Goal: Task Accomplishment & Management: Manage account settings

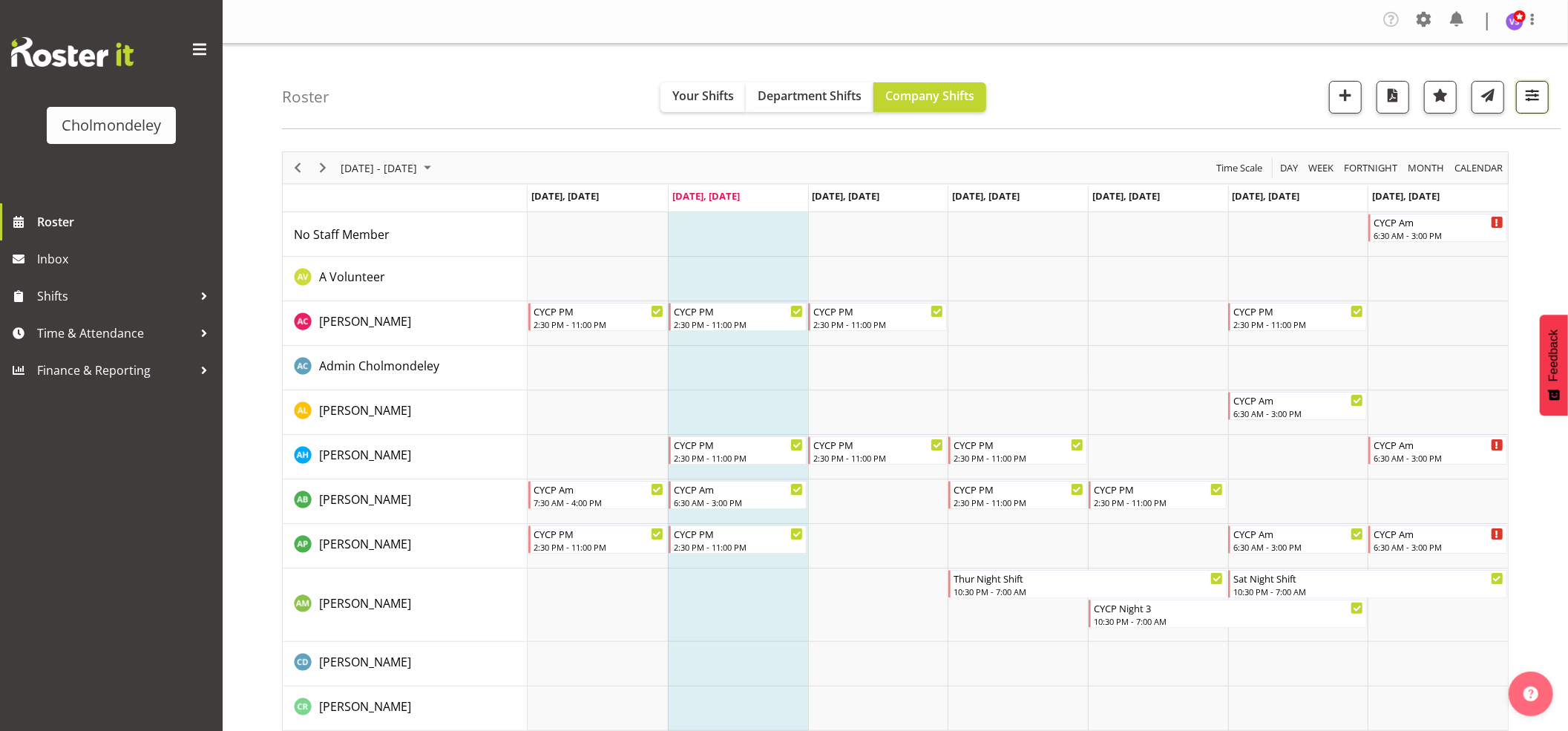
click at [1536, 99] on span "button" at bounding box center [1532, 95] width 19 height 19
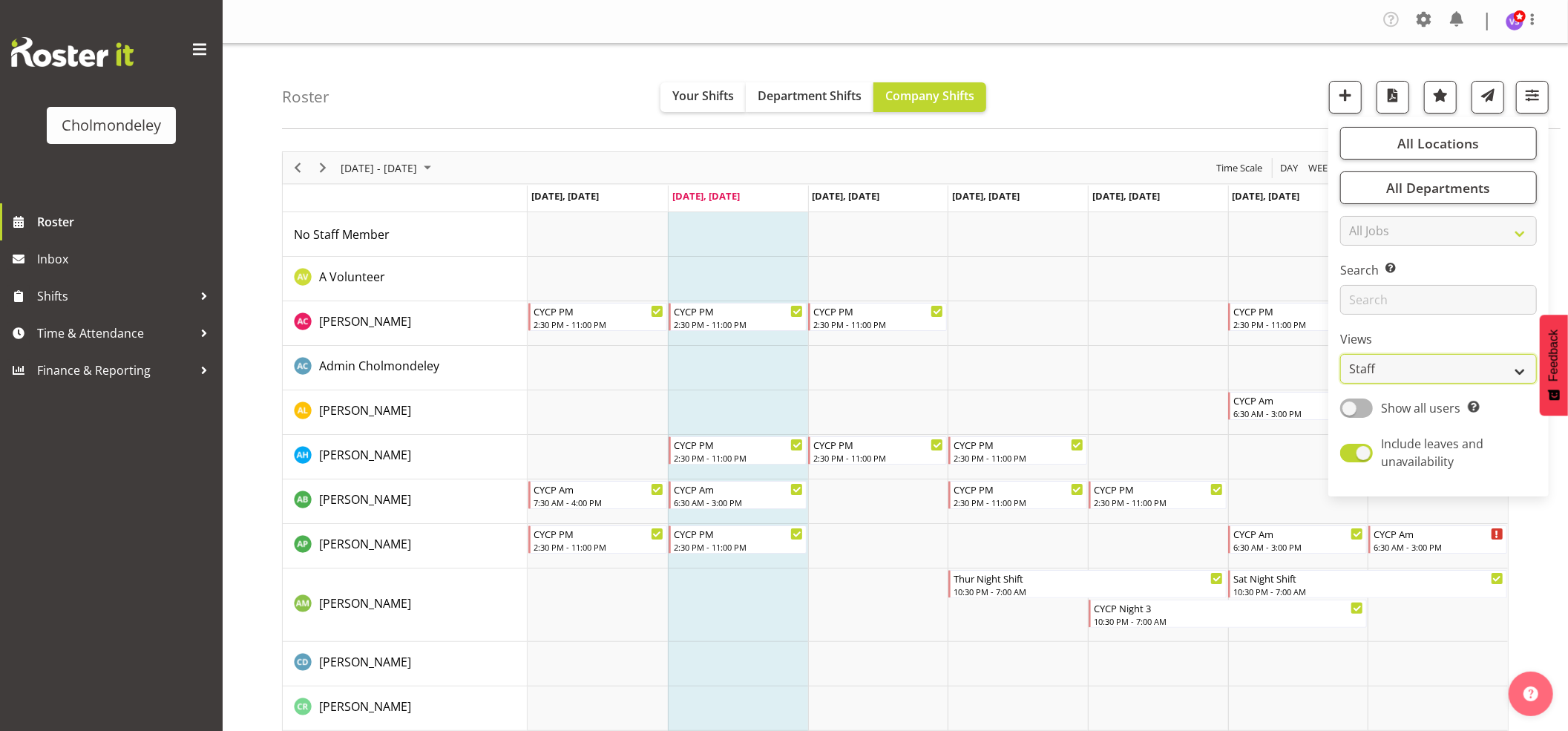
click at [1514, 366] on select "Staff Role Shift - Horizontal Shift - Vertical Staff - Location" at bounding box center [1439, 368] width 197 height 29
select select "shift"
click at [1341, 354] on select "Staff Role Shift - Horizontal Shift - Vertical Staff - Location" at bounding box center [1439, 368] width 197 height 29
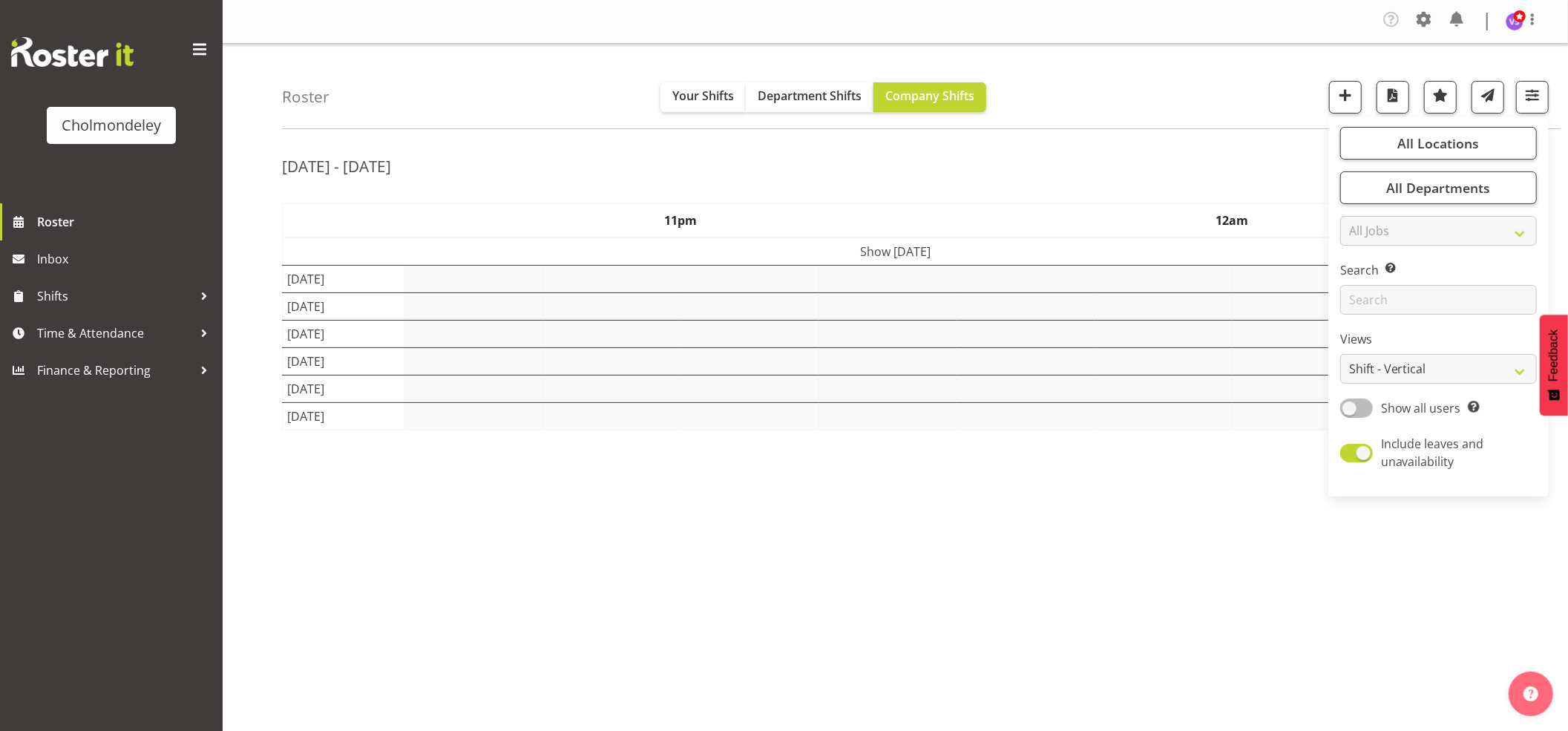
click at [1360, 405] on span at bounding box center [1356, 407] width 33 height 18
click at [1350, 405] on input "Show all users Show only rostered employees" at bounding box center [1345, 408] width 10 height 10
checkbox input "true"
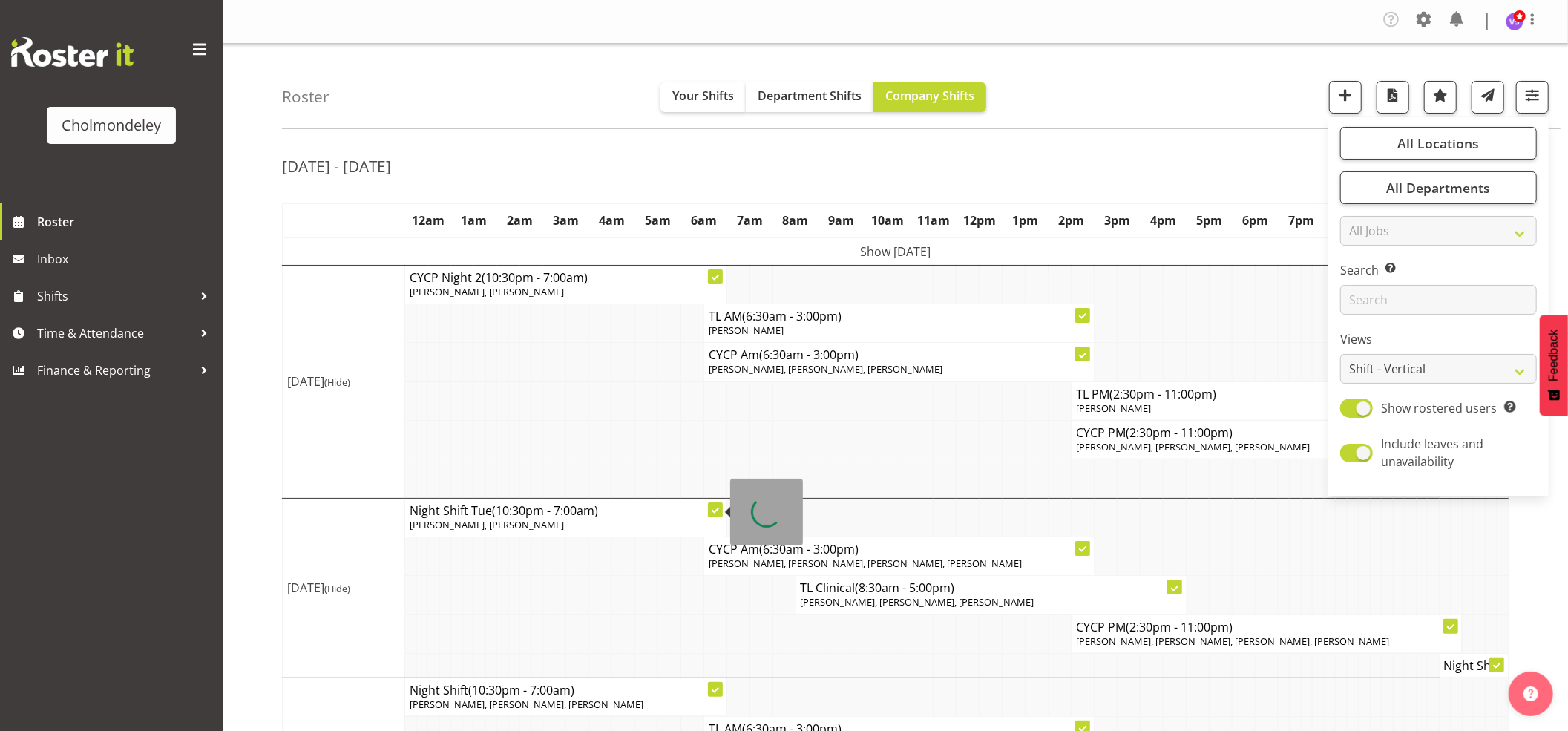
click at [696, 432] on td at bounding box center [698, 439] width 11 height 39
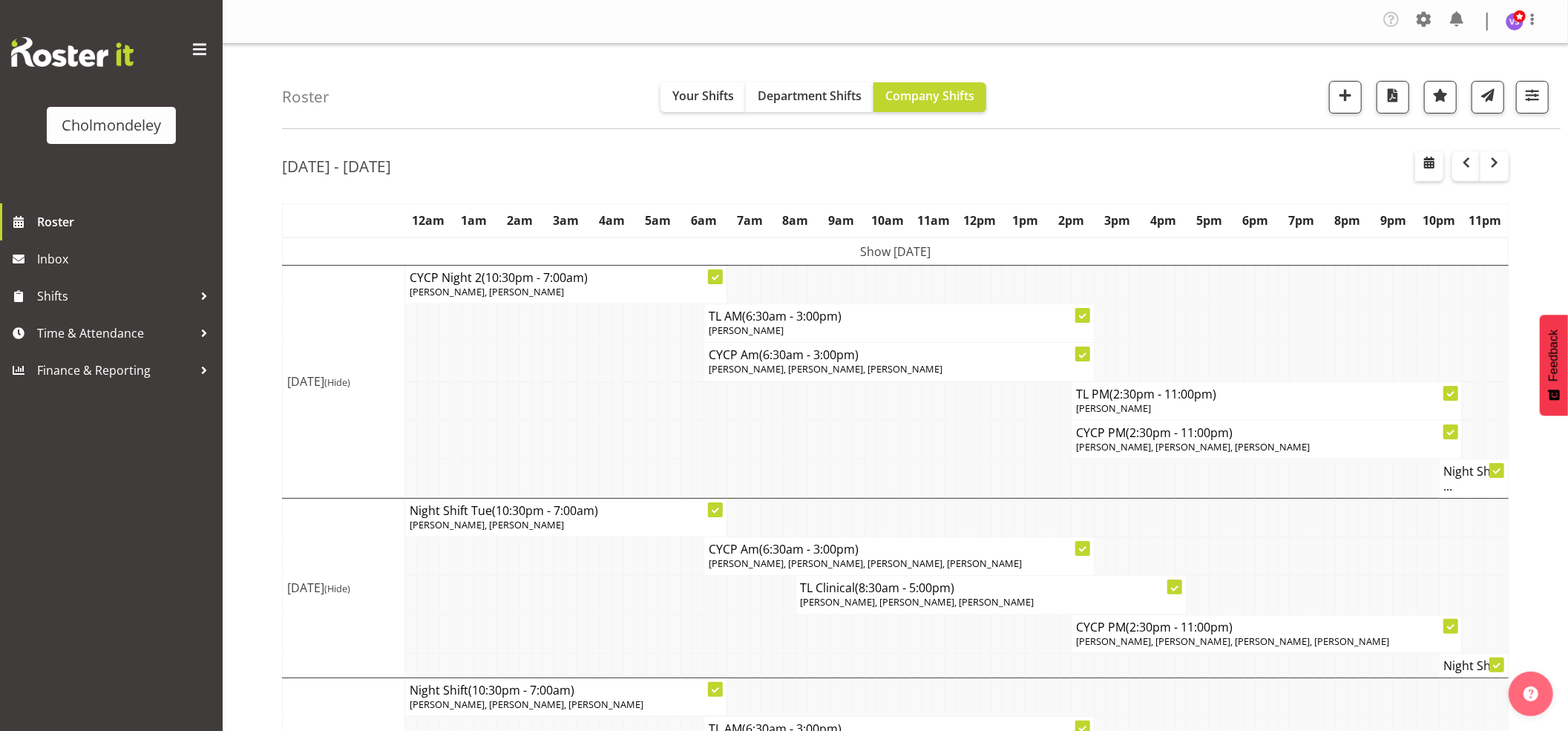
scroll to position [665, 0]
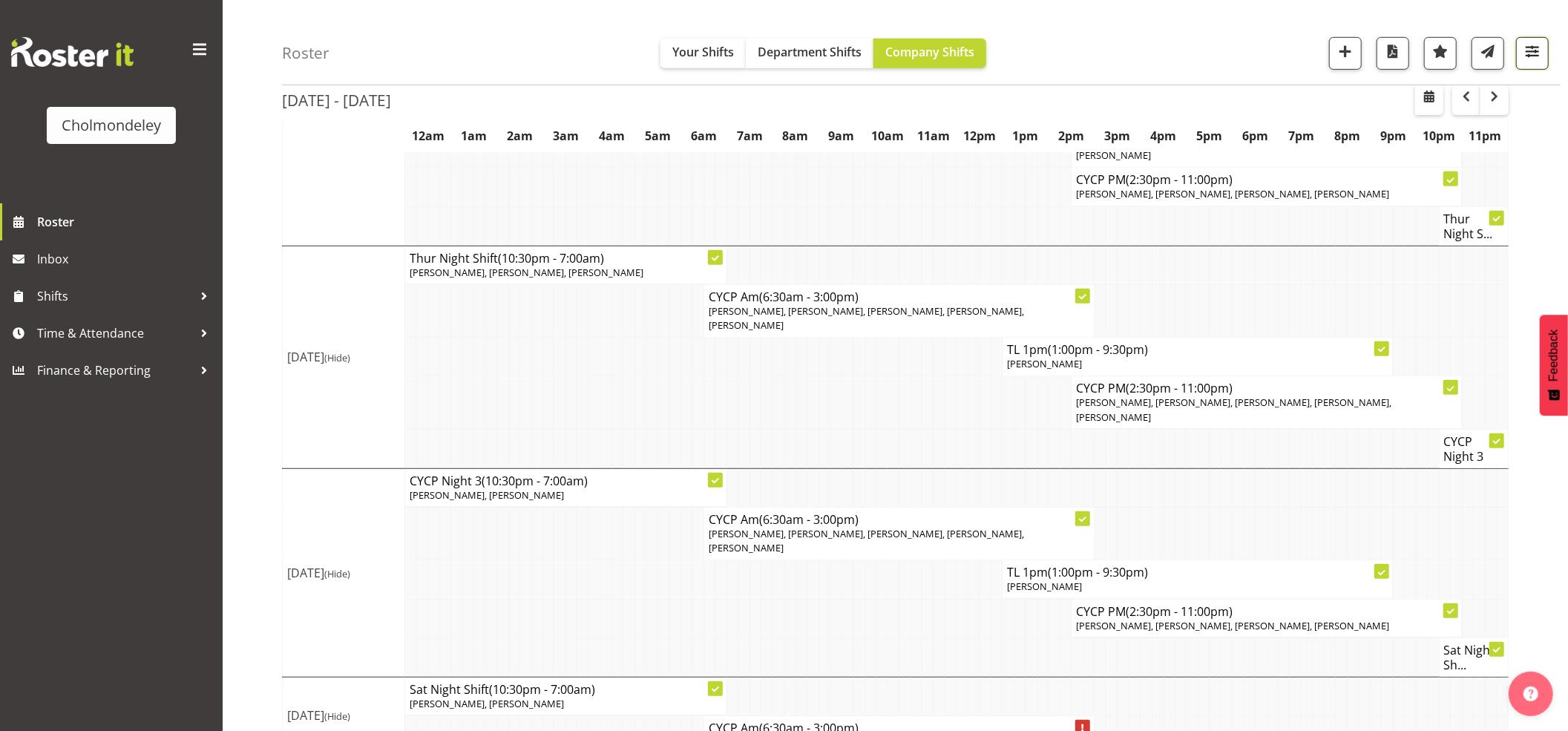
click at [1533, 54] on span "button" at bounding box center [1532, 51] width 19 height 19
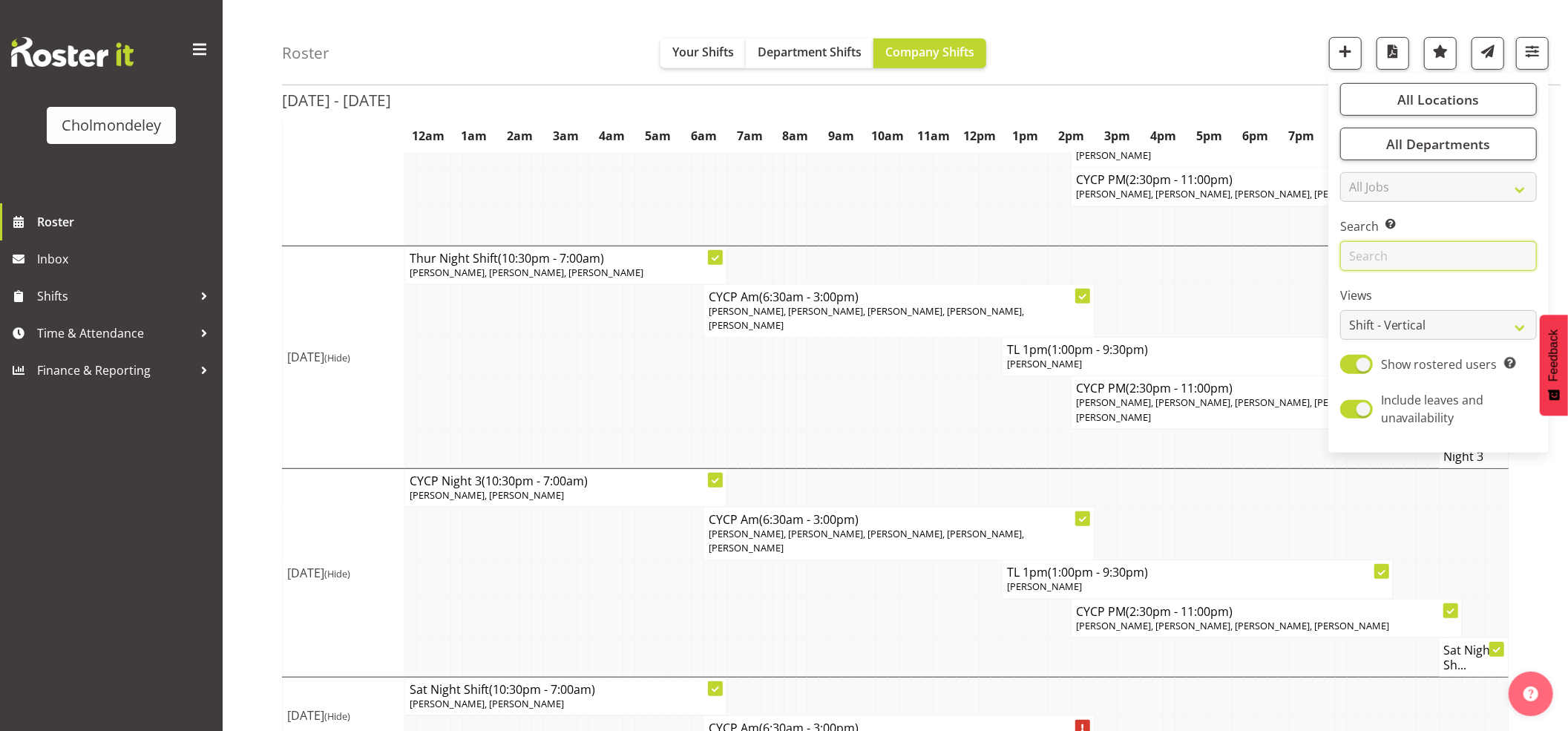
click at [1387, 268] on input "text" at bounding box center [1439, 256] width 197 height 29
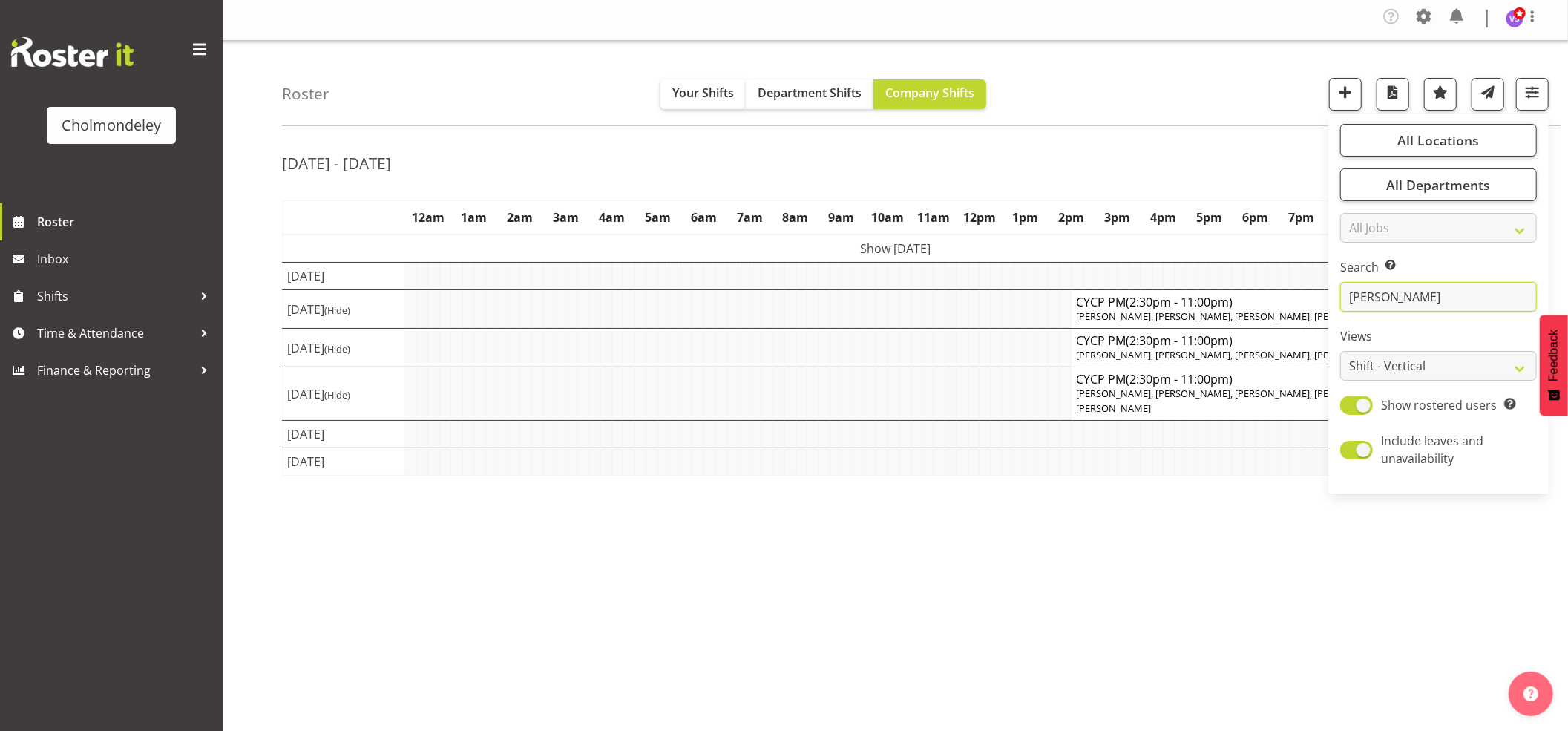
scroll to position [4, 0]
click at [1242, 157] on div "Sep 8th - 14th, 2025" at bounding box center [895, 165] width 1227 height 34
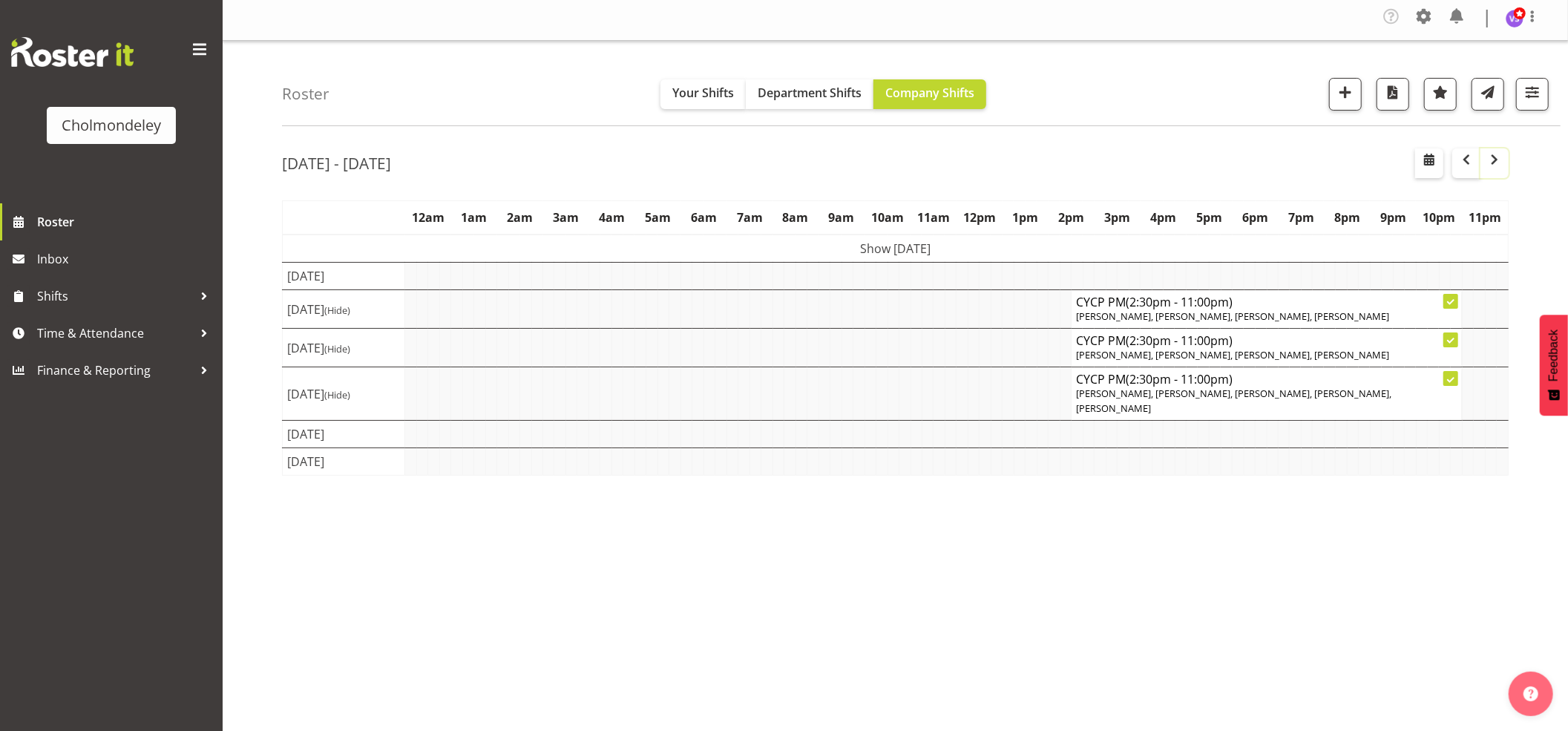
click at [1497, 166] on span "button" at bounding box center [1495, 160] width 17 height 17
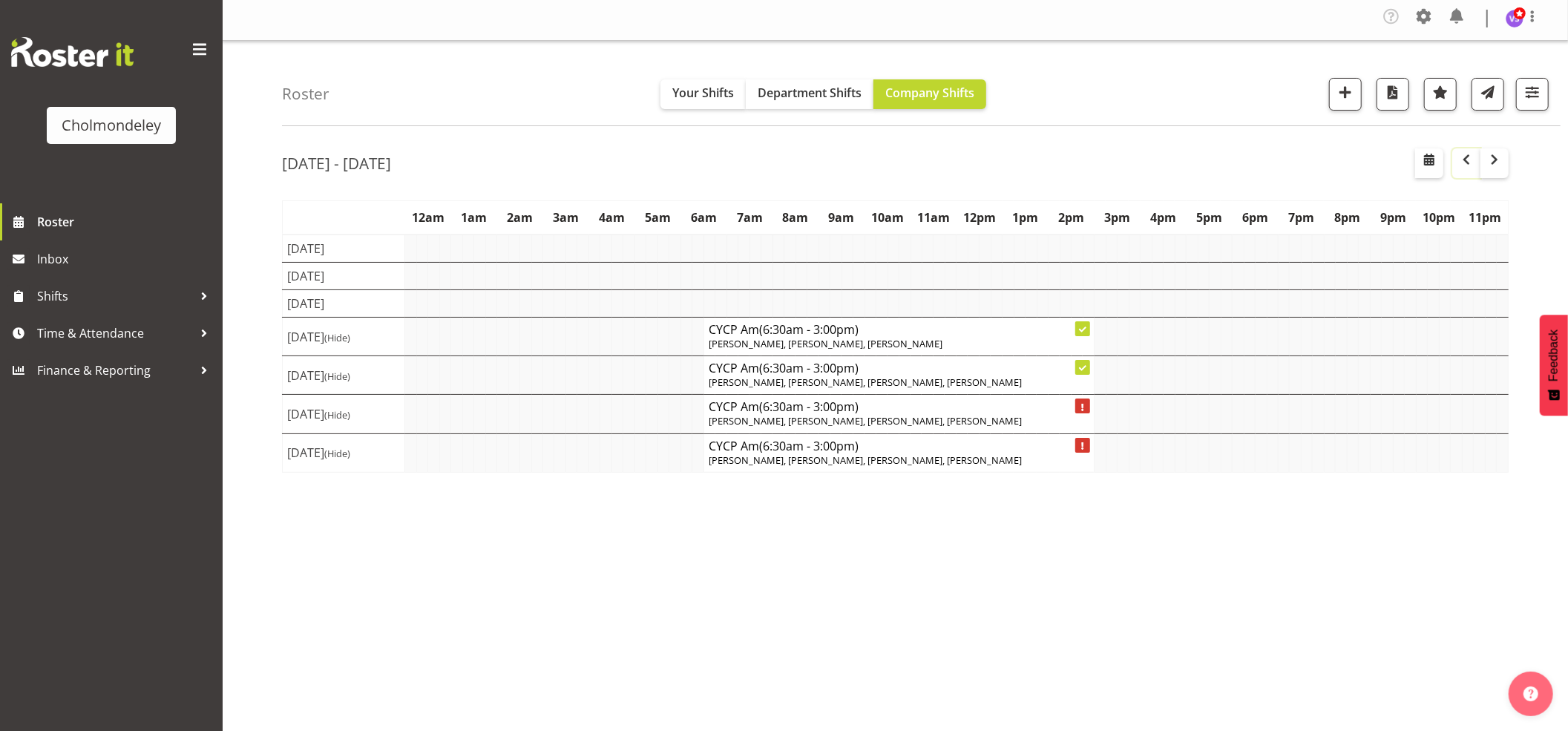
click at [1466, 162] on span "button" at bounding box center [1466, 160] width 17 height 17
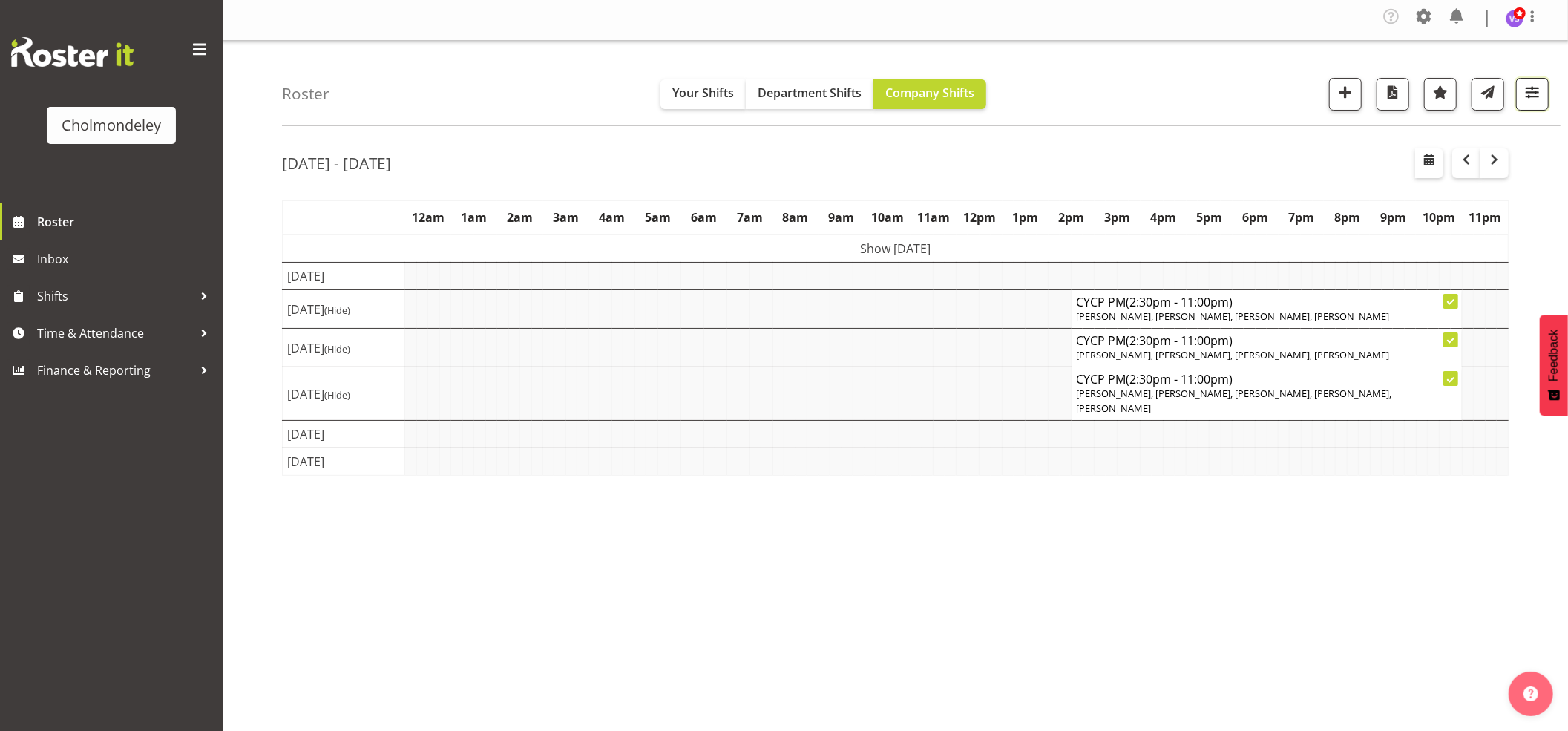
click at [1528, 93] on span "button" at bounding box center [1532, 92] width 19 height 19
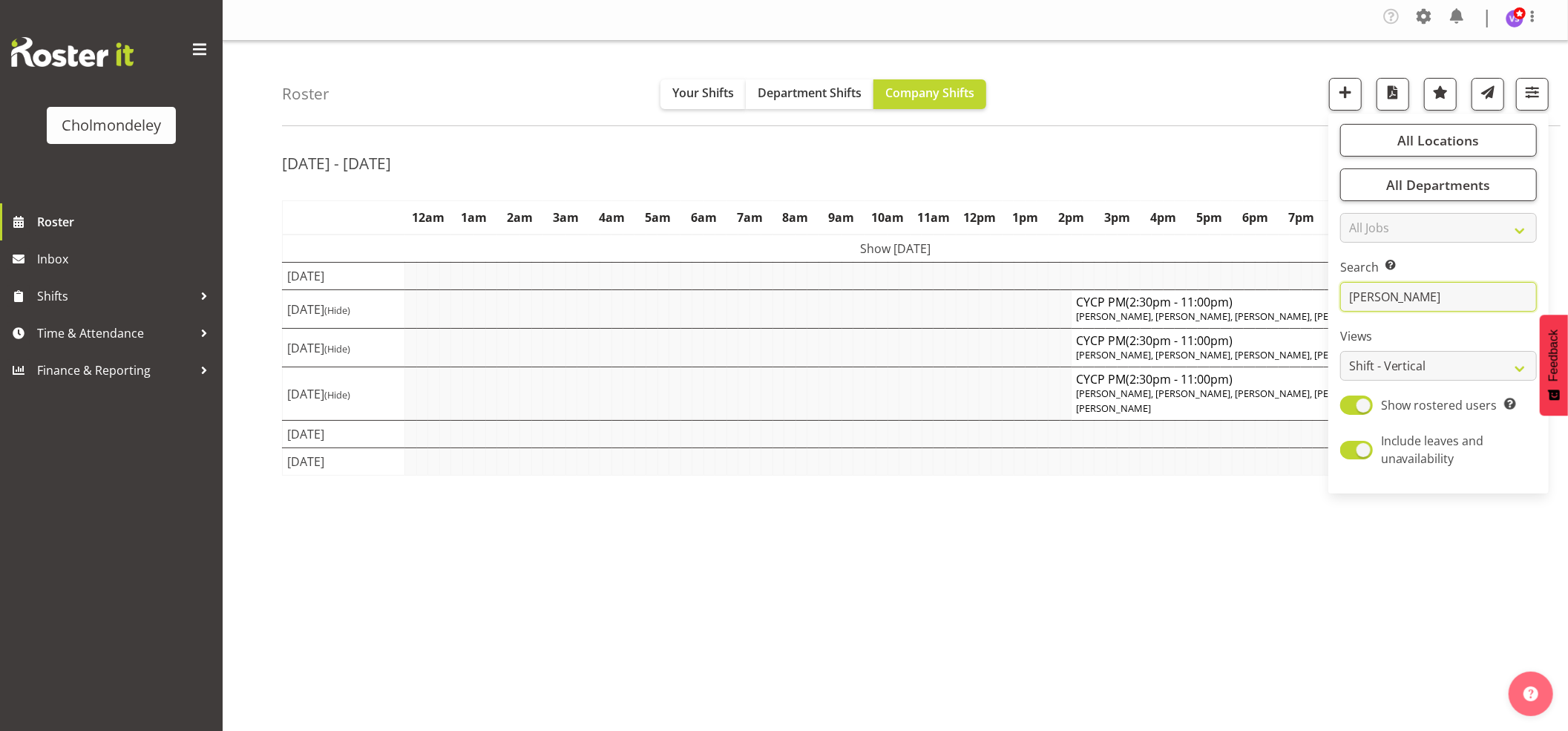
drag, startPoint x: 1453, startPoint y: 302, endPoint x: 1331, endPoint y: 301, distance: 122.0
click at [1331, 301] on div "All Locations Clear Cholmondeley Children's Centre Select All Deselect All All …" at bounding box center [1439, 304] width 221 height 368
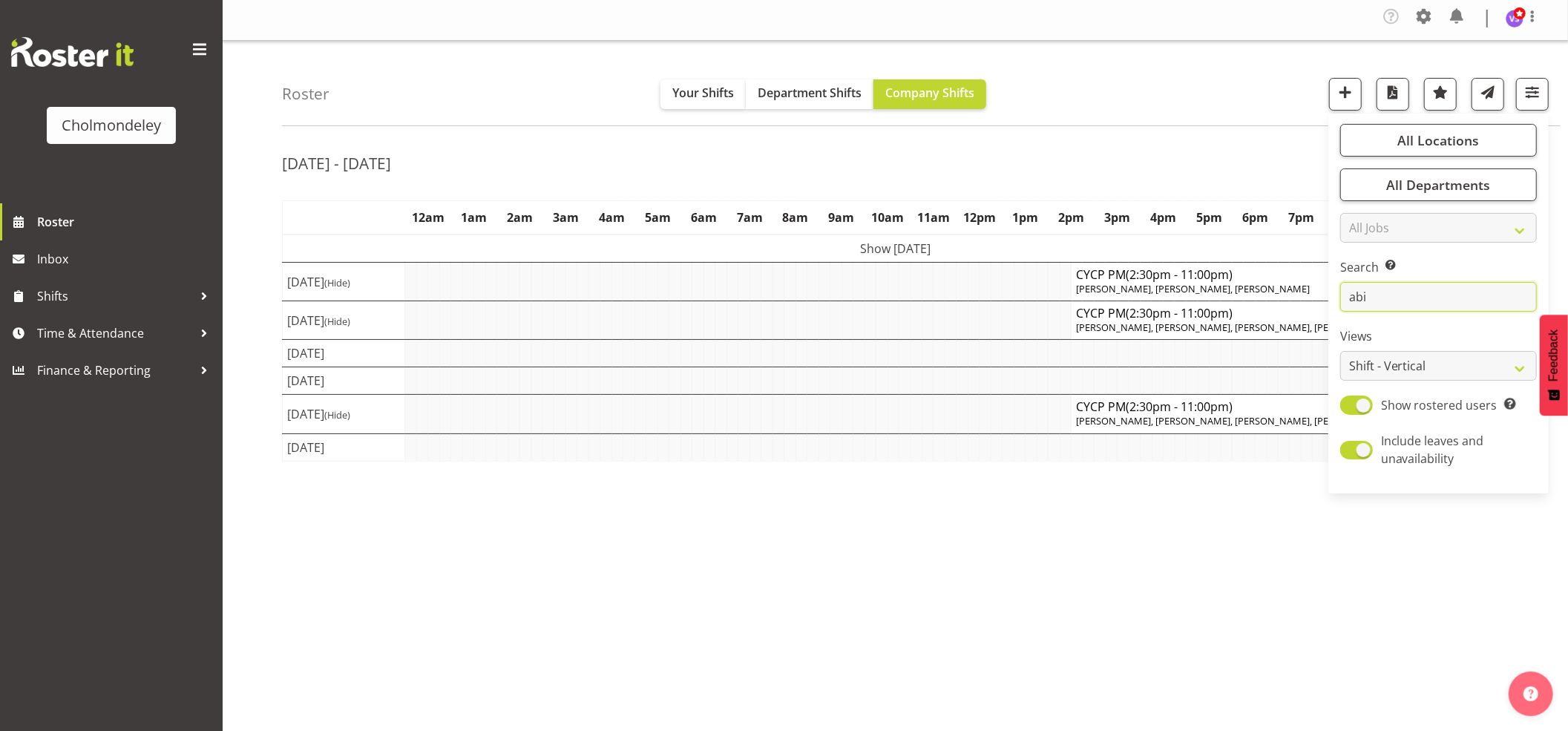
type input "abi"
click at [1262, 643] on div "Sep 8th - 14th, 2025 September 08 - 14, 2025 Today Day Week Fortnight Month cal…" at bounding box center [925, 434] width 1286 height 594
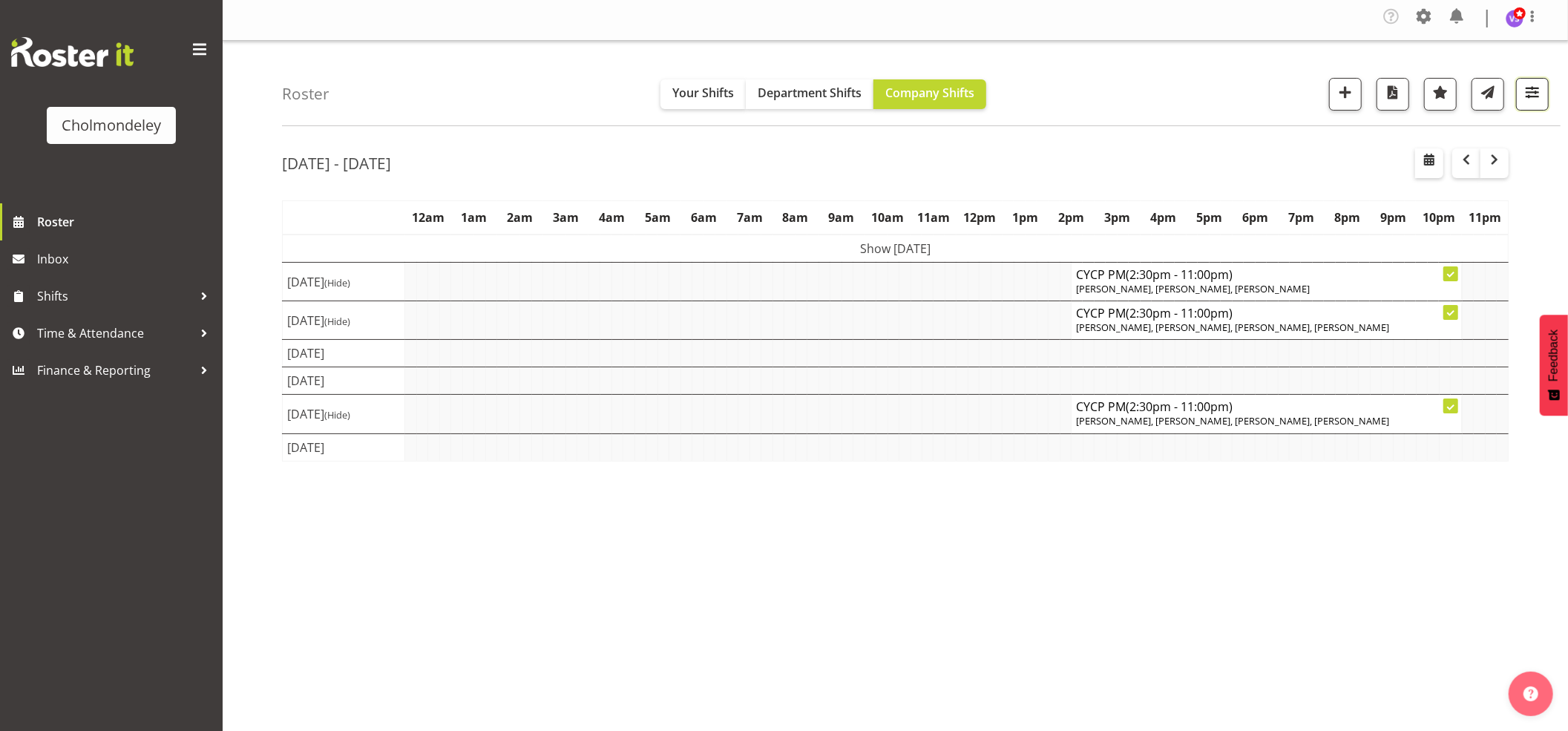
click at [1536, 98] on span "button" at bounding box center [1532, 92] width 19 height 19
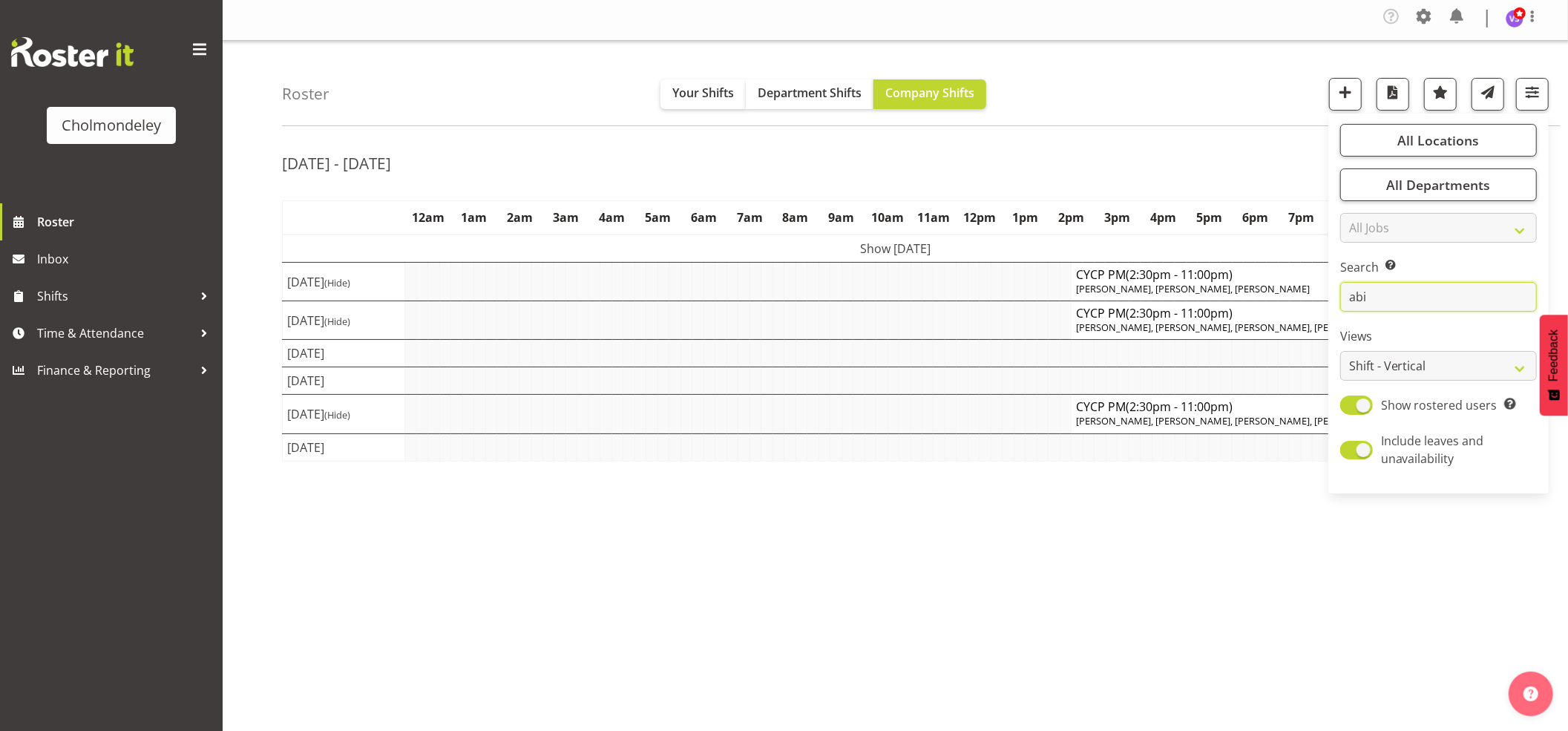
drag, startPoint x: 1400, startPoint y: 290, endPoint x: 1331, endPoint y: 290, distance: 69.0
click at [1331, 290] on div "All Locations Clear Cholmondeley Children's Centre Select All Deselect All All …" at bounding box center [1439, 304] width 221 height 368
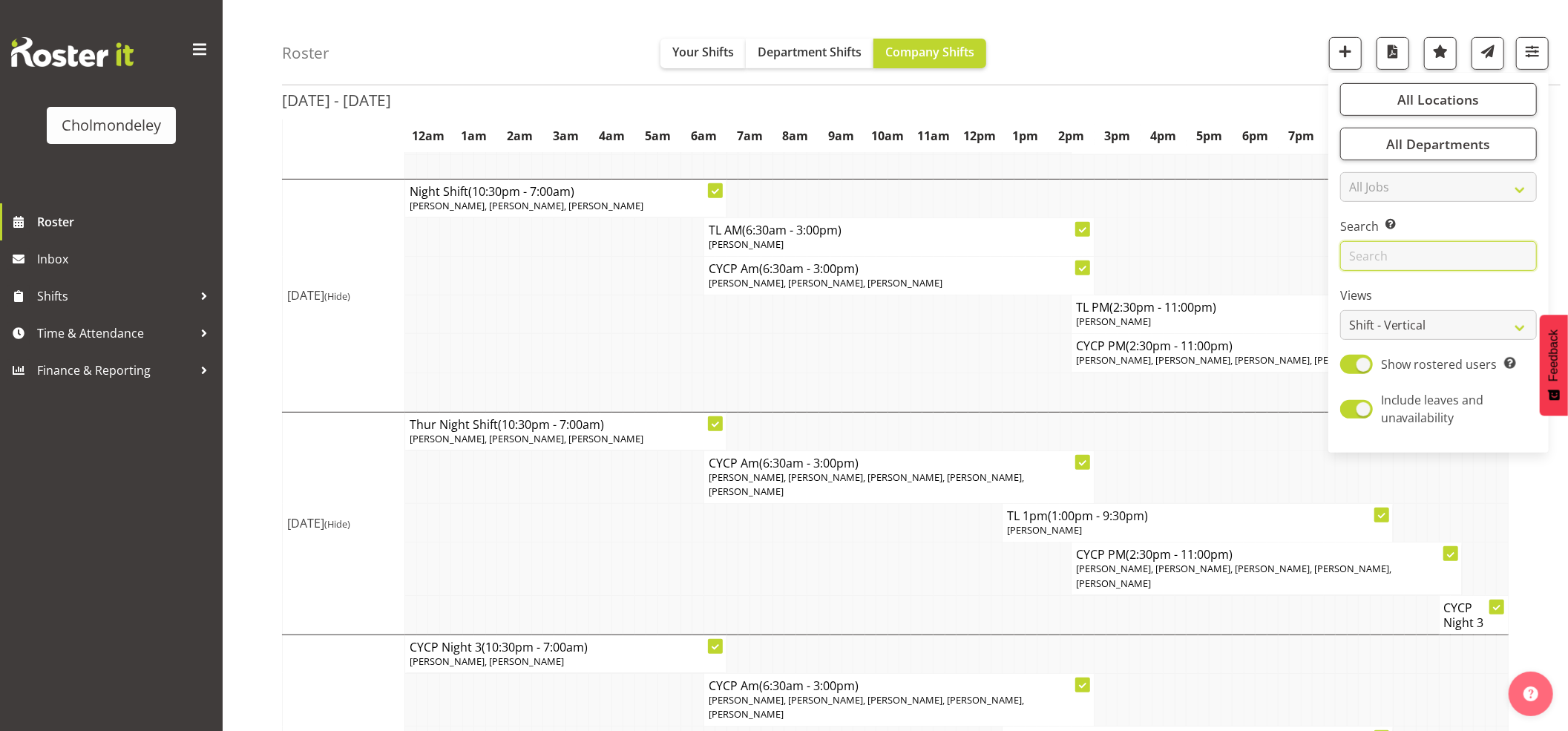
scroll to position [598, 0]
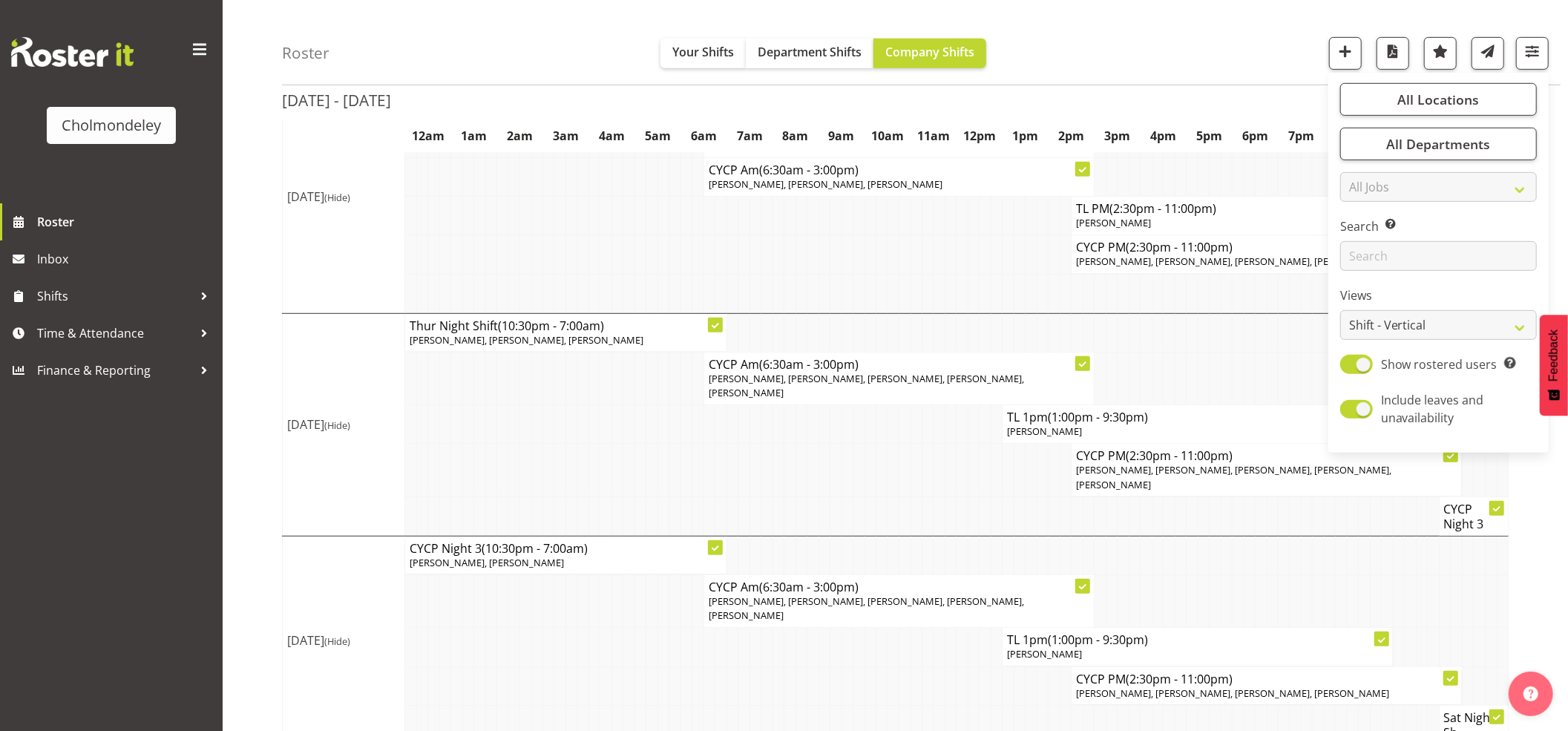
click at [895, 506] on td at bounding box center [893, 516] width 11 height 40
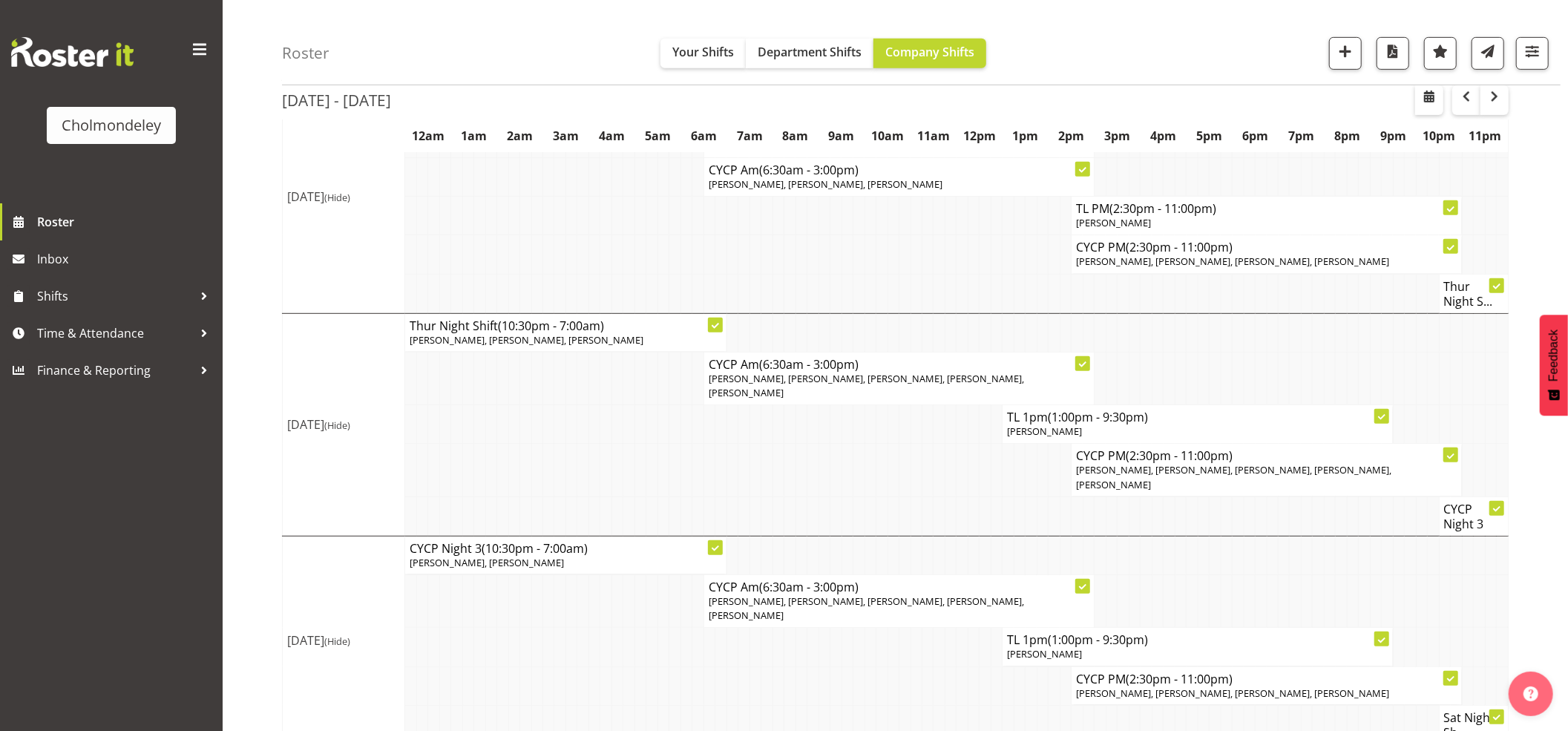
click at [1309, 300] on td at bounding box center [1307, 294] width 11 height 40
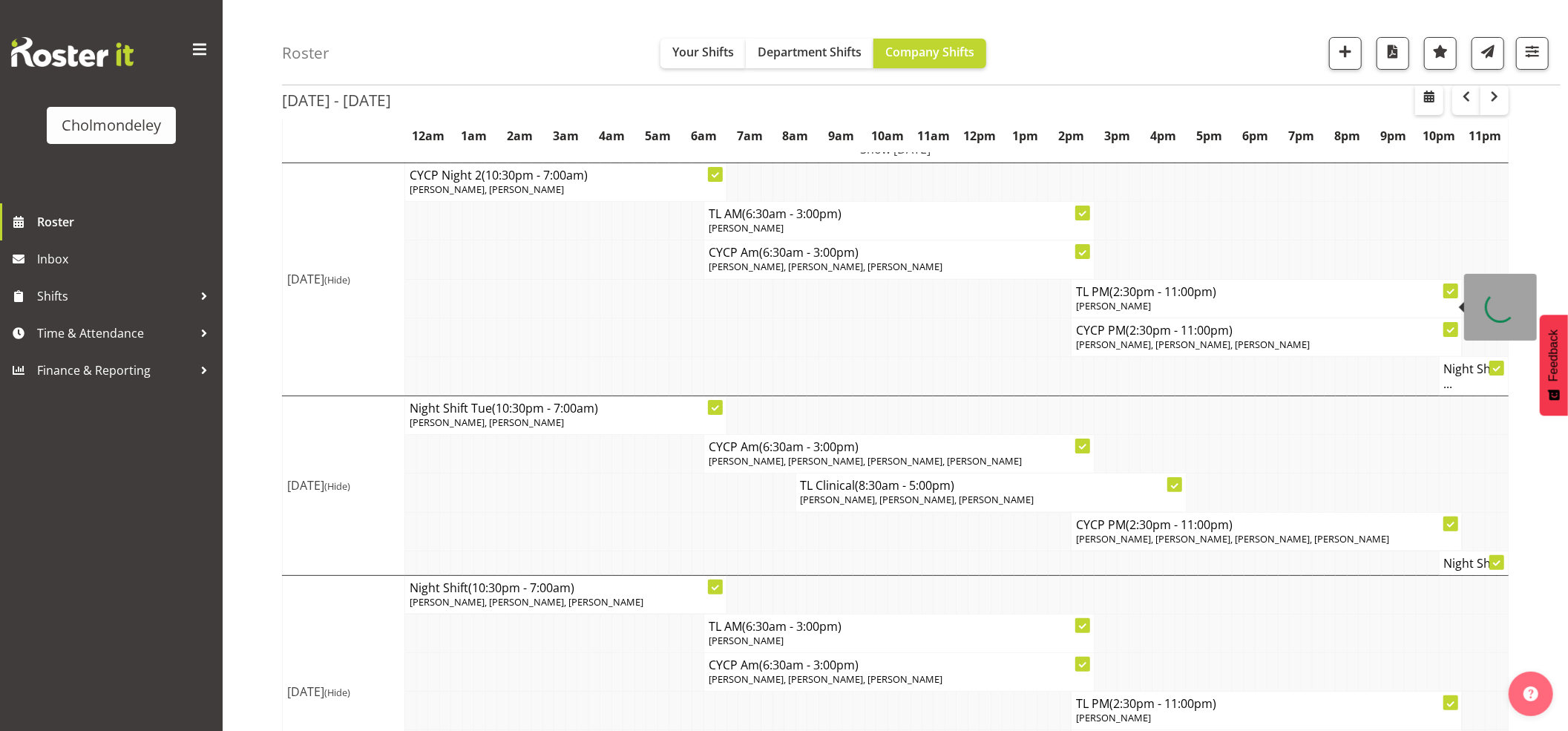
scroll to position [665, 0]
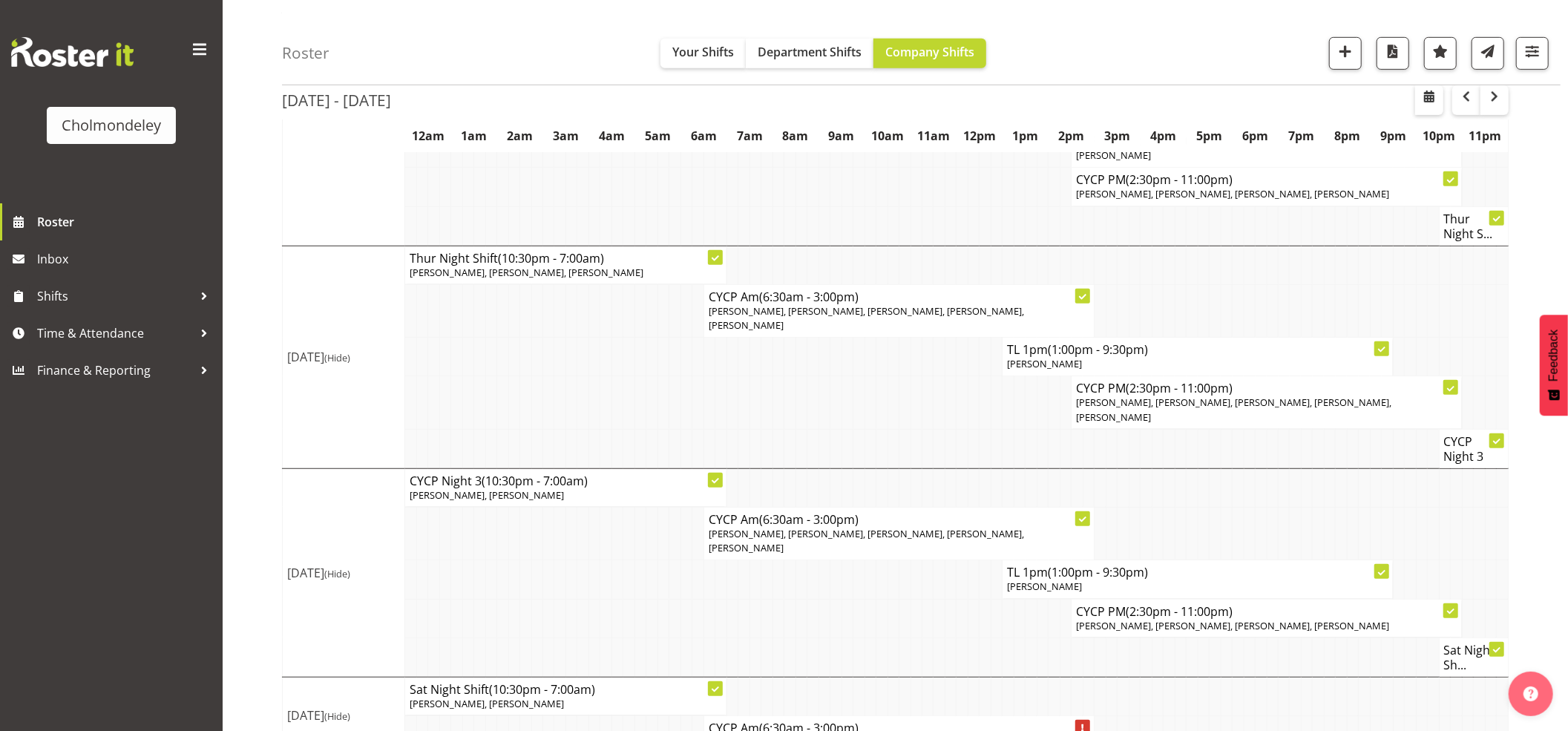
click at [834, 380] on td at bounding box center [836, 402] width 11 height 52
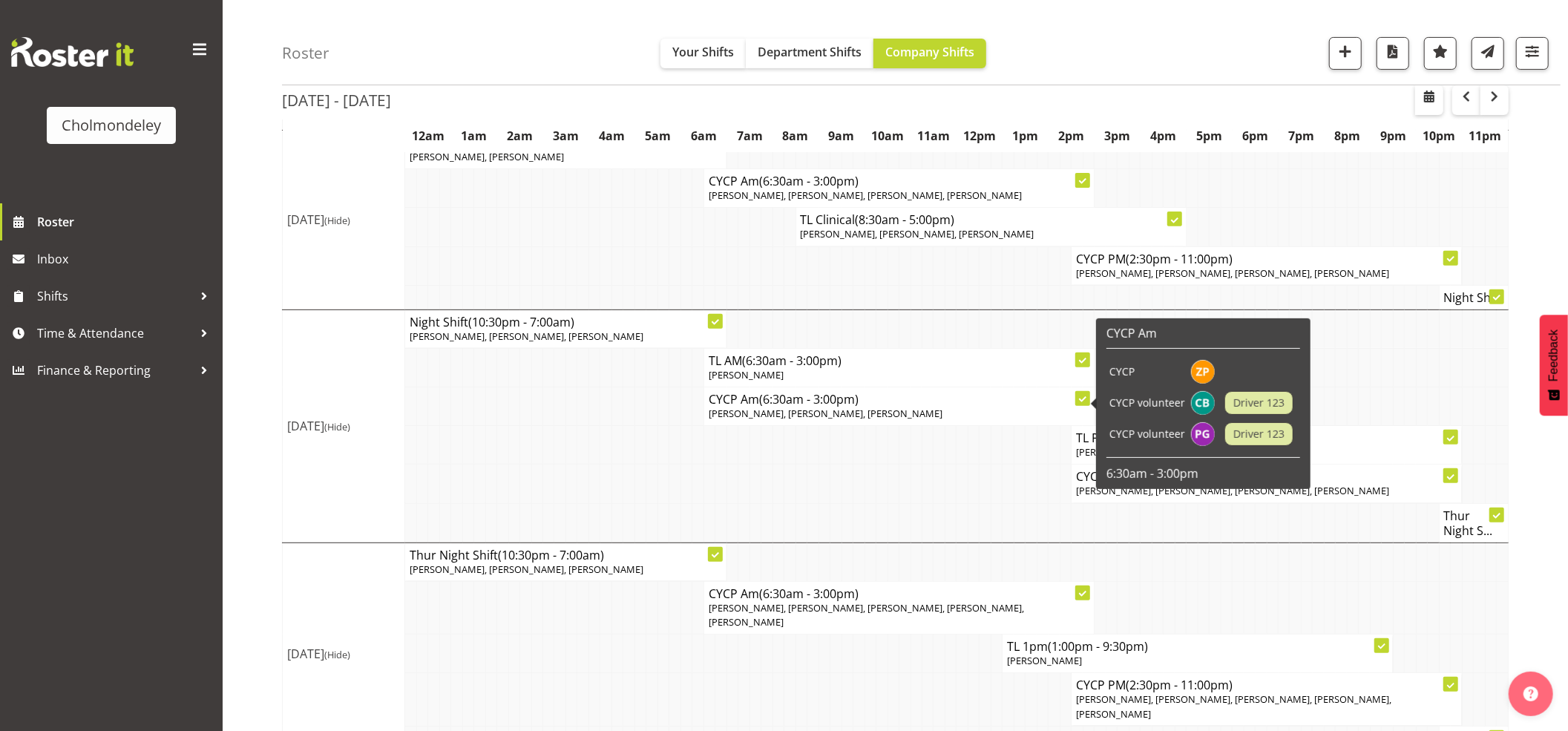
click at [916, 507] on td at bounding box center [916, 523] width 11 height 40
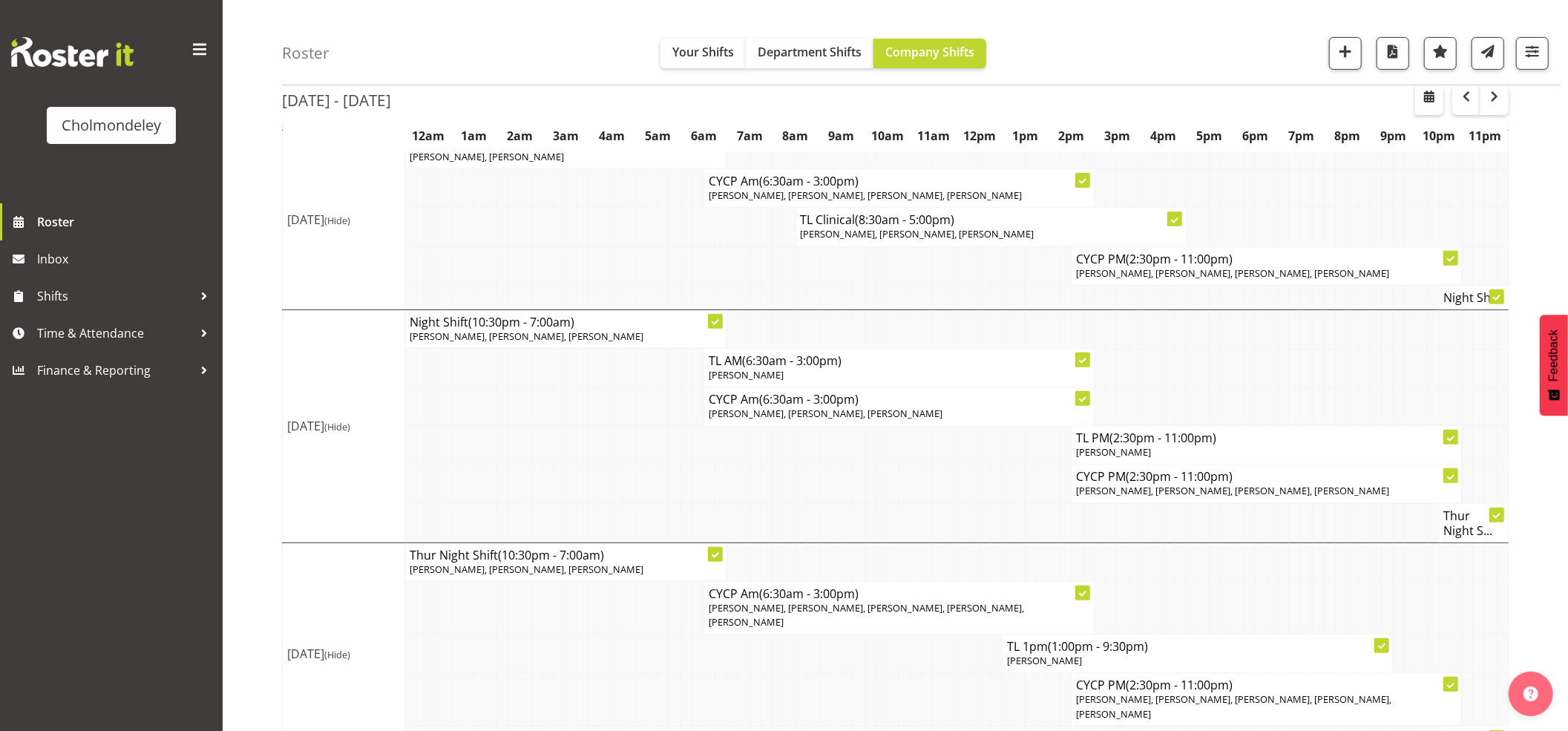
scroll to position [467, 0]
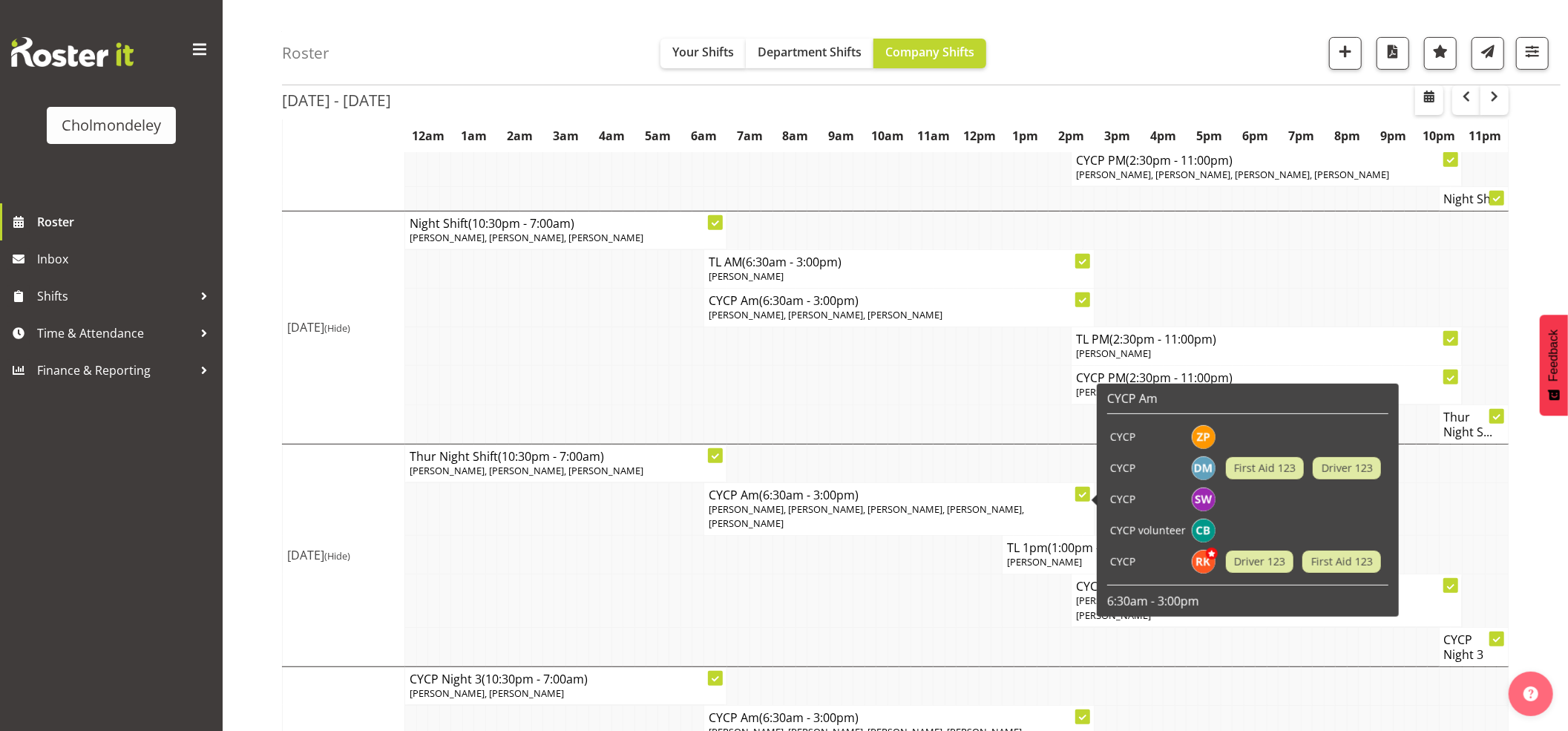
click at [907, 575] on td at bounding box center [905, 601] width 11 height 52
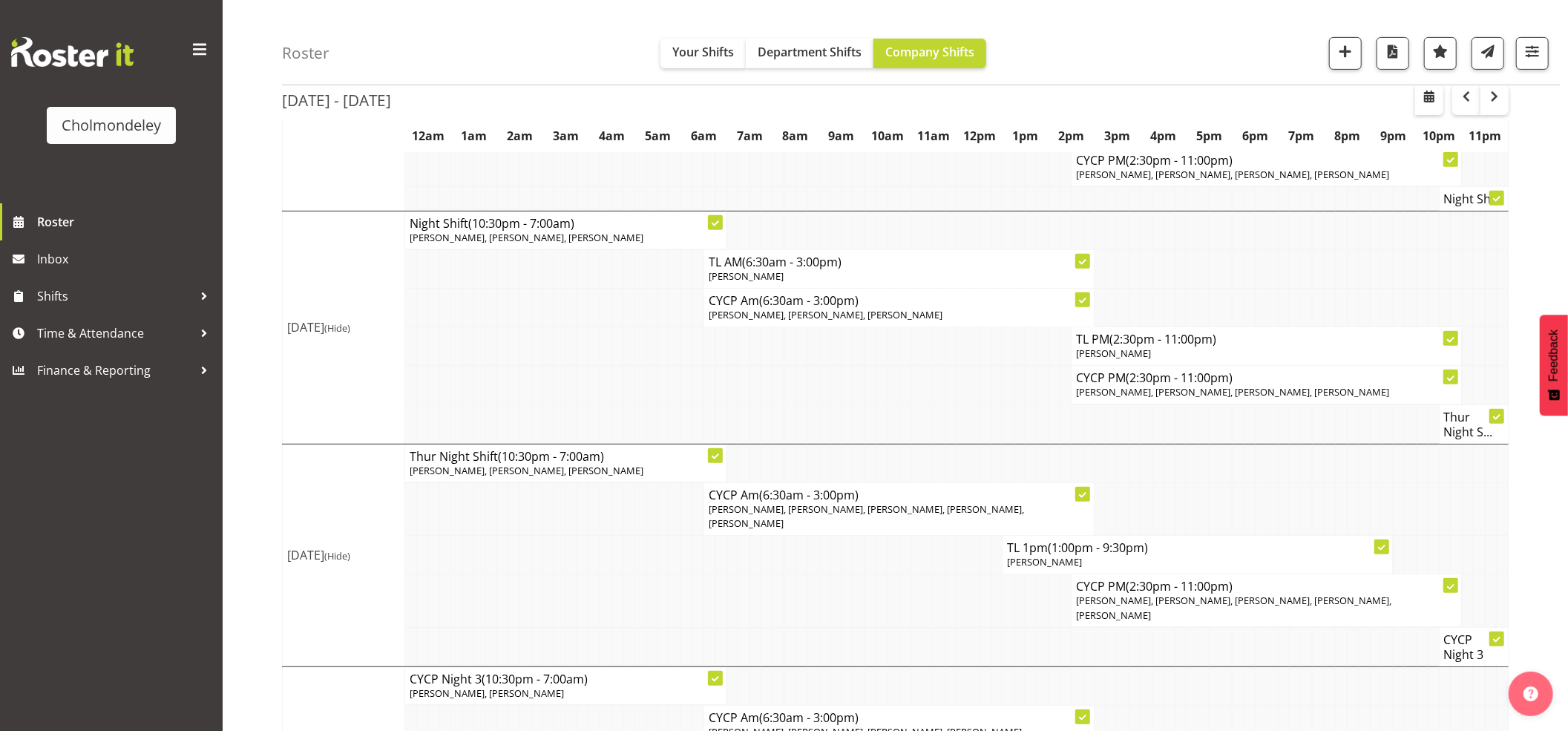
click at [1314, 627] on td at bounding box center [1319, 647] width 11 height 40
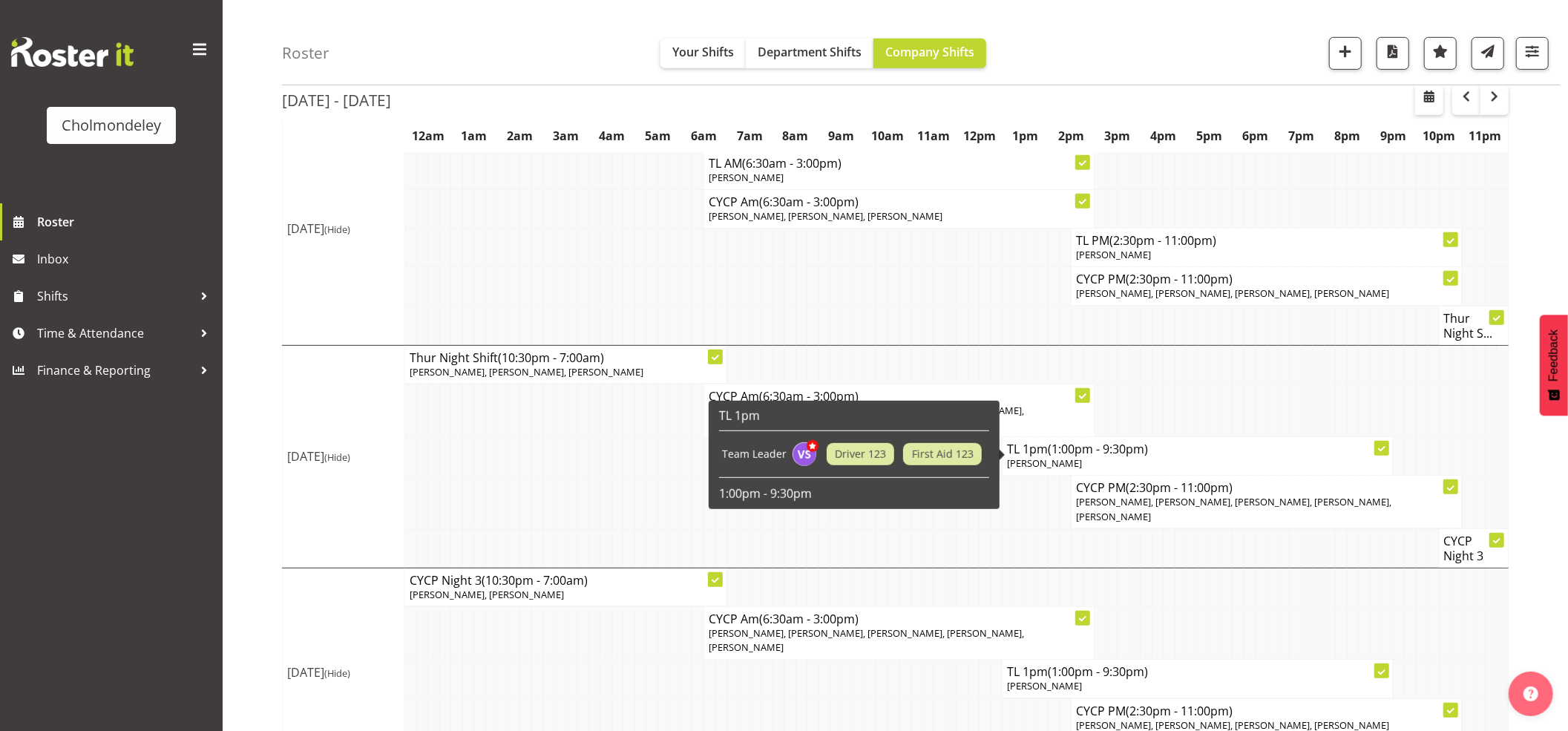
scroll to position [665, 0]
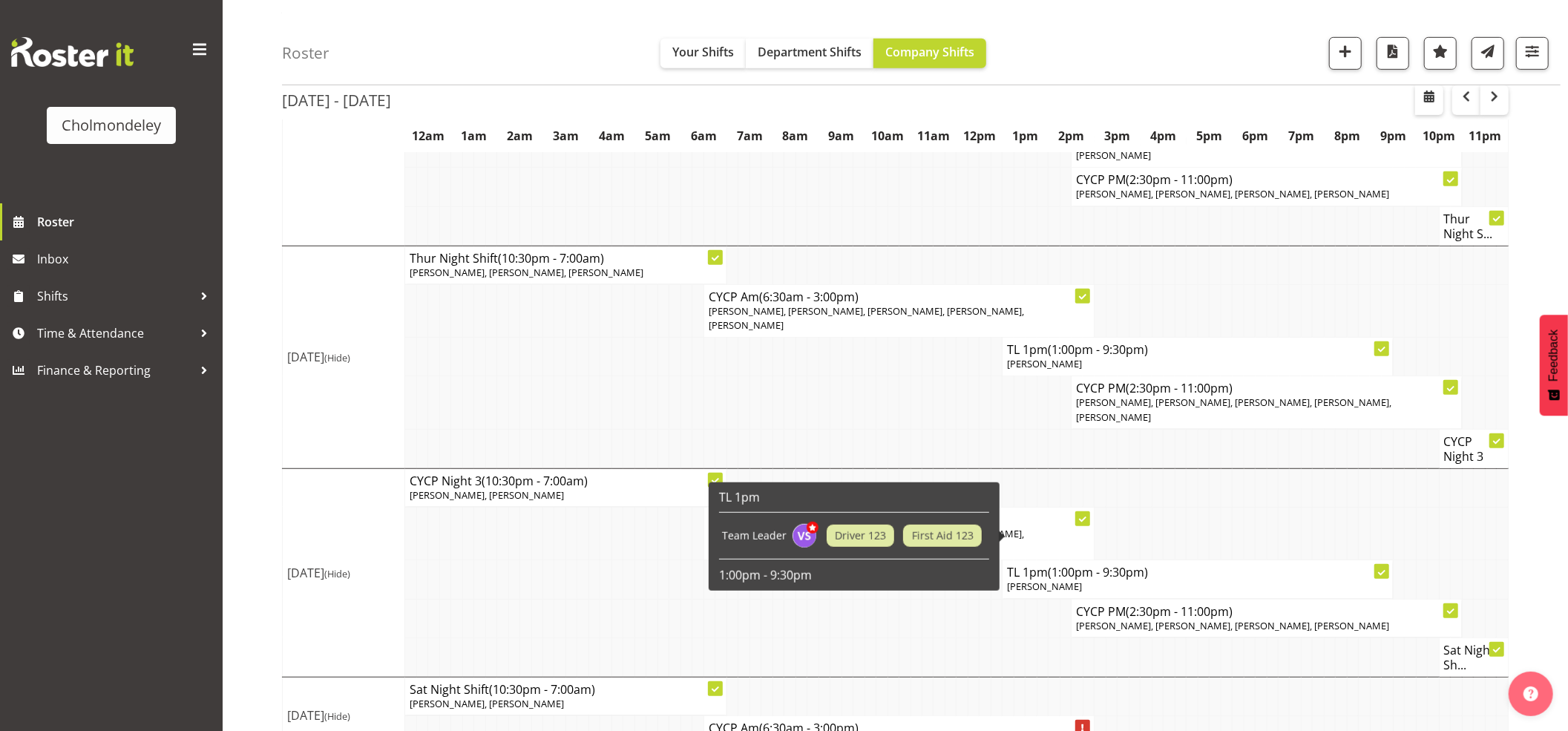
click at [614, 598] on td at bounding box center [617, 618] width 11 height 39
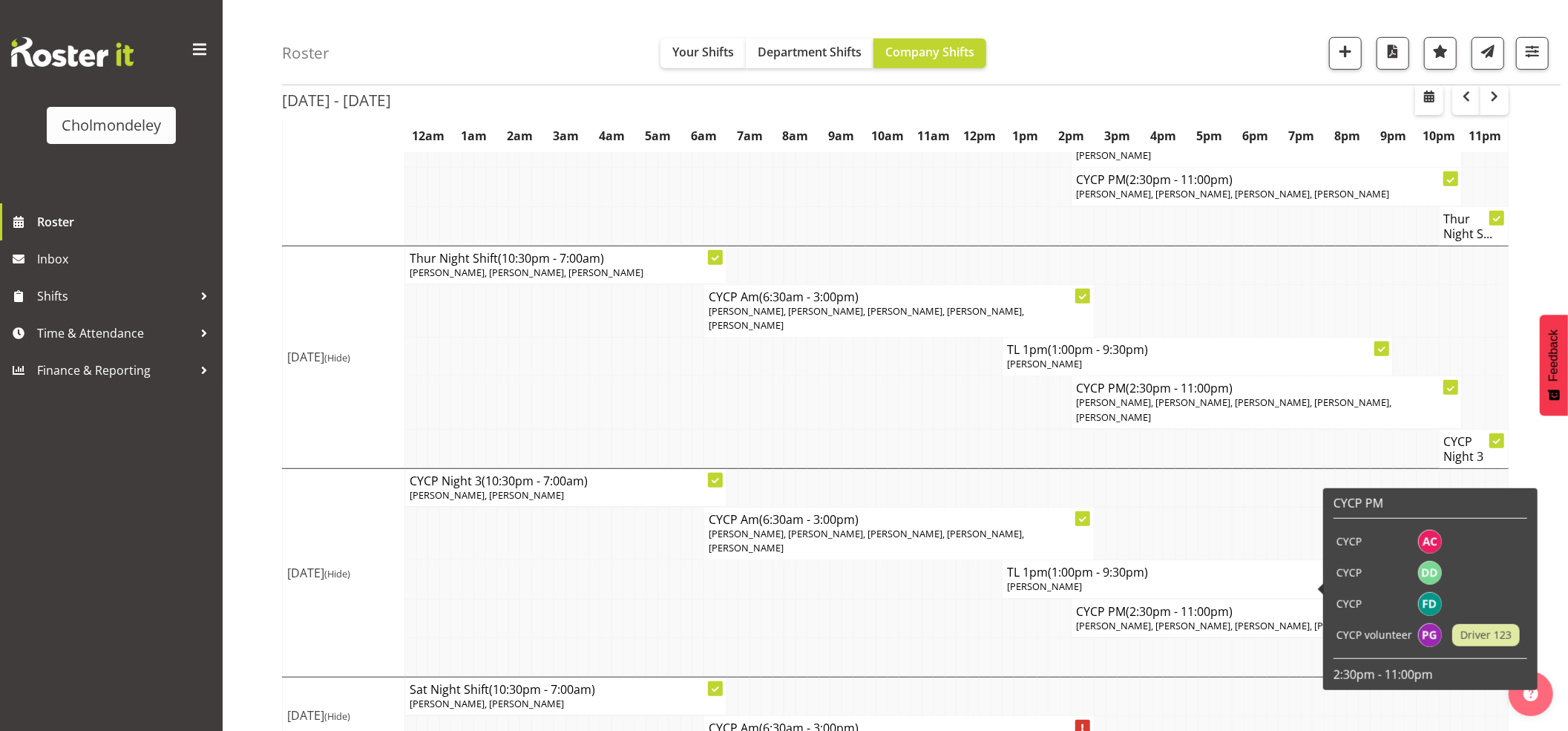
click at [901, 598] on td at bounding box center [905, 618] width 11 height 39
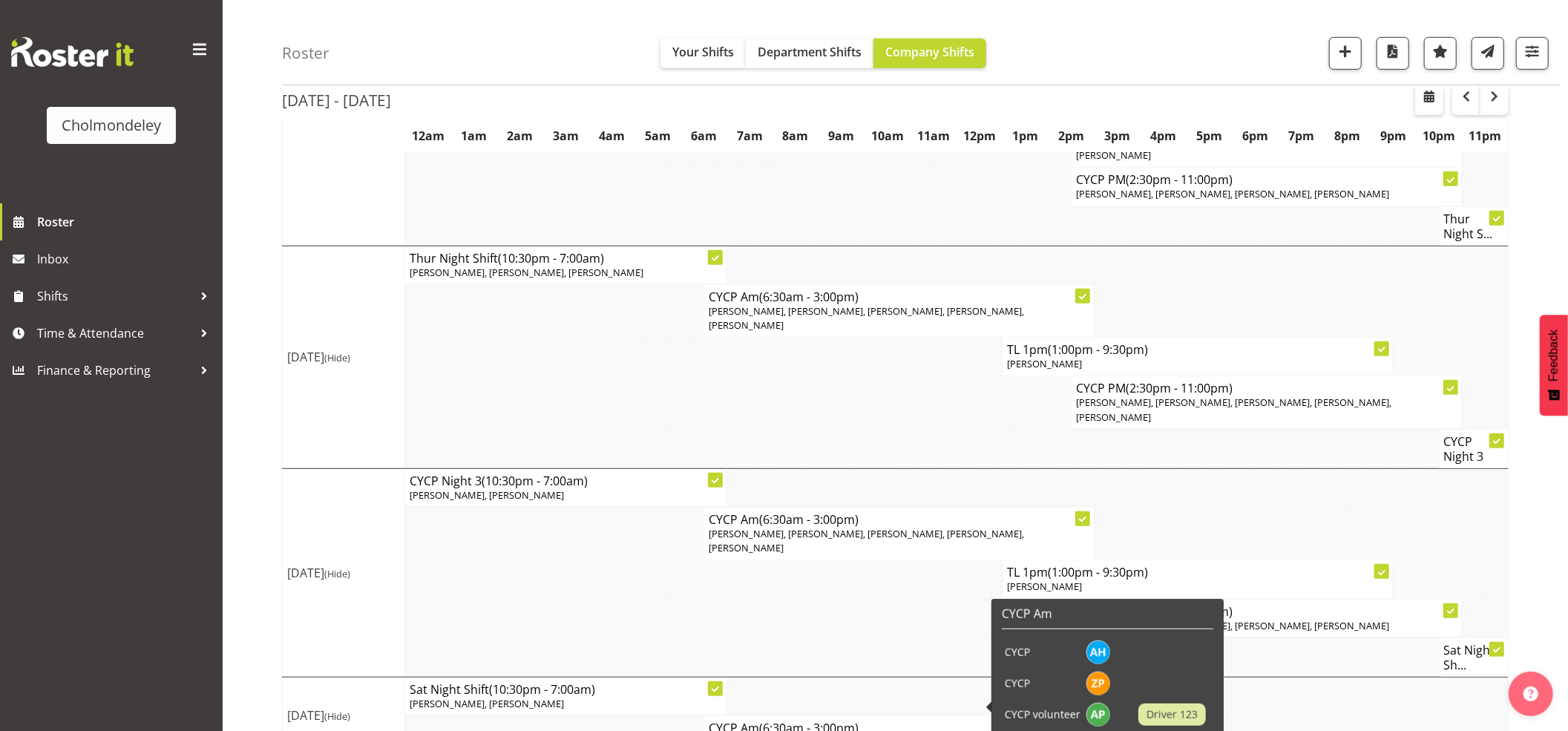
click at [889, 637] on td at bounding box center [893, 657] width 11 height 40
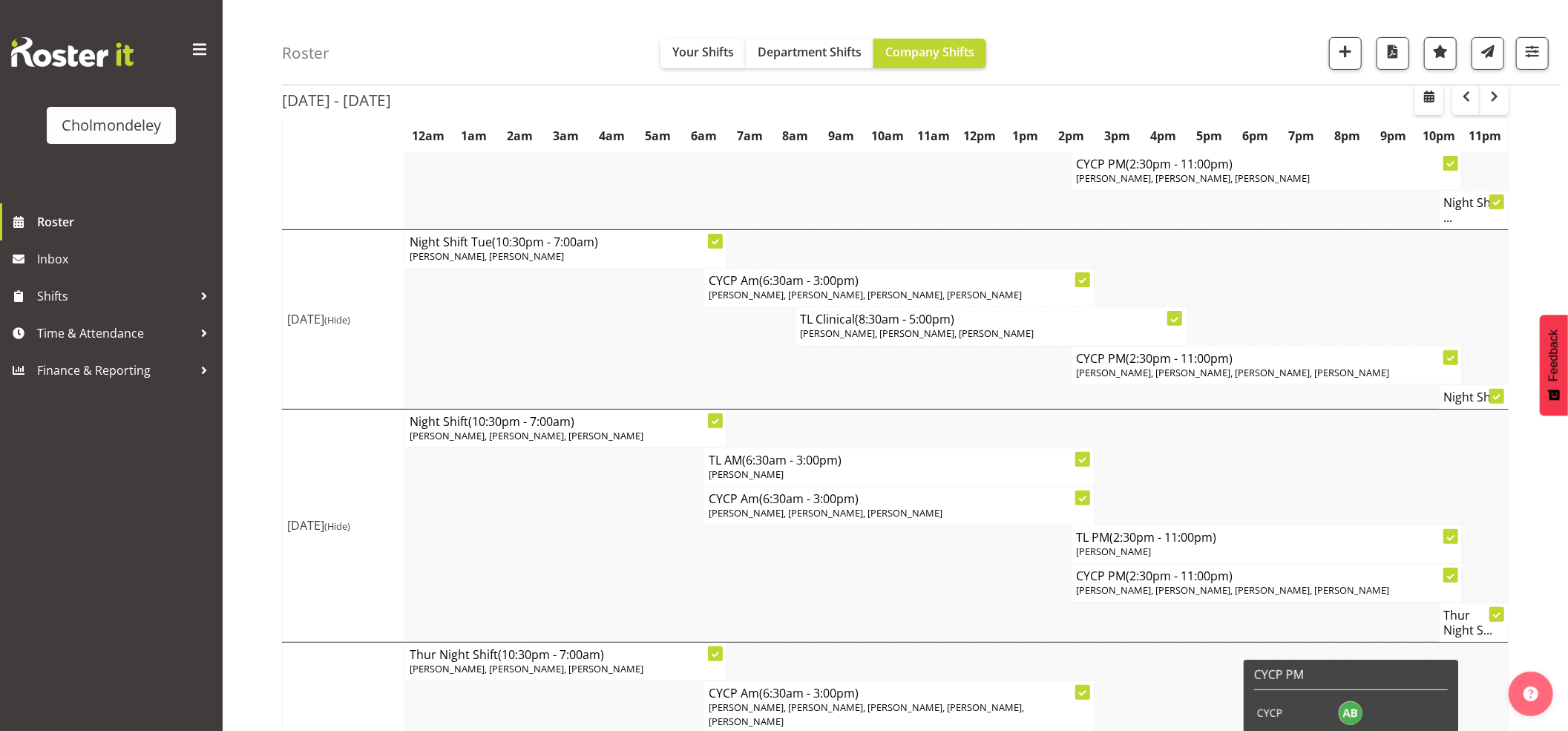
scroll to position [467, 0]
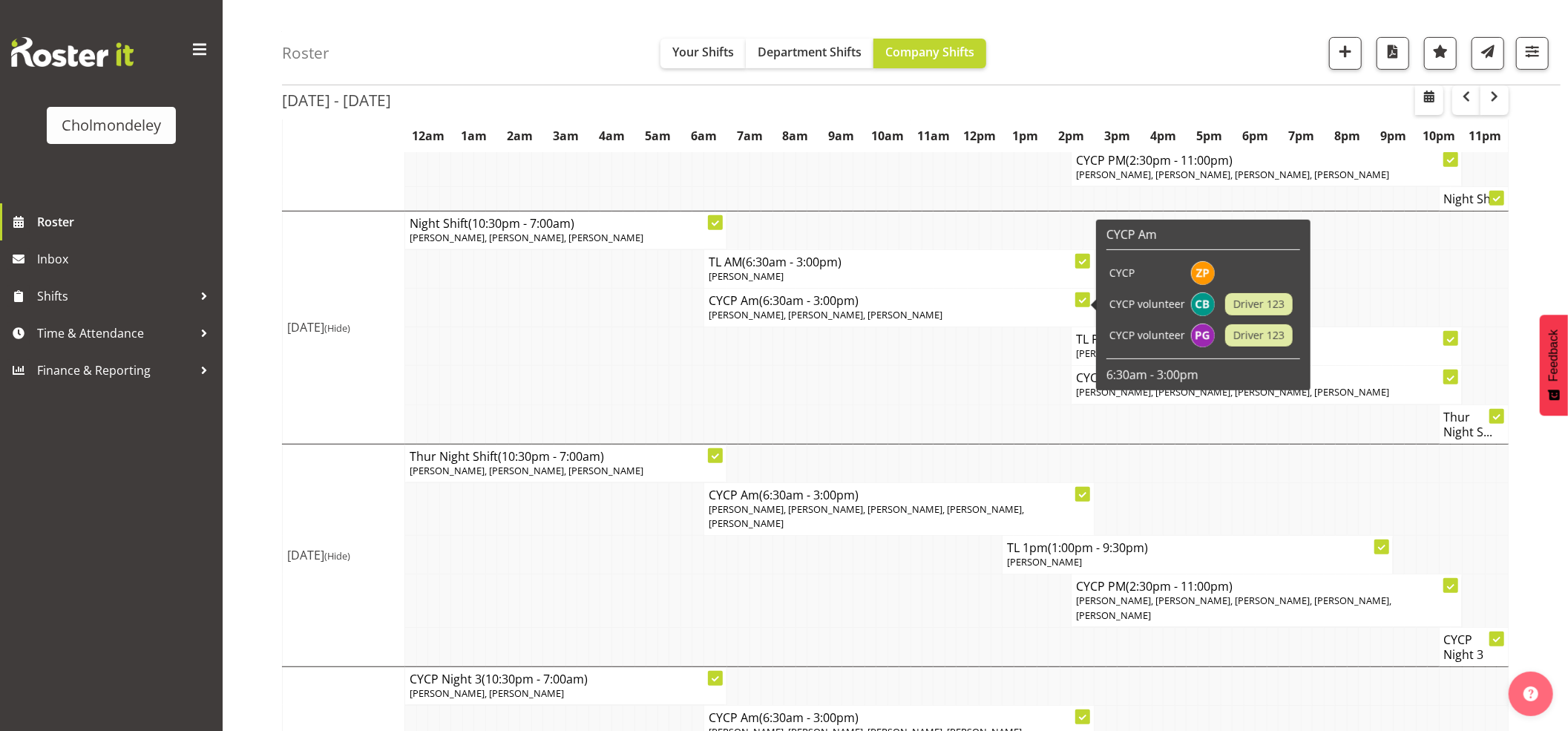
click at [635, 365] on td at bounding box center [640, 346] width 11 height 39
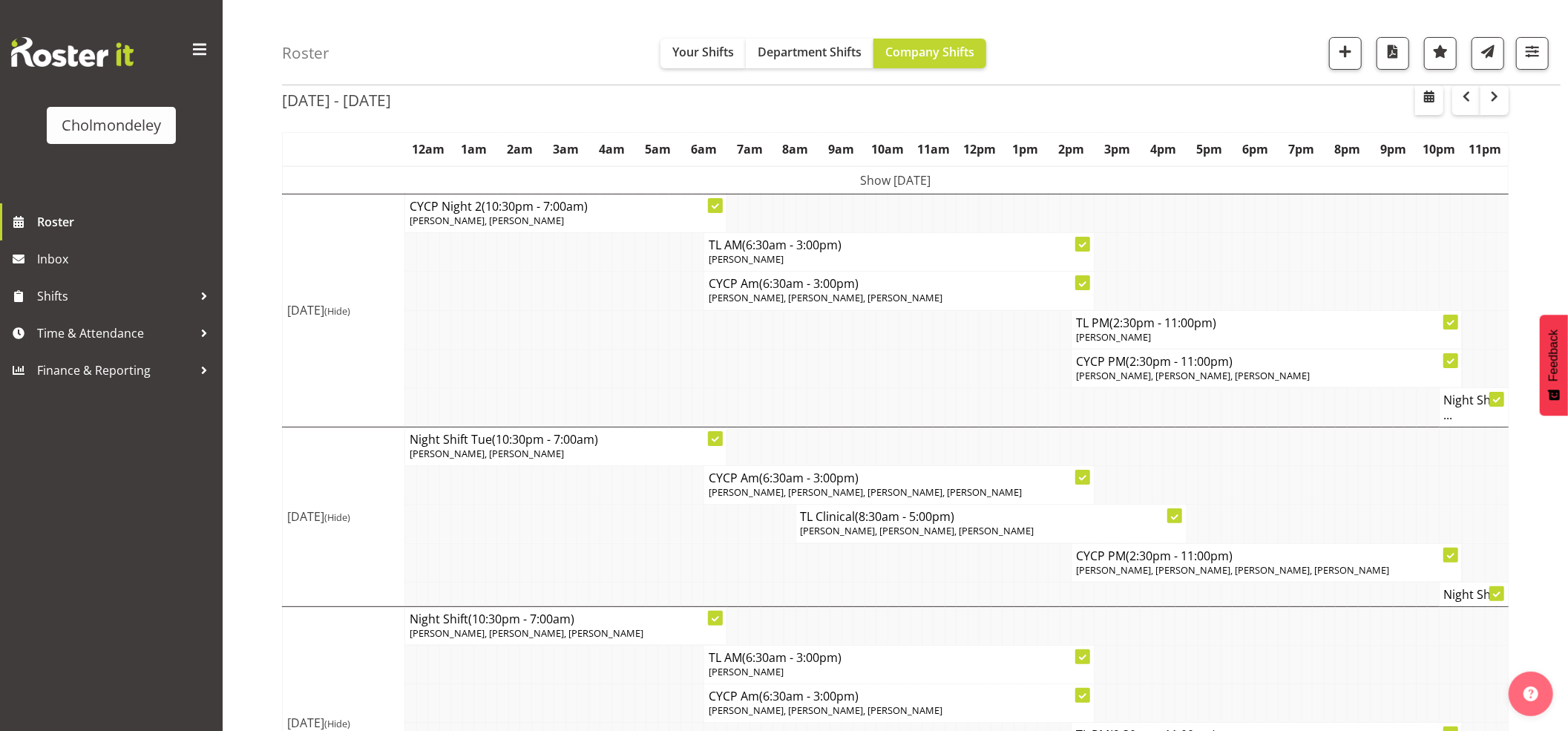
scroll to position [0, 0]
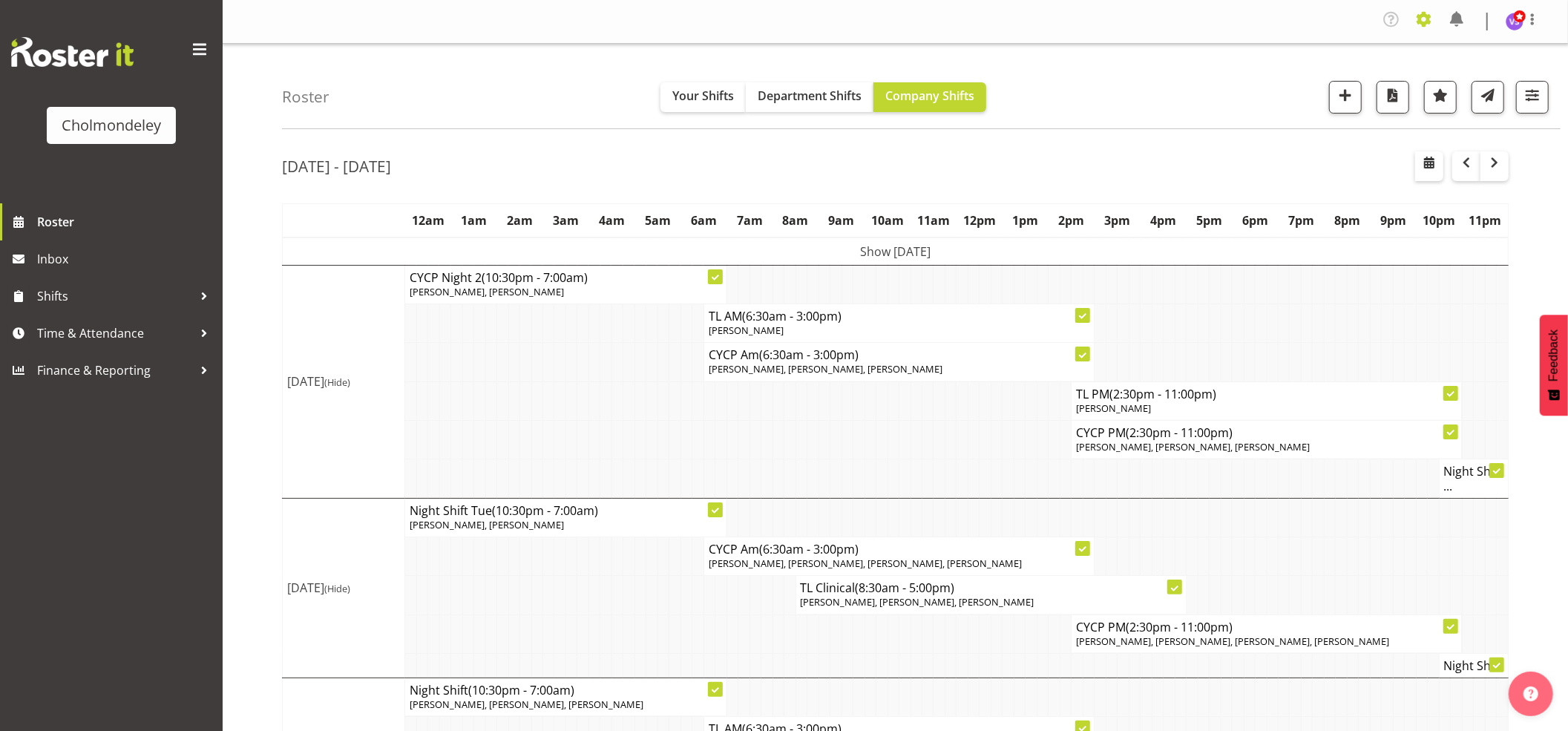
click at [1418, 16] on span at bounding box center [1424, 19] width 24 height 24
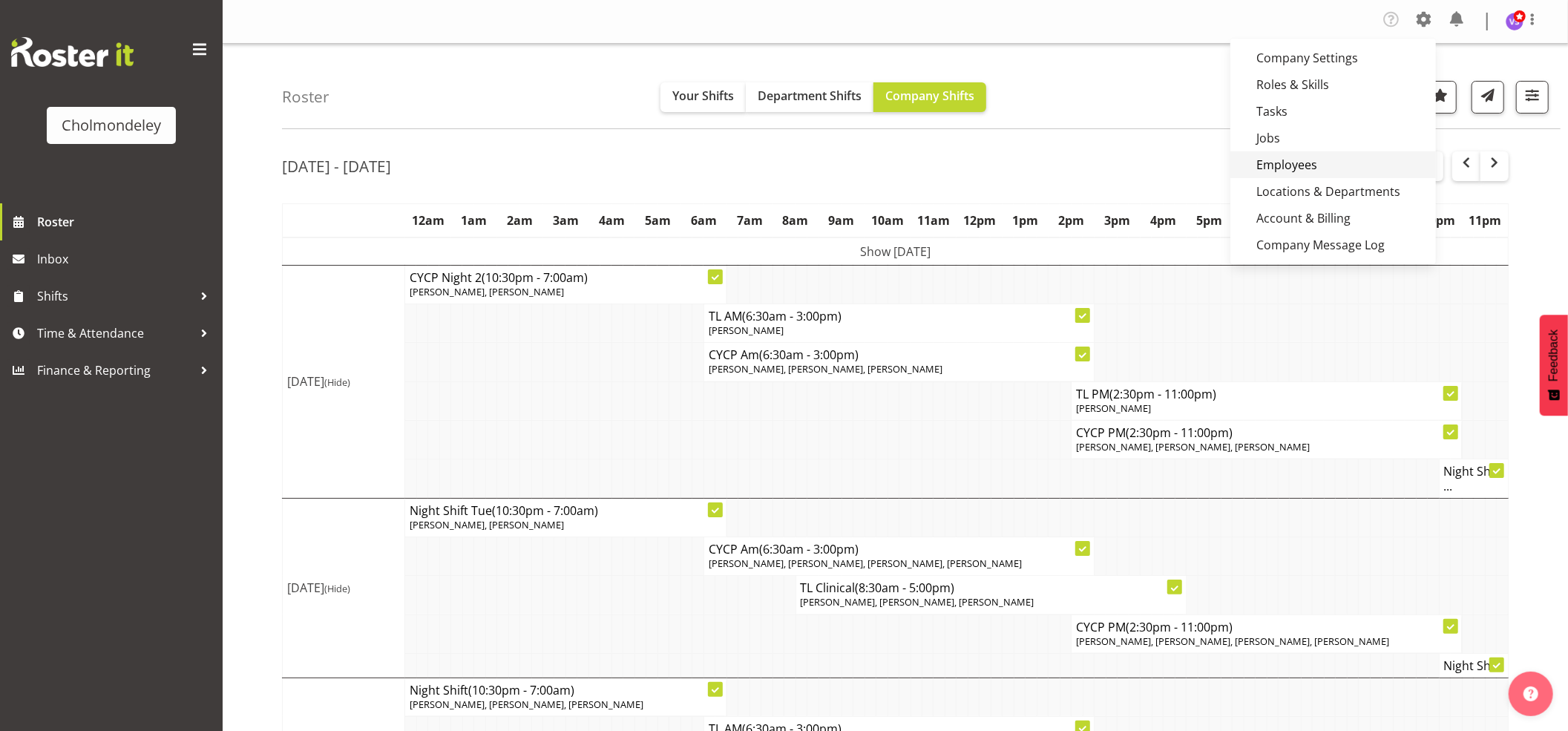
click at [1306, 171] on link "Employees" at bounding box center [1333, 165] width 206 height 27
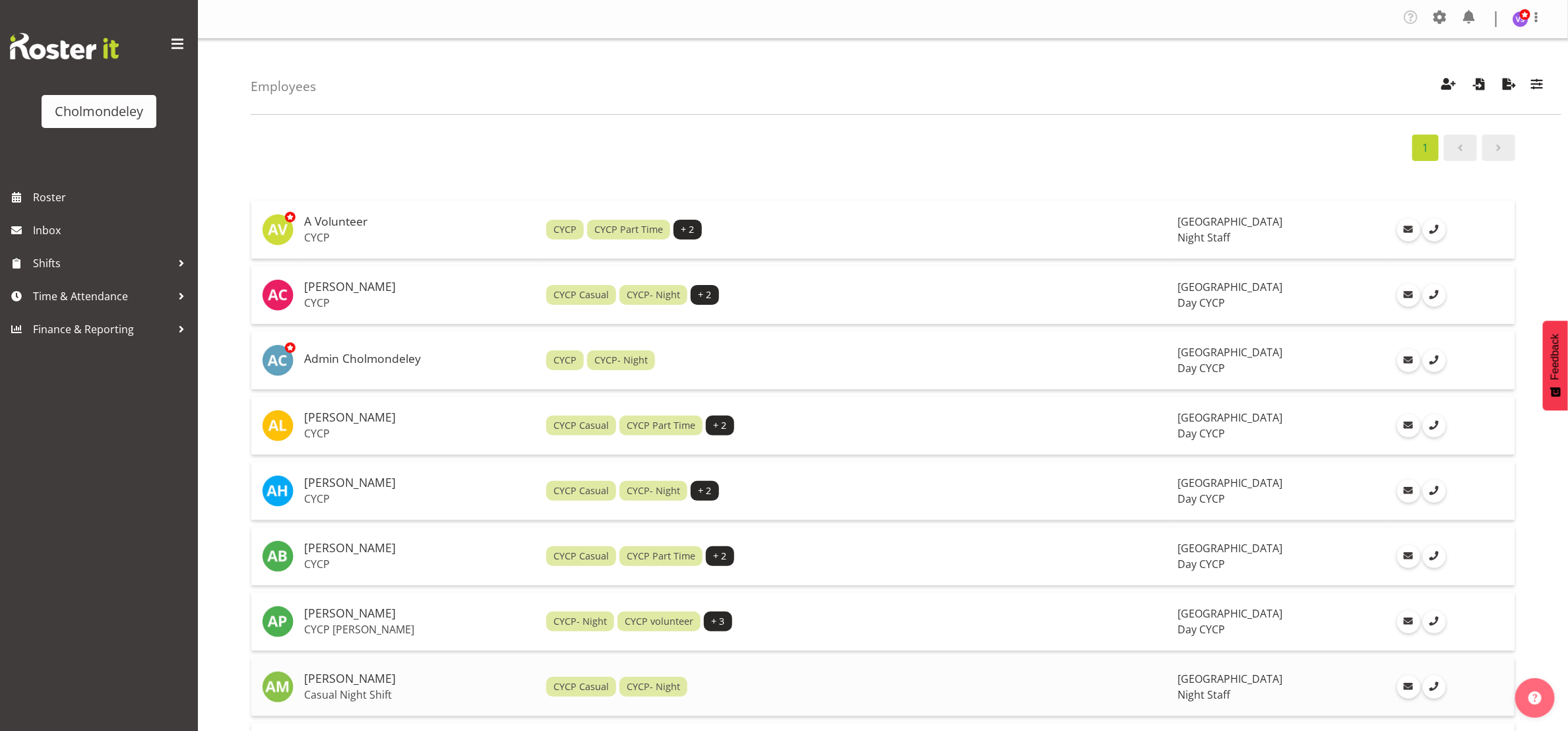
click at [418, 649] on h5 "[PERSON_NAME]" at bounding box center [420, 679] width 231 height 13
click at [603, 75] on div "Employees Showing active users Search Has Skills Enter any skills required for …" at bounding box center [906, 77] width 1311 height 76
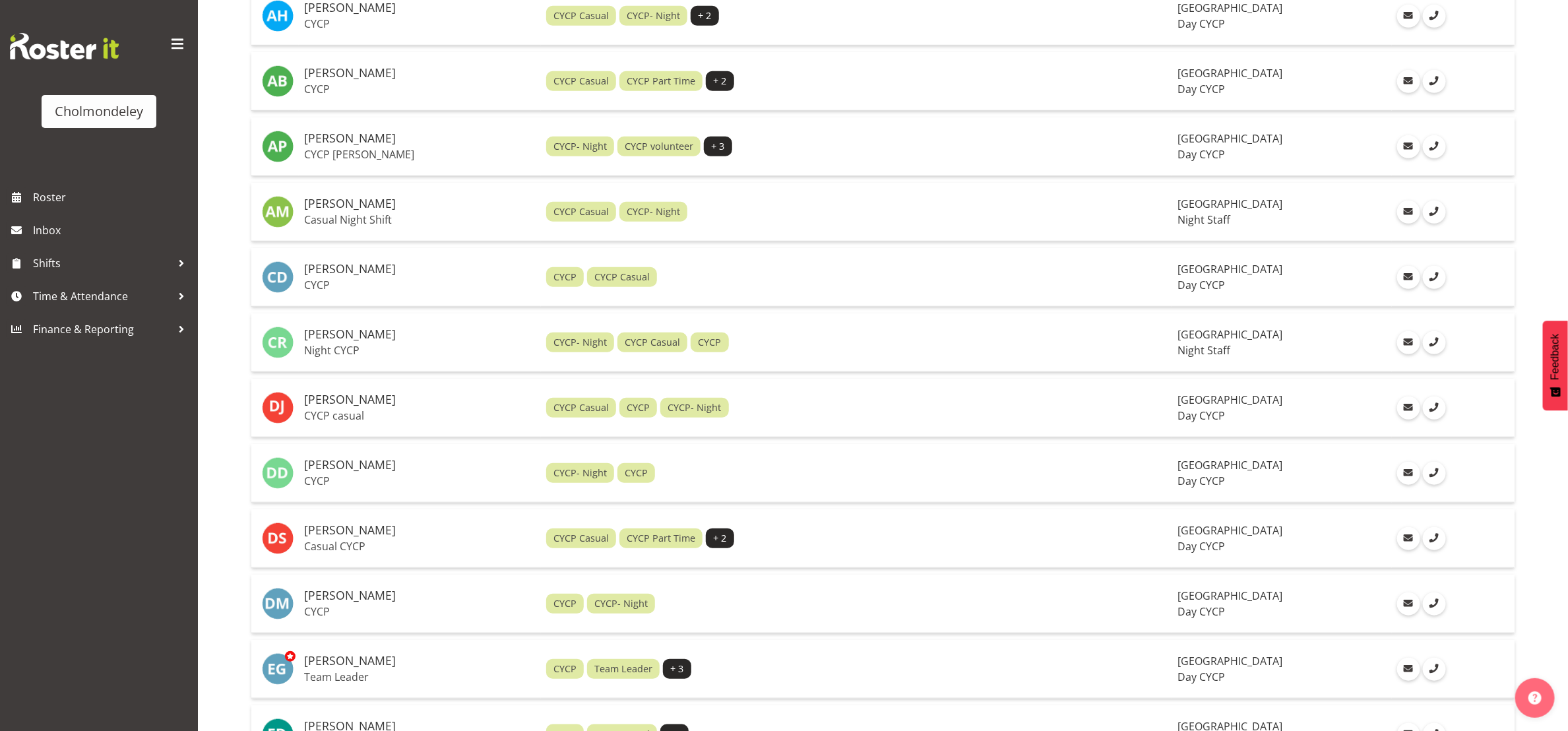
scroll to position [514, 0]
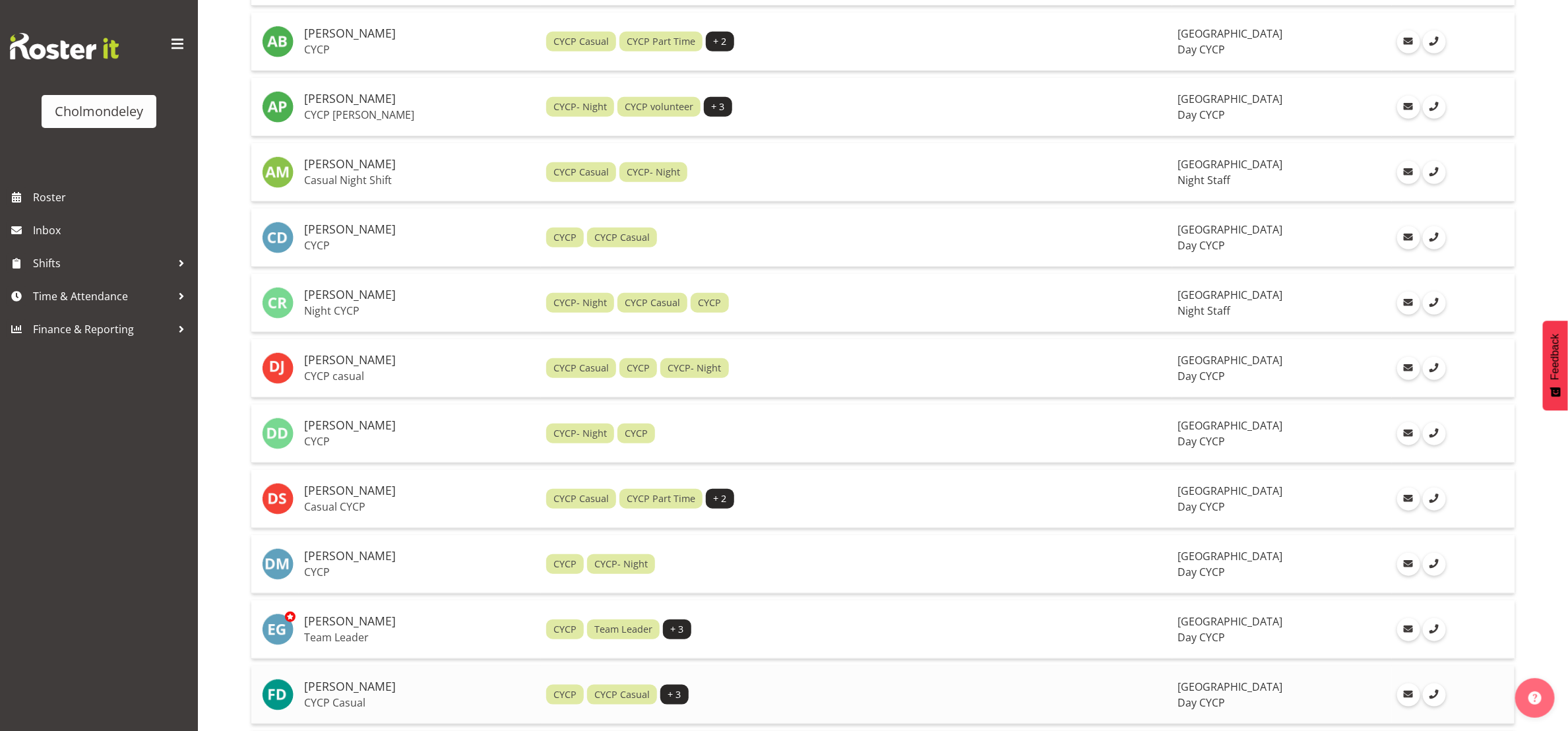
click at [398, 649] on h5 "[PERSON_NAME]" at bounding box center [420, 687] width 231 height 13
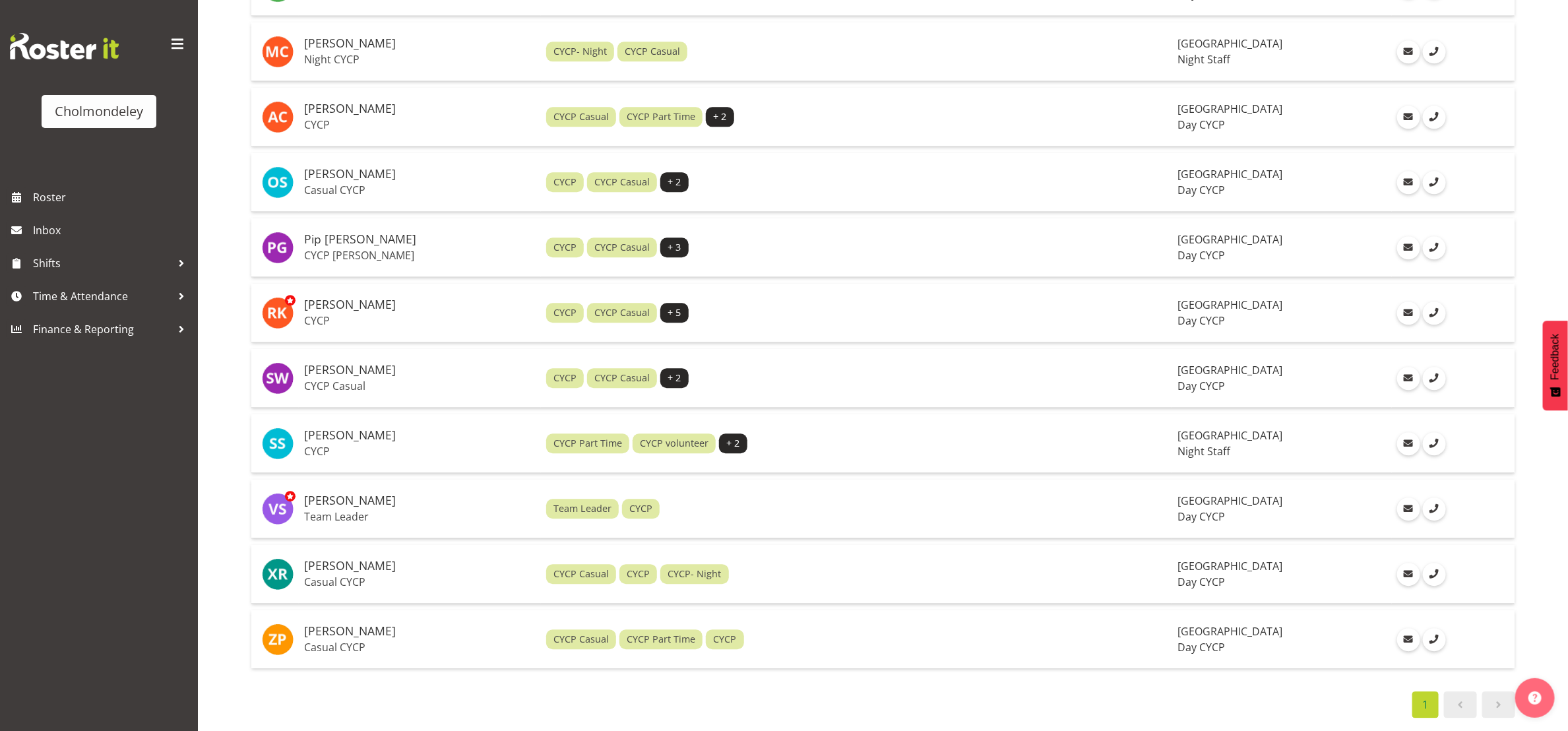
scroll to position [2021, 0]
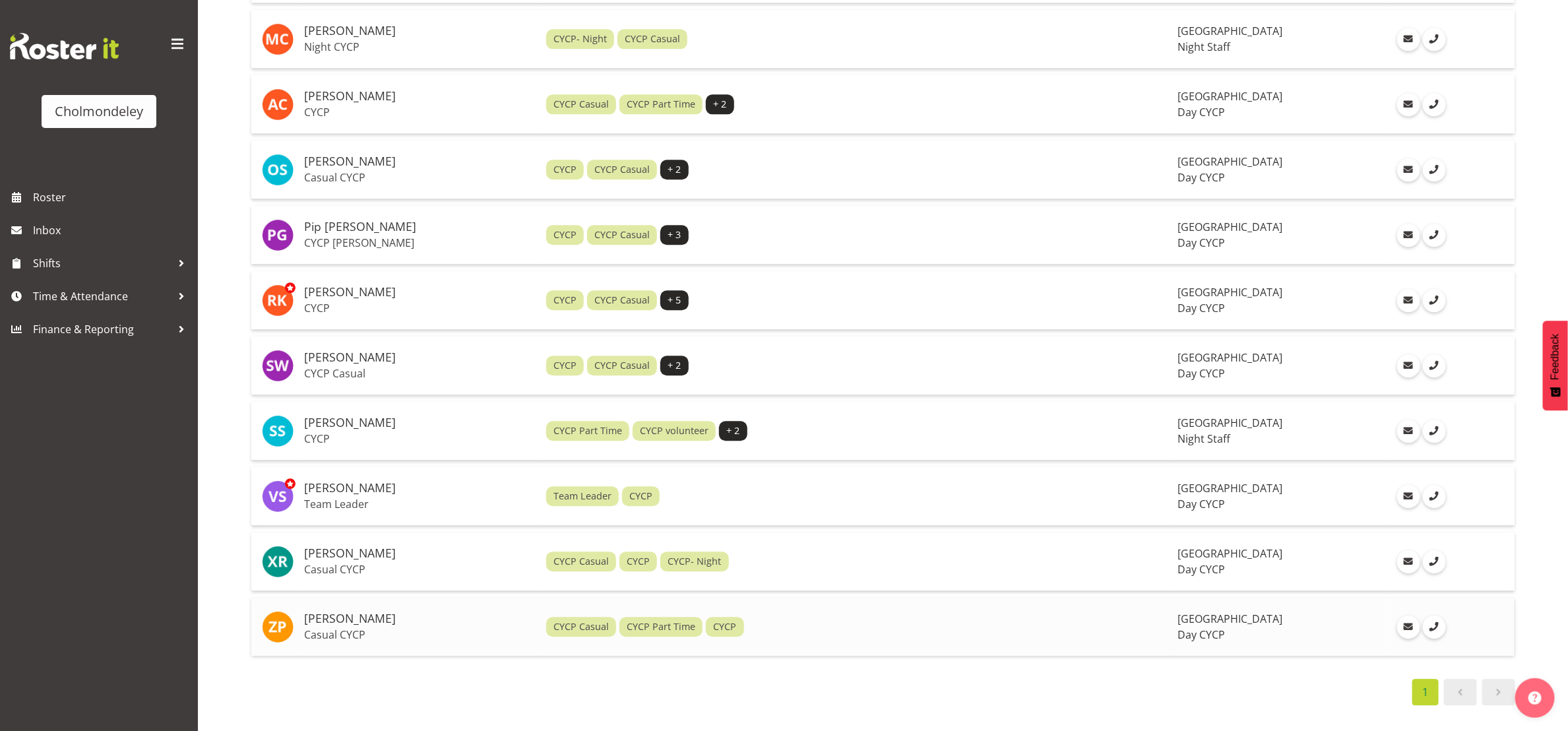
click at [356, 612] on h5 "[PERSON_NAME]" at bounding box center [420, 619] width 231 height 13
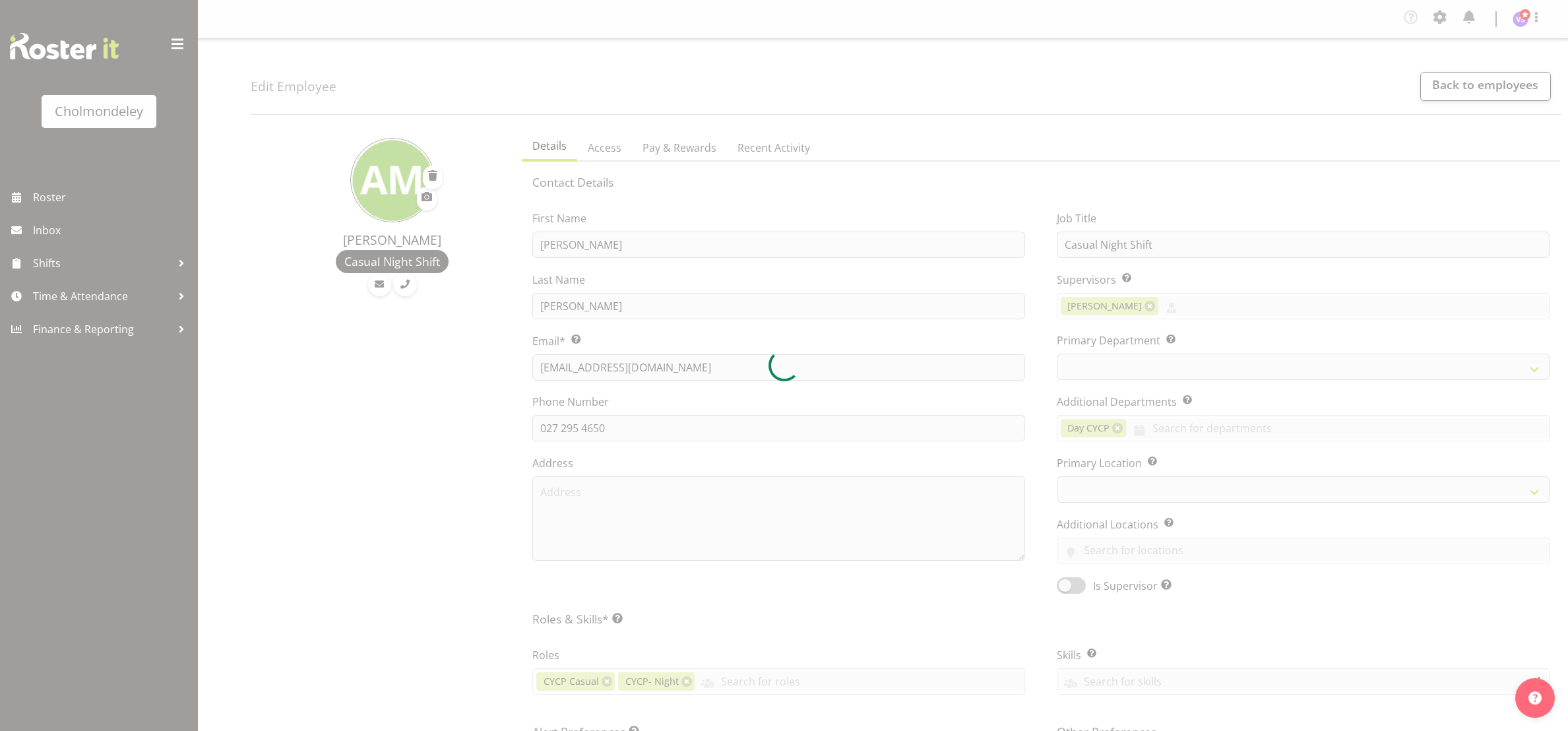
select select "shiftH"
select select "TimelineWeek"
select select "79"
click at [608, 426] on div at bounding box center [784, 366] width 1568 height 731
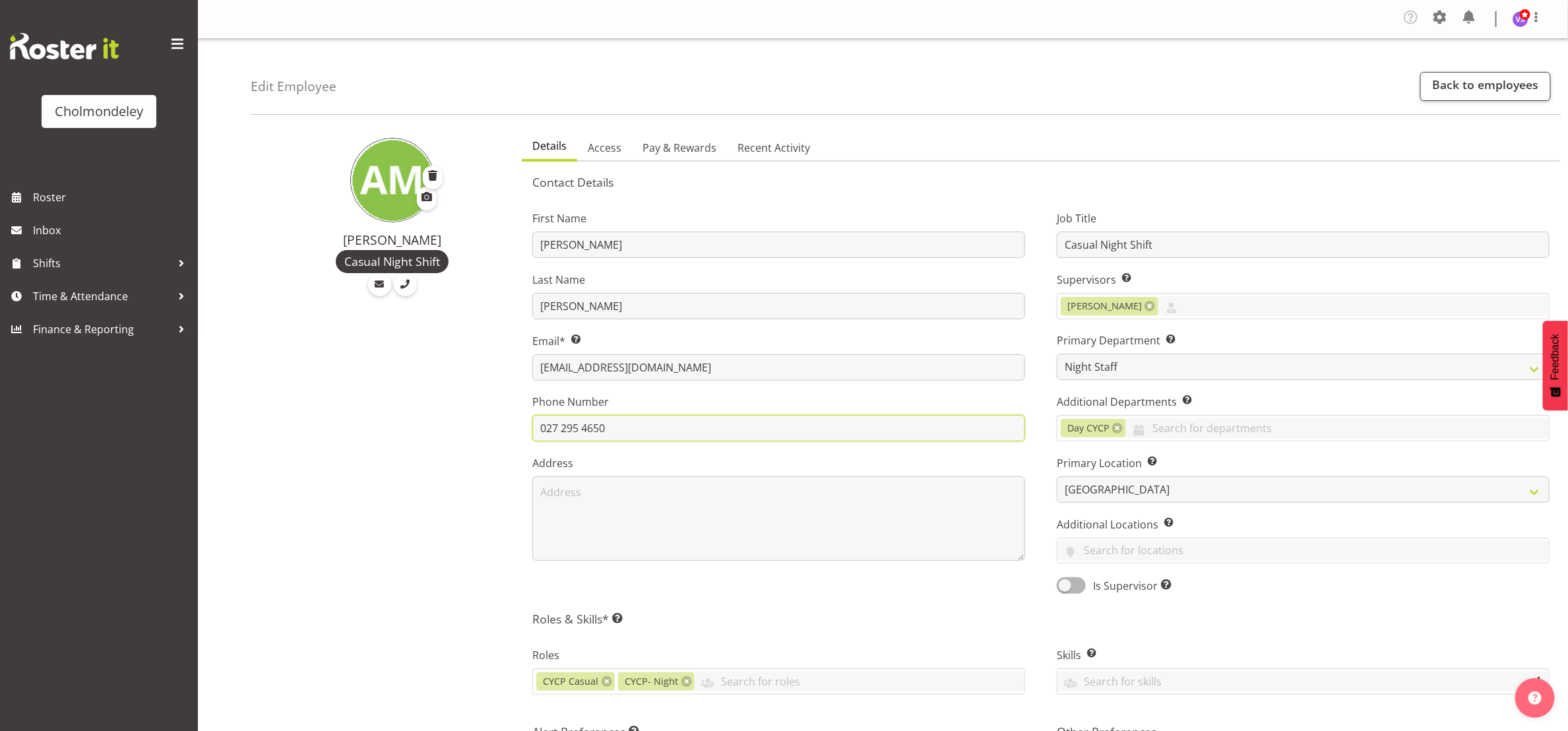
drag, startPoint x: 608, startPoint y: 426, endPoint x: 529, endPoint y: 418, distance: 79.4
click at [529, 418] on div "First Name Andrea Last Name McMurray Email* This is a required field. mcmurraya…" at bounding box center [778, 397] width 524 height 411
click at [412, 337] on div "Andrea McMurray Casual Night Shift" at bounding box center [382, 668] width 263 height 1087
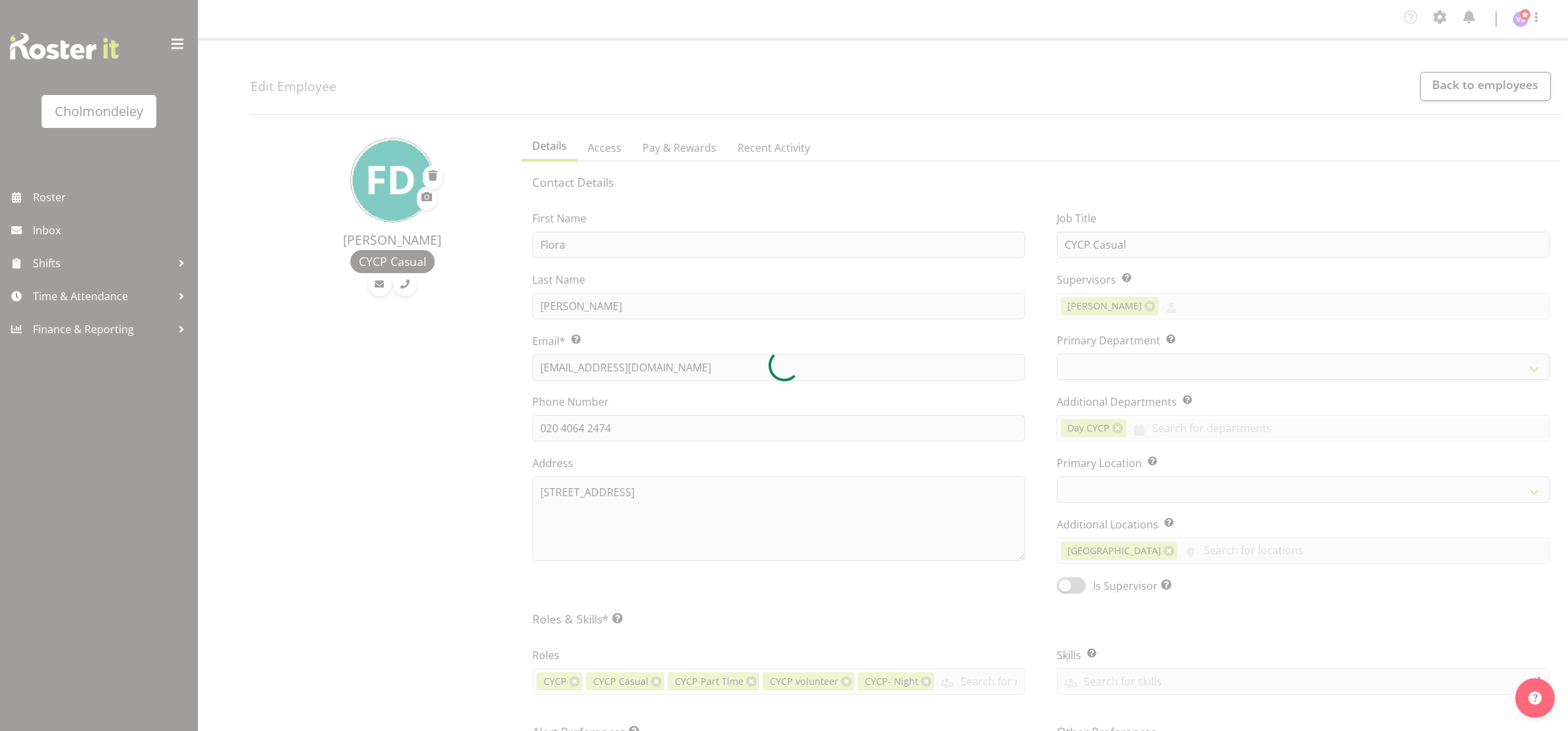
select select "shiftH"
select select "TimelineWeek"
select select
select select "80"
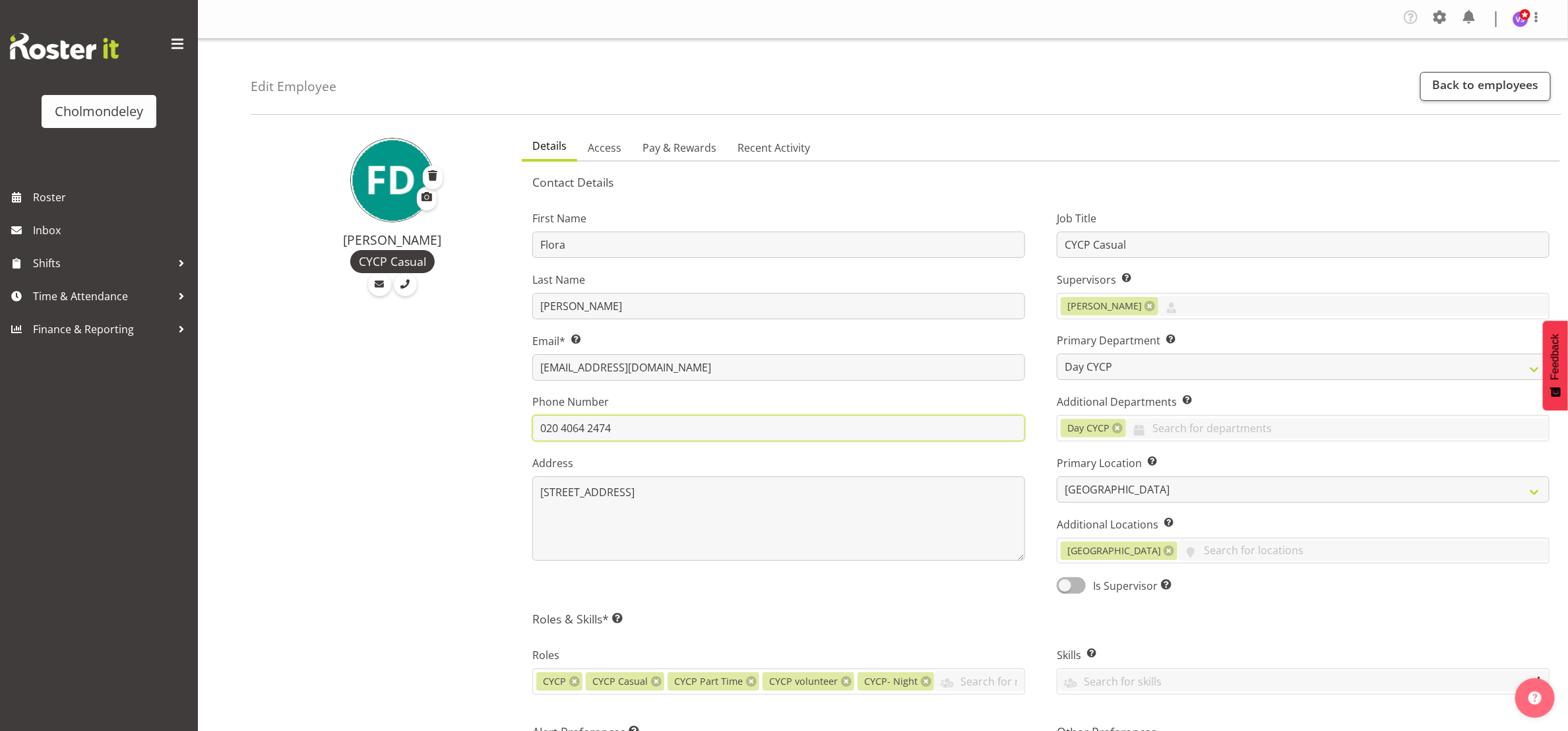
drag, startPoint x: 614, startPoint y: 428, endPoint x: 521, endPoint y: 426, distance: 93.0
click at [521, 426] on div "First Name Flora Last Name Dean Email* This is a required field. floramariella@…" at bounding box center [778, 397] width 524 height 411
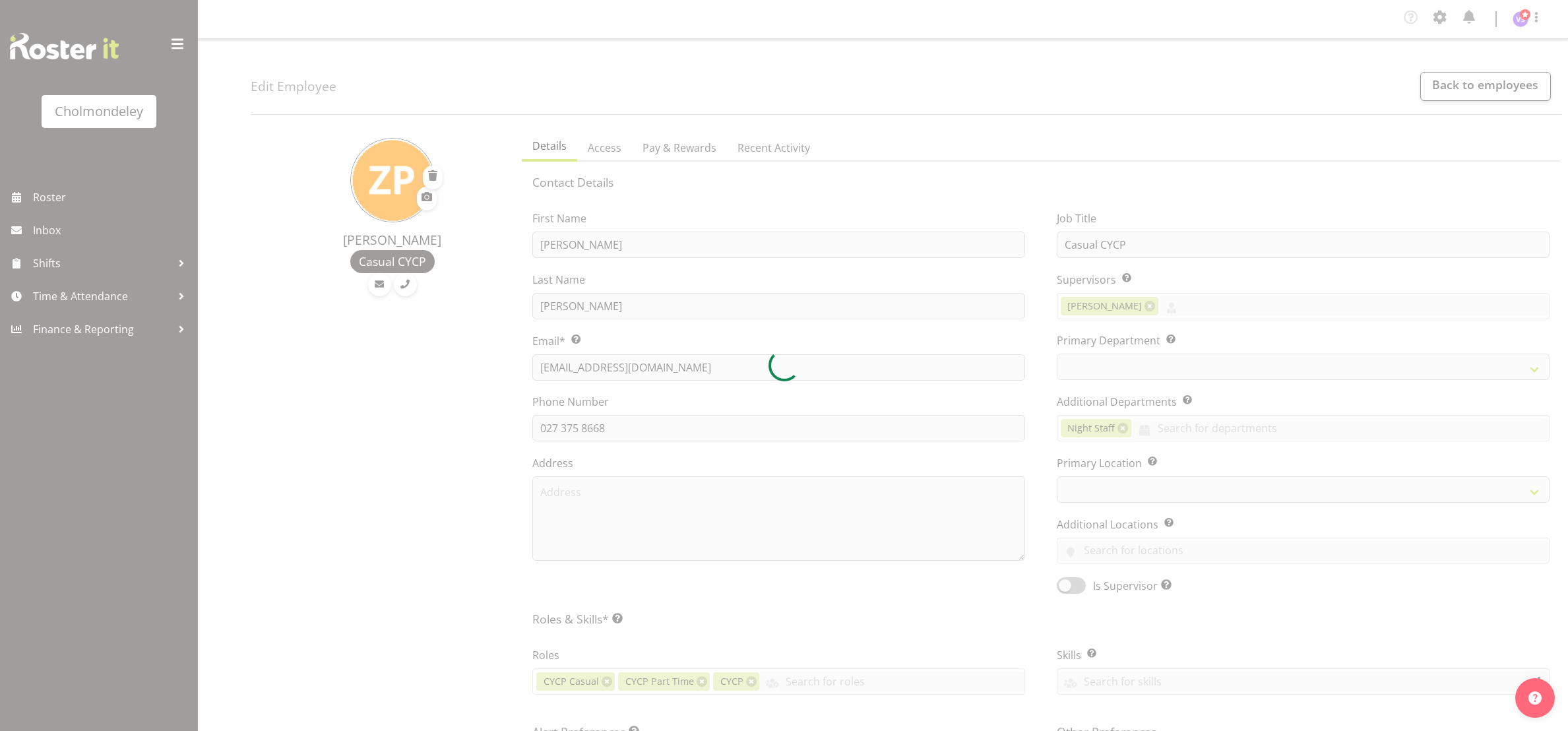
select select "shift"
select select "TimelineWeek"
select select
select select "80"
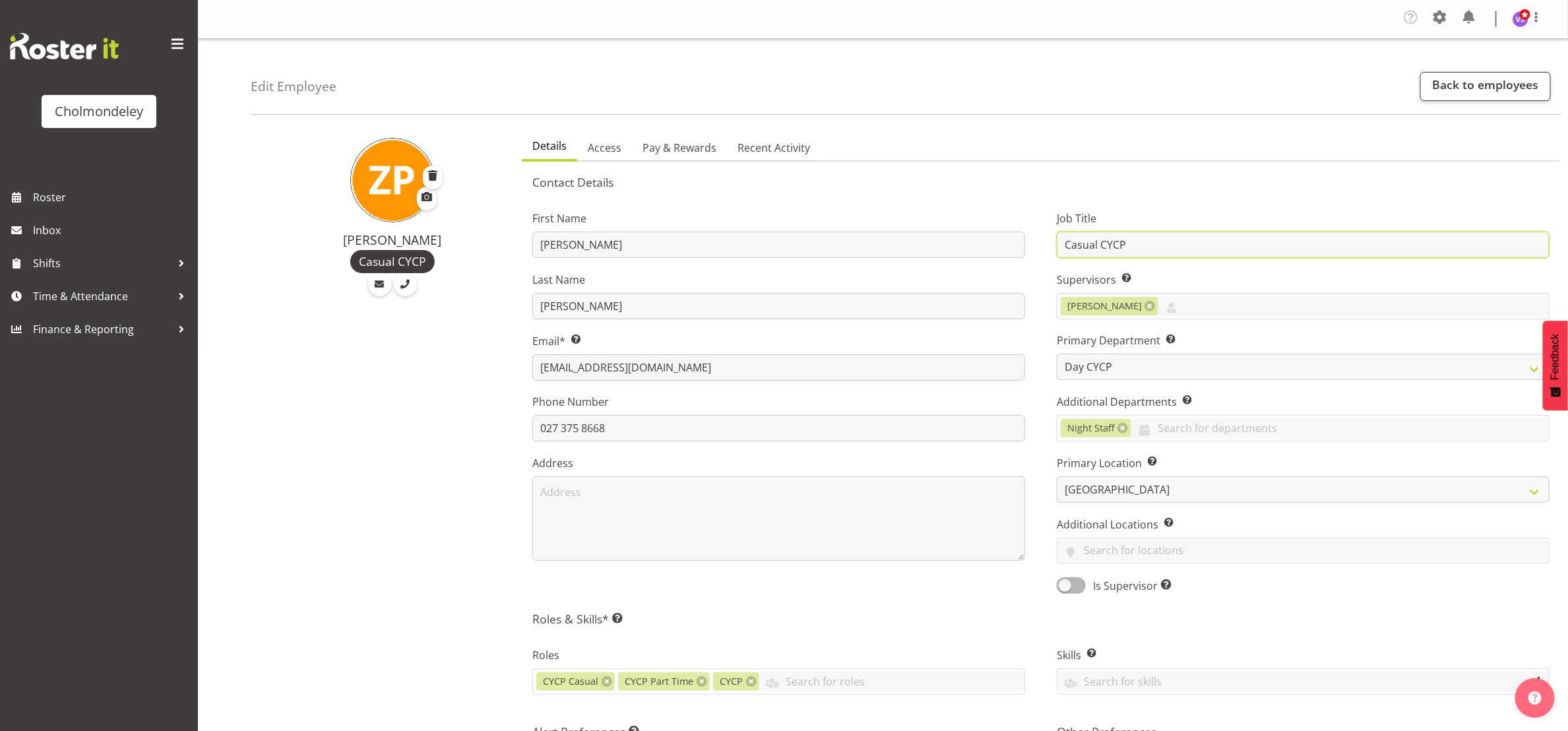
drag, startPoint x: 1100, startPoint y: 242, endPoint x: 1036, endPoint y: 238, distance: 64.1
click at [1036, 238] on div "First Name Zoe Last Name Palmer Email* This is a required field. zoepalmer77@gm…" at bounding box center [1041, 397] width 1049 height 411
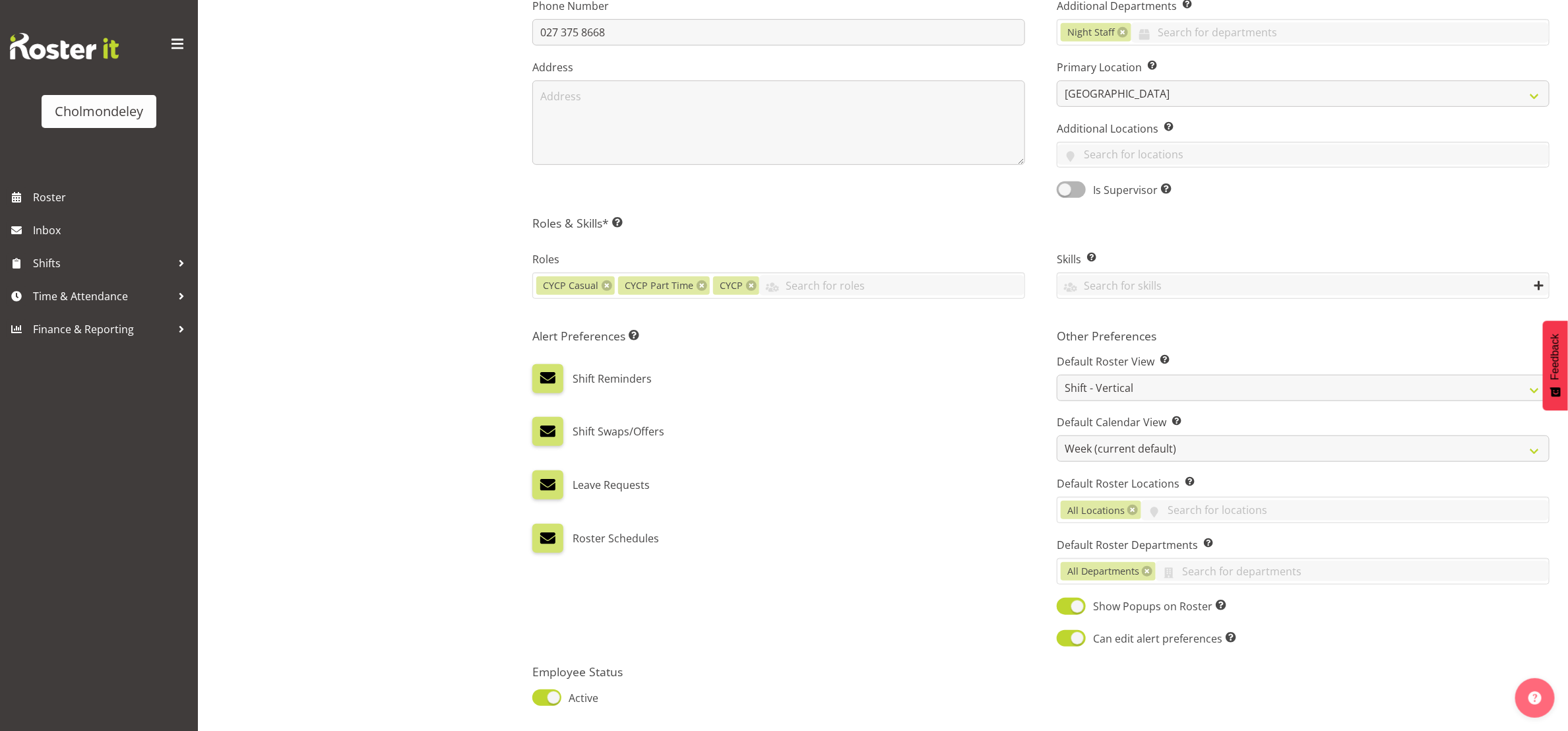
scroll to position [499, 0]
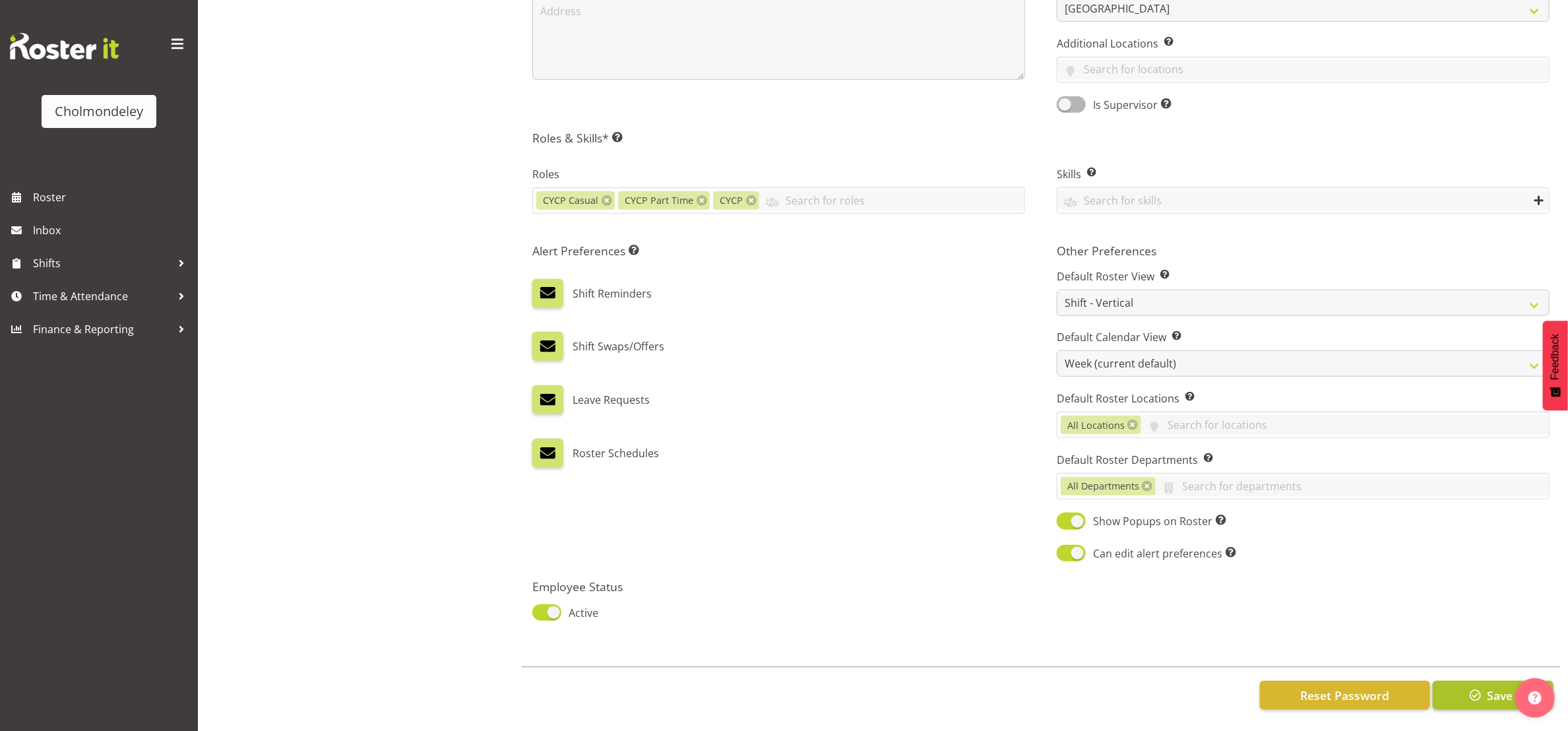
type input "Part time CYCP"
click at [1486, 685] on button "Save" at bounding box center [1493, 695] width 121 height 29
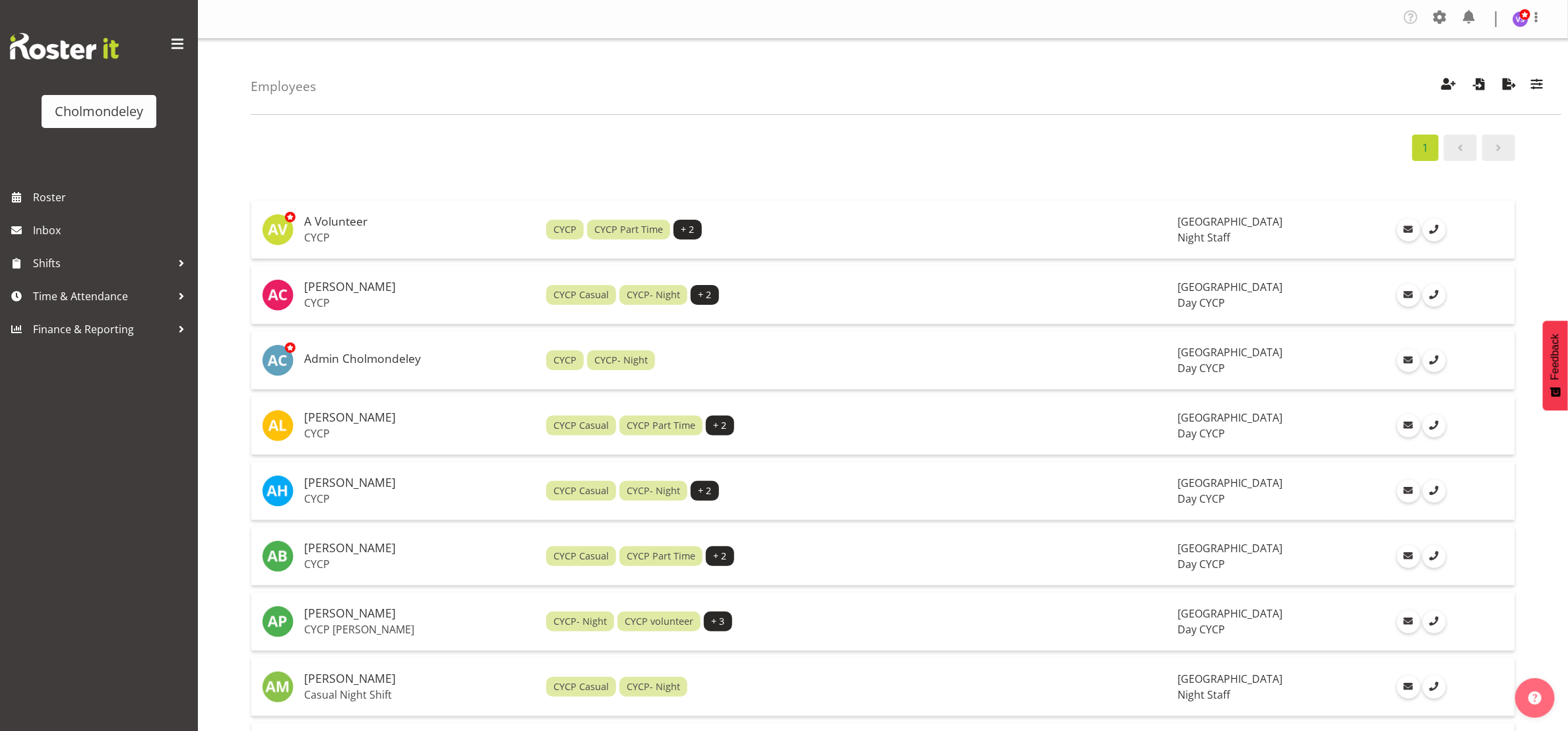
click at [640, 139] on div "1" at bounding box center [883, 147] width 1265 height 26
click at [74, 195] on span "Roster" at bounding box center [112, 198] width 158 height 20
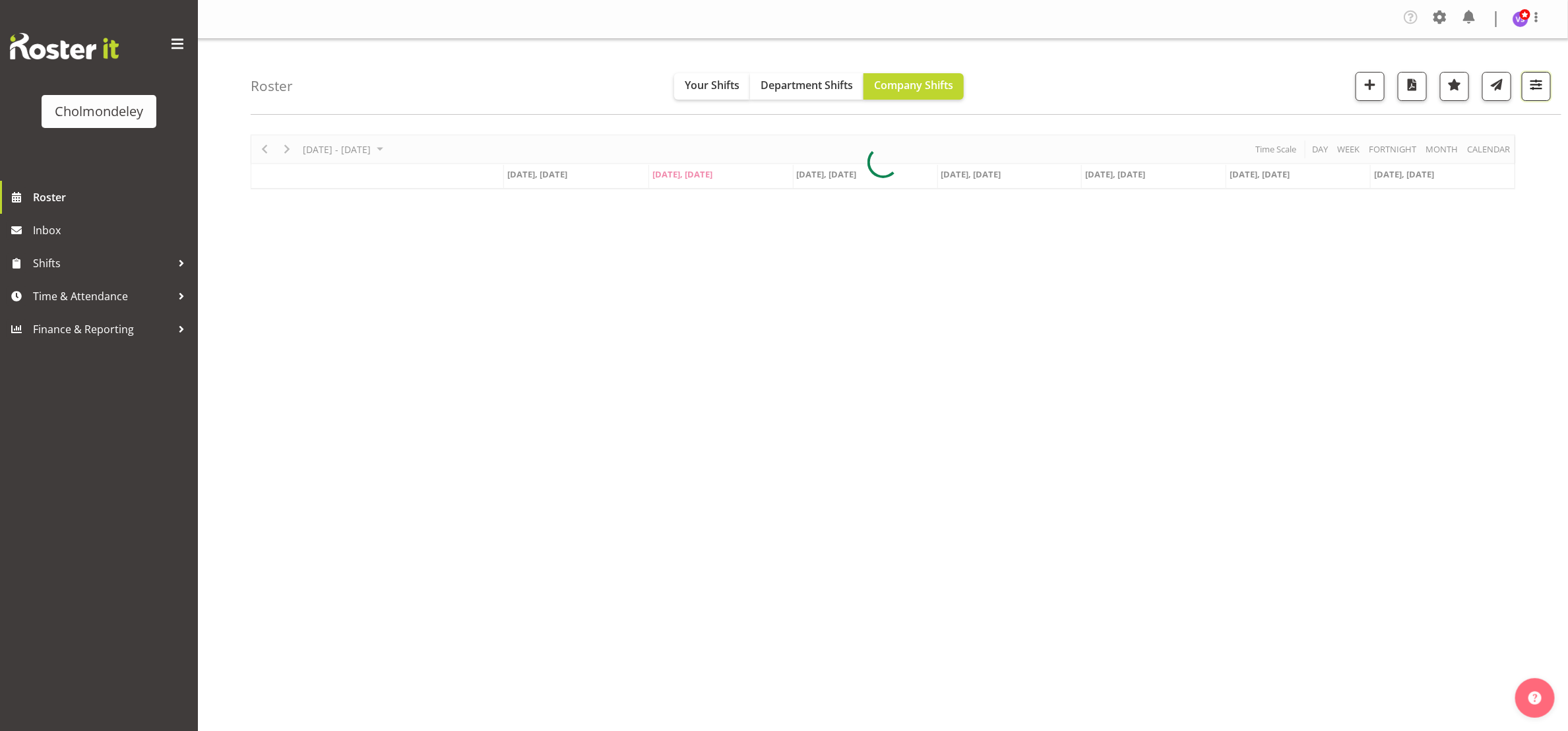
click at [1536, 84] on span "button" at bounding box center [1536, 85] width 17 height 17
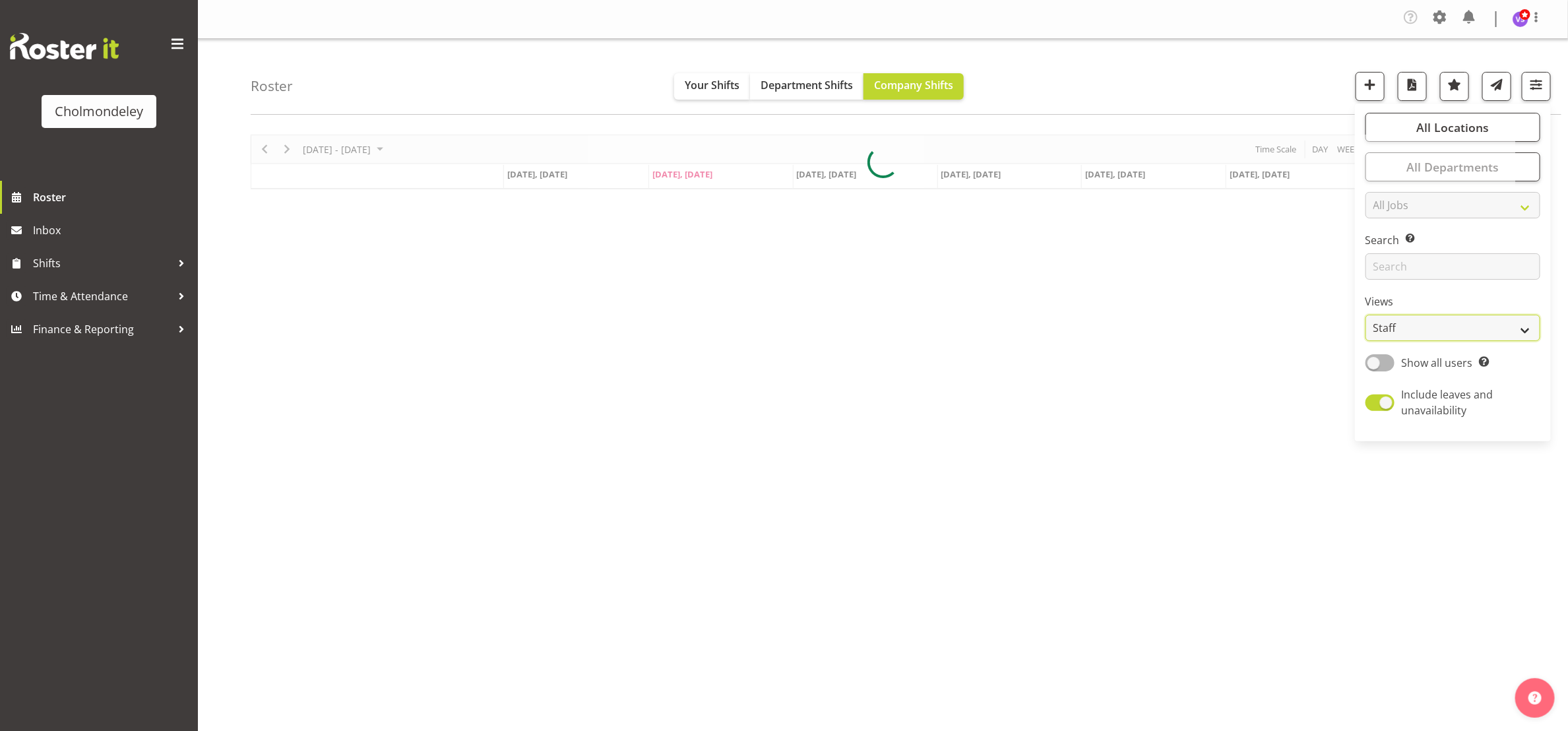
click at [1525, 331] on select "Staff Role Shift - Horizontal Shift - Vertical Staff - Location" at bounding box center [1453, 327] width 175 height 26
select select "shift"
click at [1365, 315] on select "Staff Role Shift - Horizontal Shift - Vertical Staff - Location" at bounding box center [1453, 327] width 175 height 26
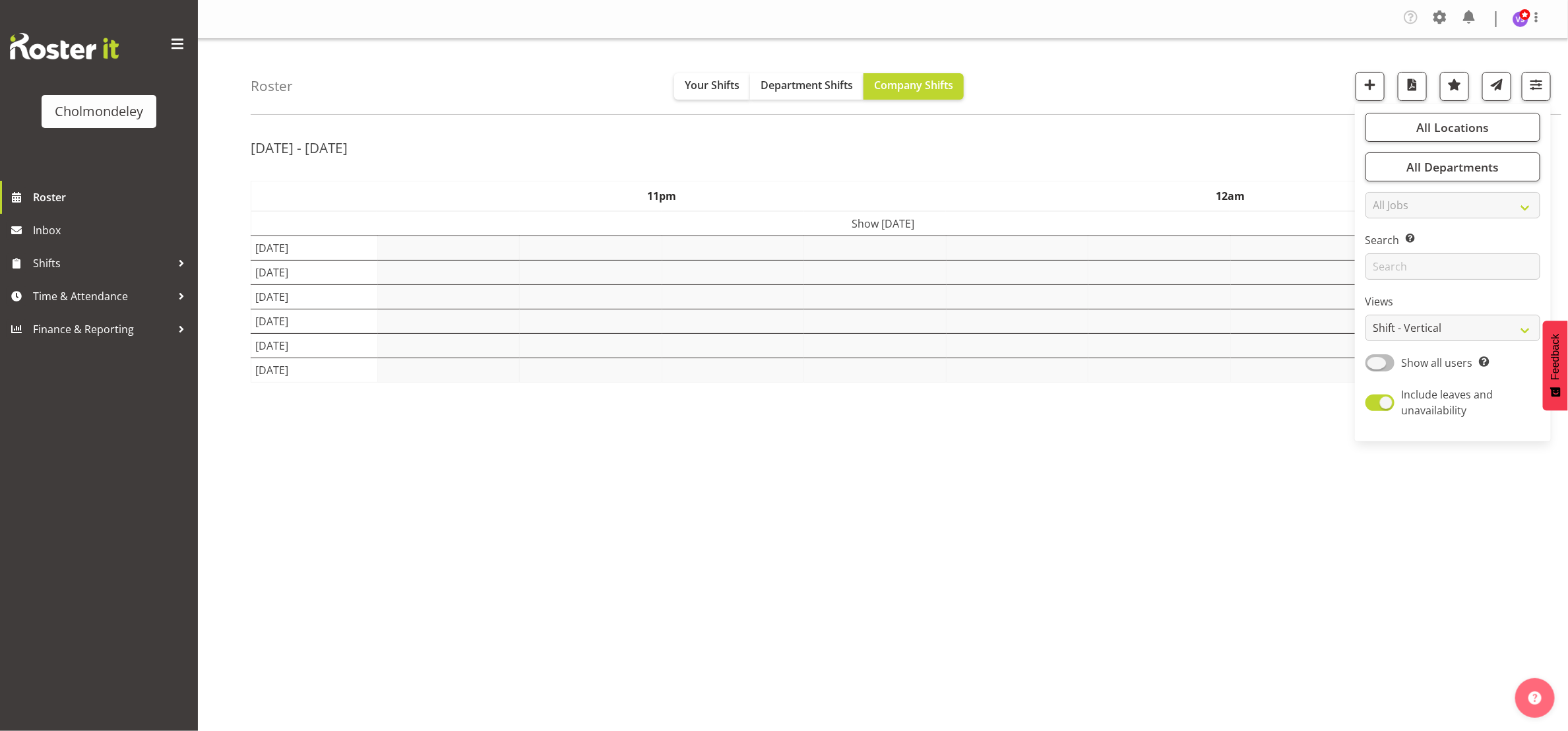
click at [1385, 366] on span at bounding box center [1380, 362] width 29 height 16
click at [1374, 366] on input "Show all users Show only rostered employees" at bounding box center [1370, 363] width 8 height 8
checkbox input "true"
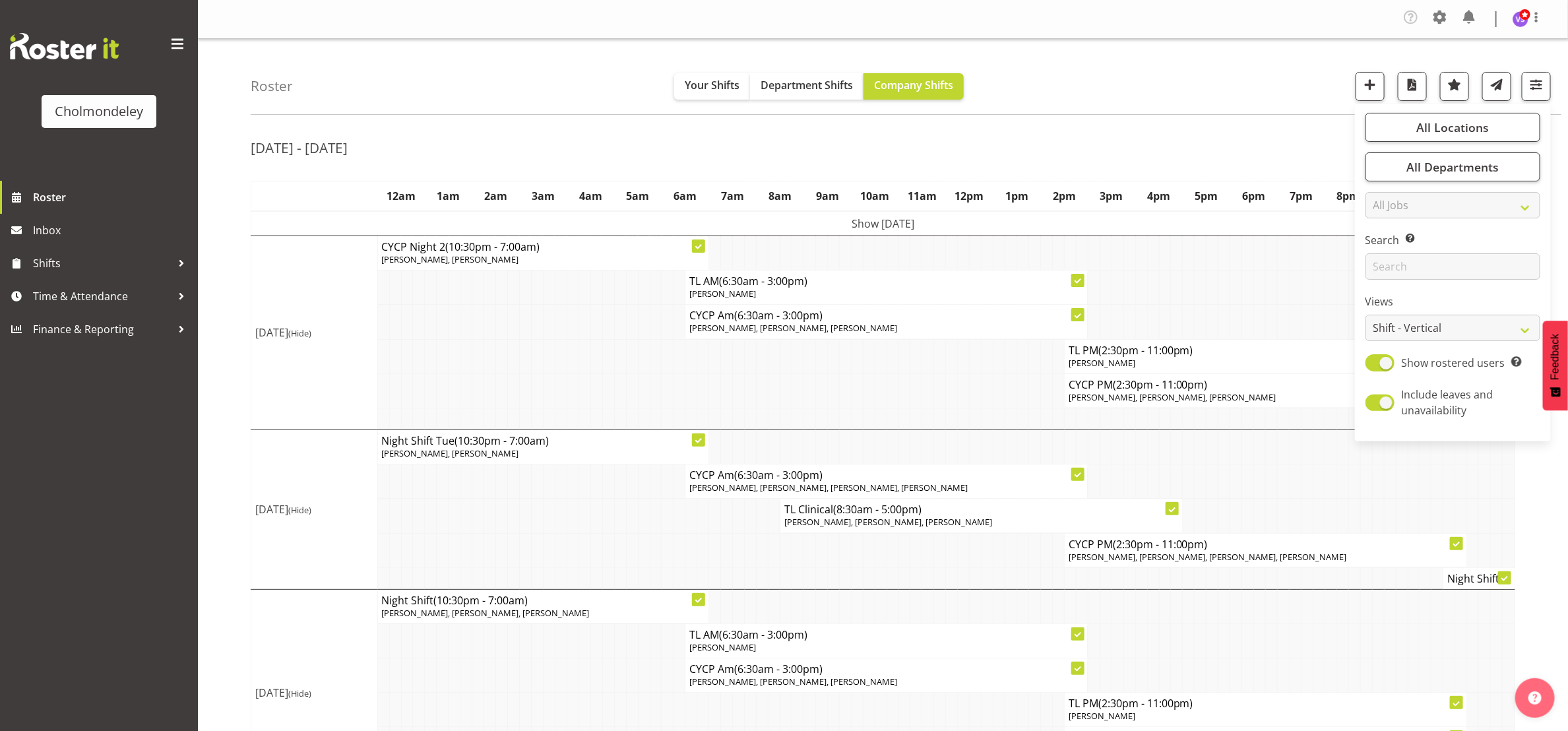
click at [883, 386] on td at bounding box center [881, 390] width 12 height 35
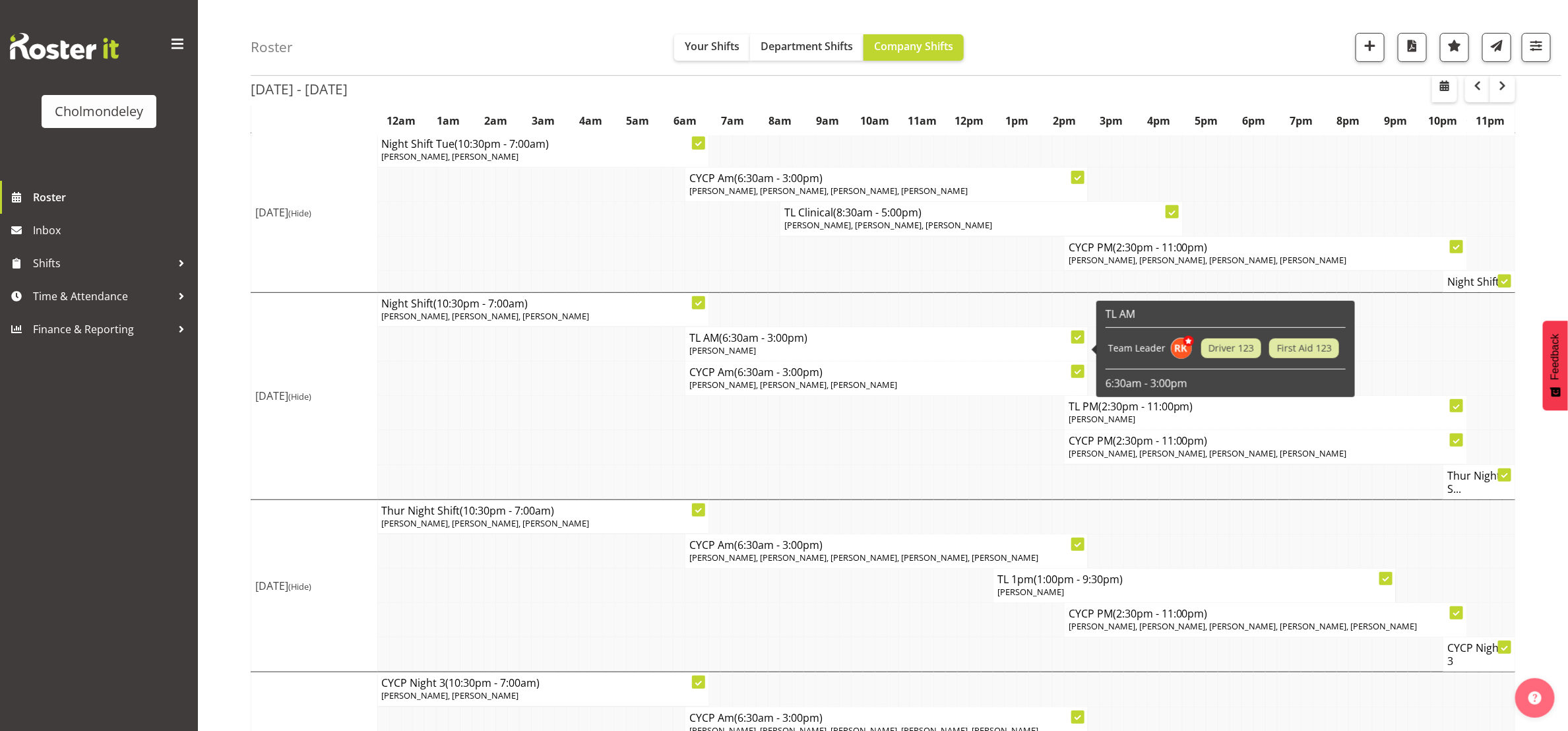
scroll to position [500, 0]
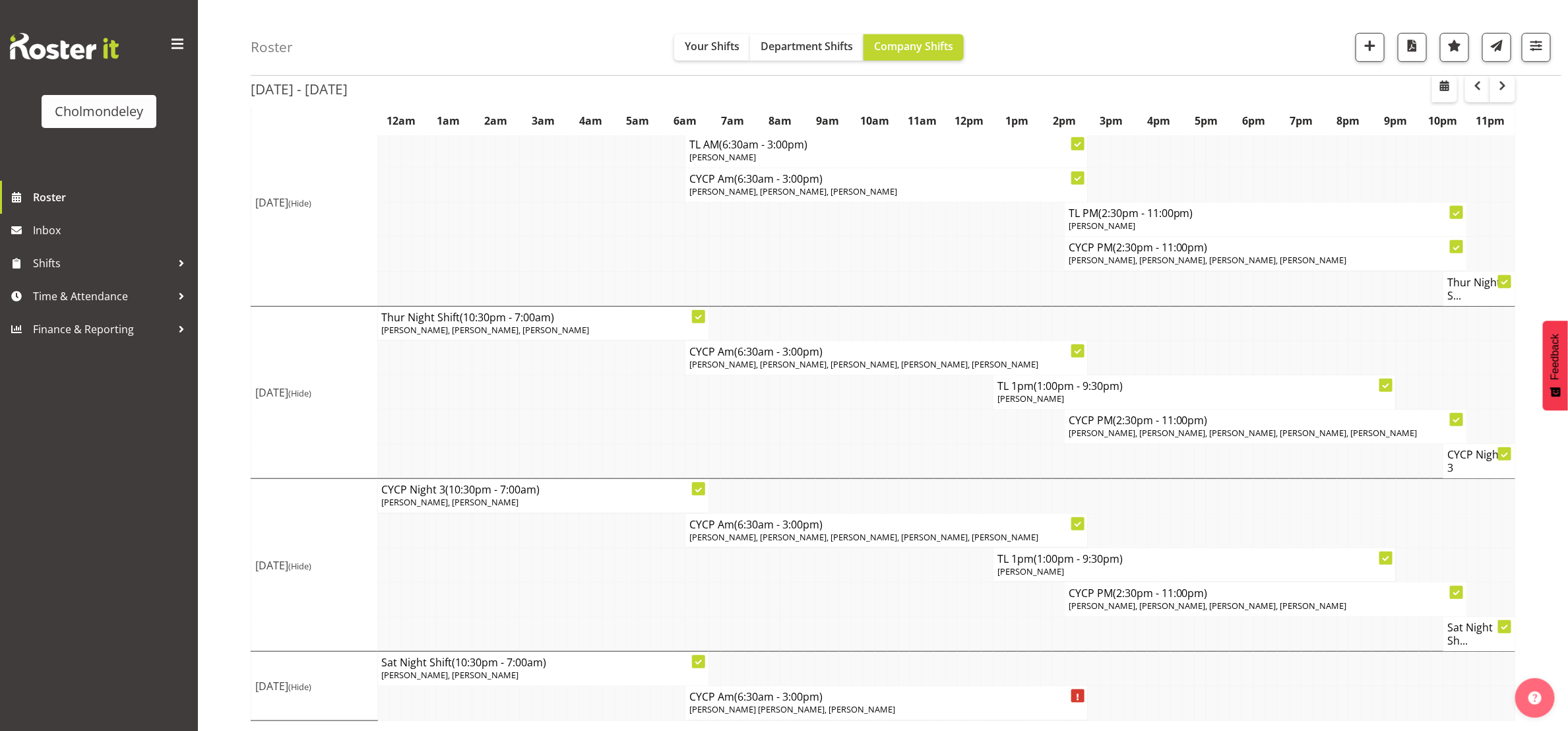
click at [490, 382] on td at bounding box center [490, 392] width 12 height 35
click at [1503, 92] on span "button" at bounding box center [1502, 85] width 16 height 16
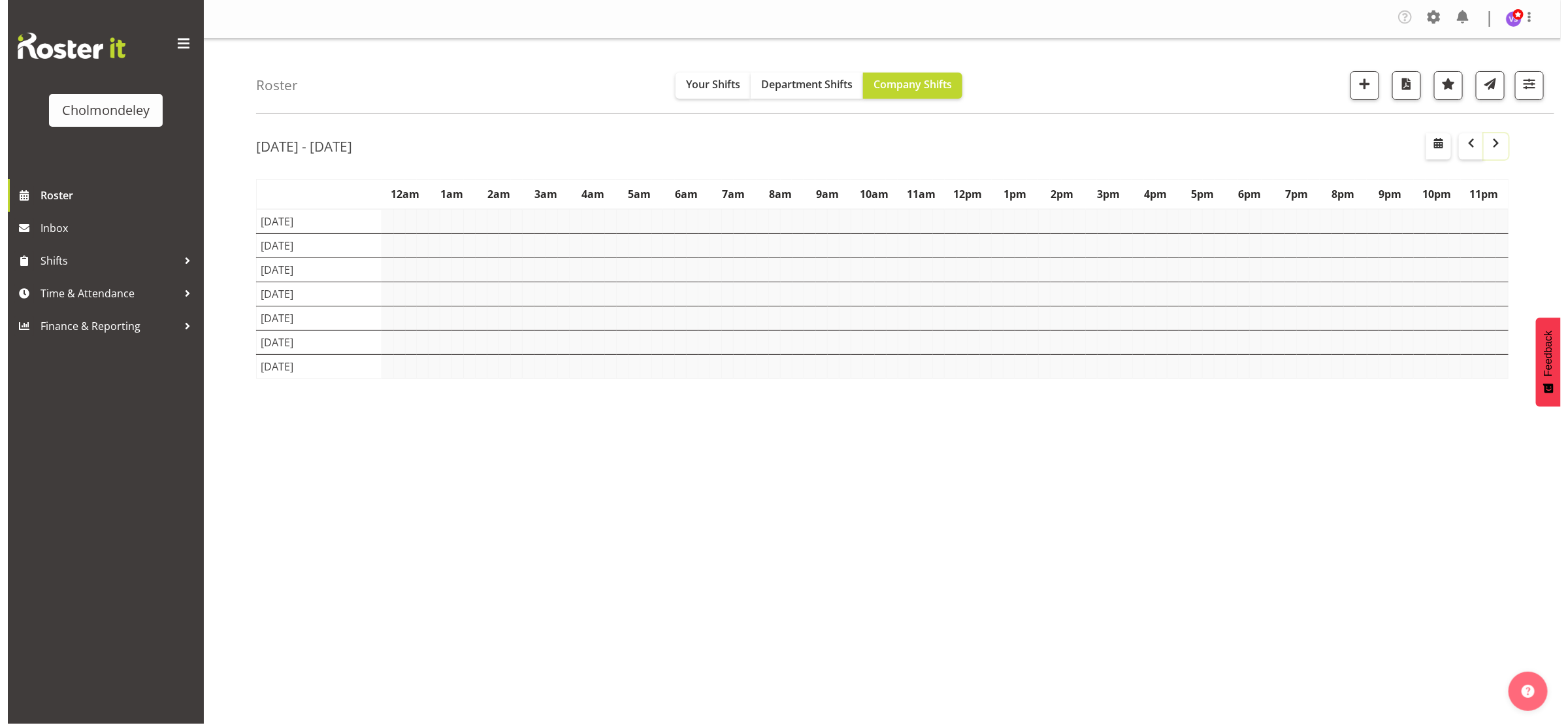
scroll to position [0, 0]
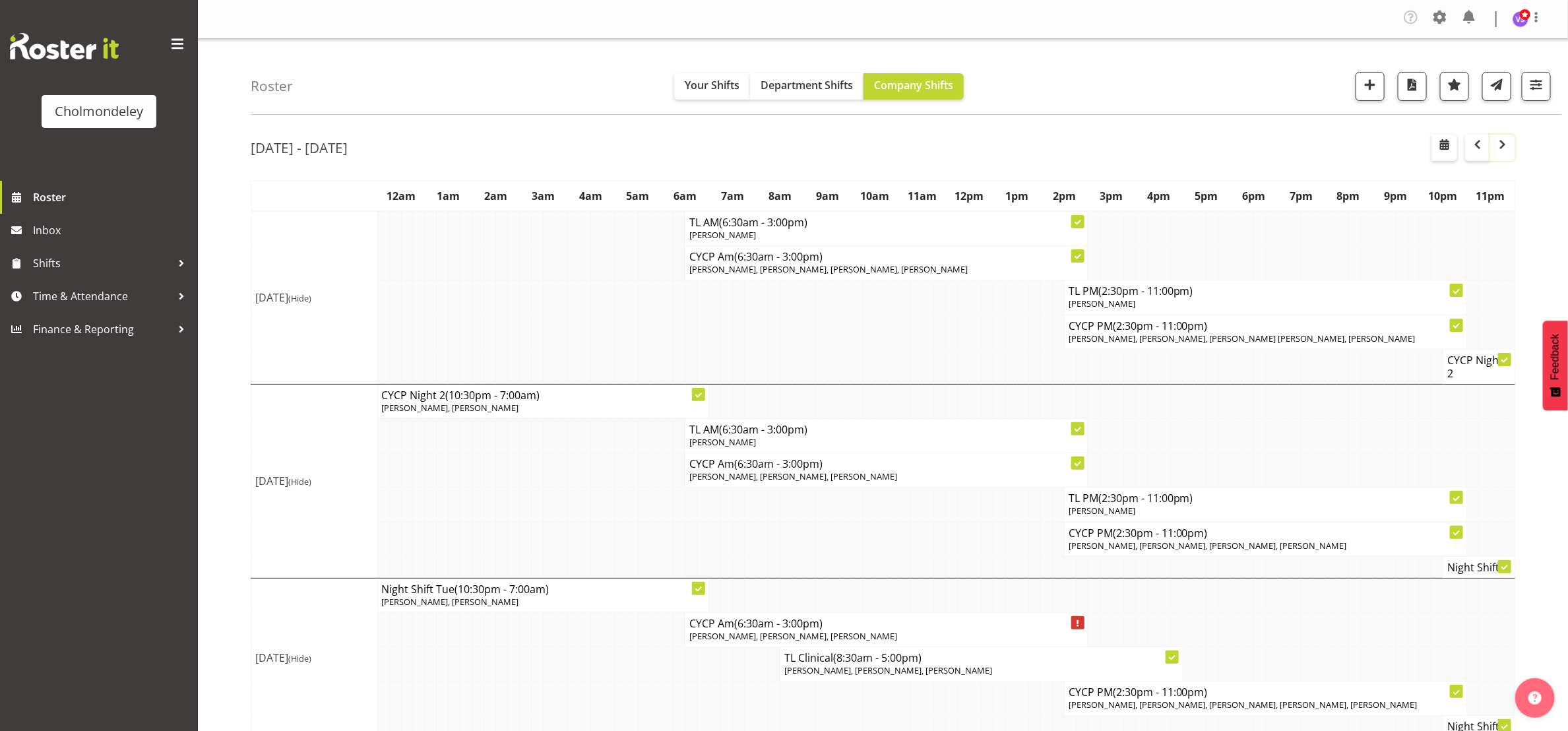
click at [1507, 153] on button "button" at bounding box center [1503, 147] width 25 height 26
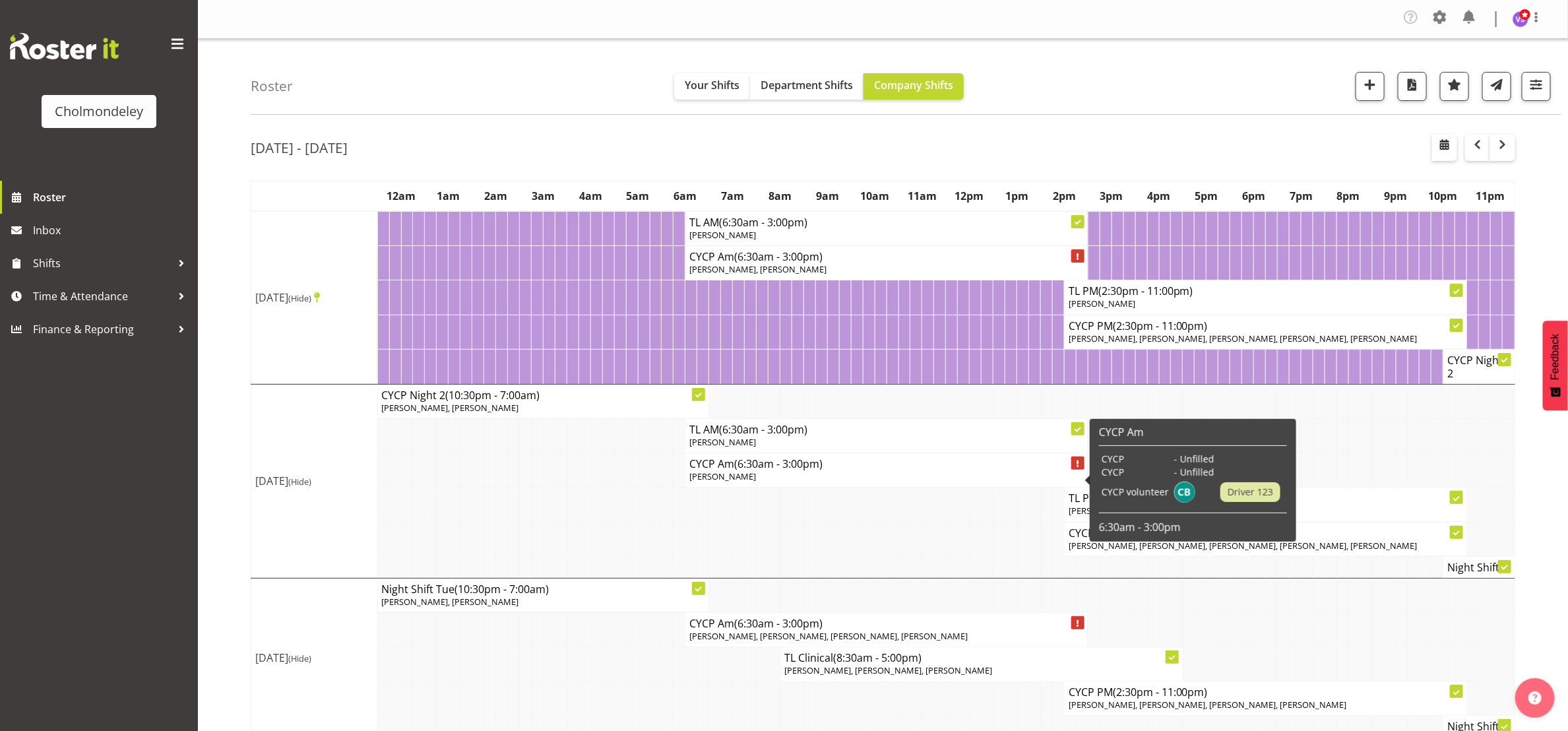
click at [841, 471] on h4 "CYCP Am (6:30am - 3:00pm)" at bounding box center [886, 464] width 394 height 13
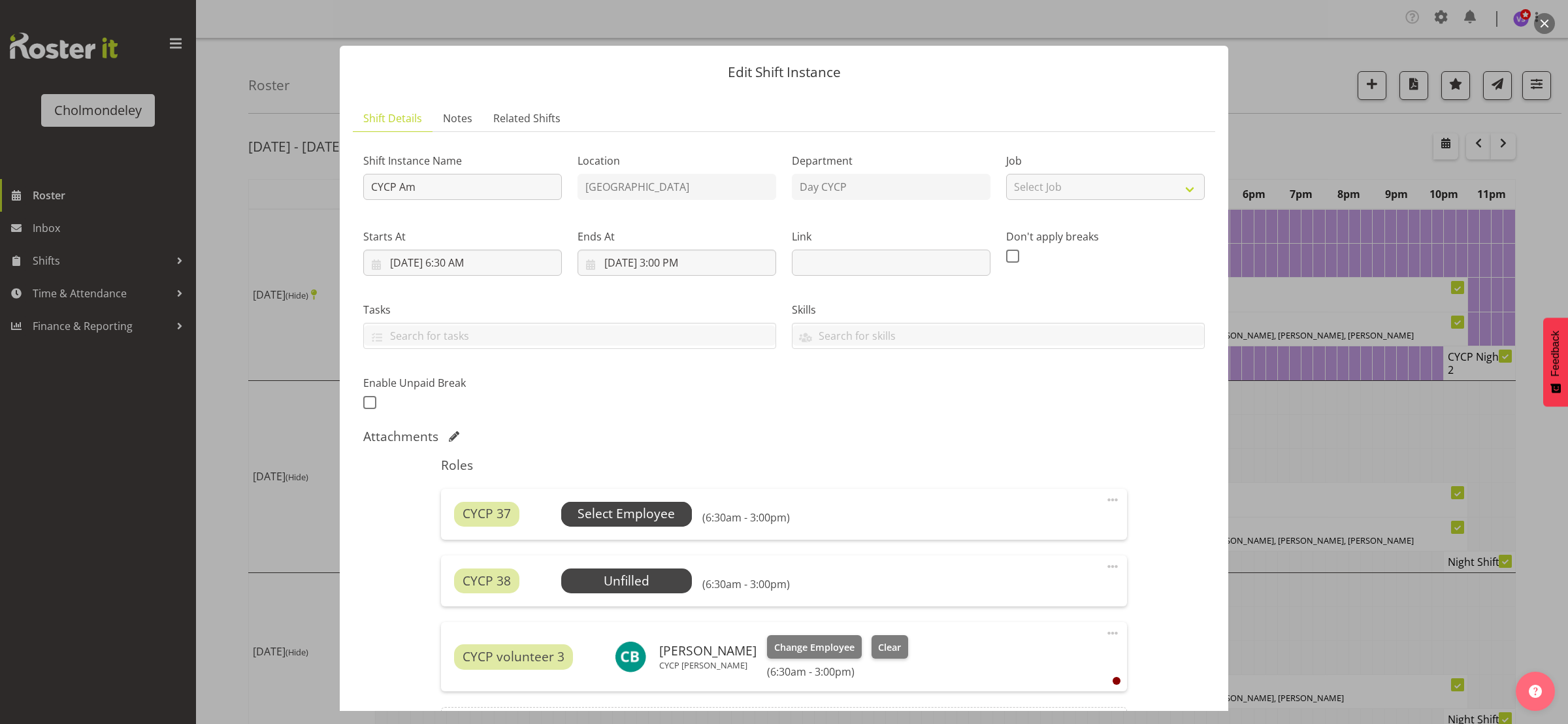
click at [639, 505] on span "Select Employee" at bounding box center [626, 514] width 131 height 25
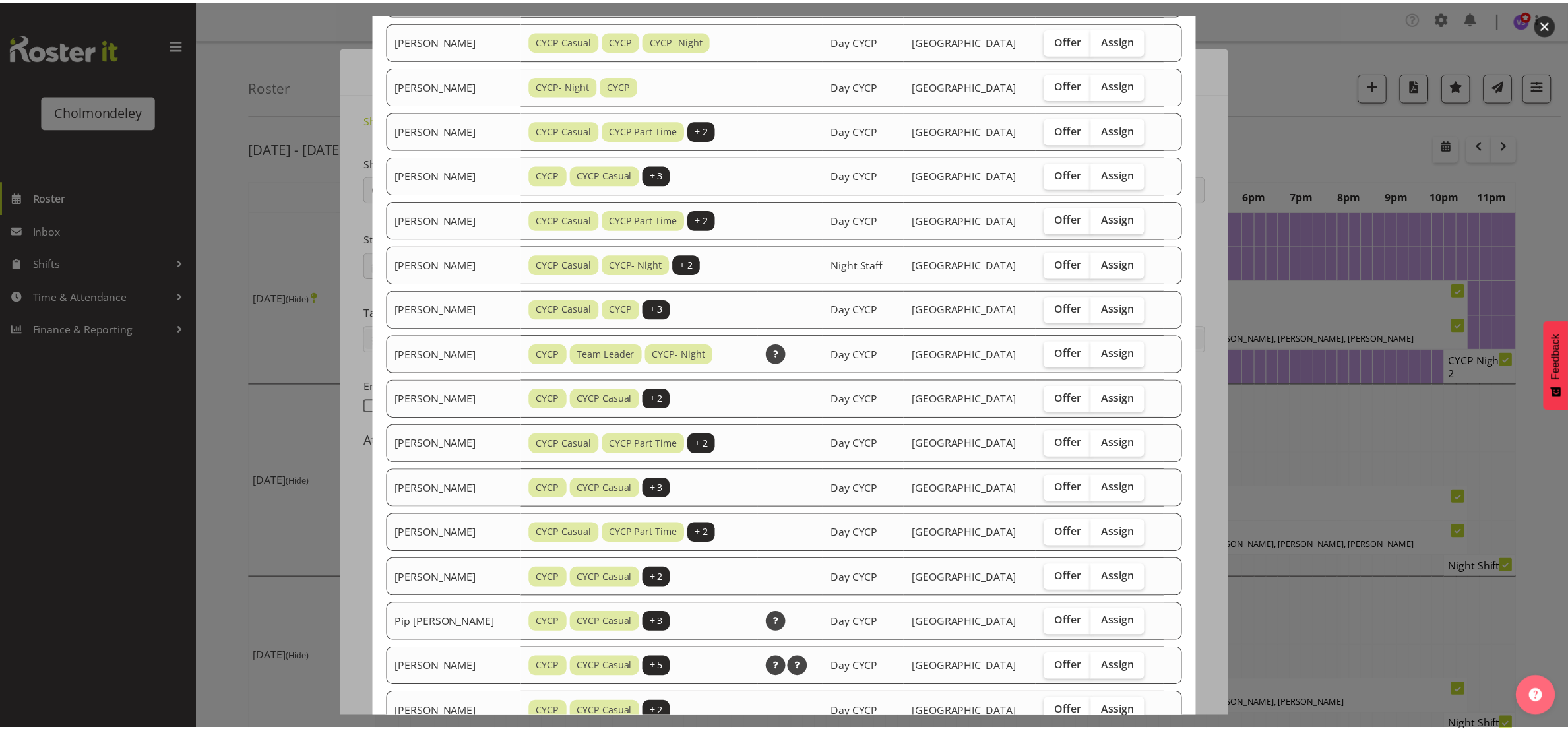
scroll to position [641, 0]
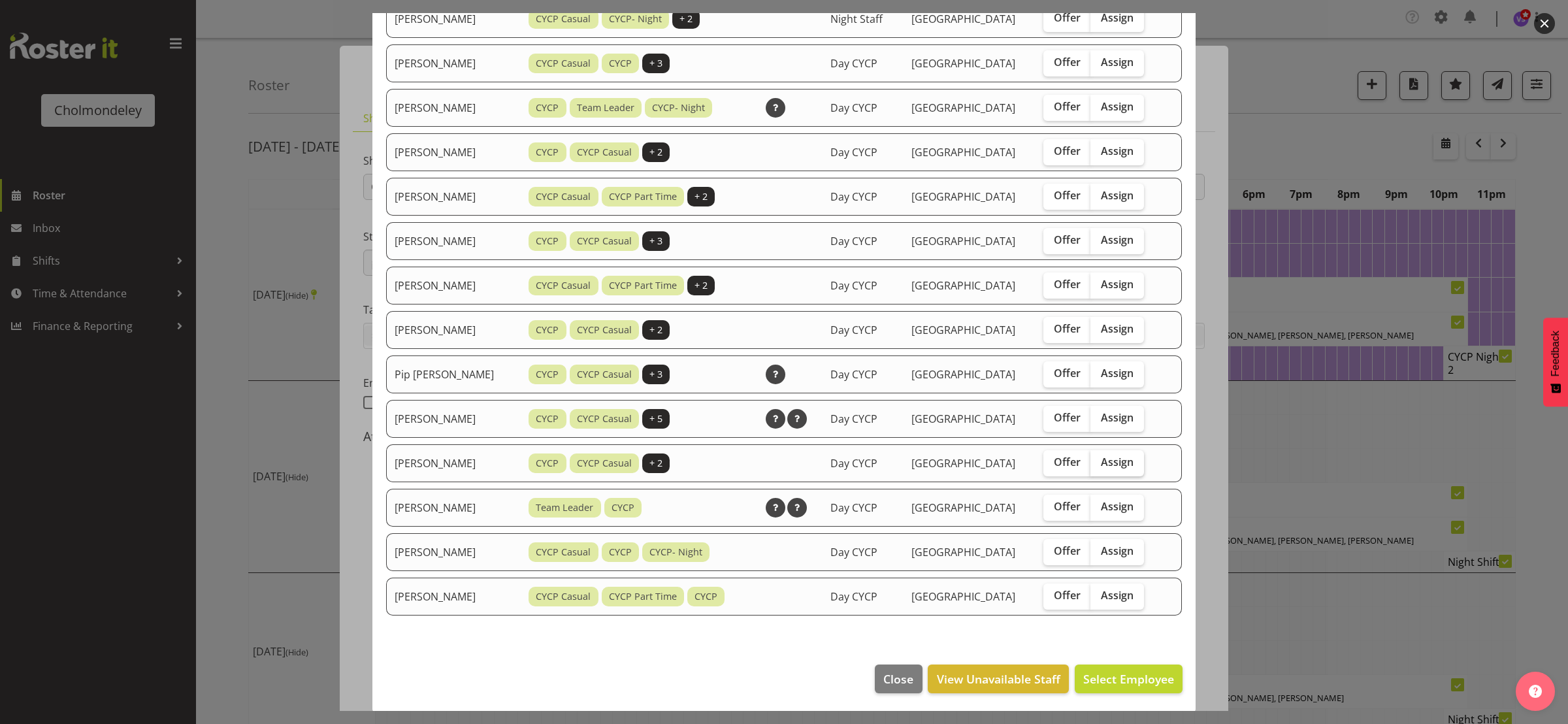
click at [1112, 468] on label "Assign" at bounding box center [1117, 463] width 54 height 26
click at [1098, 467] on input "Assign" at bounding box center [1094, 462] width 8 height 8
checkbox input "true"
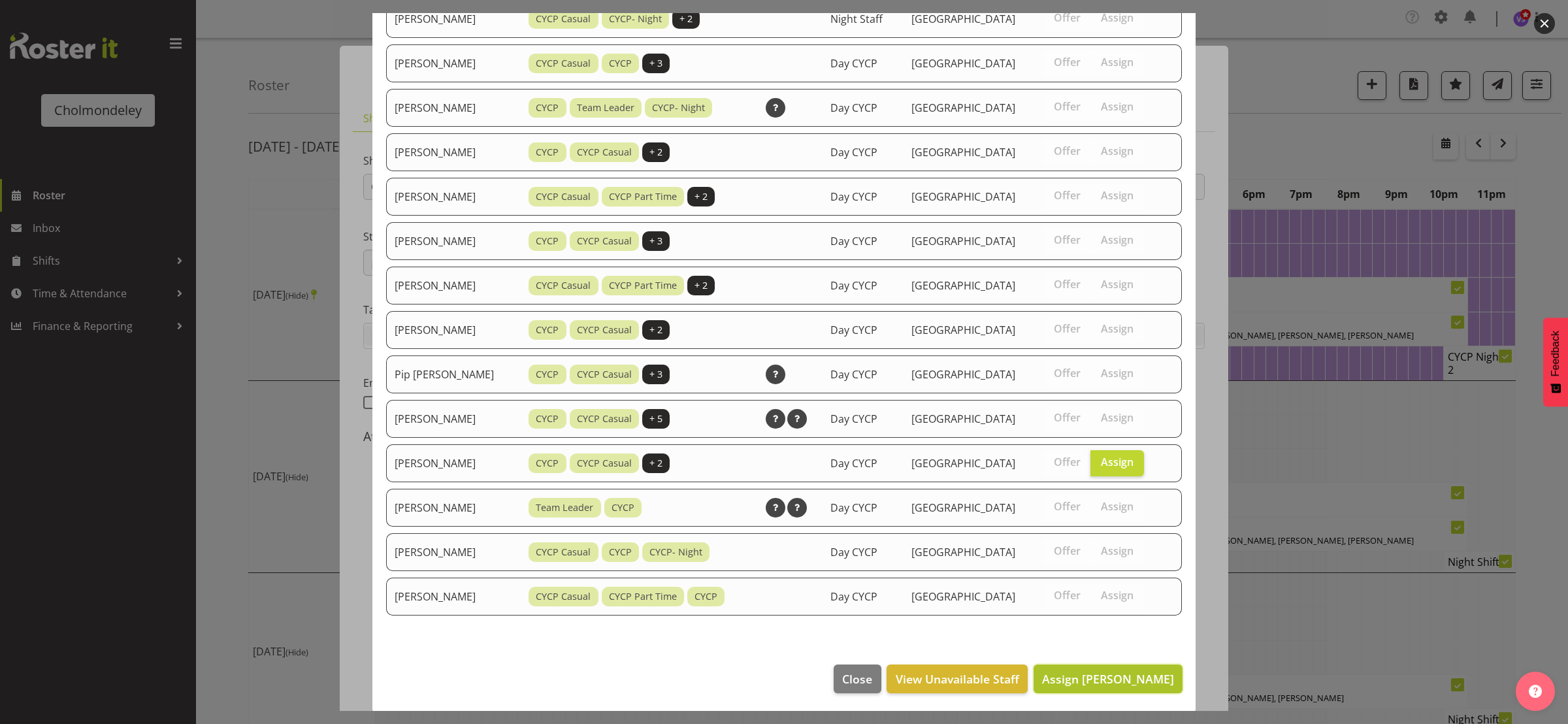
click at [1127, 681] on span "Assign [PERSON_NAME]" at bounding box center [1108, 679] width 132 height 15
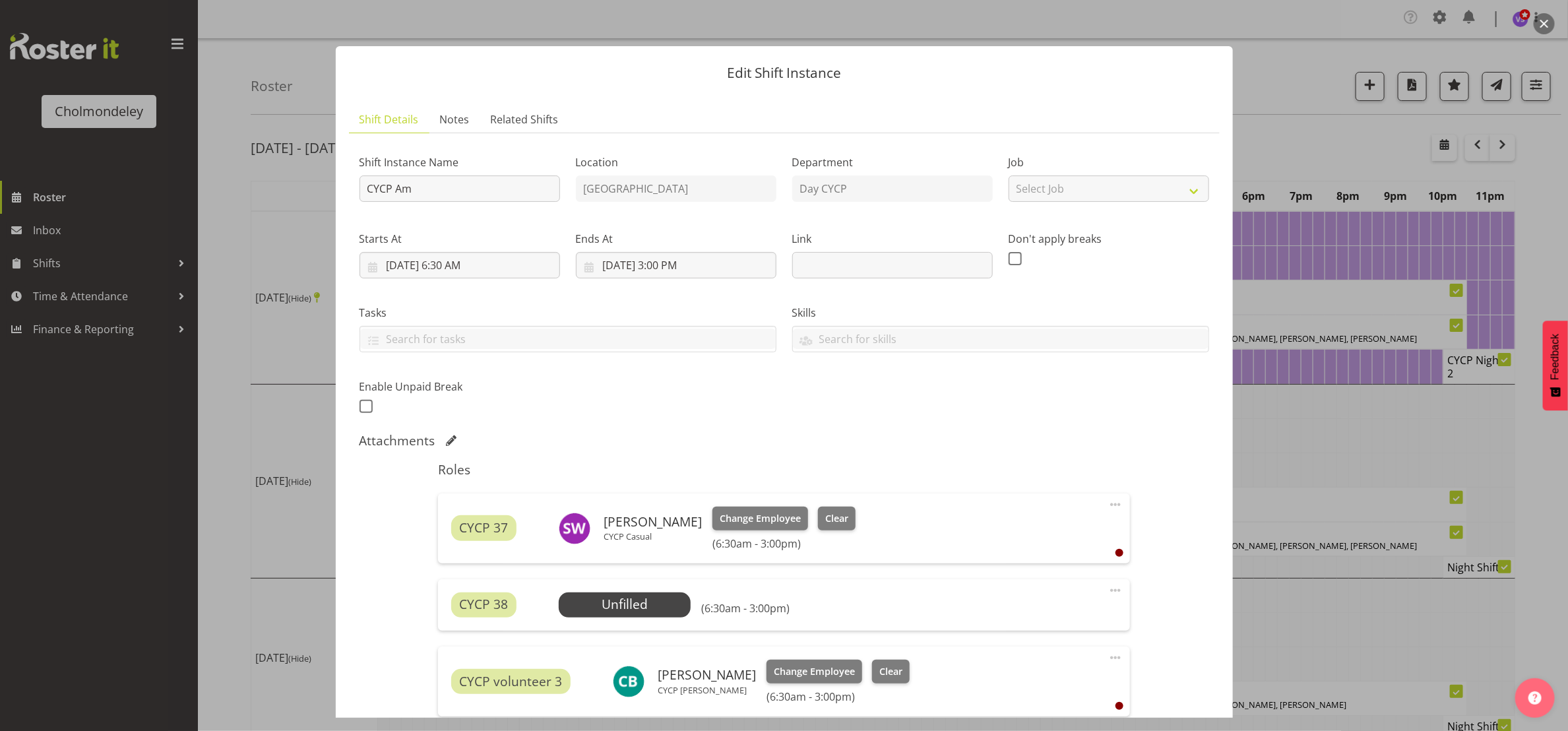
scroll to position [178, 0]
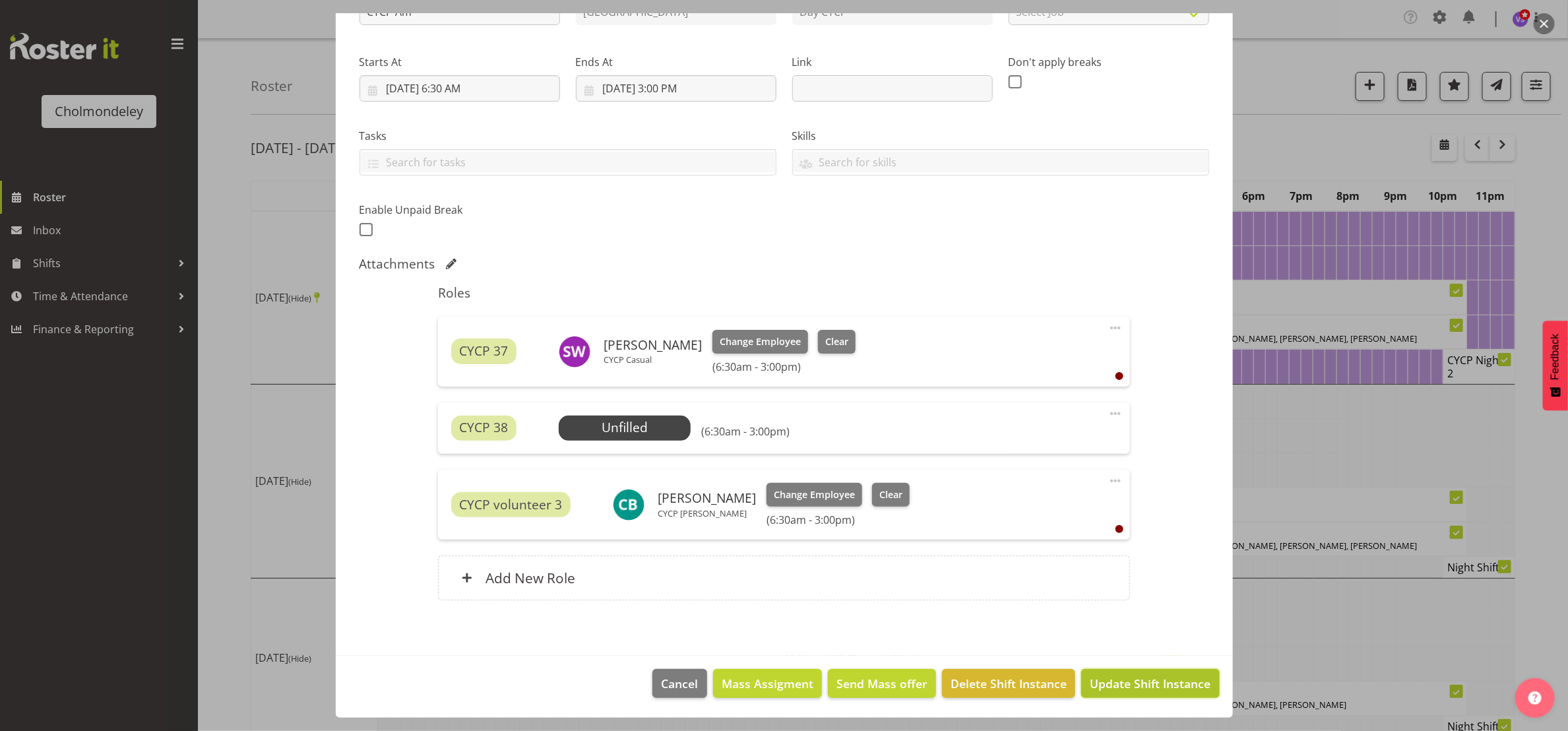
click at [1174, 681] on span "Update Shift Instance" at bounding box center [1150, 683] width 121 height 17
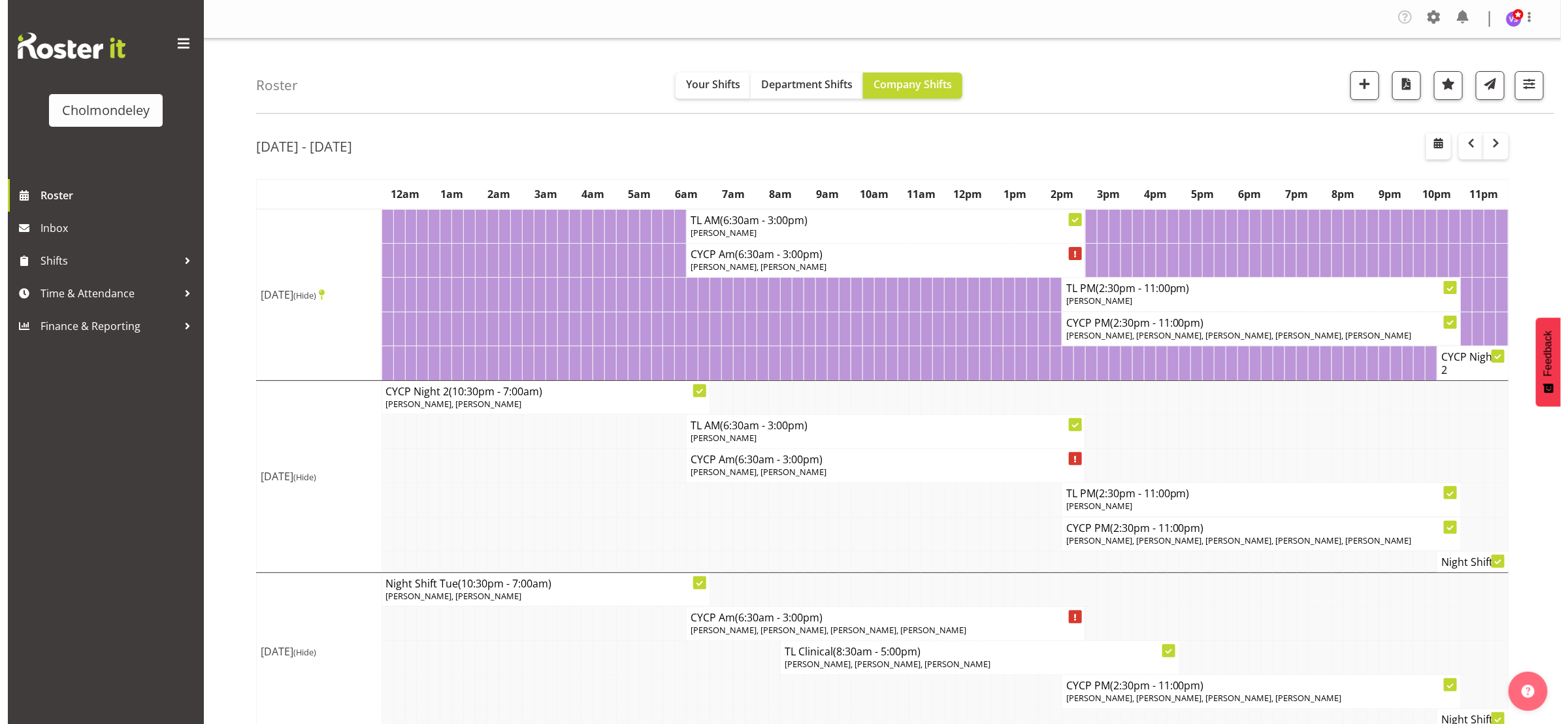
scroll to position [98, 0]
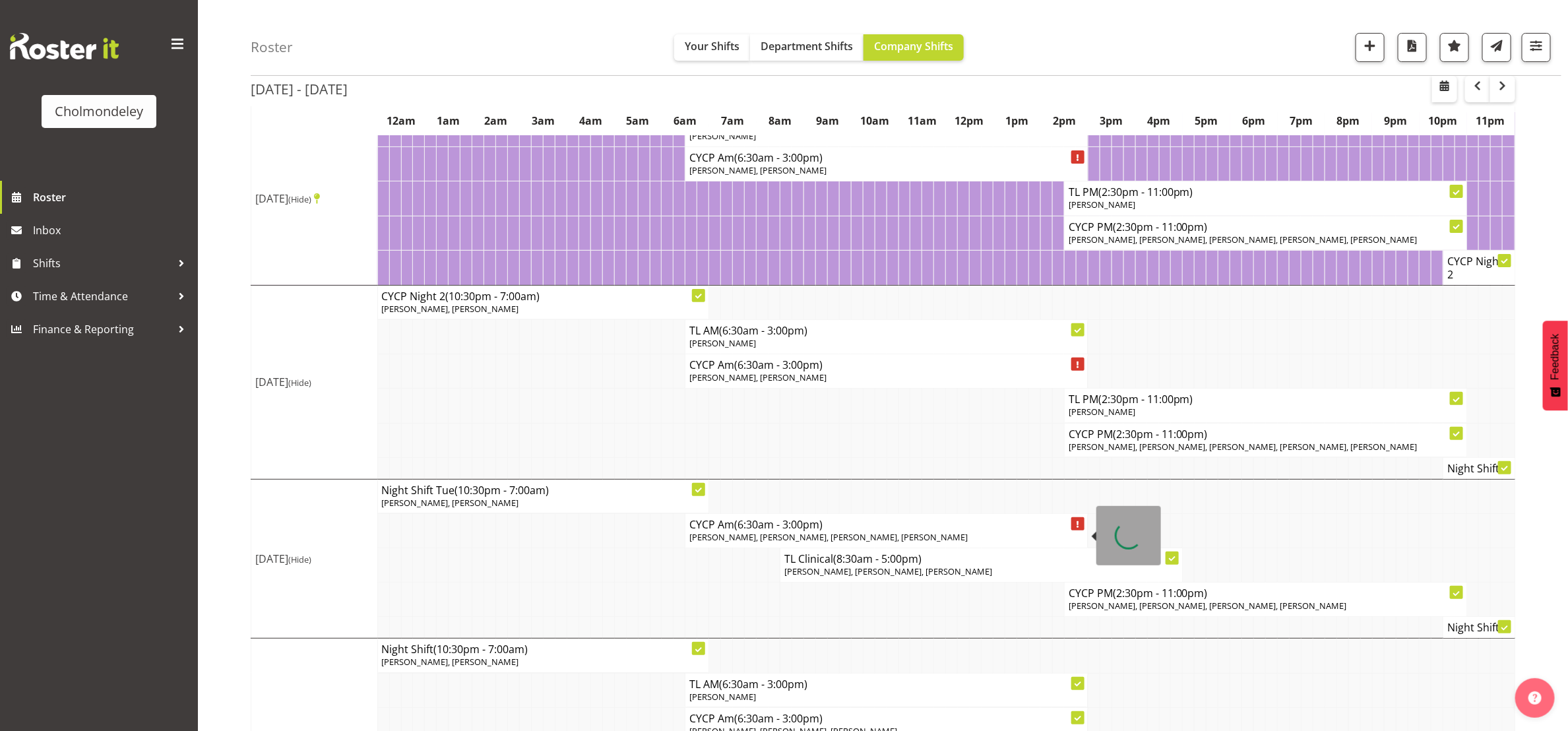
click at [790, 538] on span "[PERSON_NAME], [PERSON_NAME], [PERSON_NAME], [PERSON_NAME]" at bounding box center [828, 537] width 279 height 12
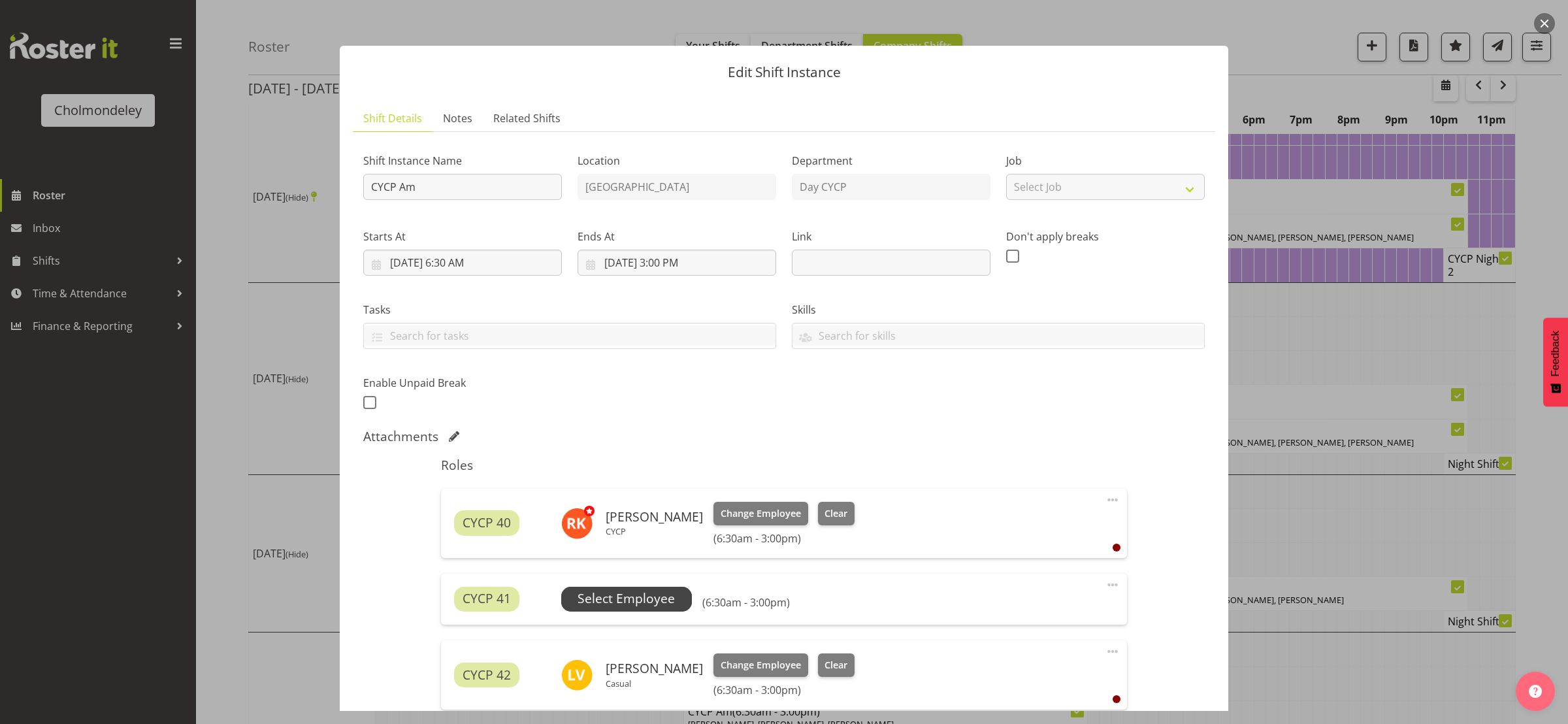
click at [627, 602] on span "Select Employee" at bounding box center [625, 598] width 97 height 19
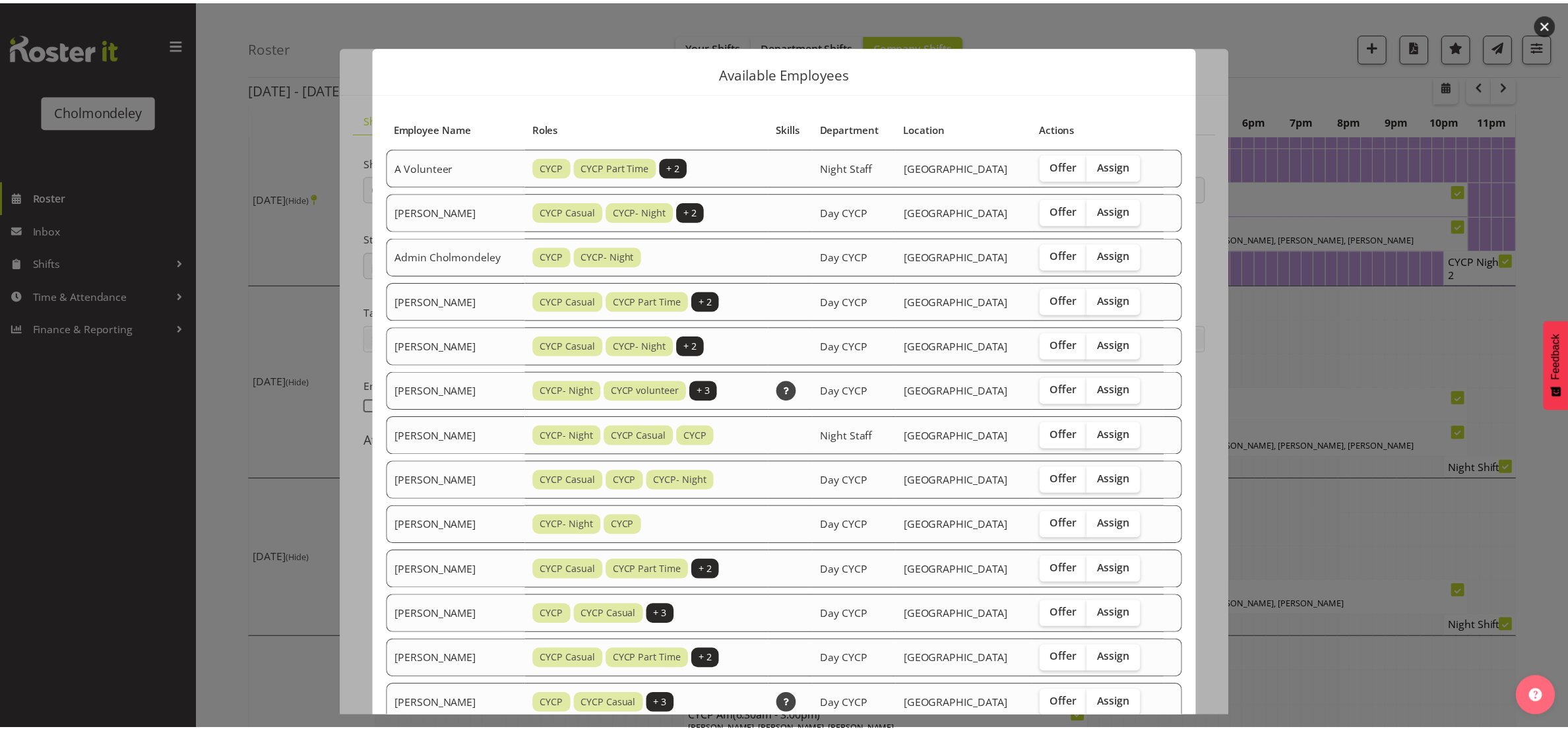
scroll to position [461, 0]
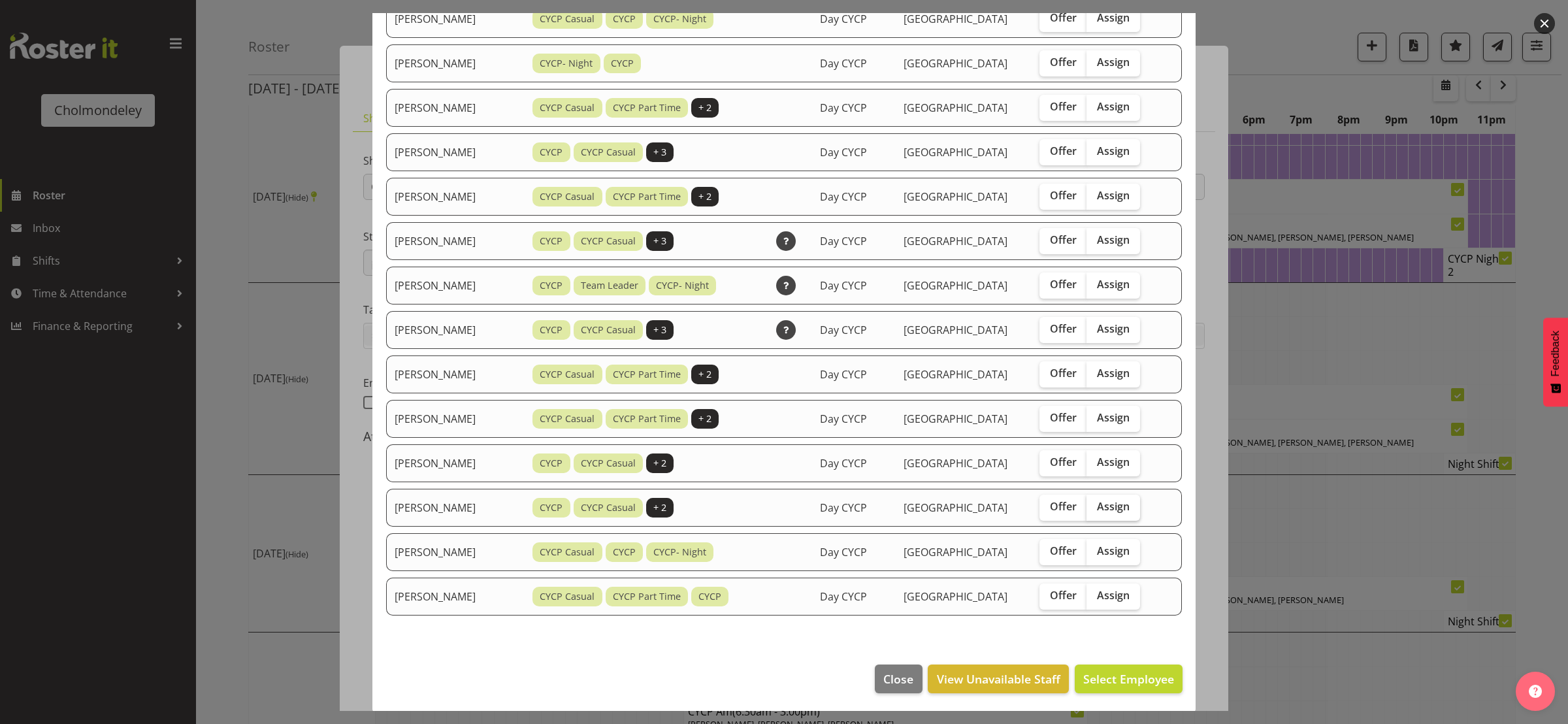
click at [1116, 502] on span "Assign" at bounding box center [1113, 506] width 33 height 13
click at [1095, 502] on input "Assign" at bounding box center [1091, 507] width 8 height 8
checkbox input "true"
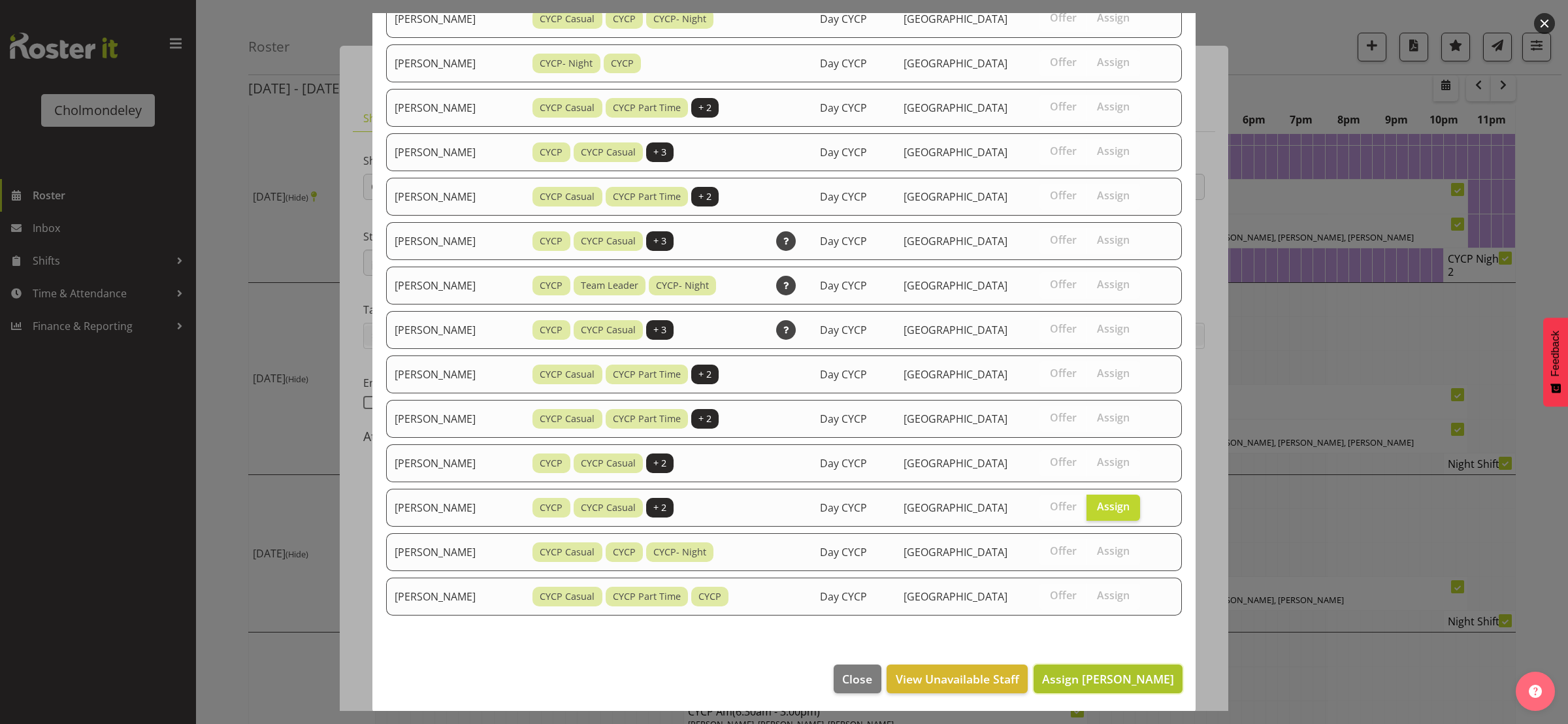
click at [1113, 677] on span "Assign [PERSON_NAME]" at bounding box center [1108, 679] width 132 height 15
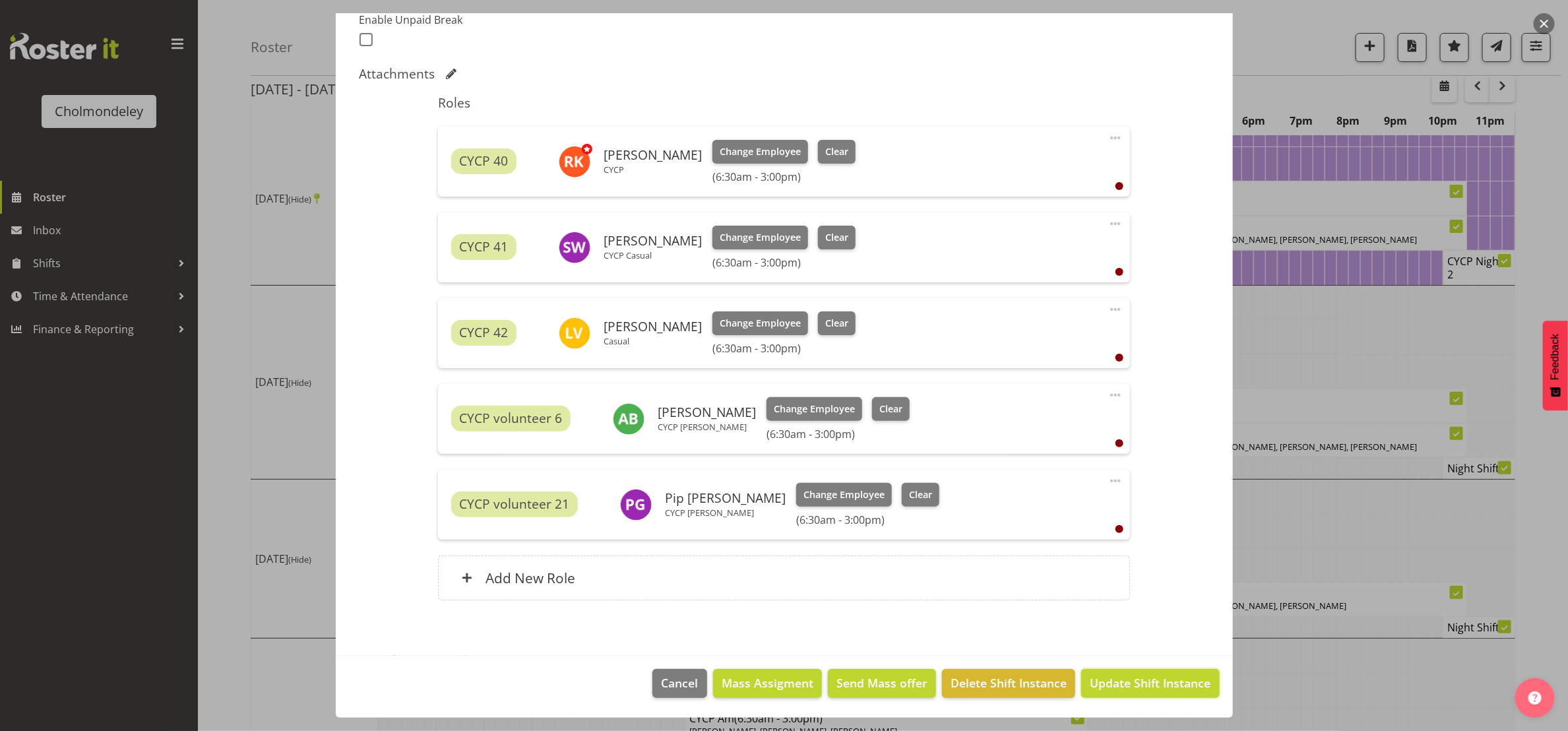
click at [1156, 679] on span "Update Shift Instance" at bounding box center [1150, 682] width 121 height 17
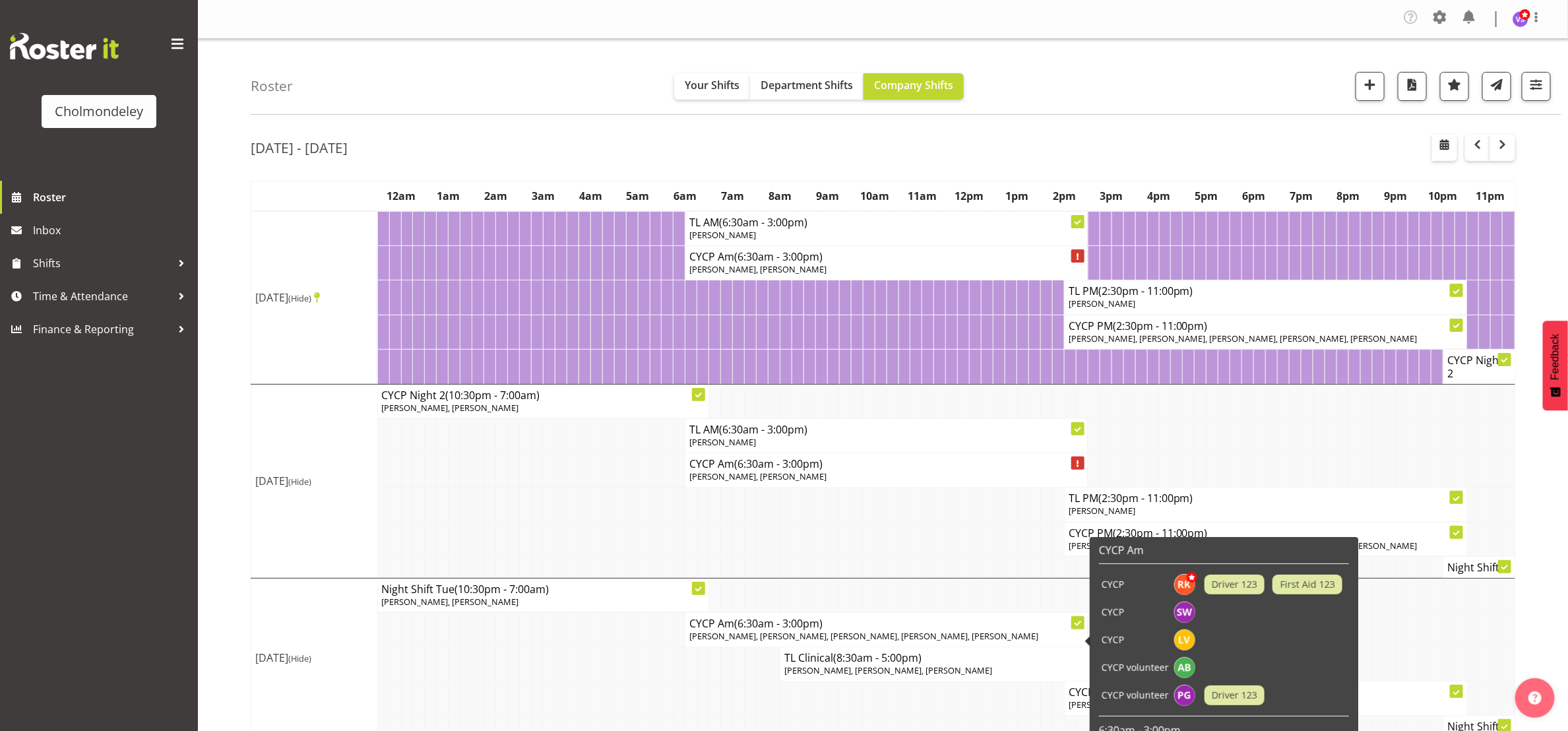
scroll to position [297, 0]
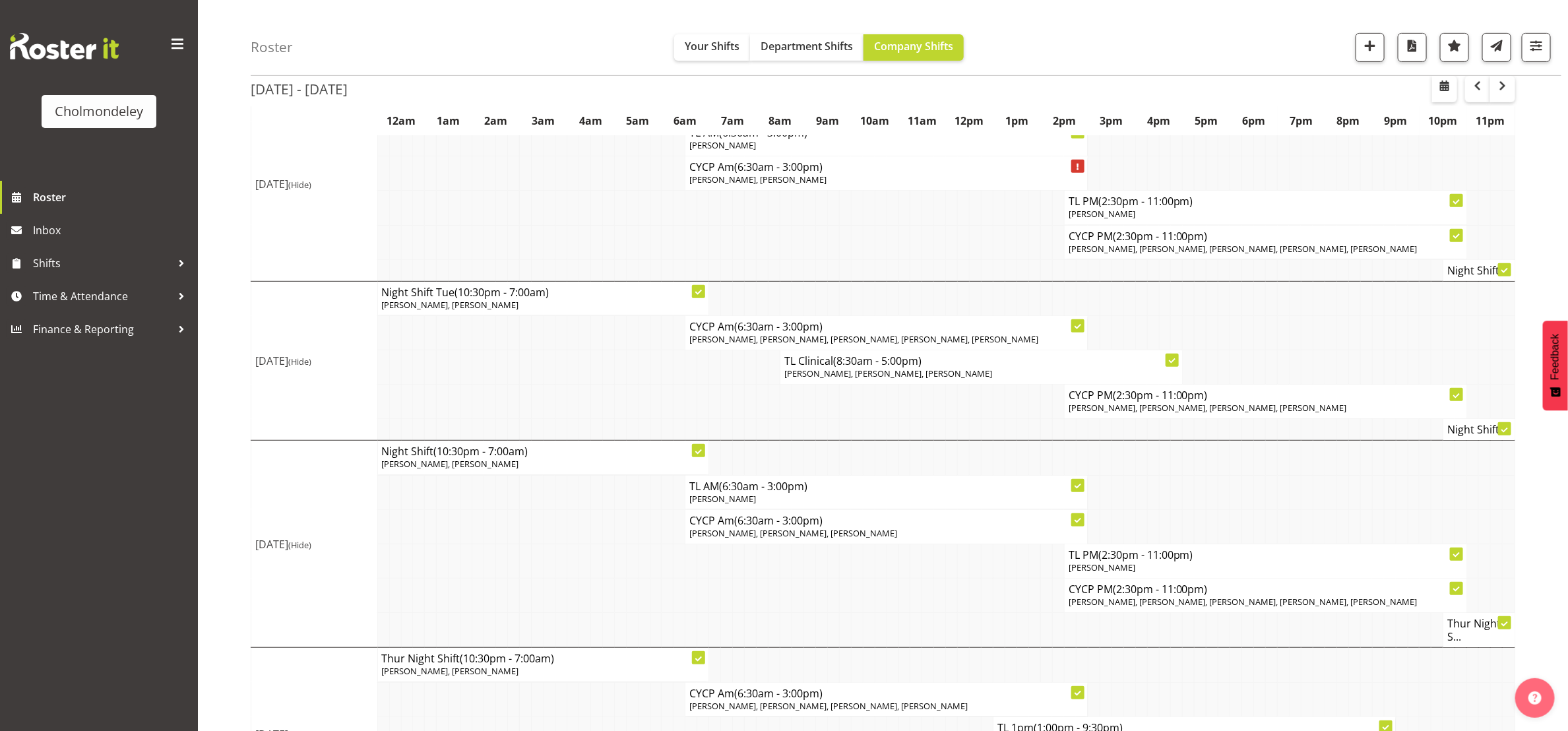
click at [1140, 62] on div "Roster Your Shifts Department Shifts Company Shifts All Locations [GEOGRAPHIC_D…" at bounding box center [906, 38] width 1311 height 76
click at [1498, 92] on span "button" at bounding box center [1502, 85] width 16 height 16
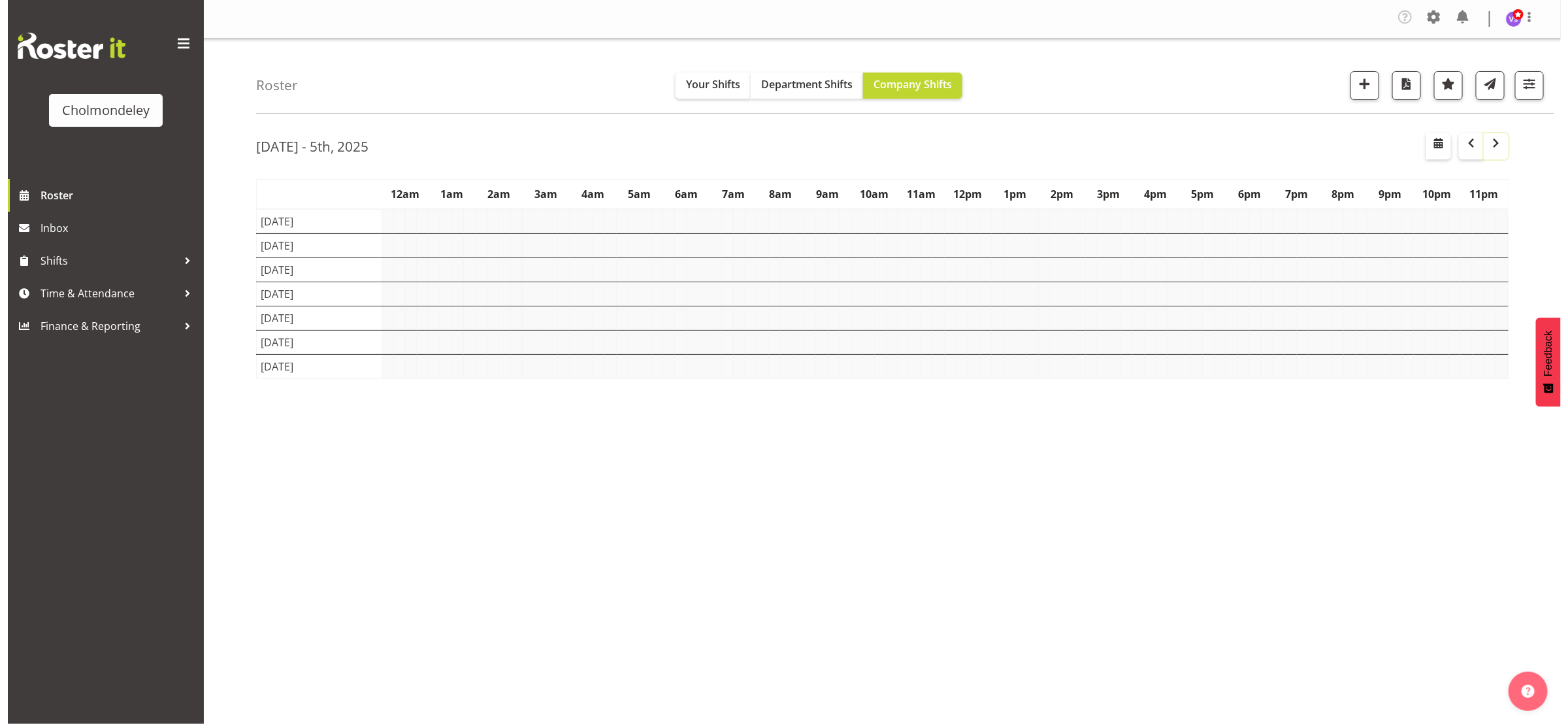
scroll to position [0, 0]
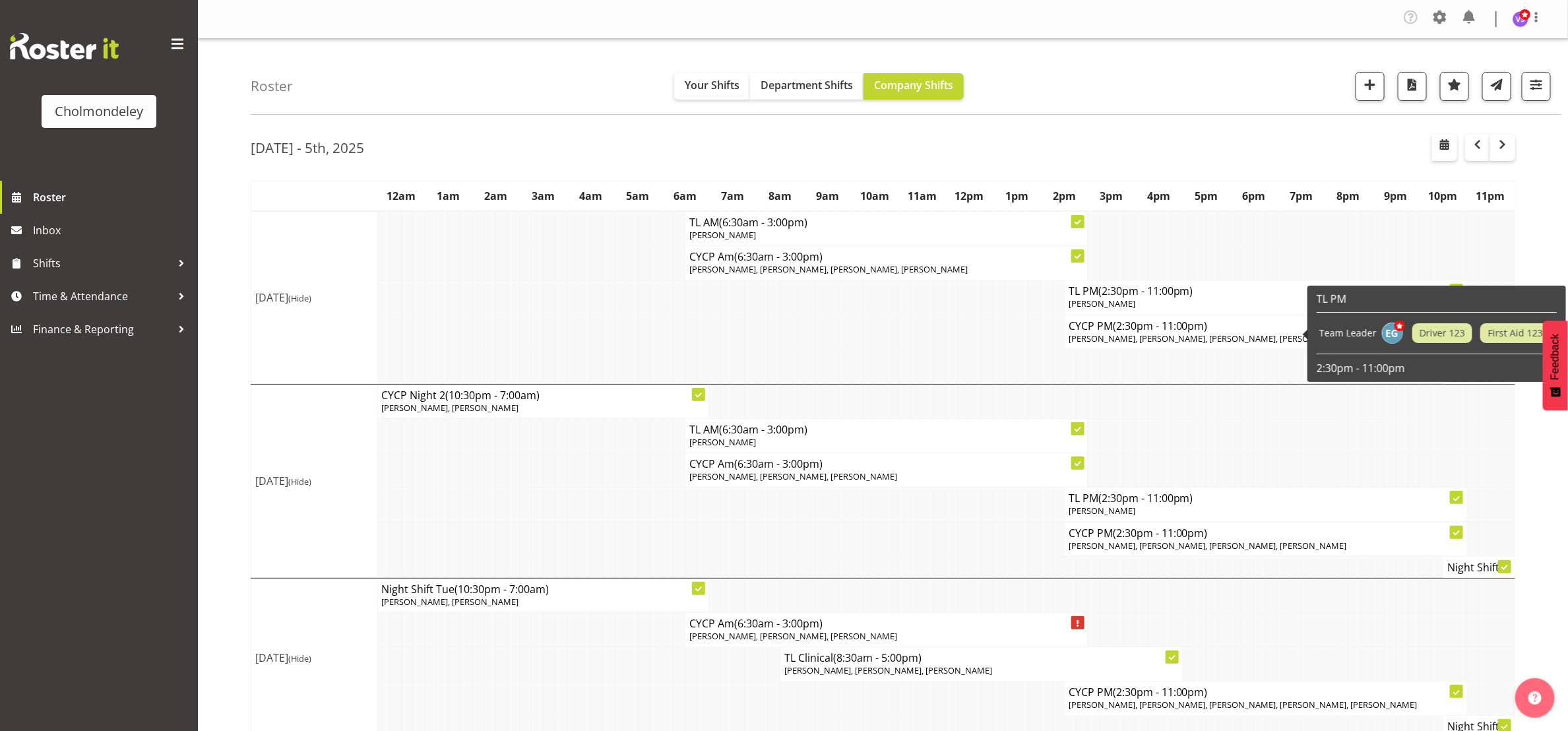
click at [1171, 344] on span "[PERSON_NAME], [PERSON_NAME], [PERSON_NAME], [PERSON_NAME]" at bounding box center [1208, 338] width 279 height 12
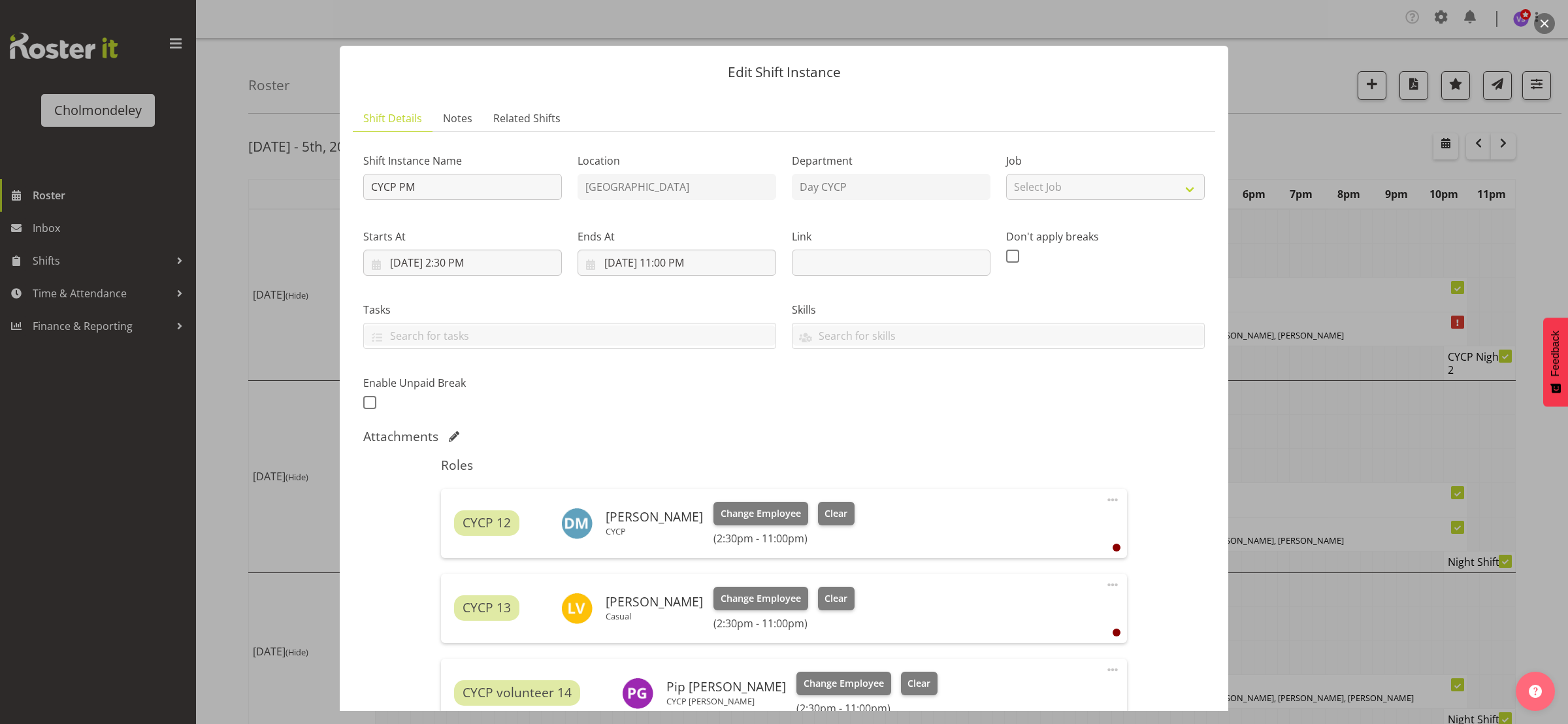
scroll to position [346, 0]
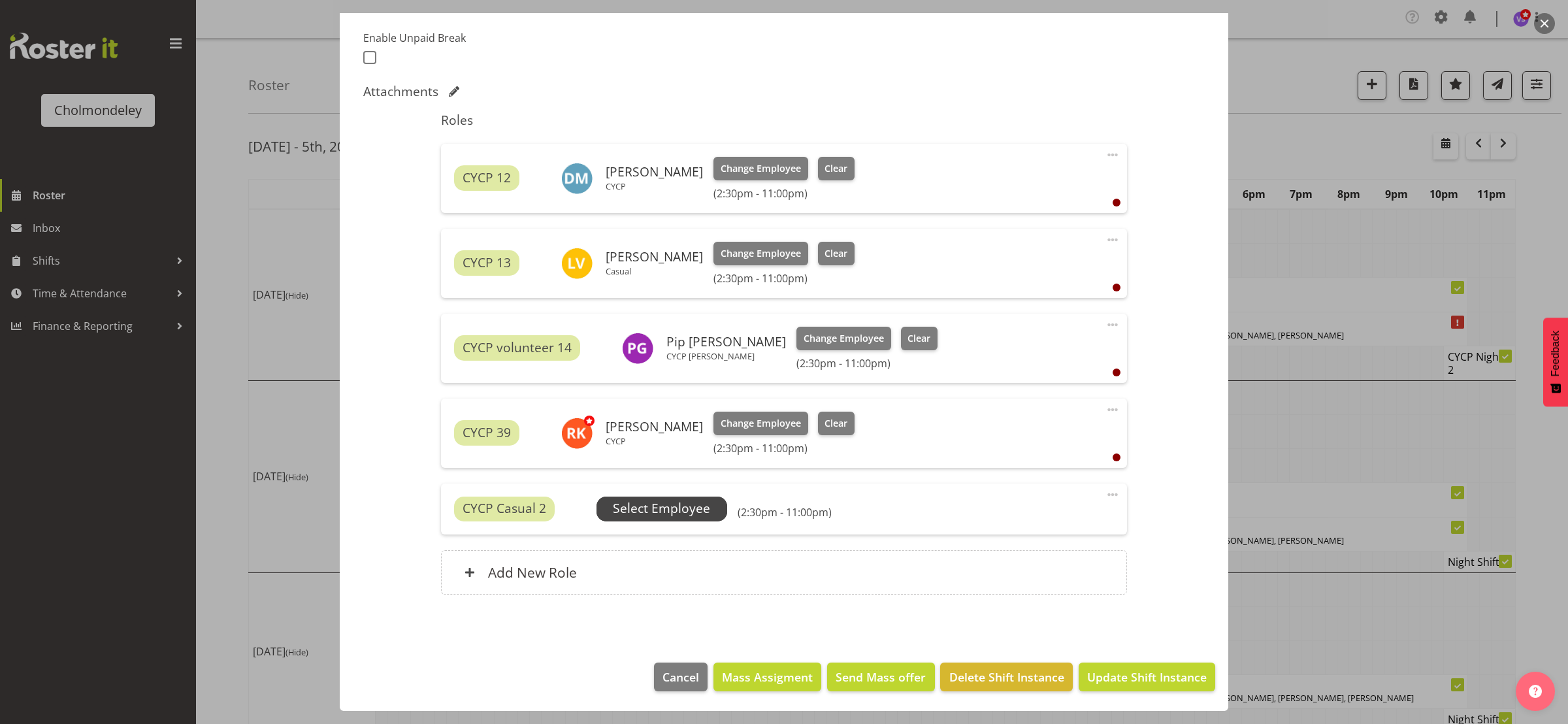
click at [672, 512] on span "Select Employee" at bounding box center [661, 508] width 97 height 19
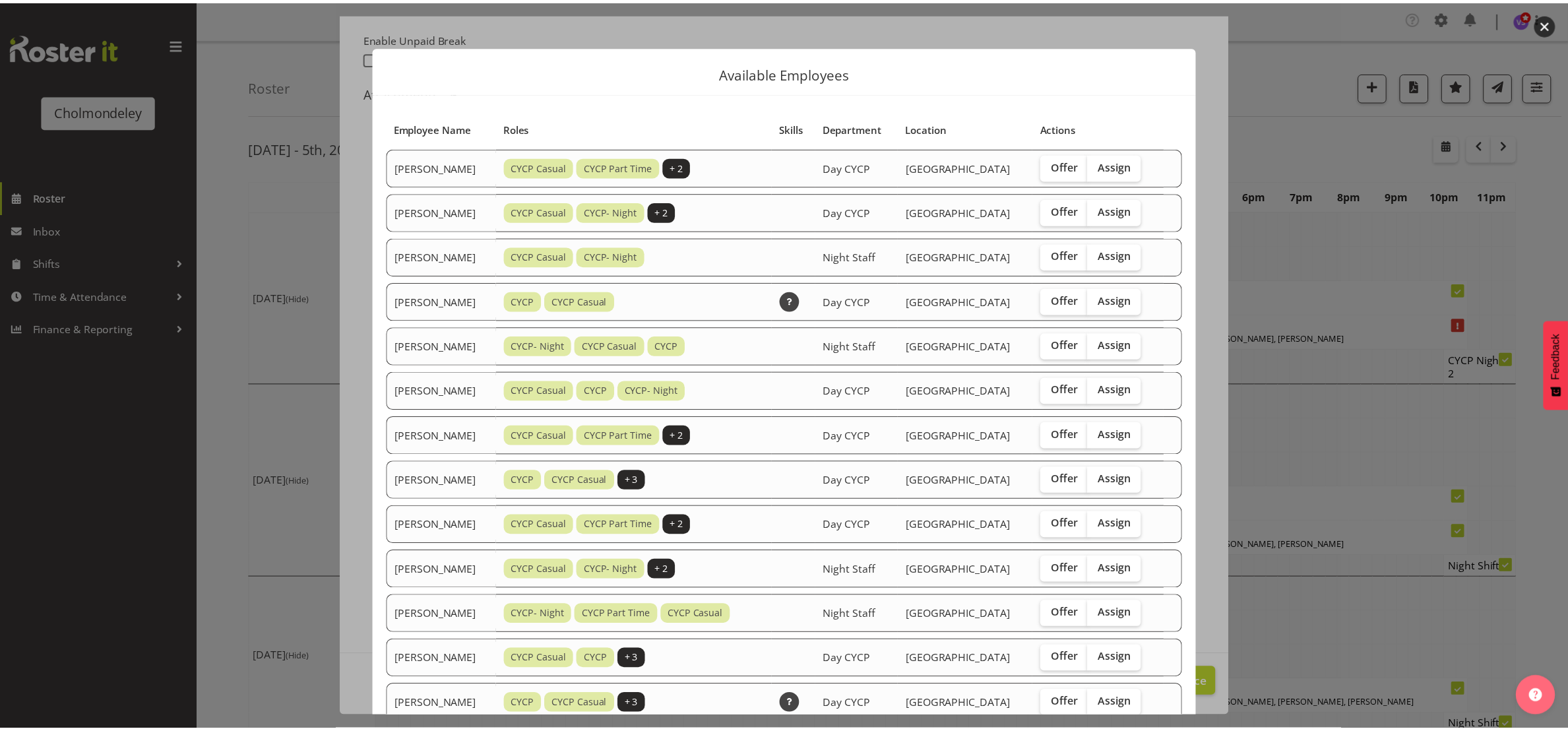
scroll to position [461, 0]
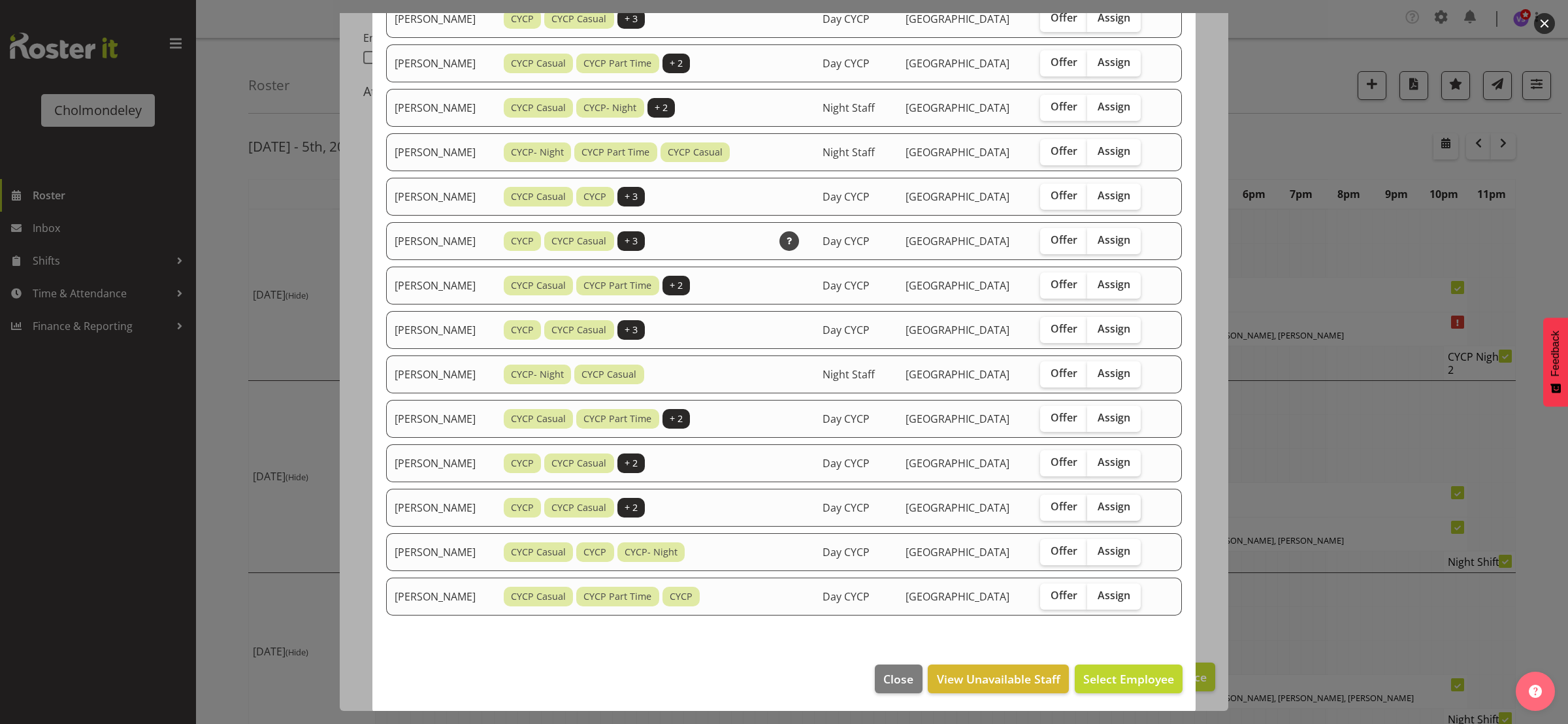
click at [1119, 510] on span "Assign" at bounding box center [1114, 506] width 33 height 13
click at [1096, 510] on input "Assign" at bounding box center [1091, 507] width 8 height 8
checkbox input "true"
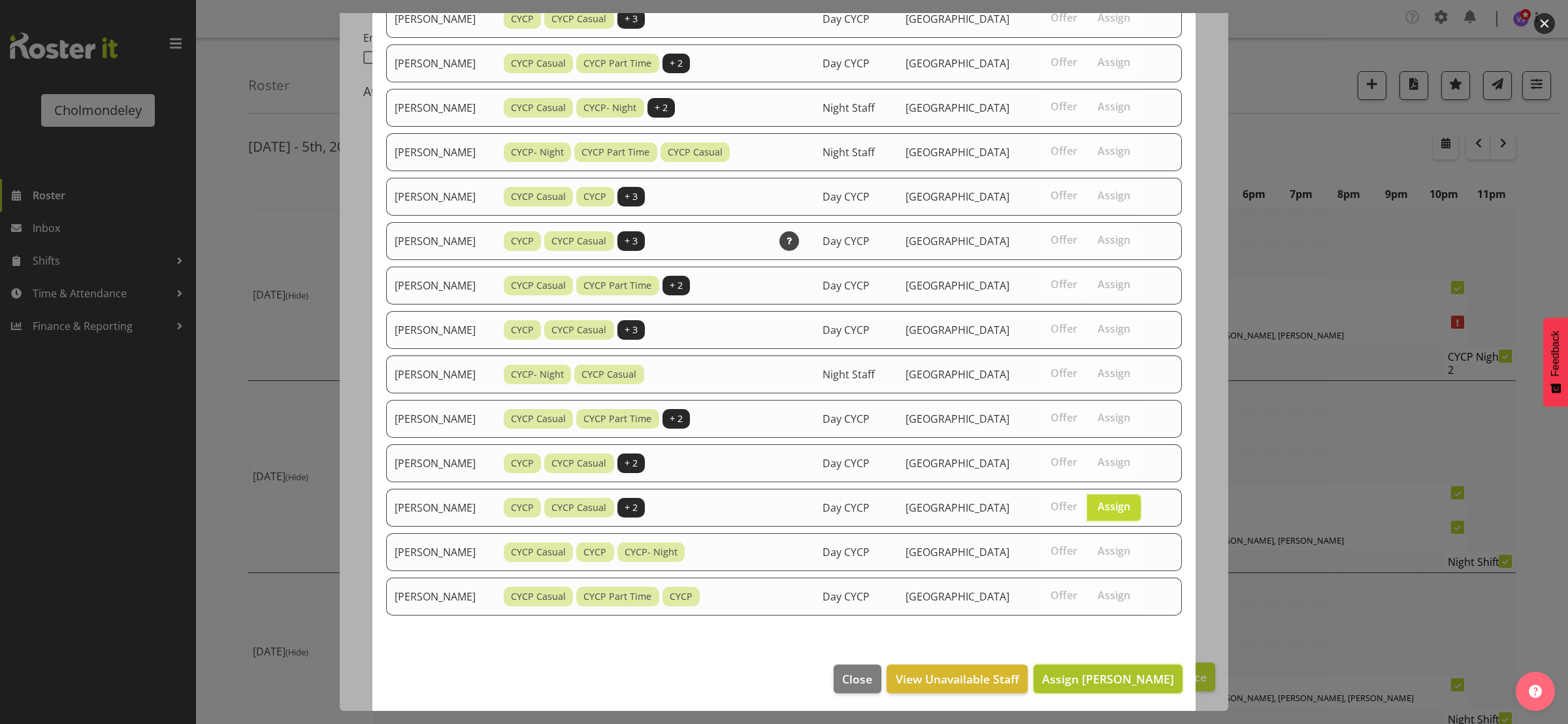
click at [1108, 678] on span "Assign [PERSON_NAME]" at bounding box center [1108, 679] width 132 height 15
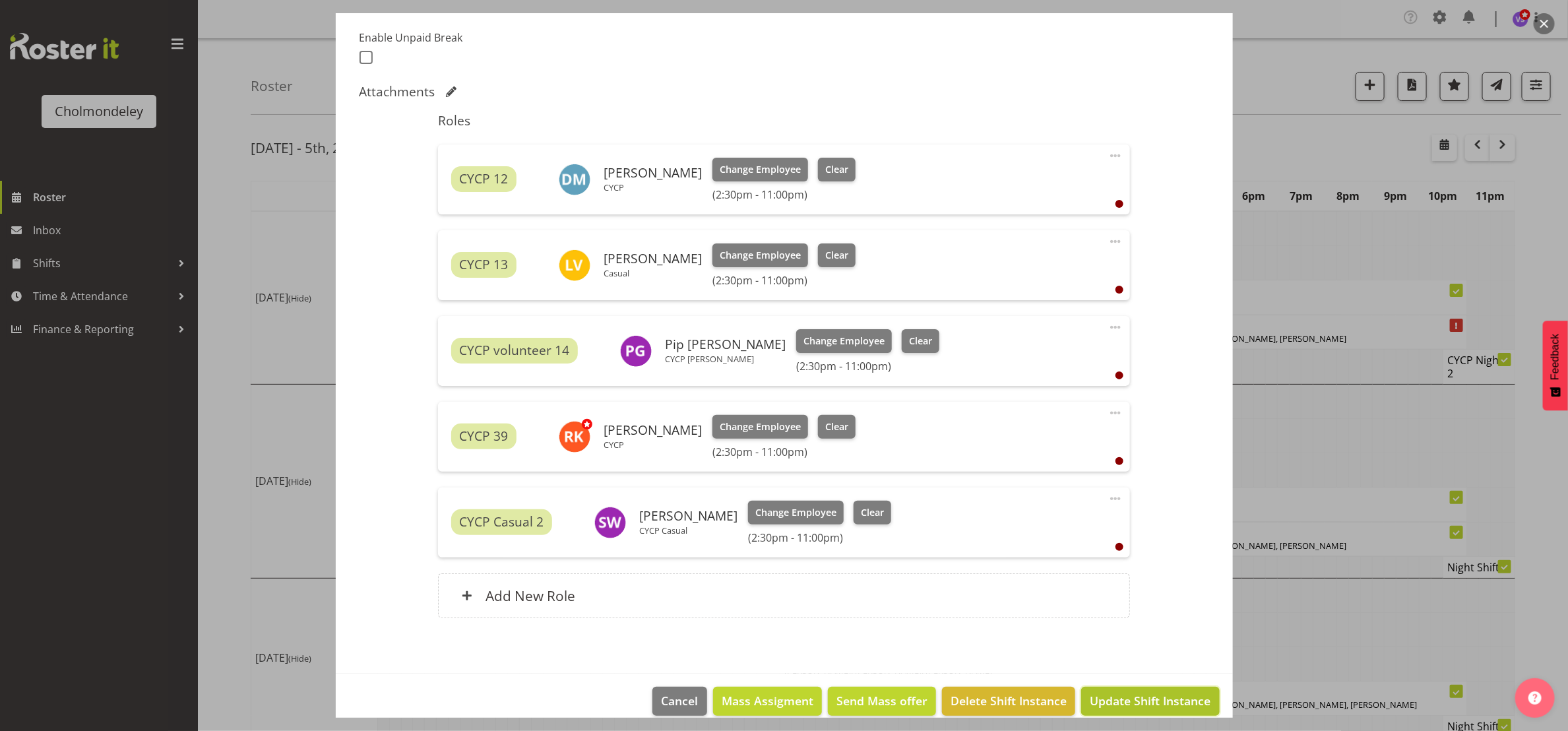
click at [1123, 699] on span "Update Shift Instance" at bounding box center [1150, 701] width 121 height 17
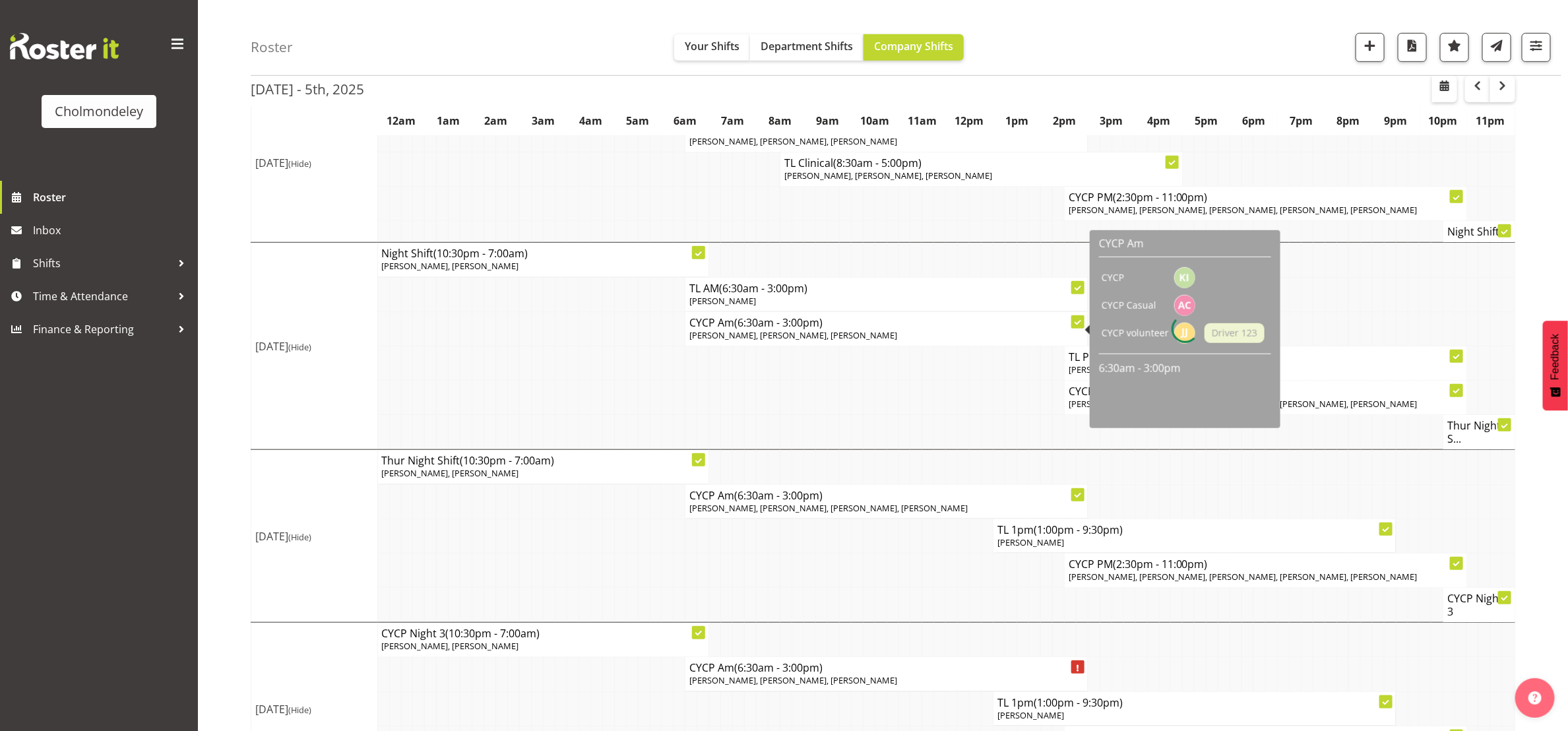
scroll to position [396, 0]
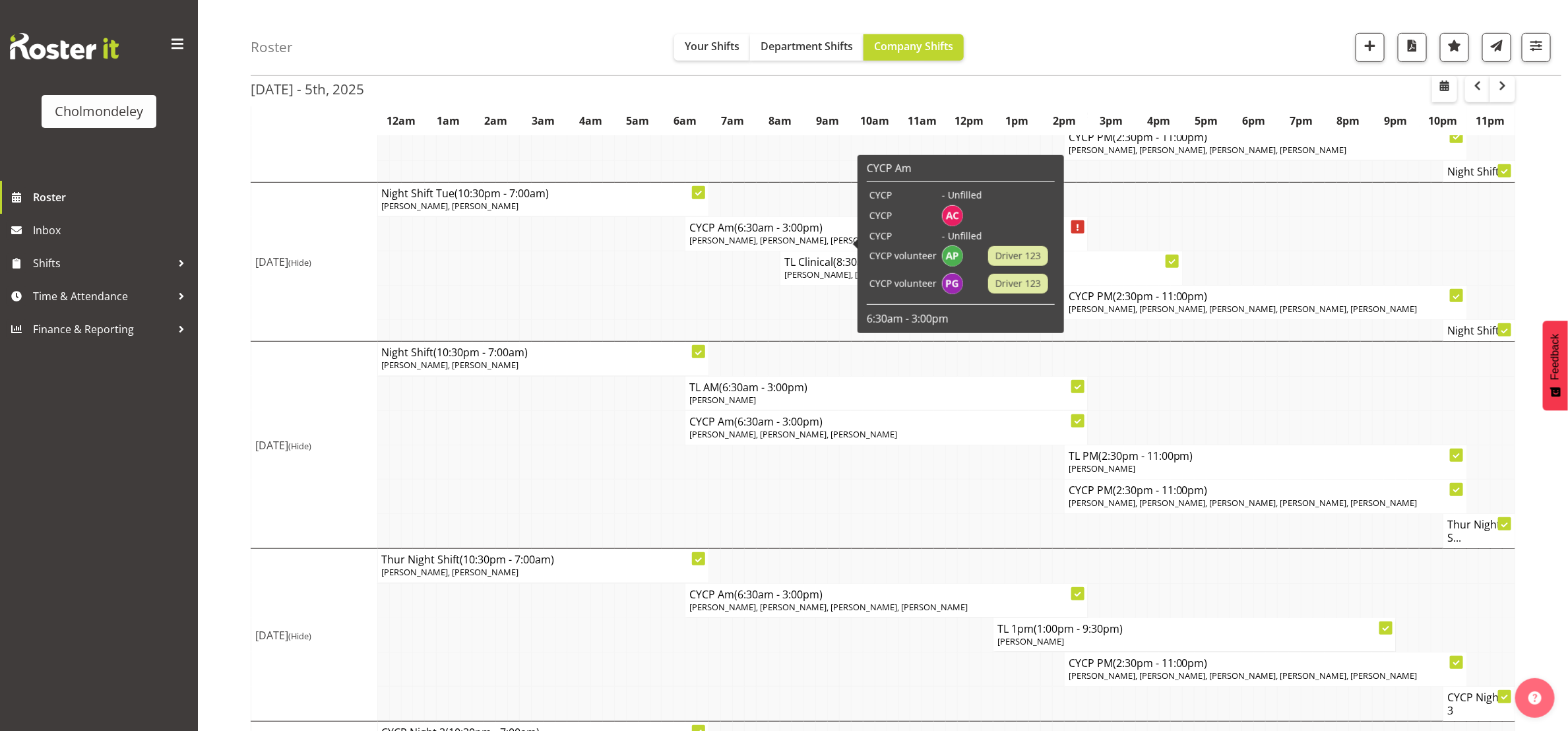
click at [749, 242] on span "[PERSON_NAME], [PERSON_NAME], [PERSON_NAME]" at bounding box center [793, 240] width 207 height 12
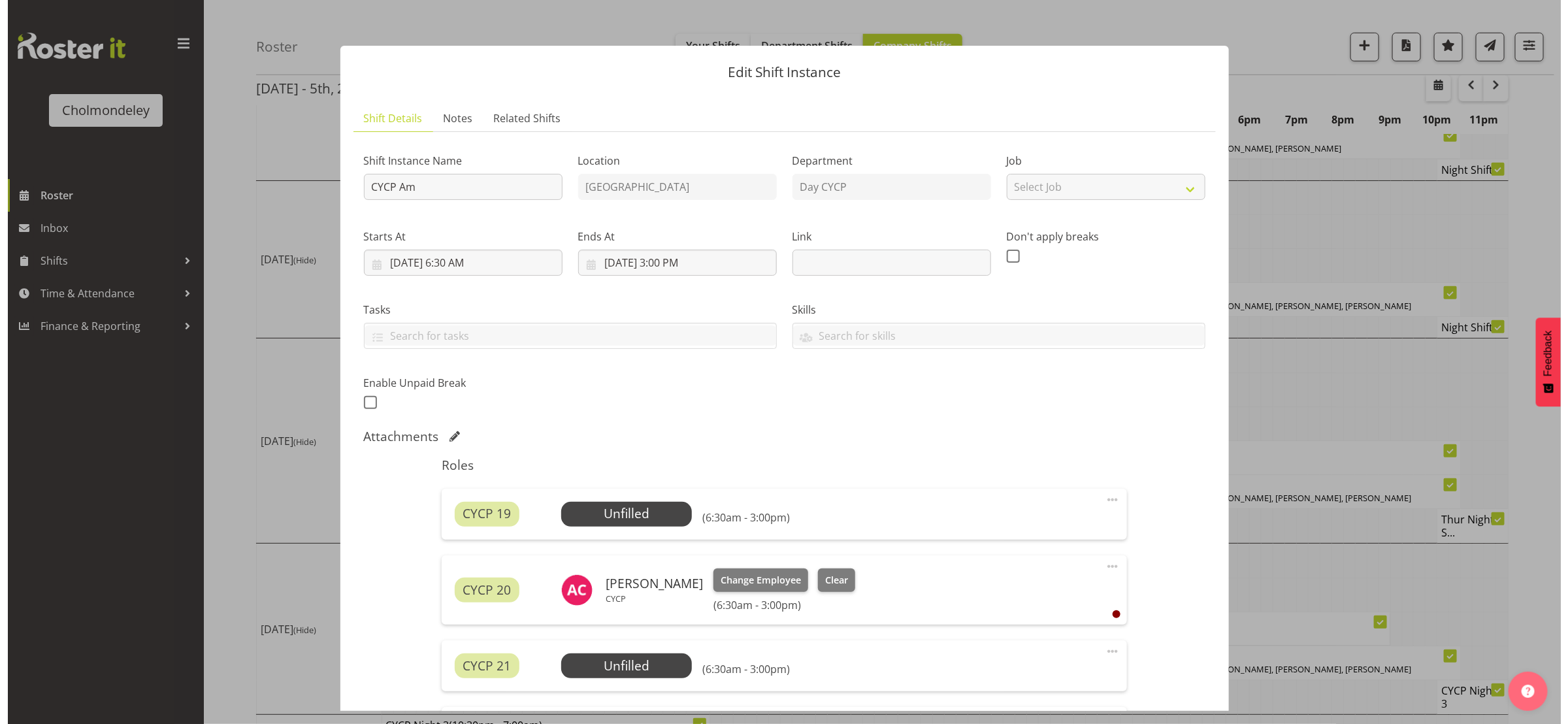
scroll to position [379, 0]
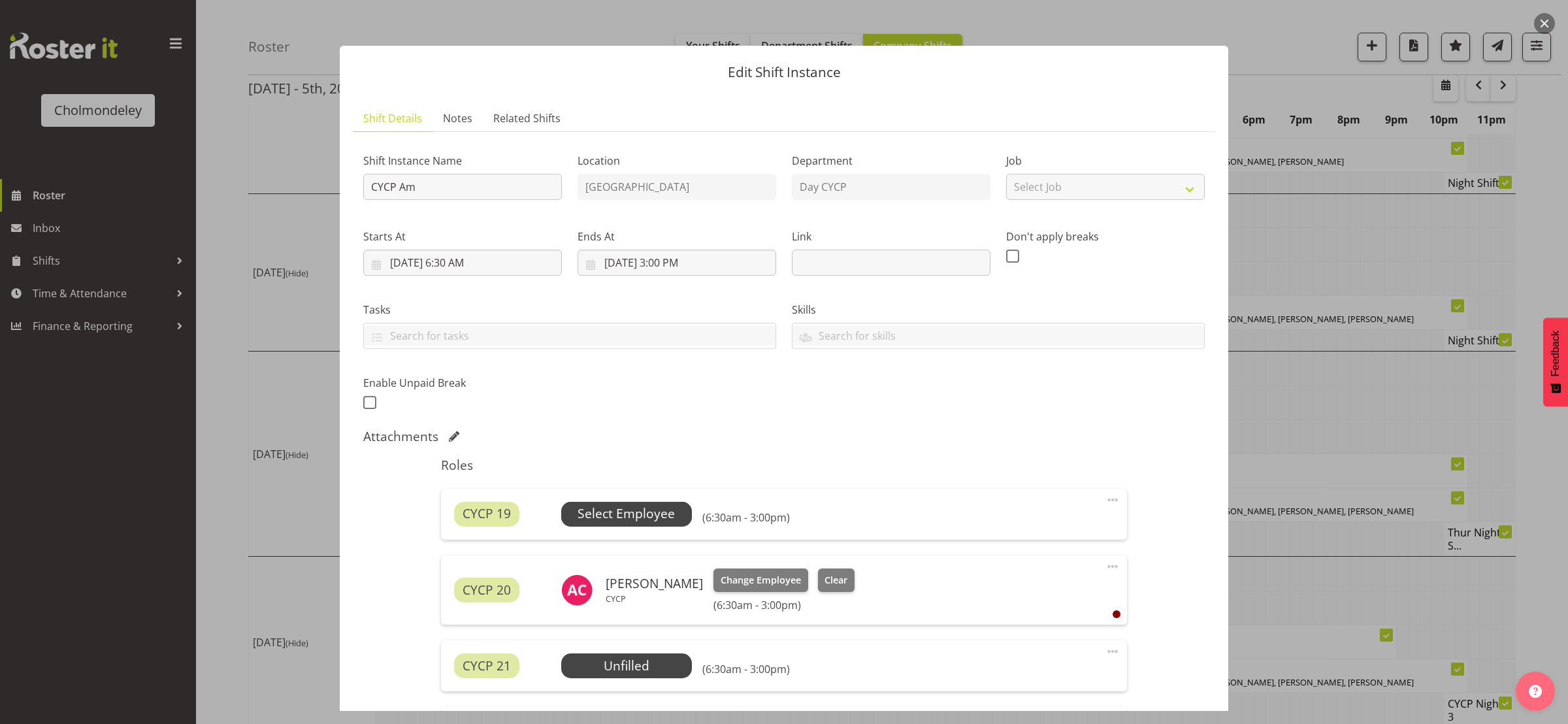
click at [629, 518] on span "Select Employee" at bounding box center [625, 514] width 97 height 19
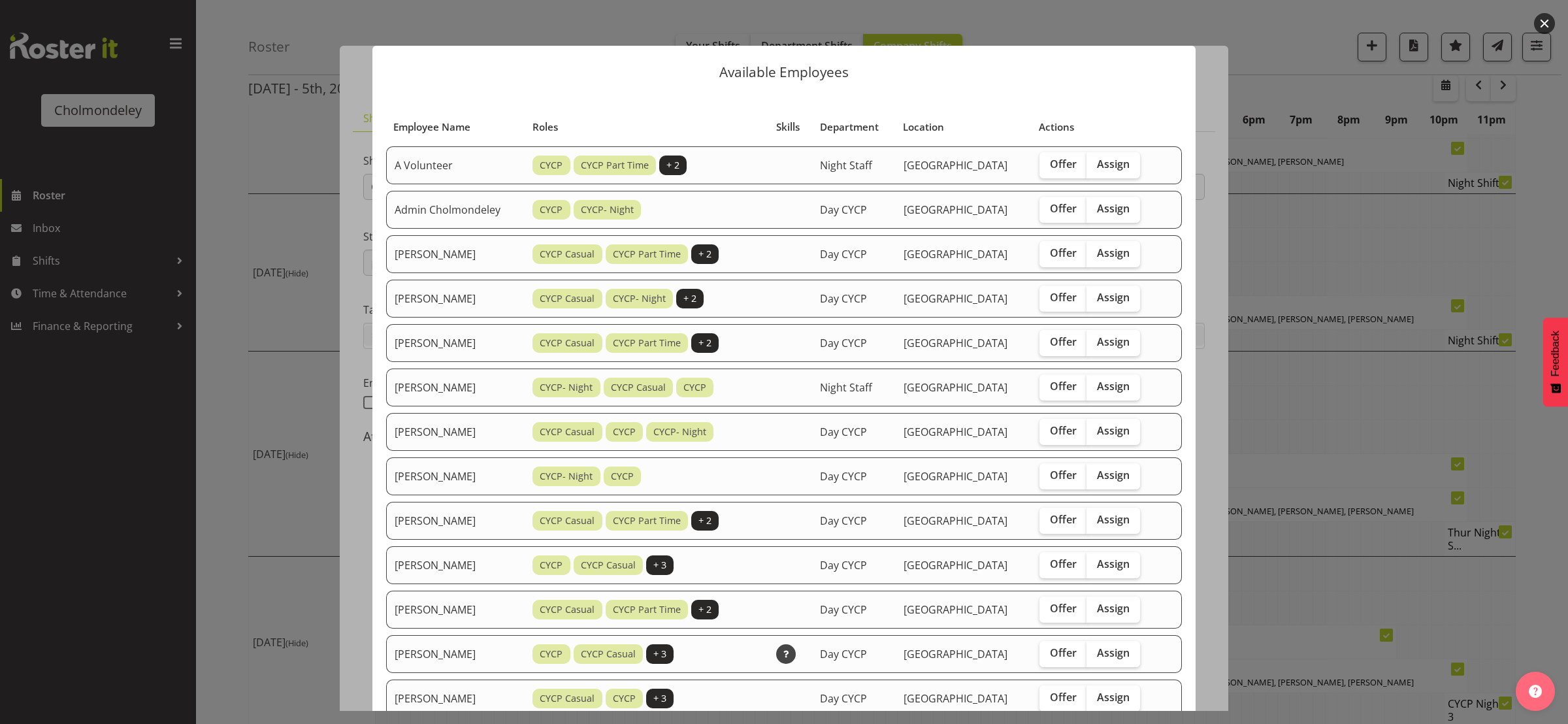
scroll to position [457, 0]
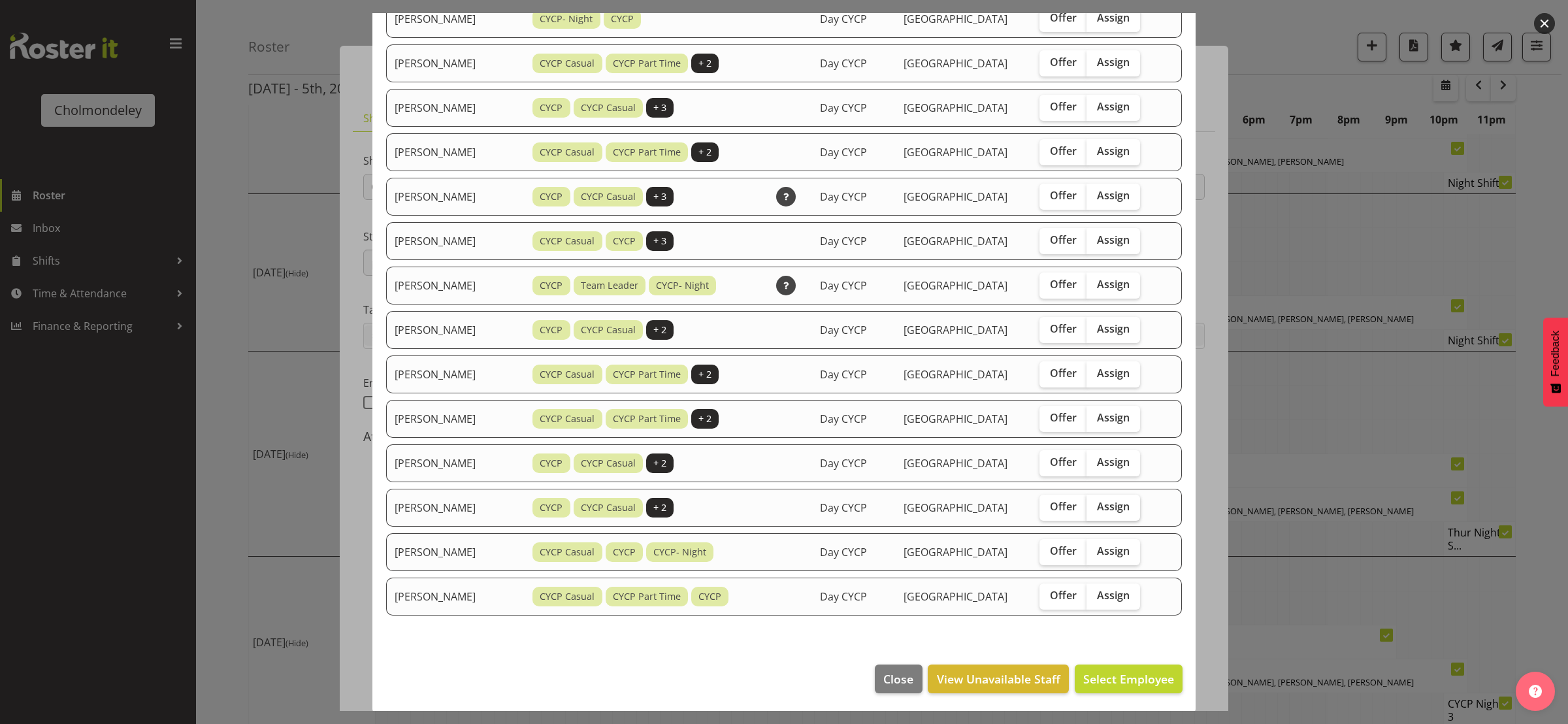
click at [1117, 512] on label "Assign" at bounding box center [1113, 507] width 54 height 26
click at [1095, 511] on input "Assign" at bounding box center [1091, 507] width 8 height 8
checkbox input "true"
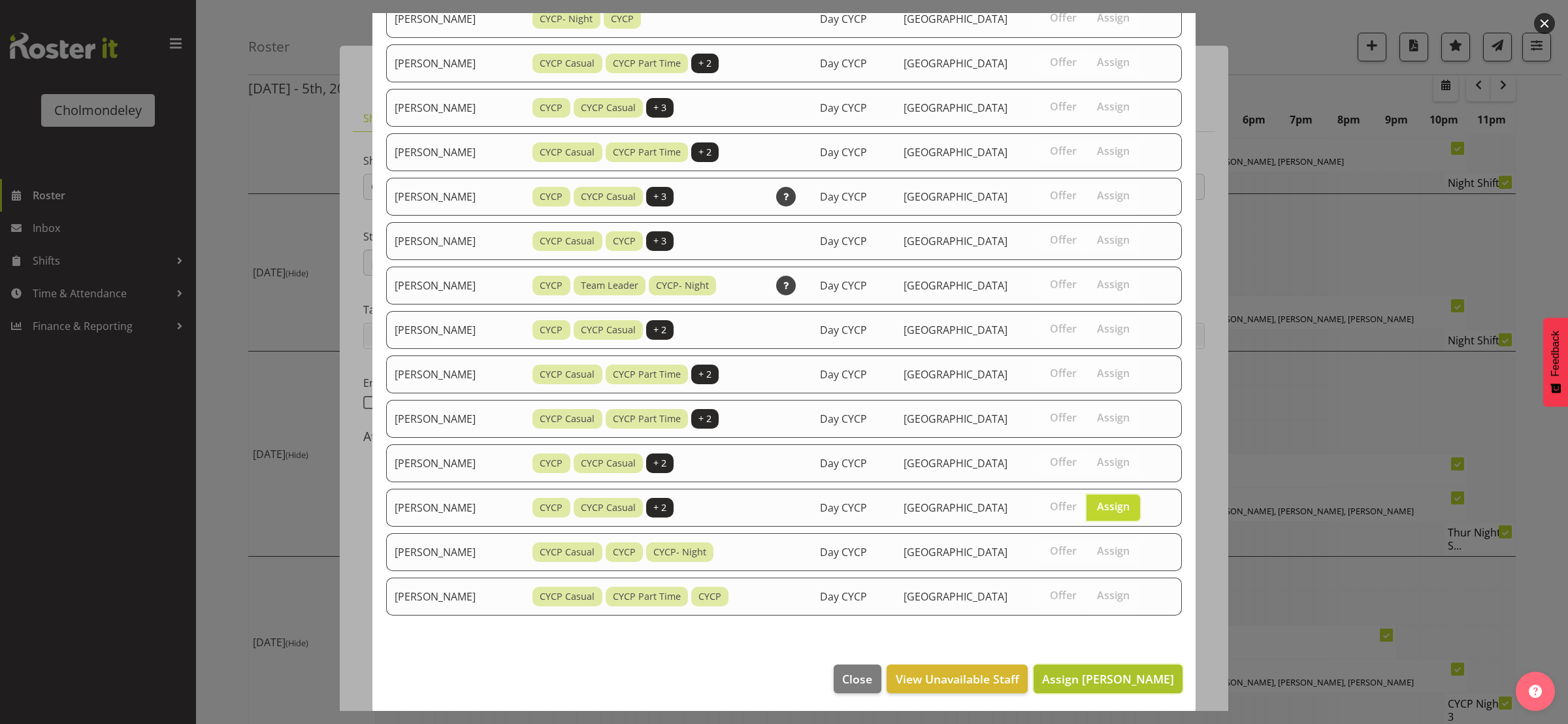
click at [1133, 683] on span "Assign [PERSON_NAME]" at bounding box center [1108, 679] width 132 height 15
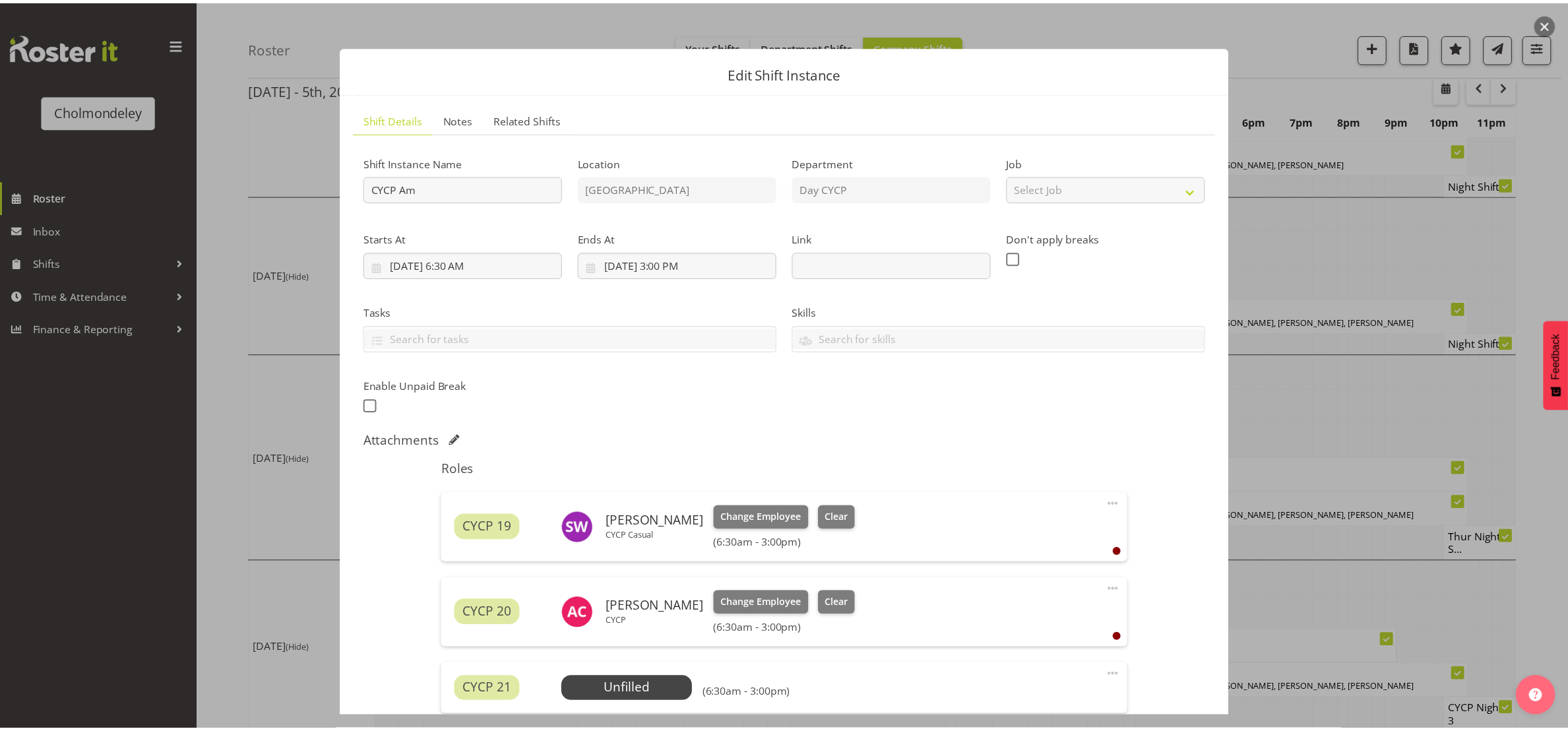
scroll to position [396, 0]
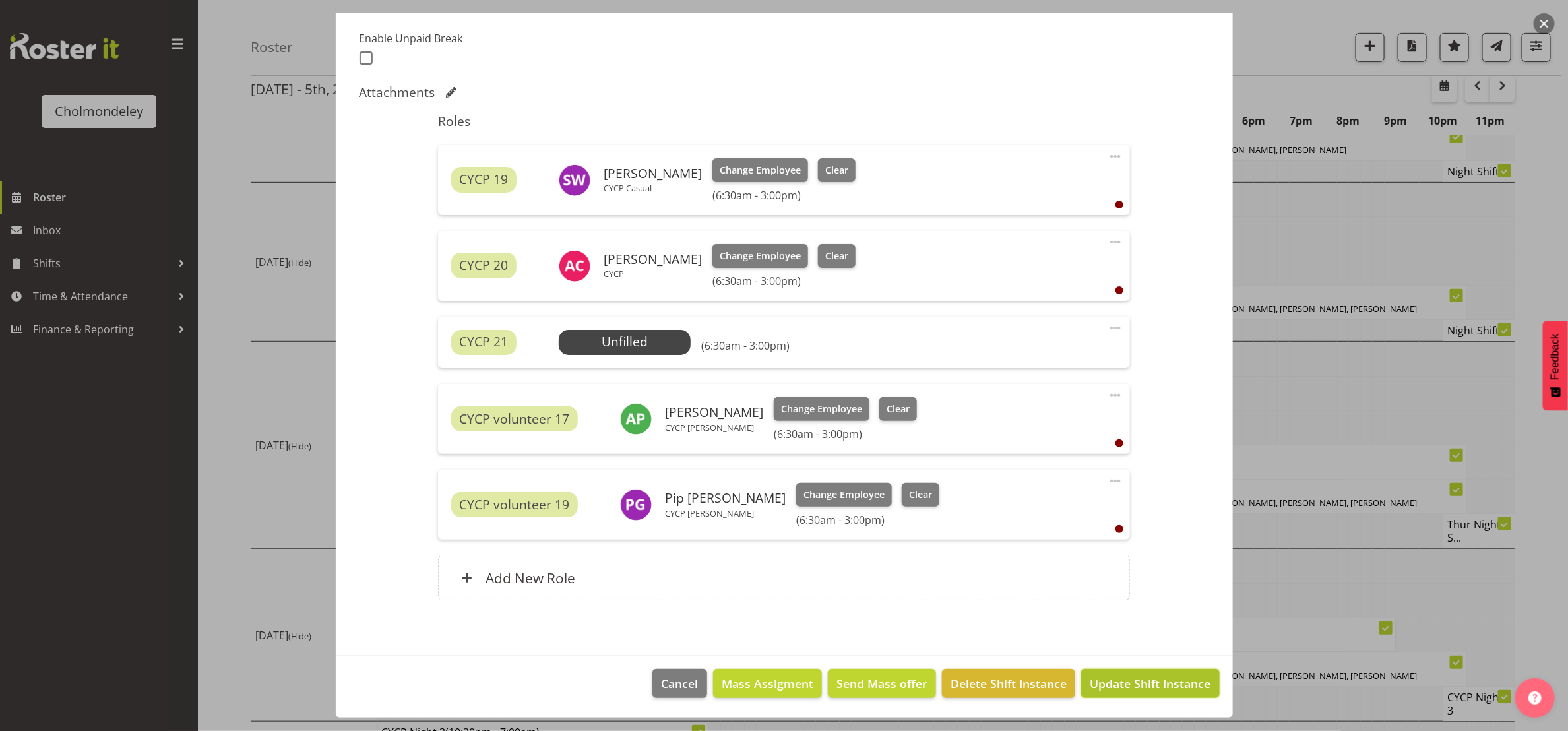
click at [1170, 692] on span "Update Shift Instance" at bounding box center [1150, 683] width 121 height 17
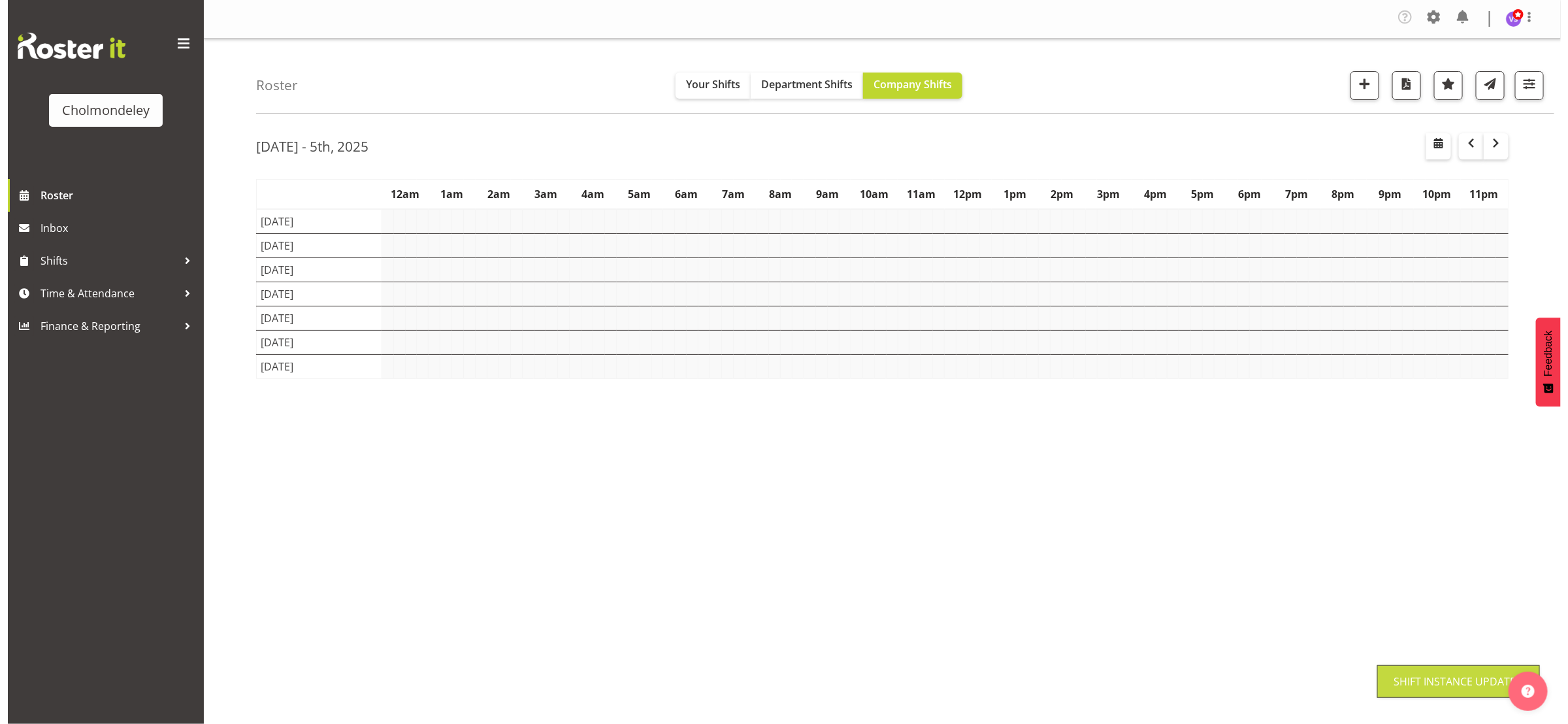
scroll to position [0, 0]
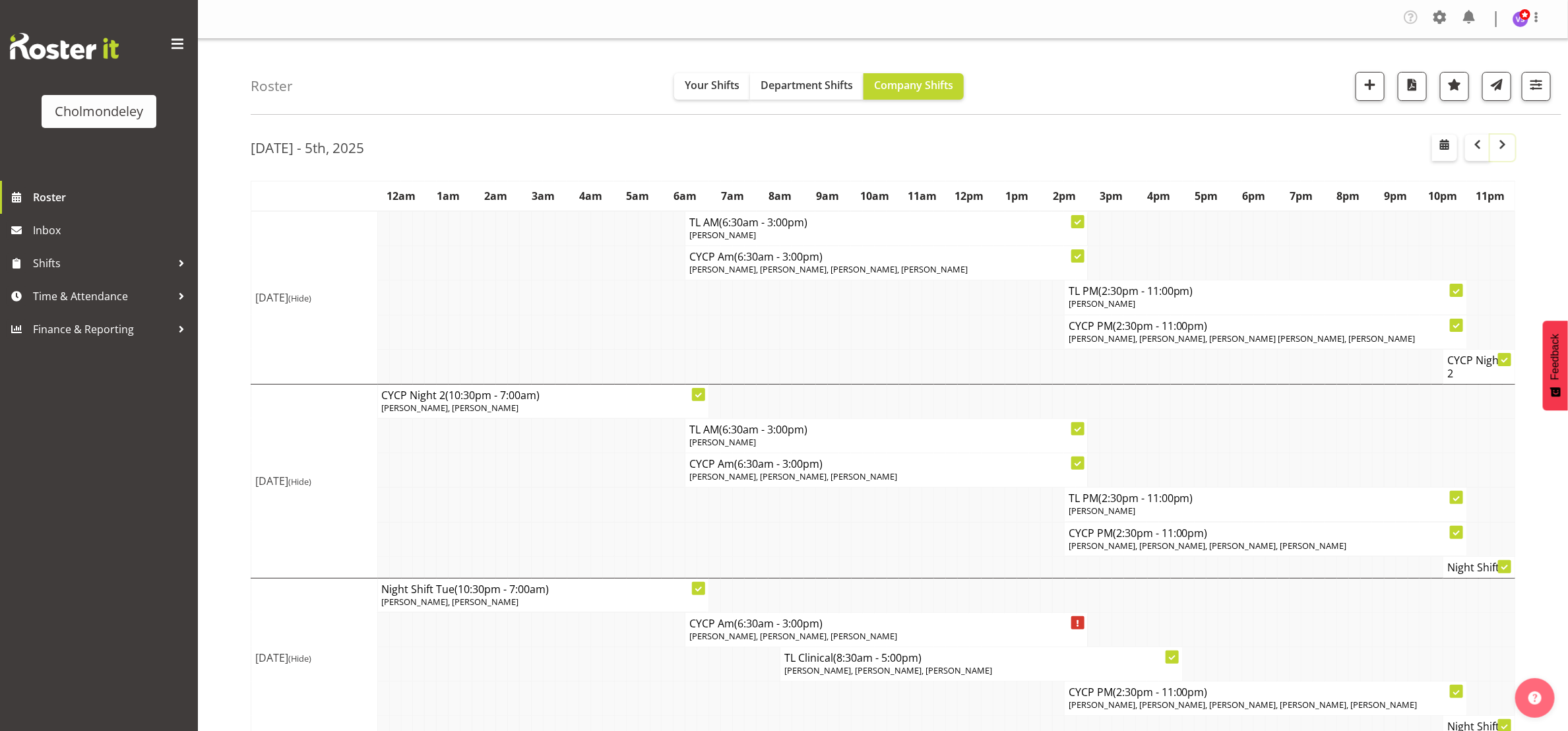
click at [1509, 147] on span "button" at bounding box center [1502, 145] width 16 height 16
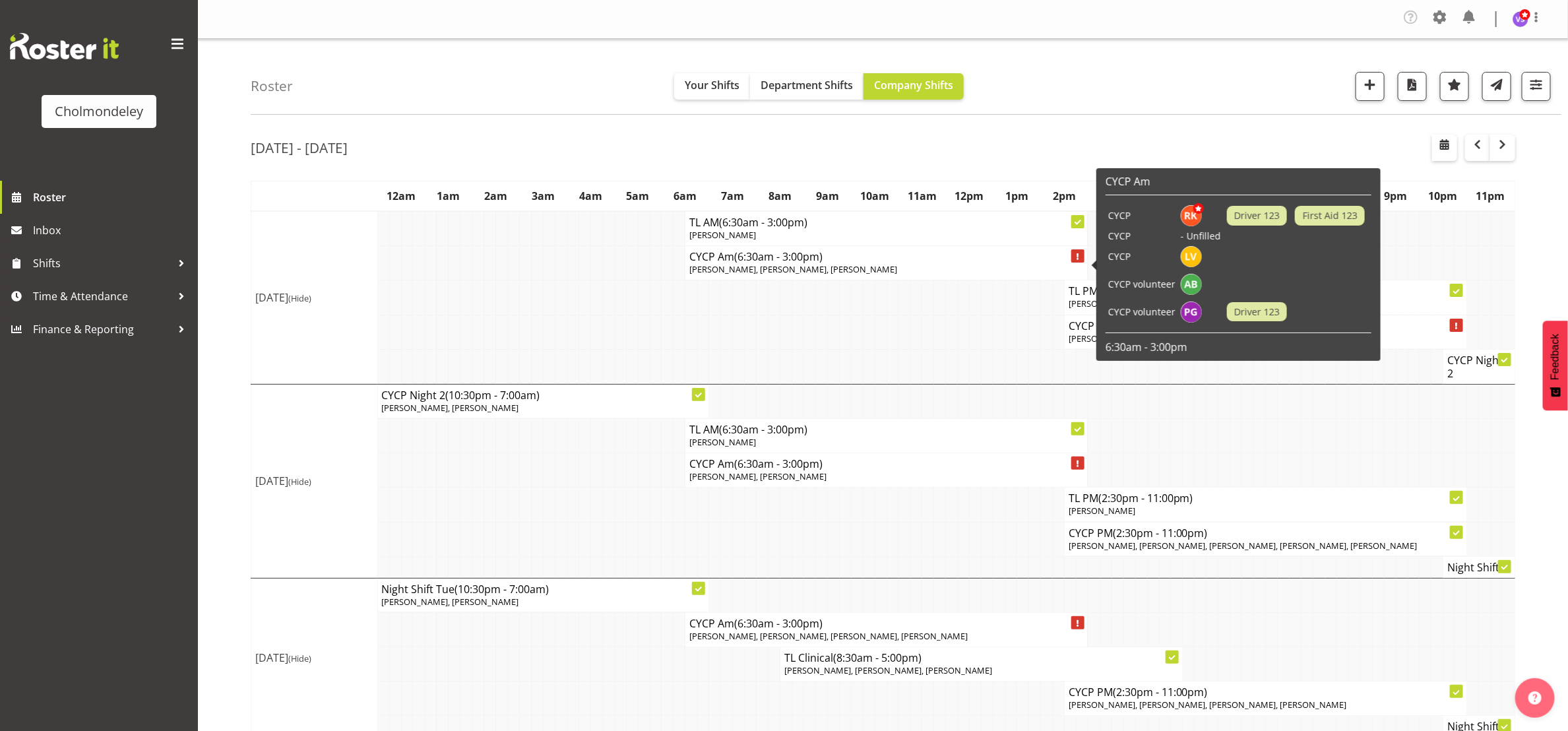
click at [826, 268] on span "[PERSON_NAME], [PERSON_NAME], [PERSON_NAME]" at bounding box center [793, 269] width 207 height 12
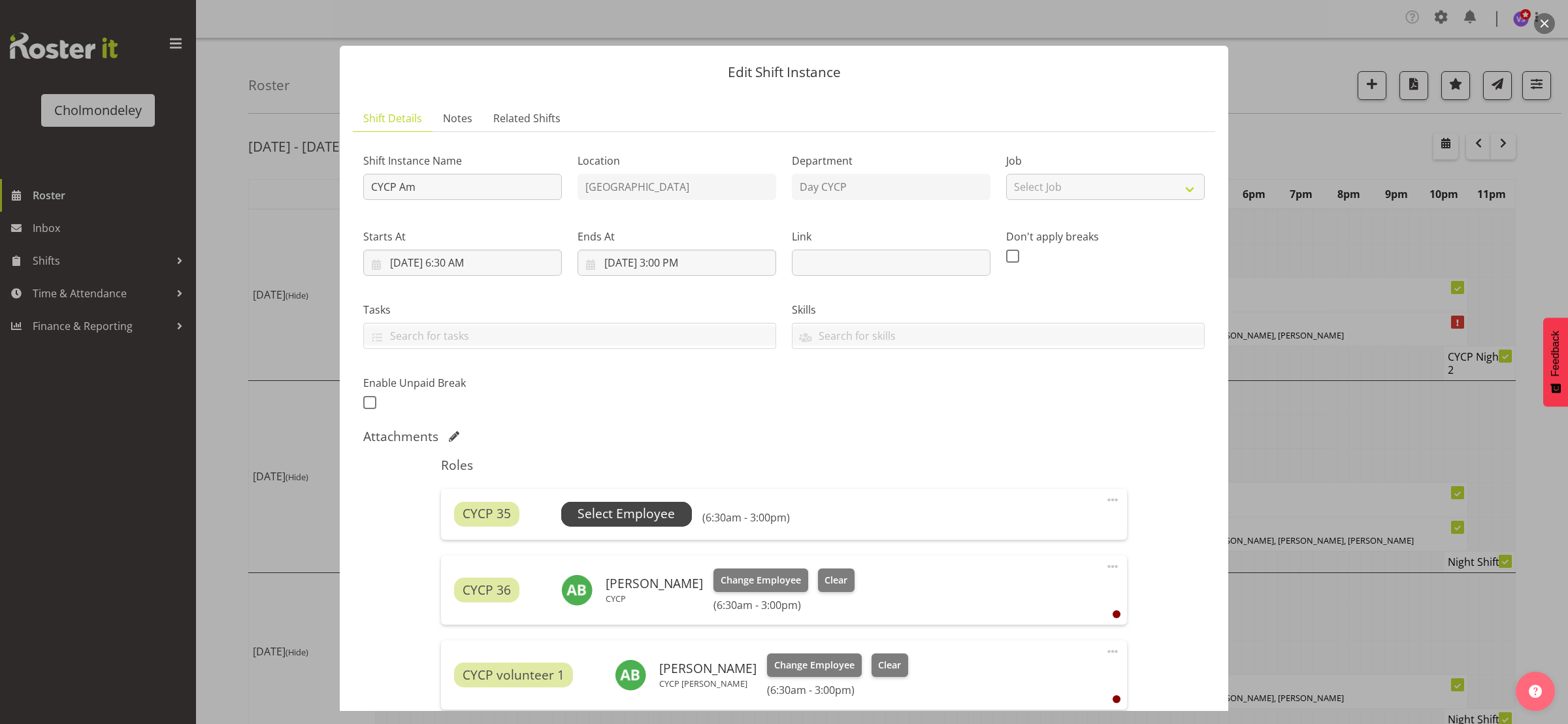
click at [643, 516] on span "Select Employee" at bounding box center [625, 514] width 97 height 19
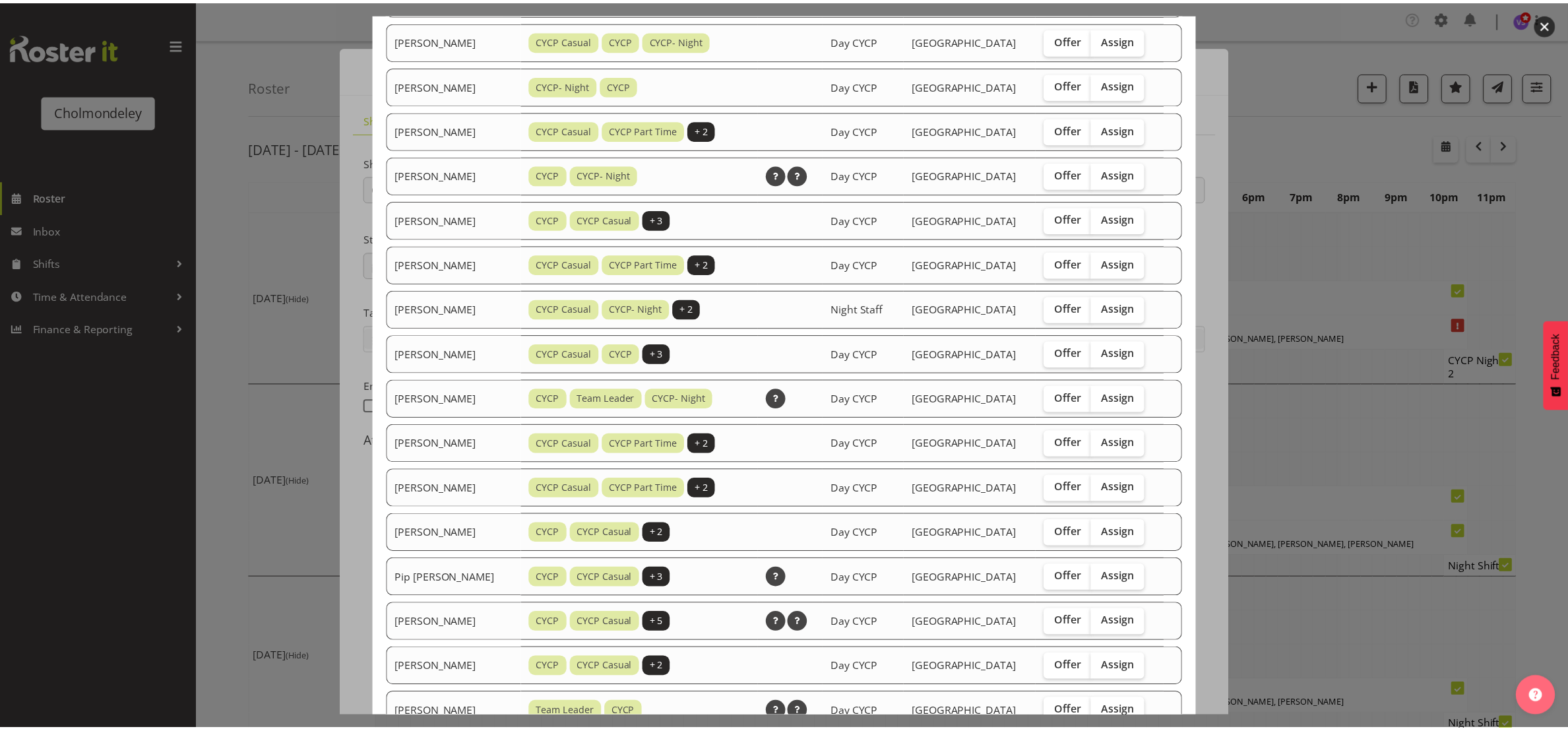
scroll to position [596, 0]
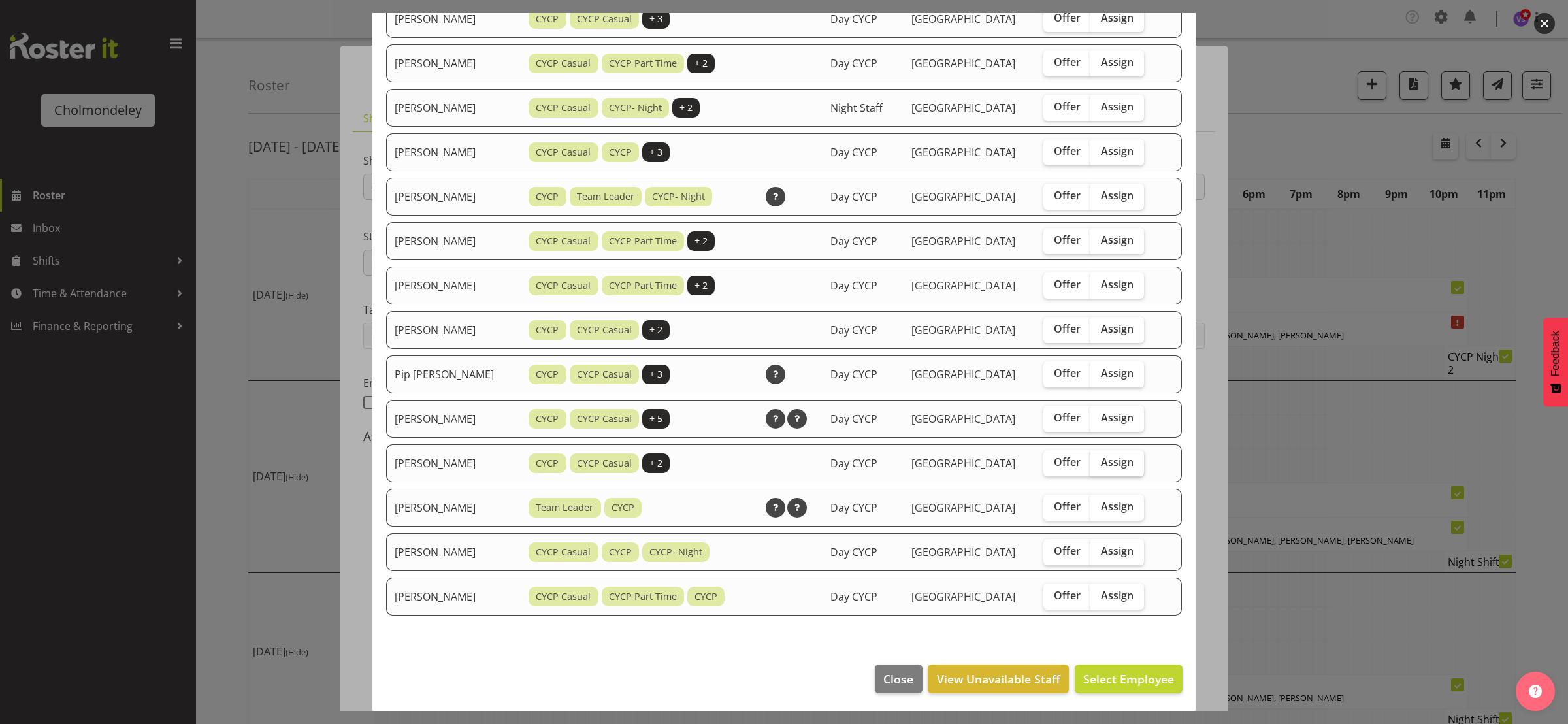
click at [1112, 456] on span "Assign" at bounding box center [1117, 462] width 33 height 13
click at [1098, 458] on input "Assign" at bounding box center [1094, 462] width 8 height 8
checkbox input "true"
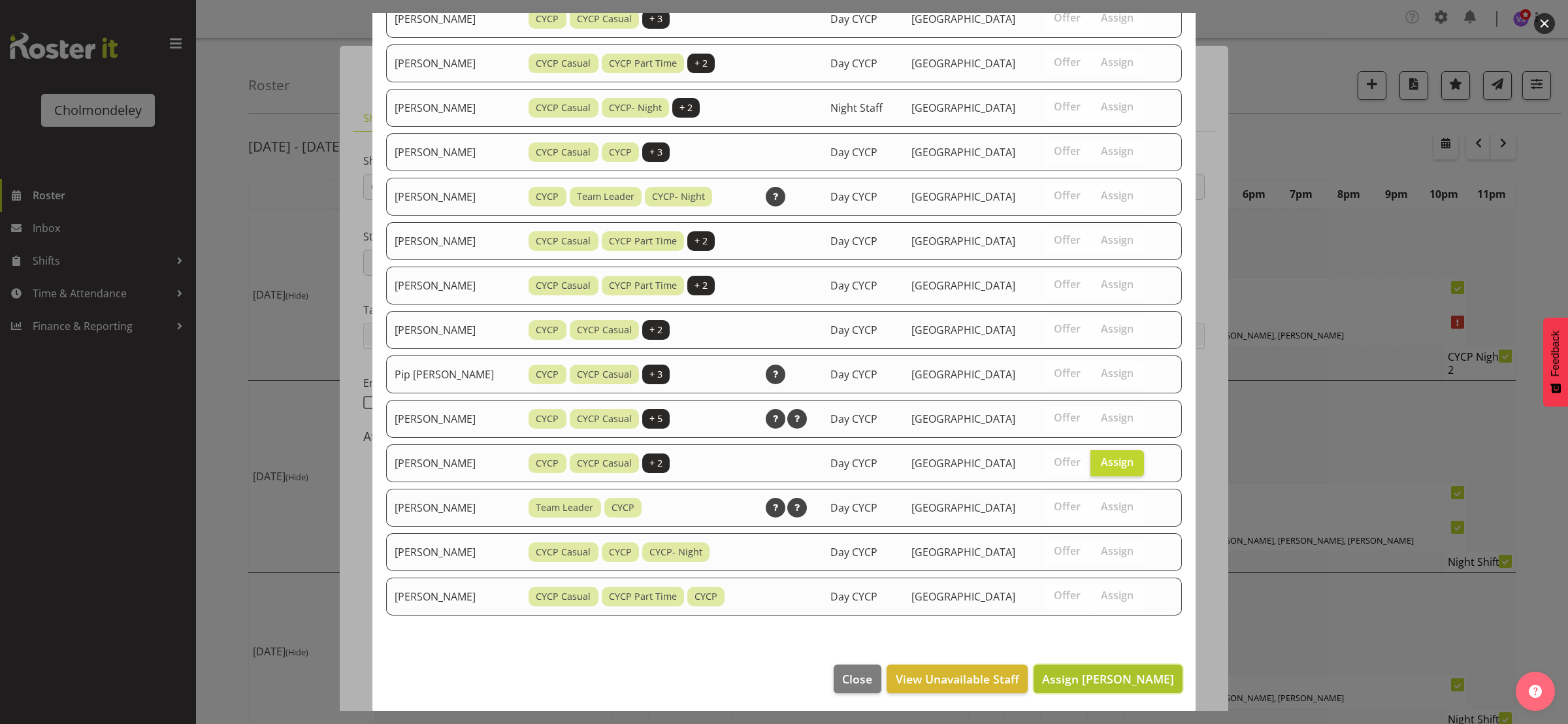
click at [1115, 675] on span "Assign [PERSON_NAME]" at bounding box center [1108, 679] width 132 height 15
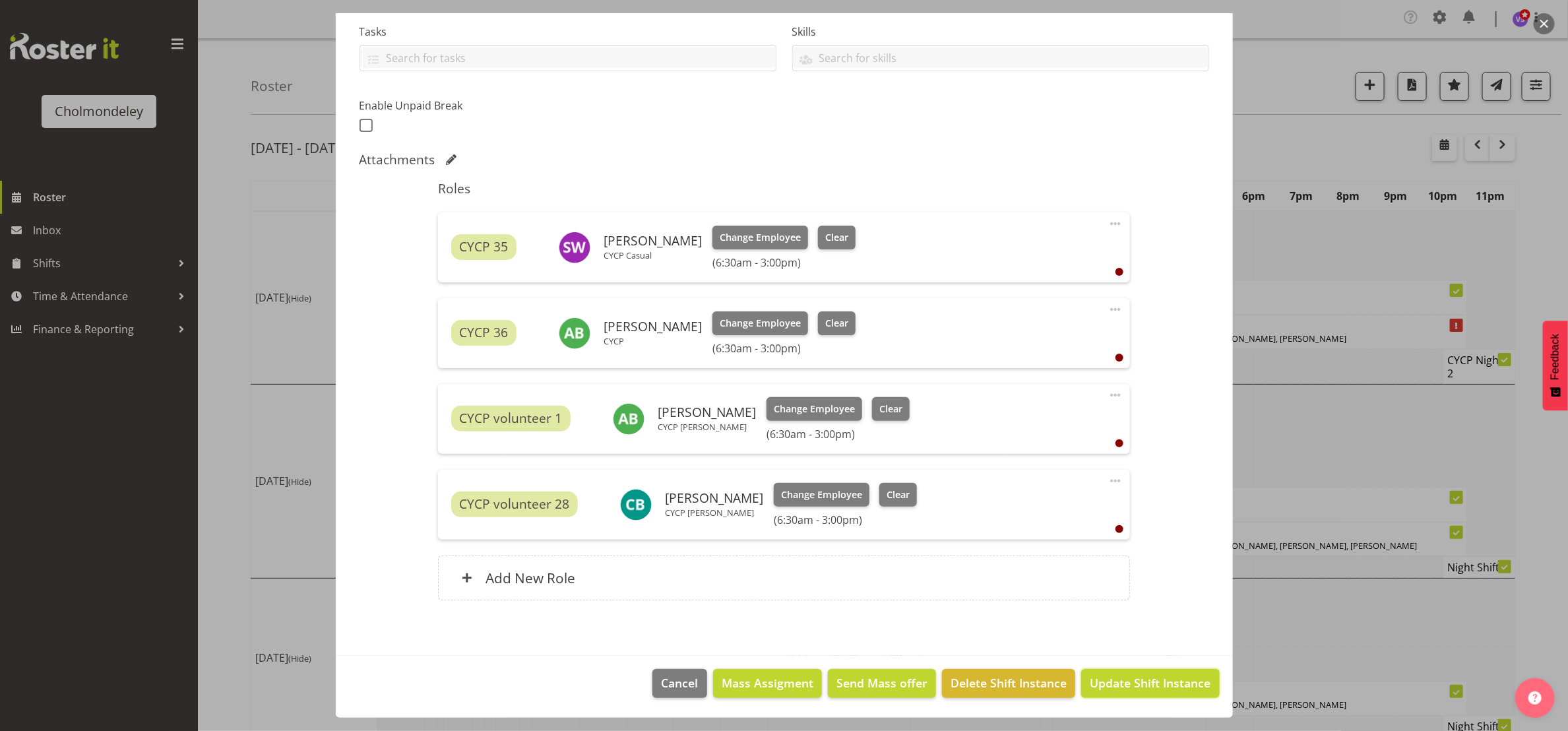
click at [1137, 684] on span "Update Shift Instance" at bounding box center [1150, 682] width 121 height 17
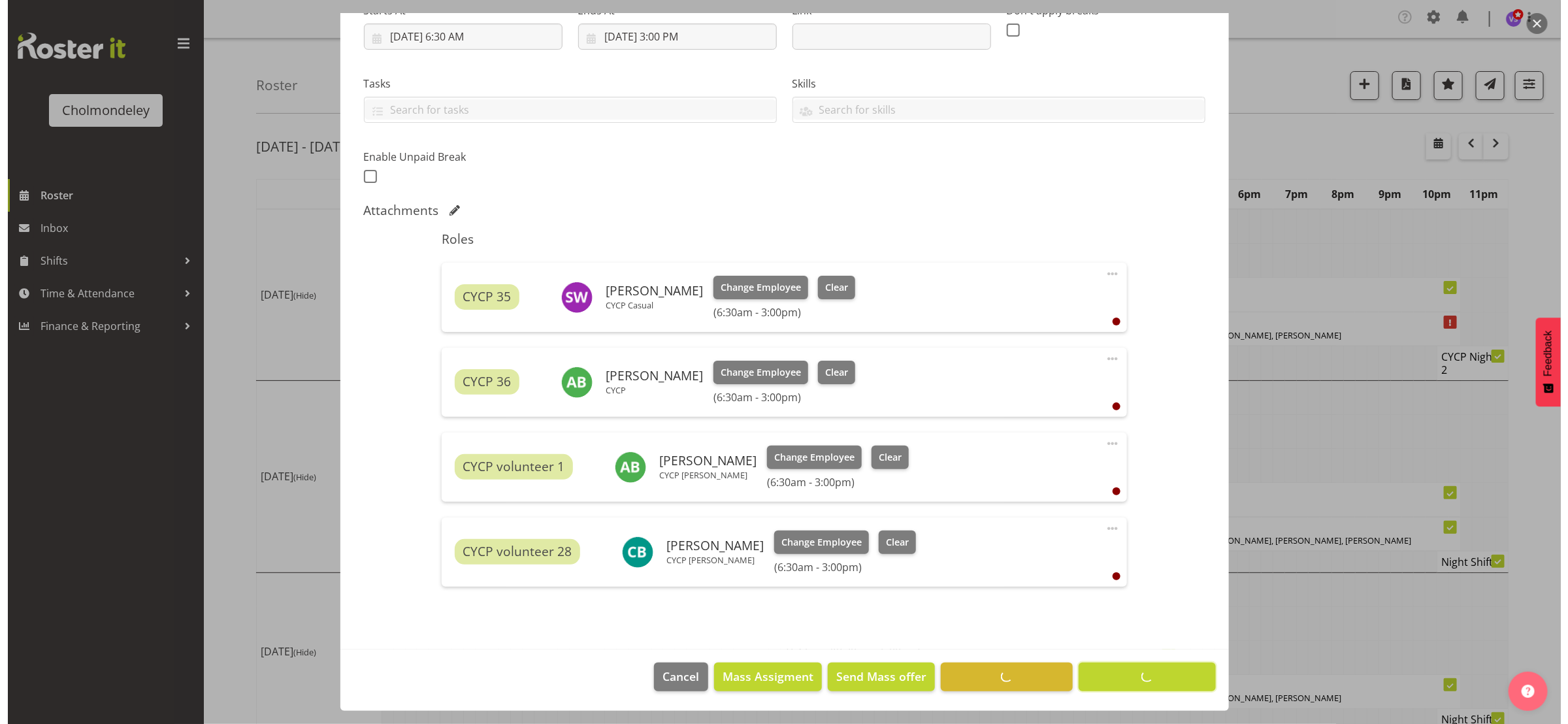
scroll to position [226, 0]
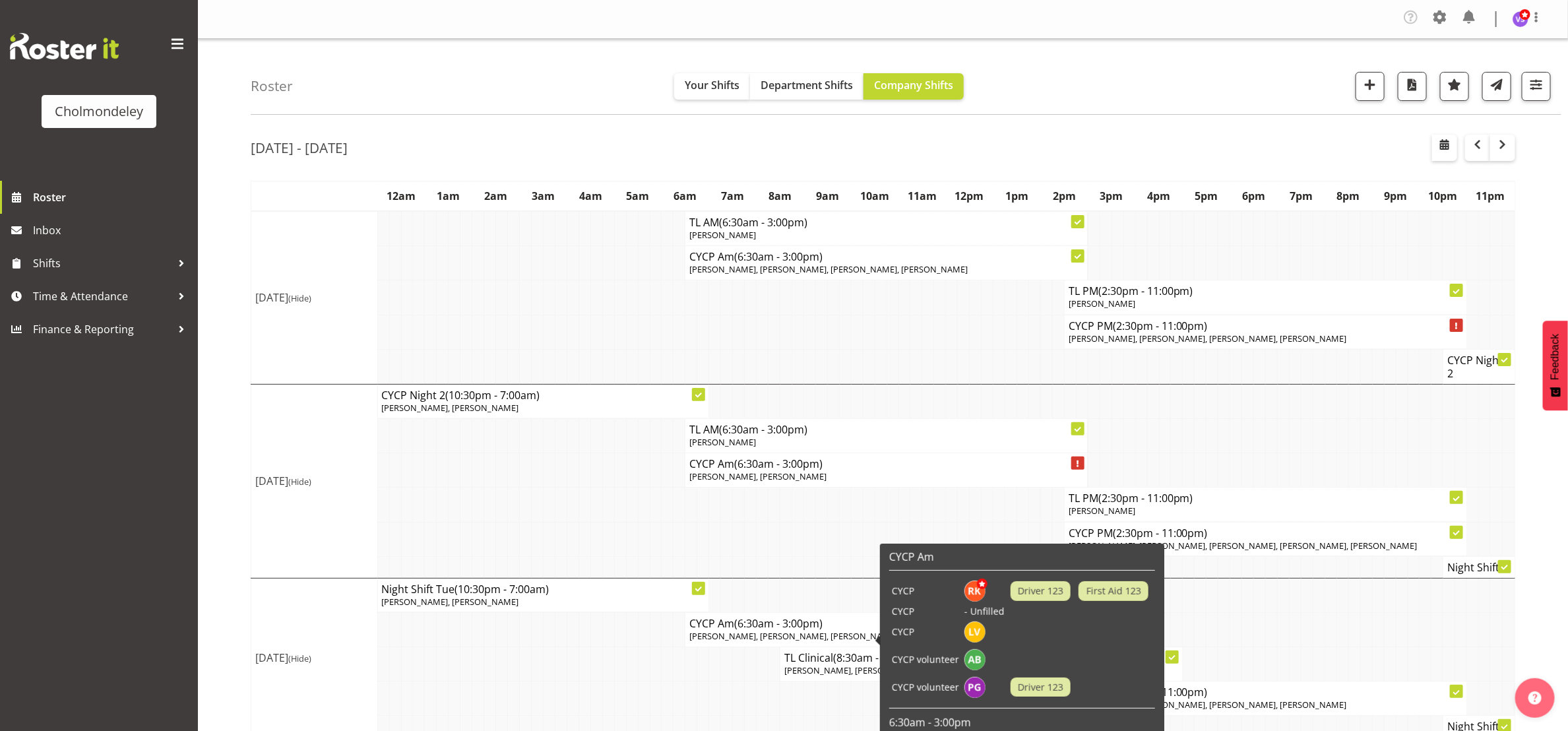
click at [807, 638] on span "[PERSON_NAME], [PERSON_NAME], [PERSON_NAME], [PERSON_NAME]" at bounding box center [828, 636] width 279 height 12
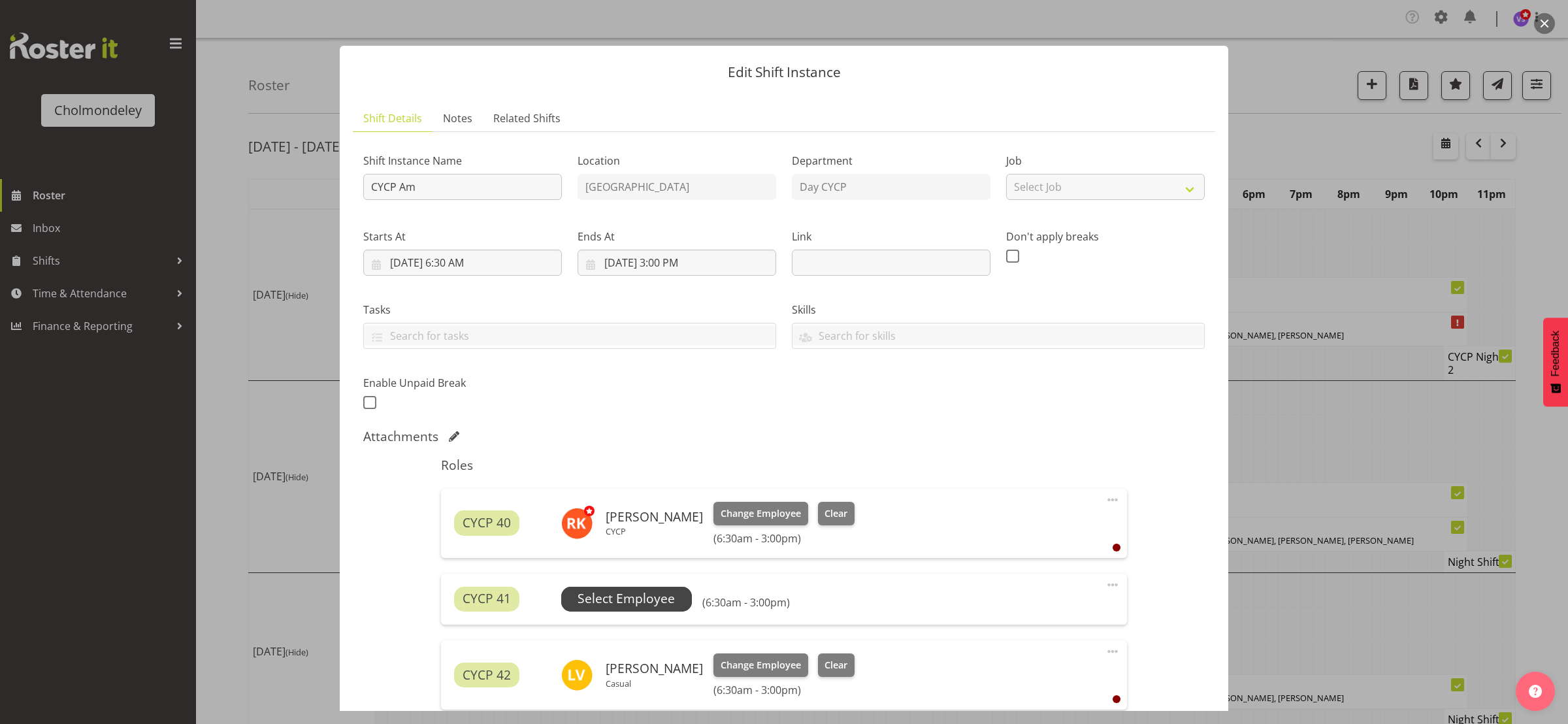
click at [646, 597] on span "Select Employee" at bounding box center [625, 598] width 97 height 19
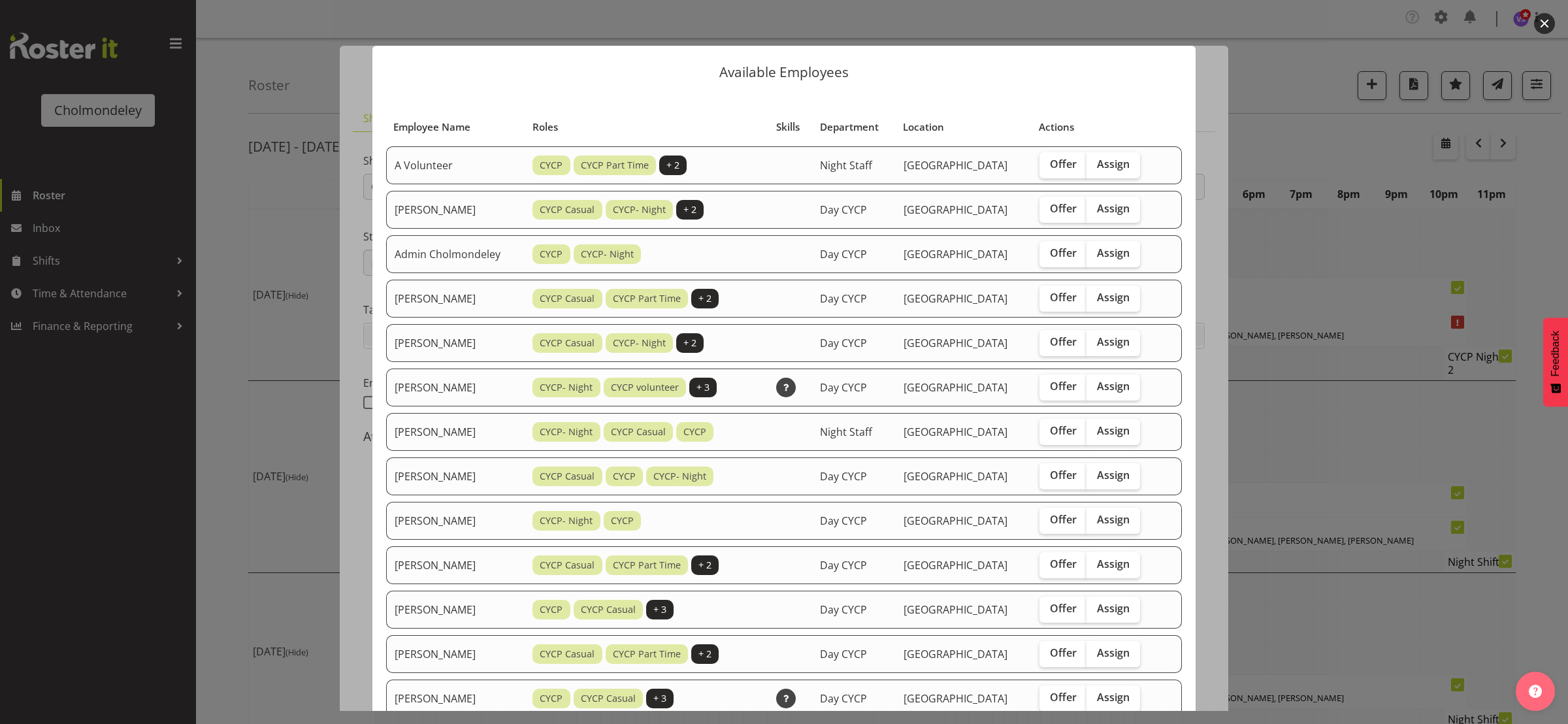
scroll to position [392, 0]
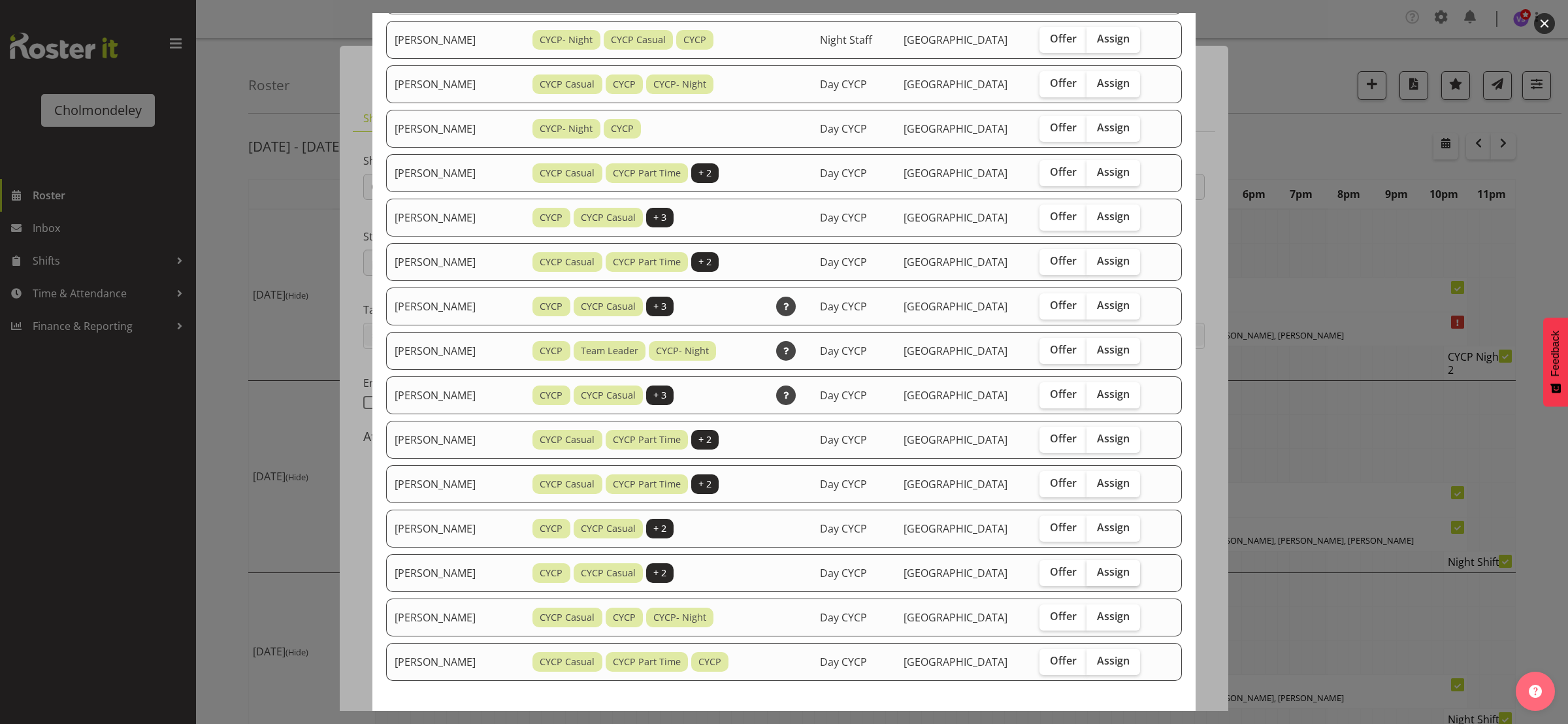
click at [1117, 577] on span "Assign" at bounding box center [1113, 572] width 33 height 13
click at [1095, 577] on input "Assign" at bounding box center [1091, 572] width 8 height 8
checkbox input "true"
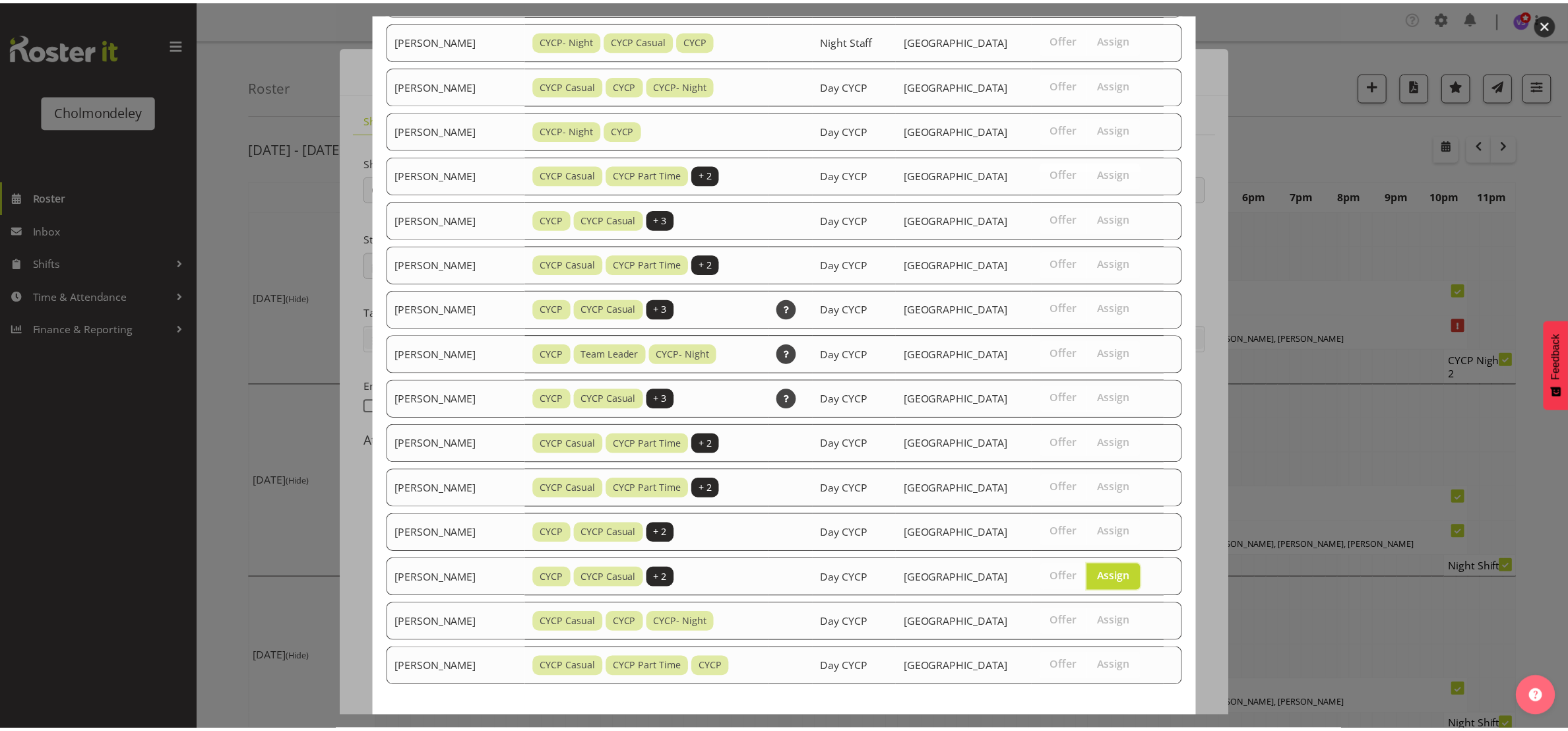
scroll to position [461, 0]
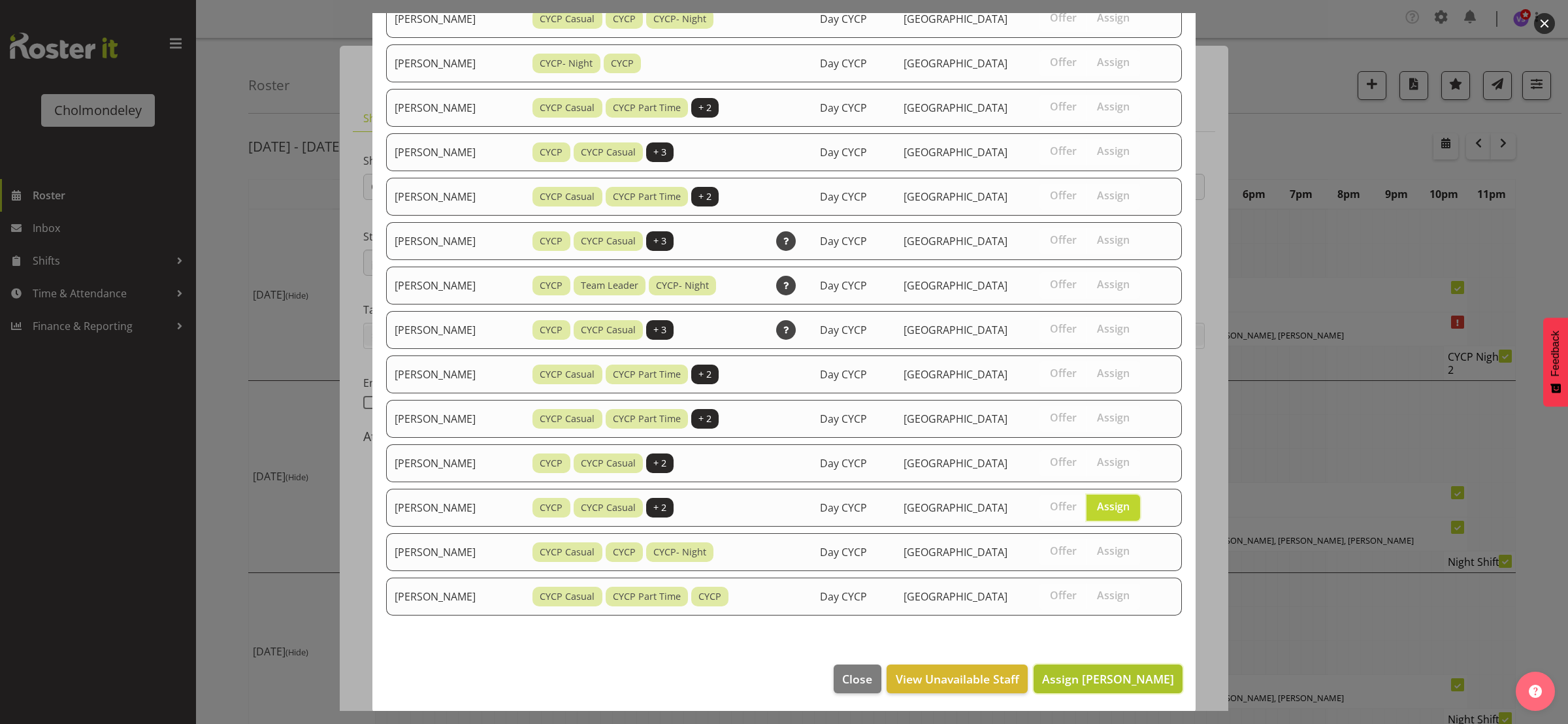
click at [1129, 678] on span "Assign [PERSON_NAME]" at bounding box center [1108, 679] width 132 height 15
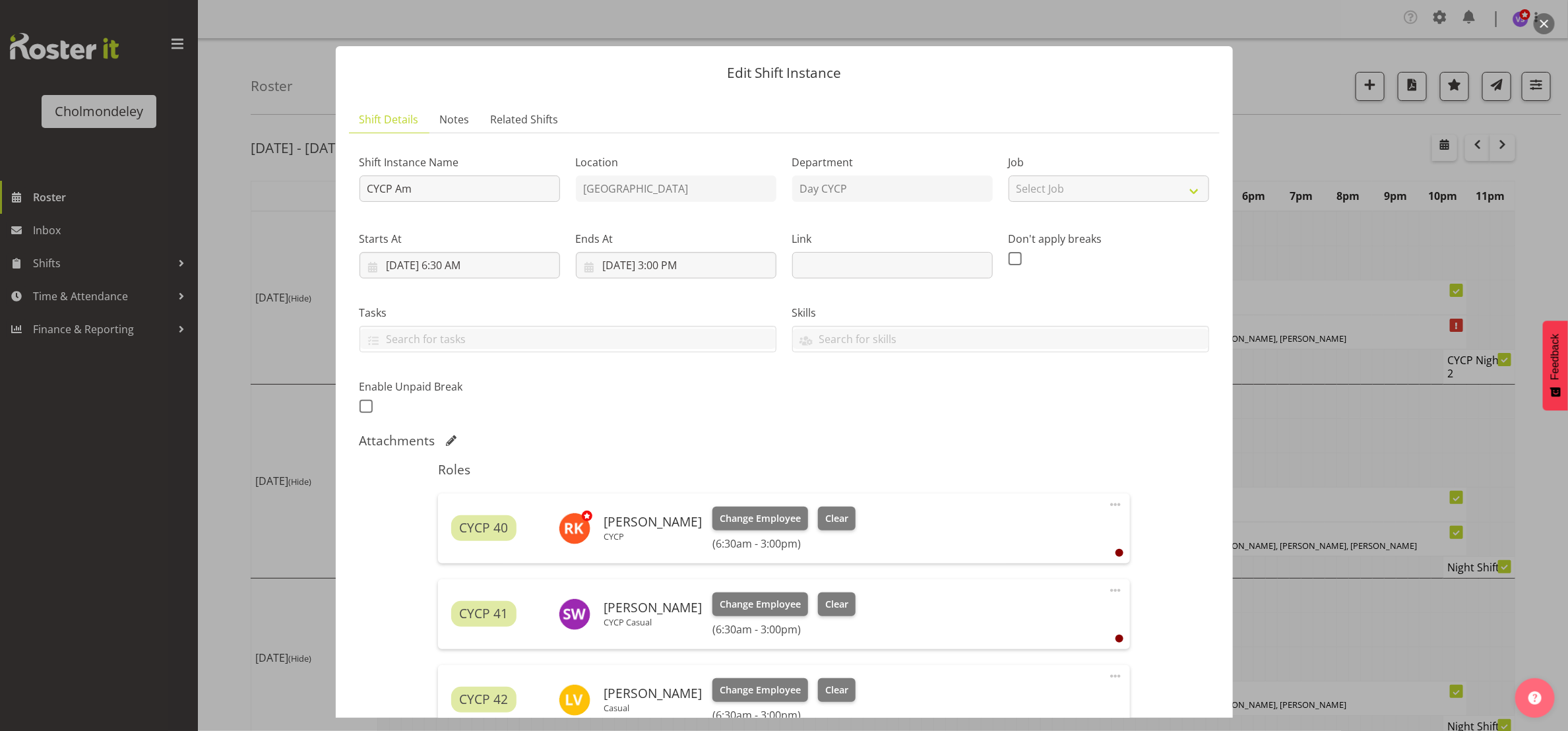
scroll to position [367, 0]
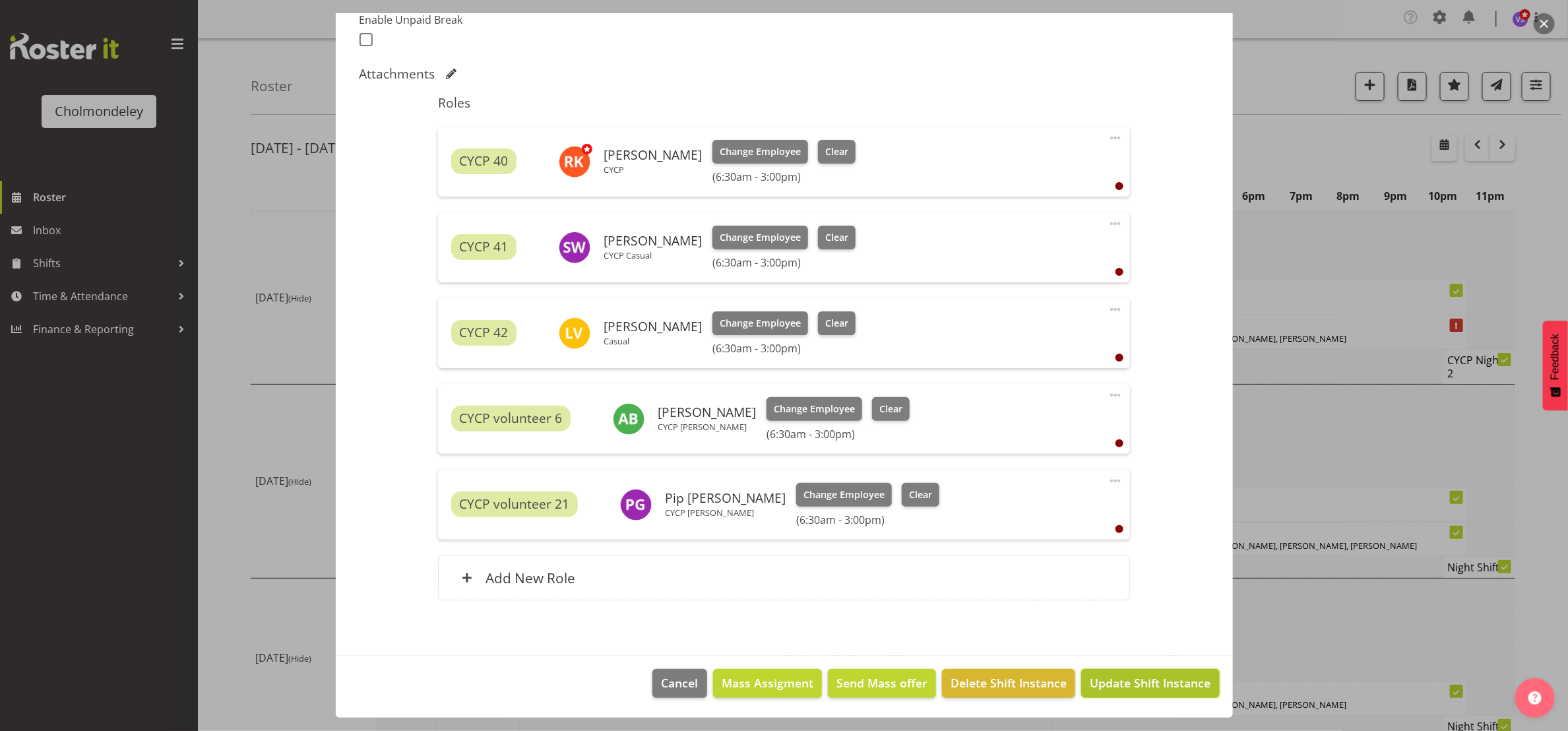
click at [1109, 682] on span "Update Shift Instance" at bounding box center [1150, 682] width 121 height 17
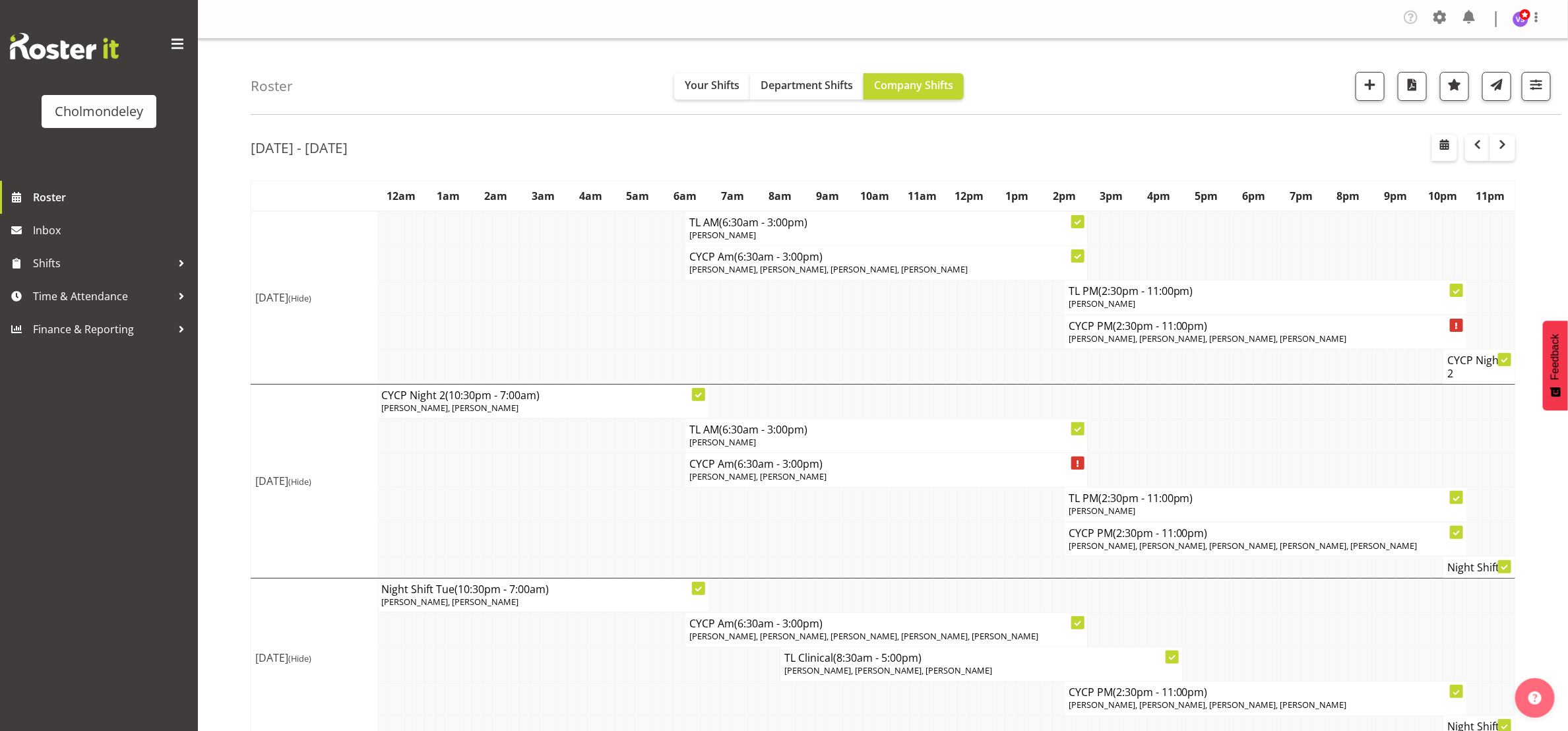
scroll to position [593, 0]
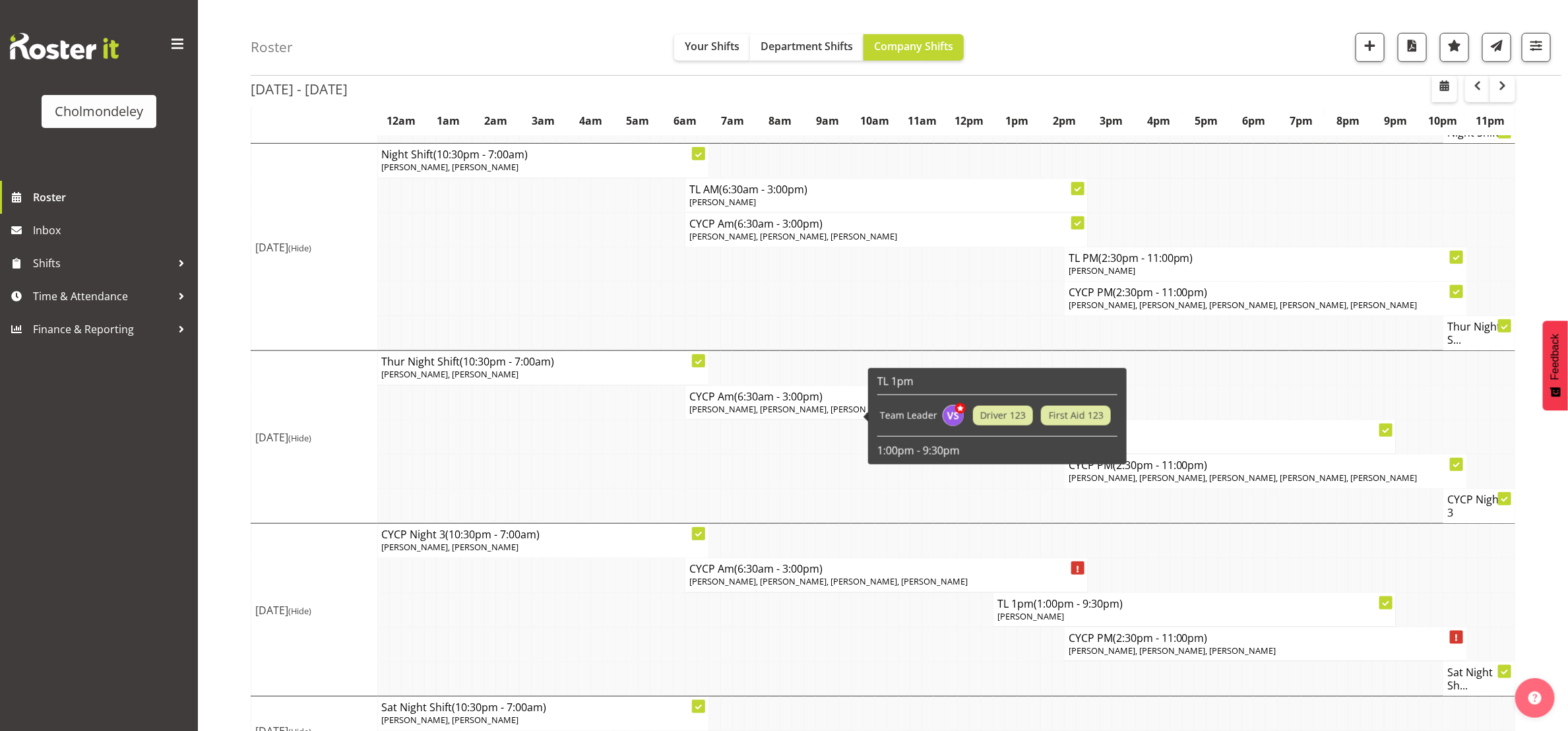
click at [836, 415] on span "[PERSON_NAME], [PERSON_NAME], [PERSON_NAME]" at bounding box center [793, 409] width 207 height 12
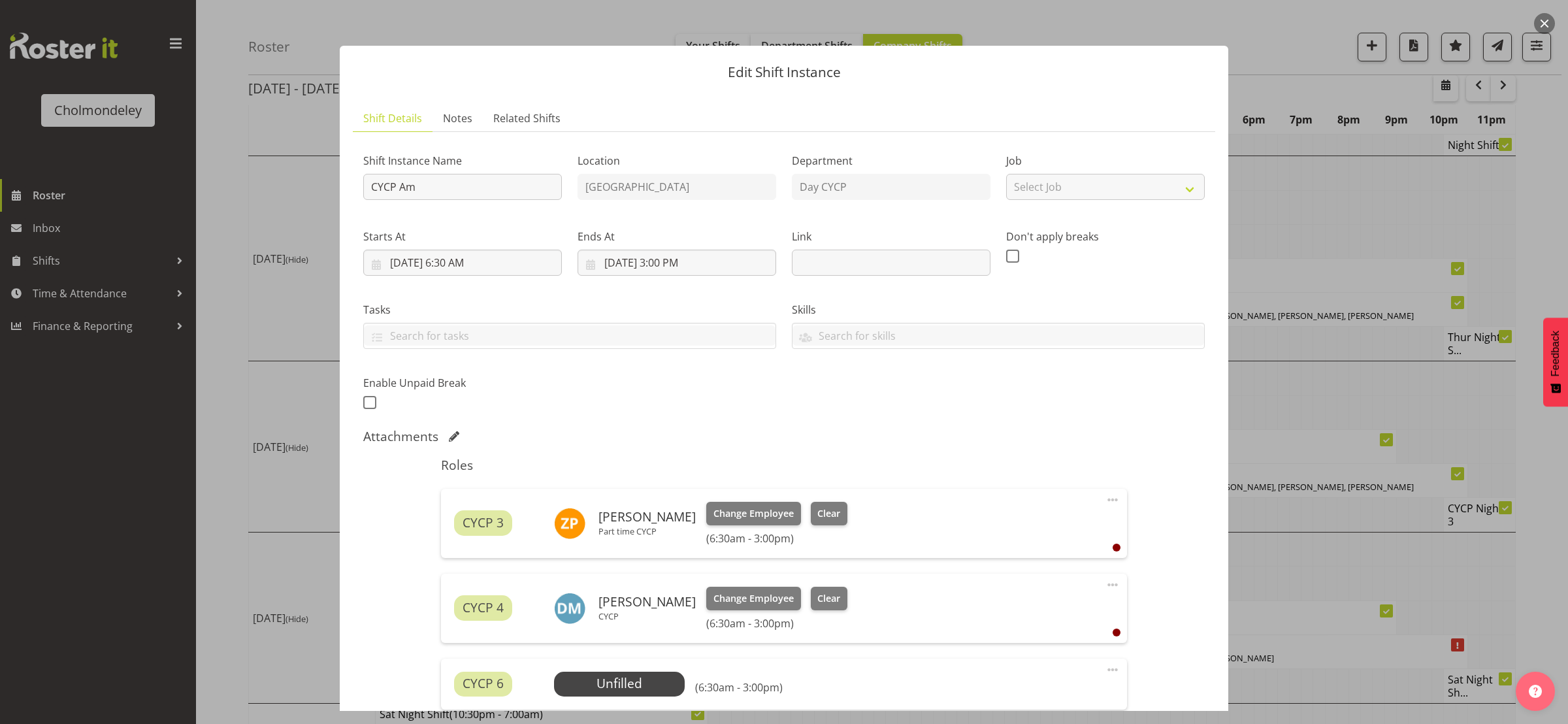
scroll to position [261, 0]
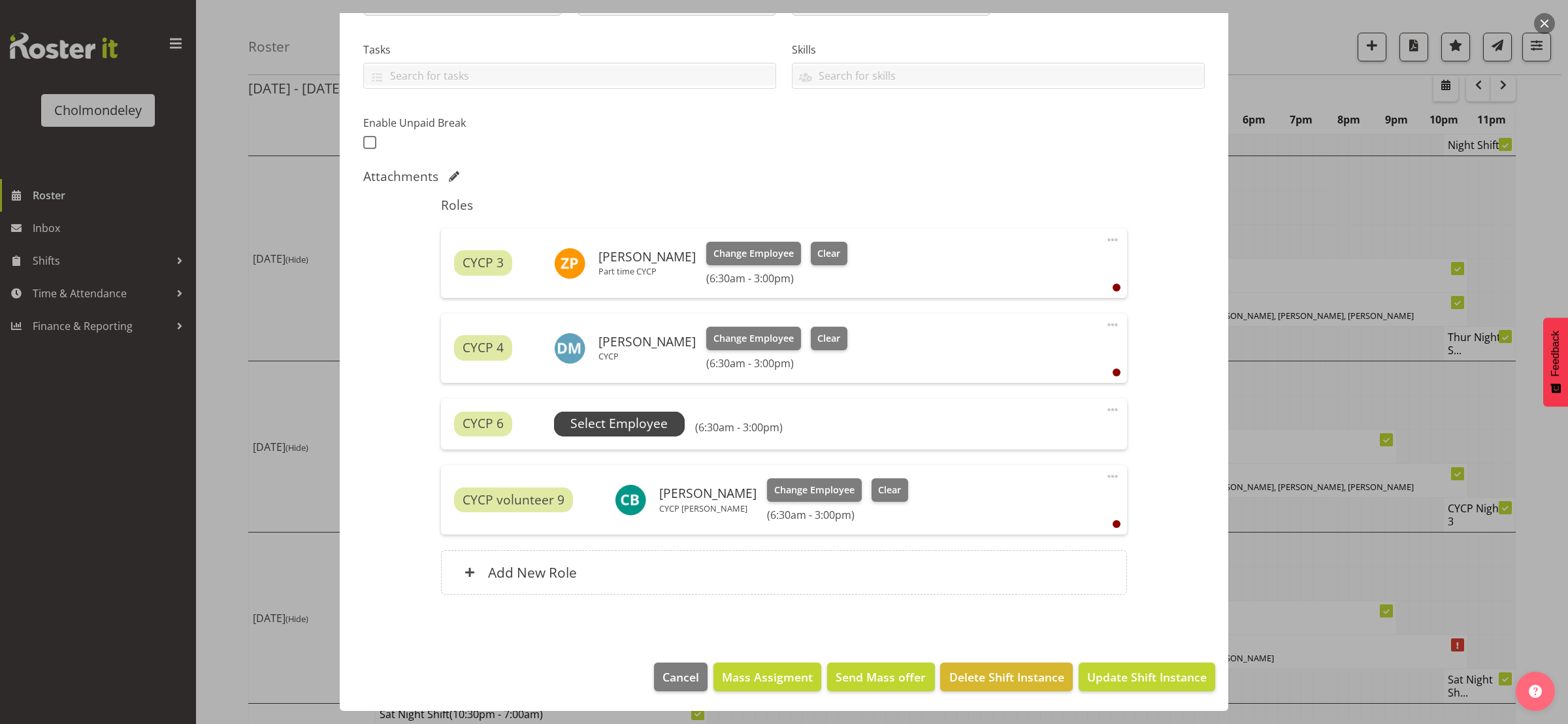
click at [641, 421] on span "Select Employee" at bounding box center [618, 423] width 97 height 19
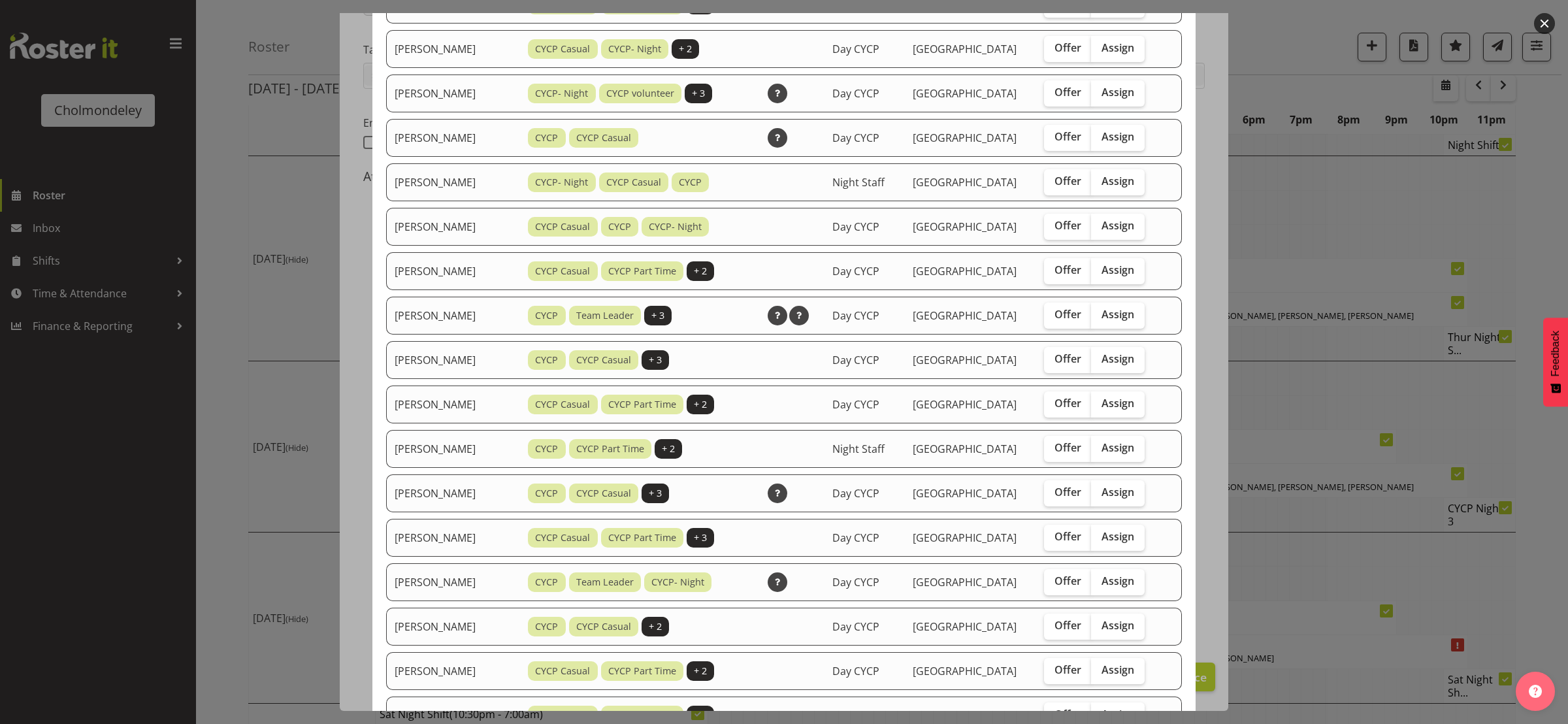
scroll to position [635, 0]
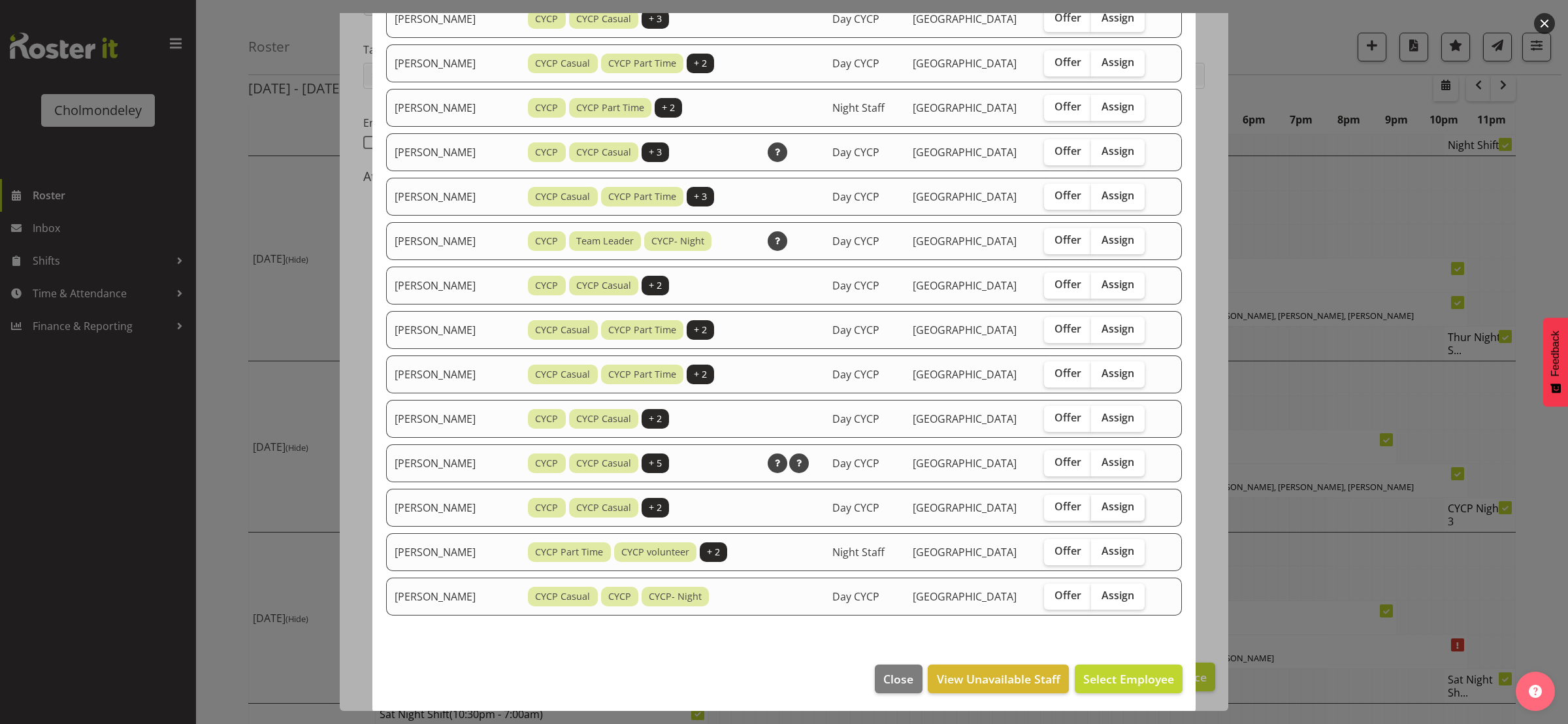
click at [1108, 502] on span "Assign" at bounding box center [1117, 506] width 33 height 13
click at [1099, 502] on input "Assign" at bounding box center [1095, 507] width 8 height 8
checkbox input "true"
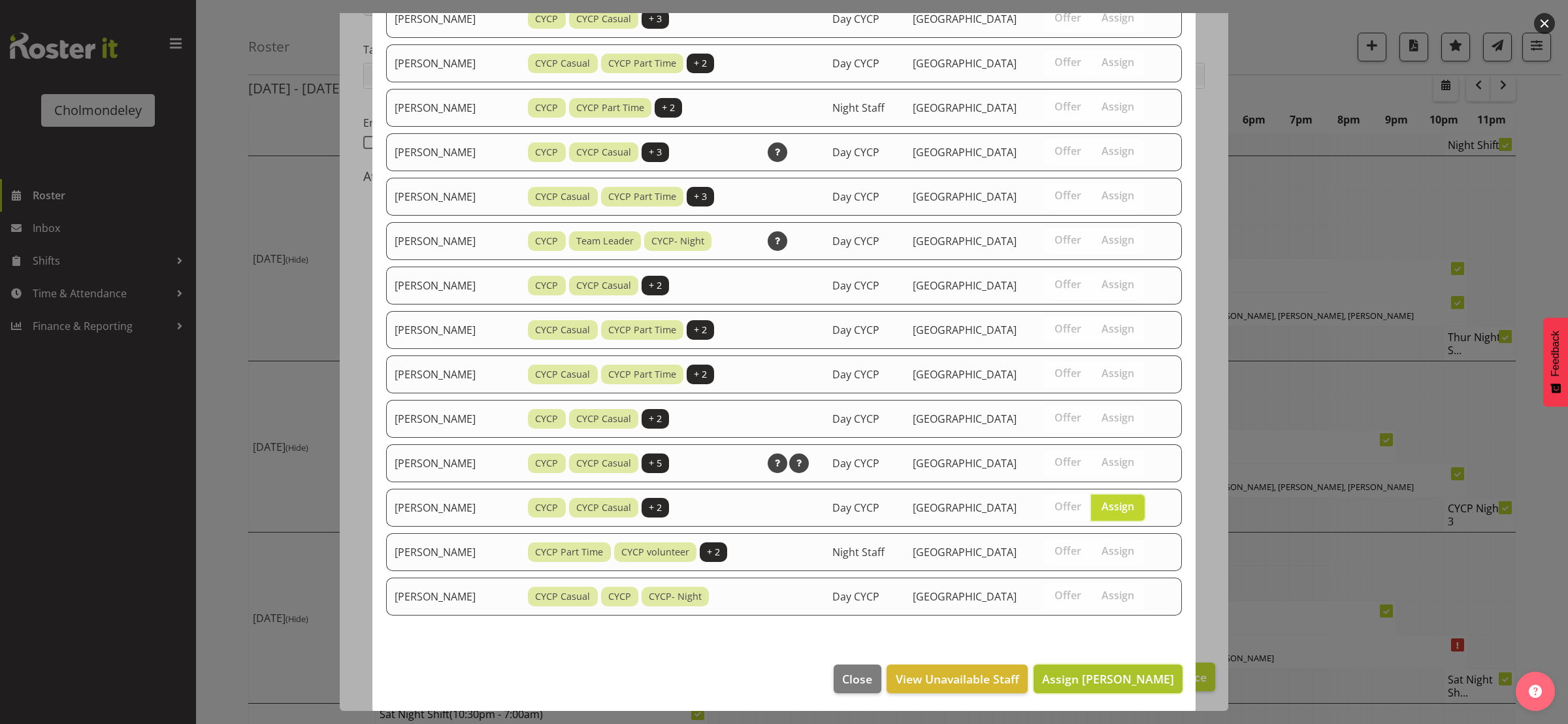
click at [1129, 680] on span "Assign [PERSON_NAME]" at bounding box center [1108, 679] width 132 height 15
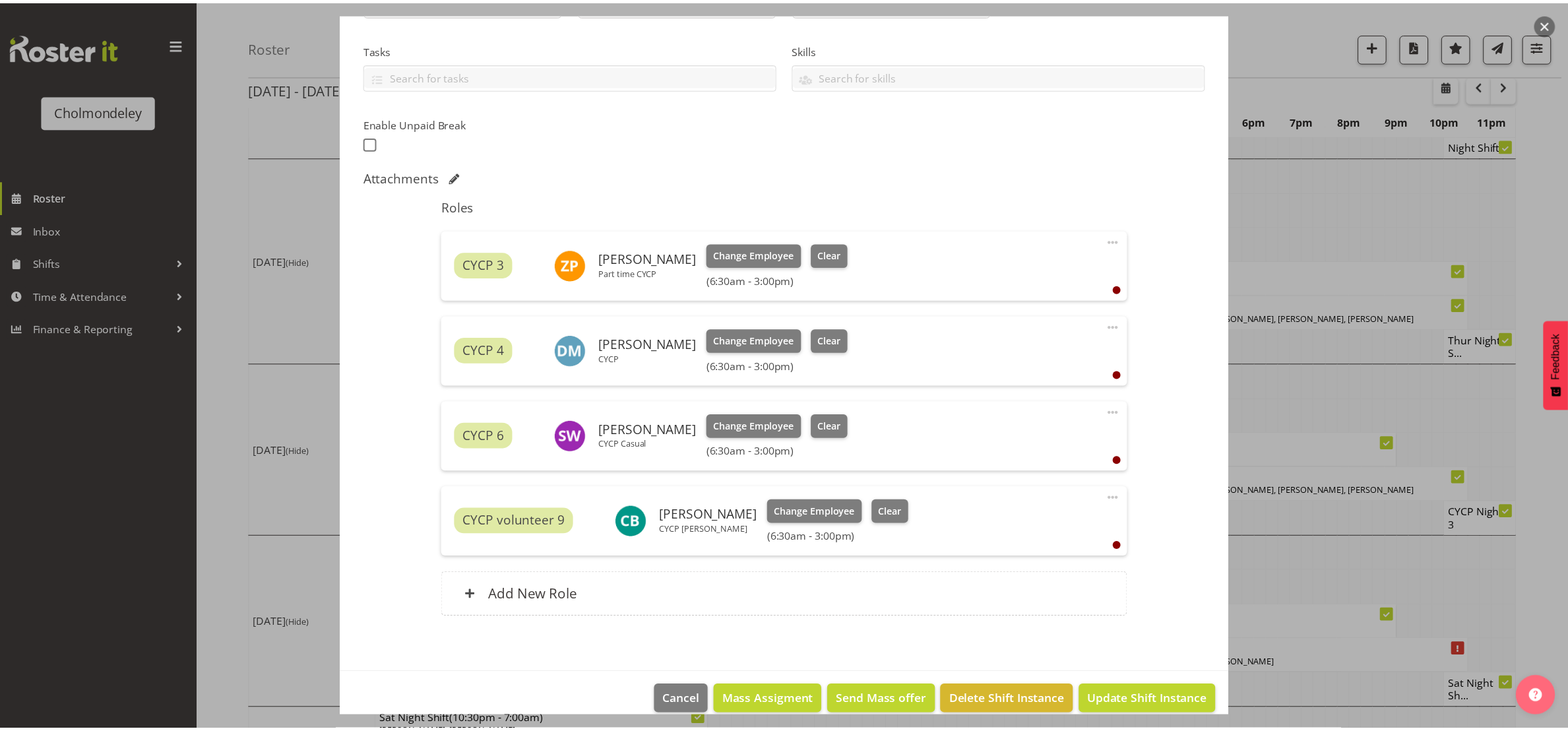
scroll to position [593, 0]
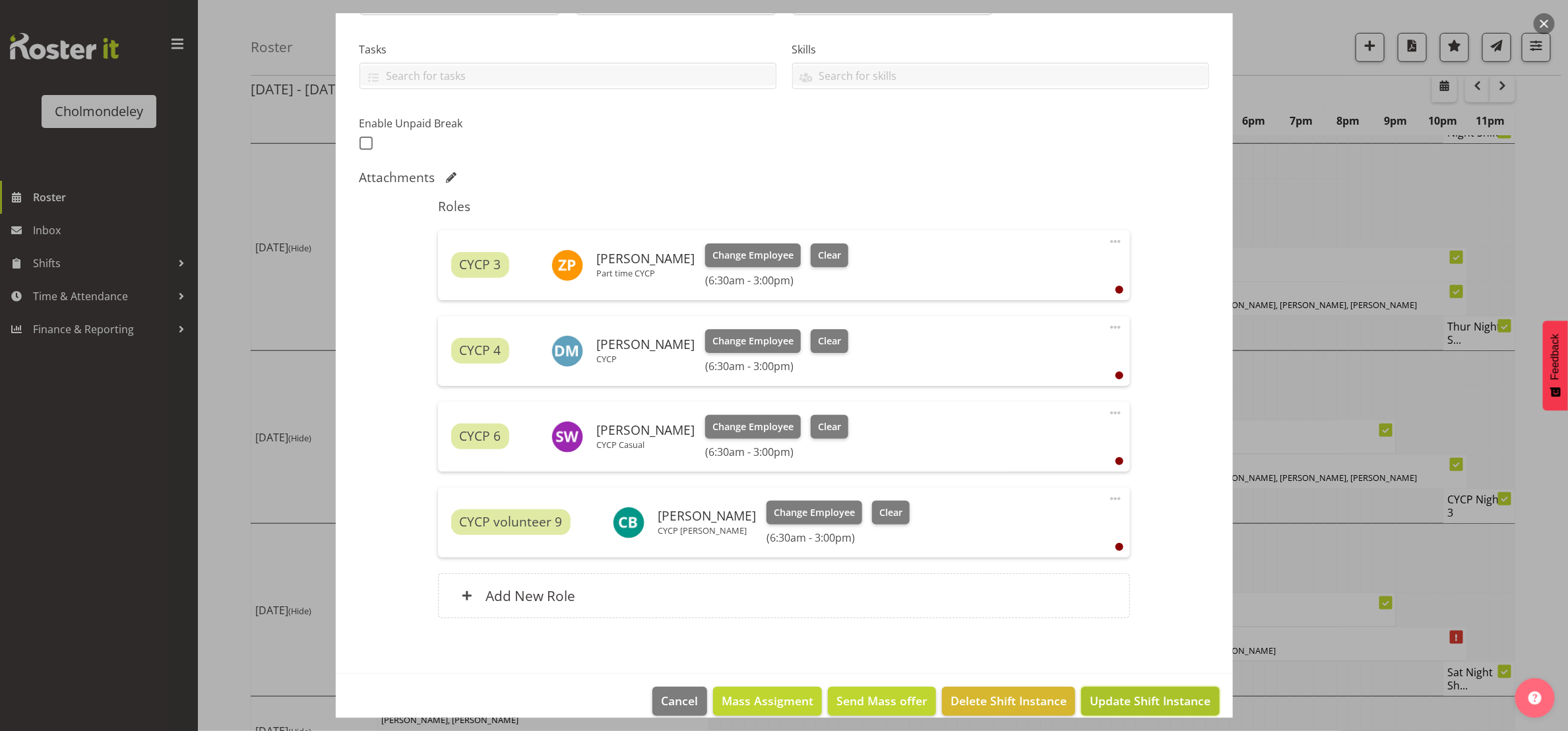
click at [1147, 694] on span "Update Shift Instance" at bounding box center [1150, 701] width 121 height 17
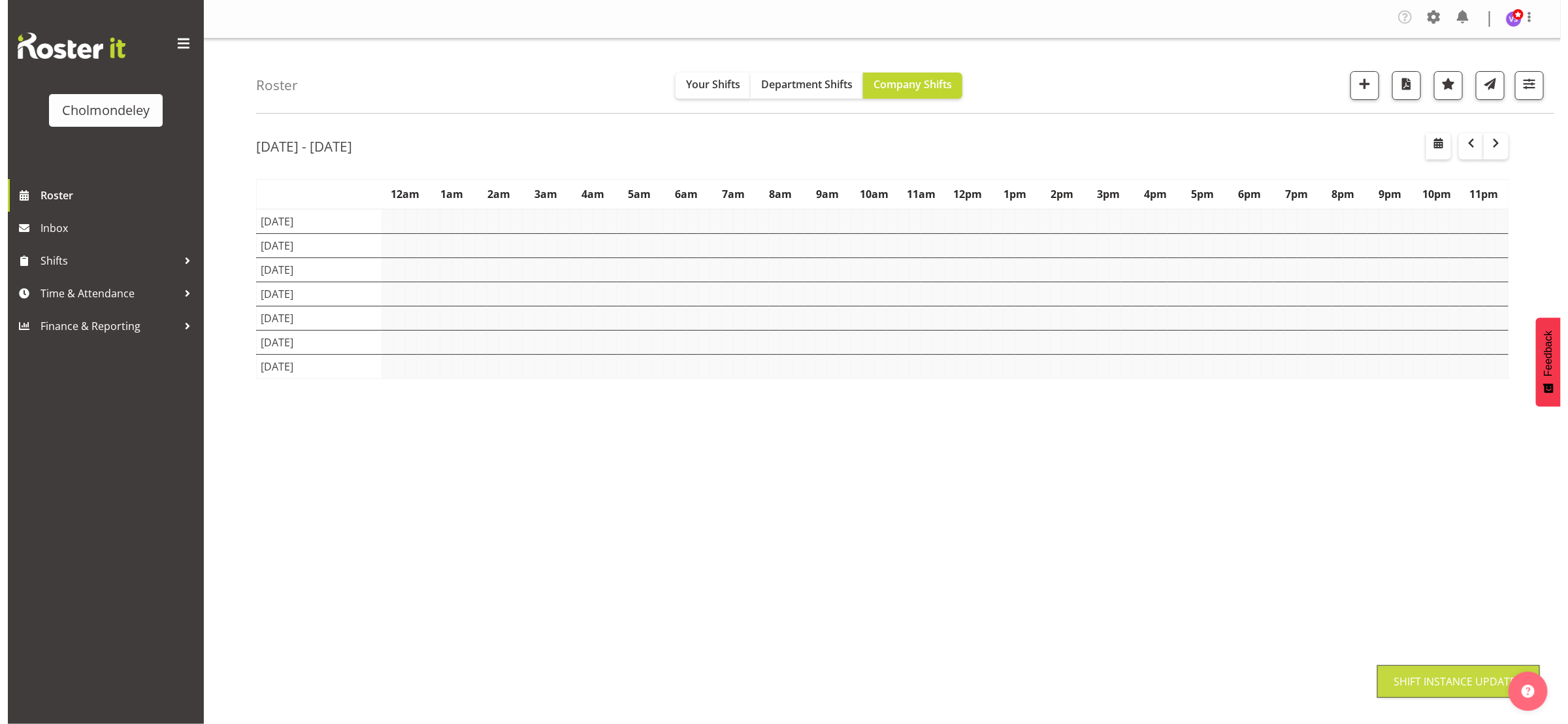
scroll to position [0, 0]
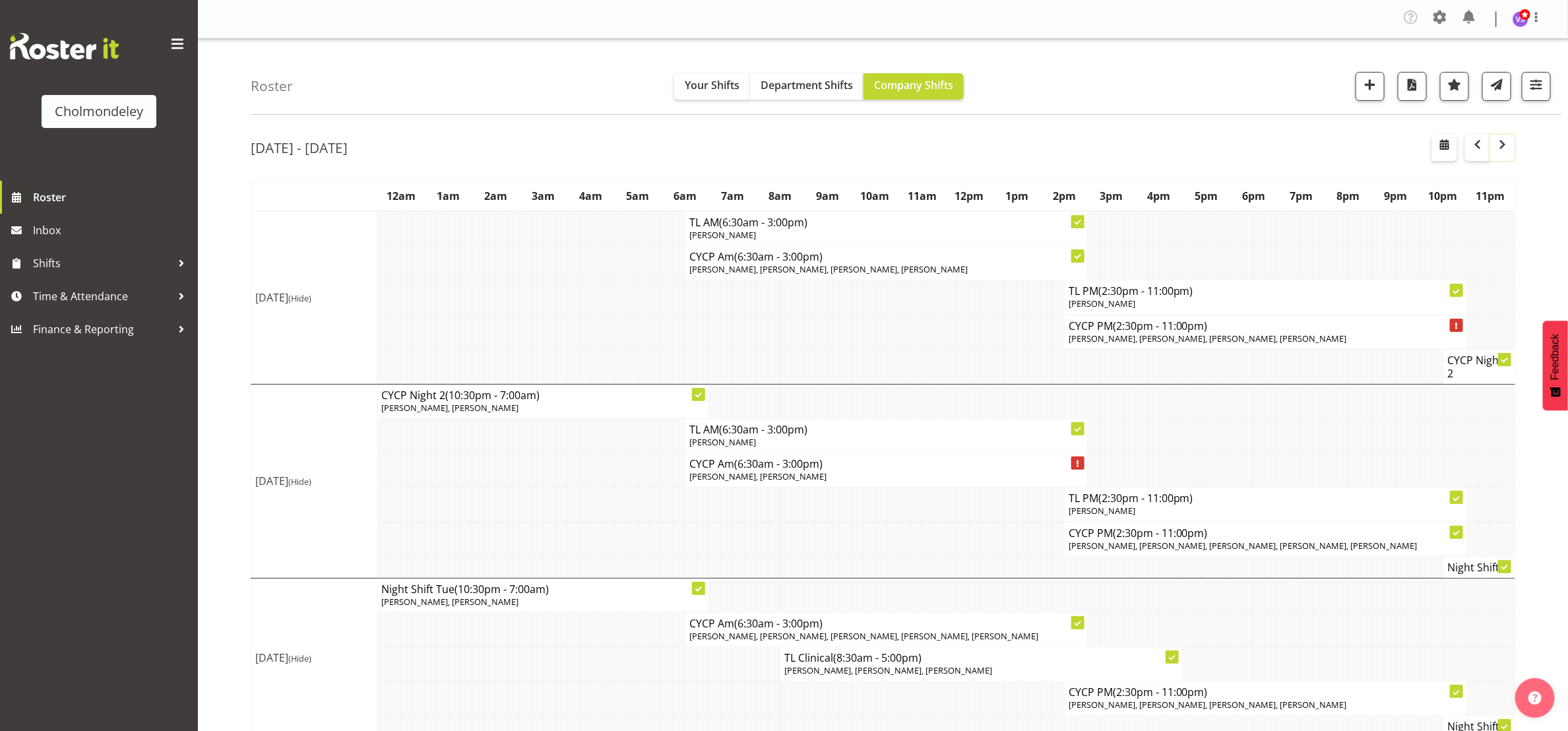
click at [1509, 135] on button "button" at bounding box center [1503, 147] width 25 height 26
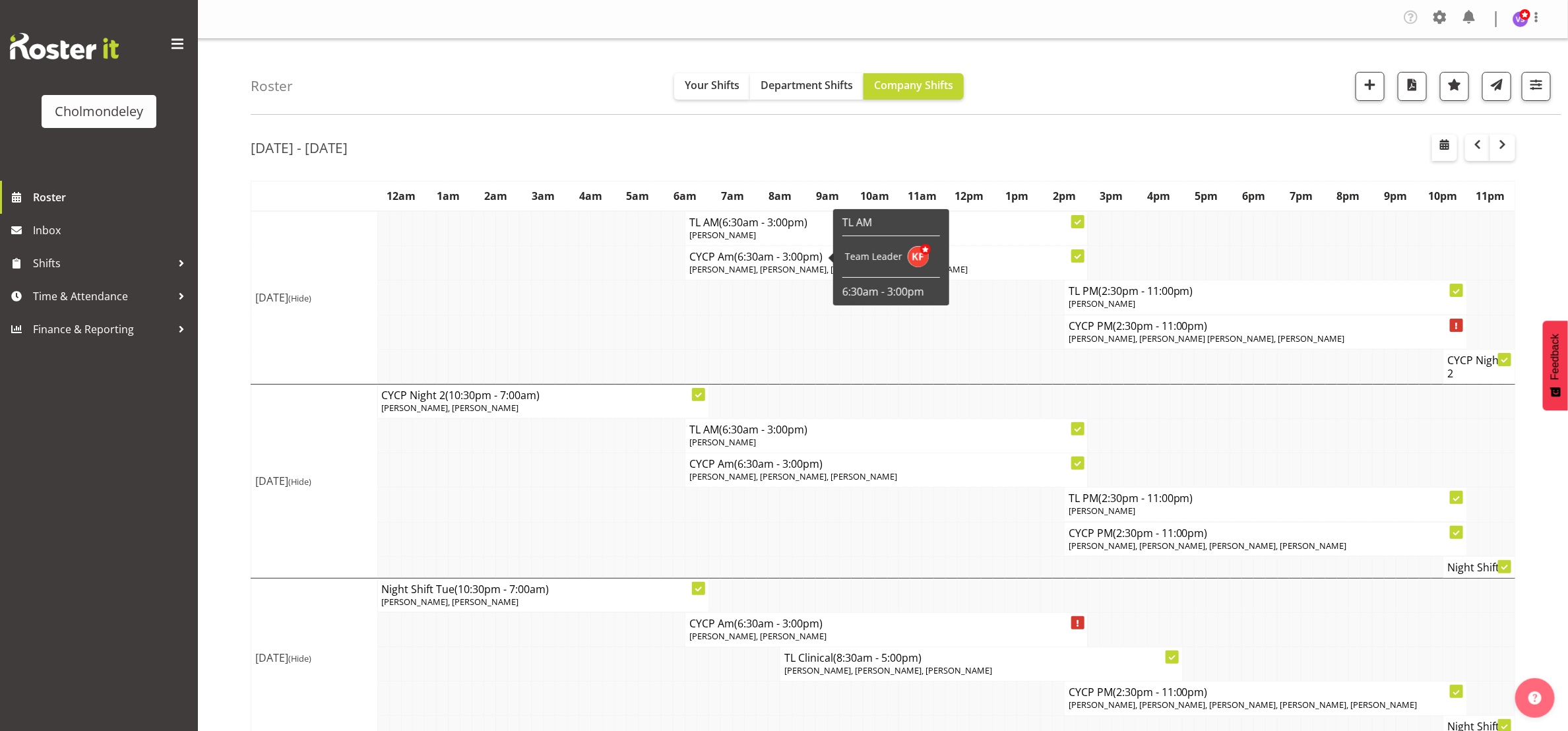
click at [550, 349] on td at bounding box center [548, 332] width 12 height 35
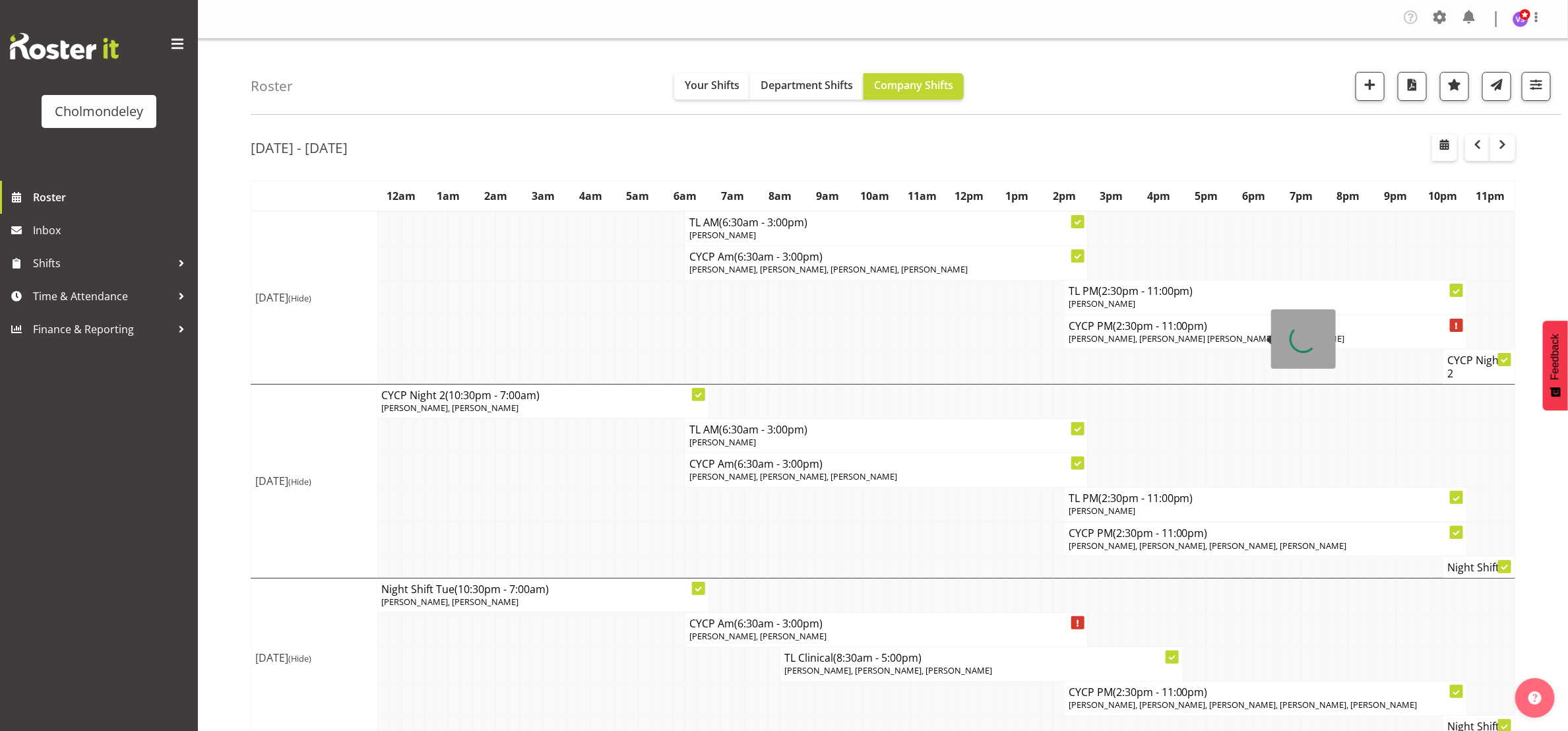
click at [1152, 334] on span "[PERSON_NAME], [PERSON_NAME] [PERSON_NAME], [PERSON_NAME]" at bounding box center [1207, 338] width 277 height 12
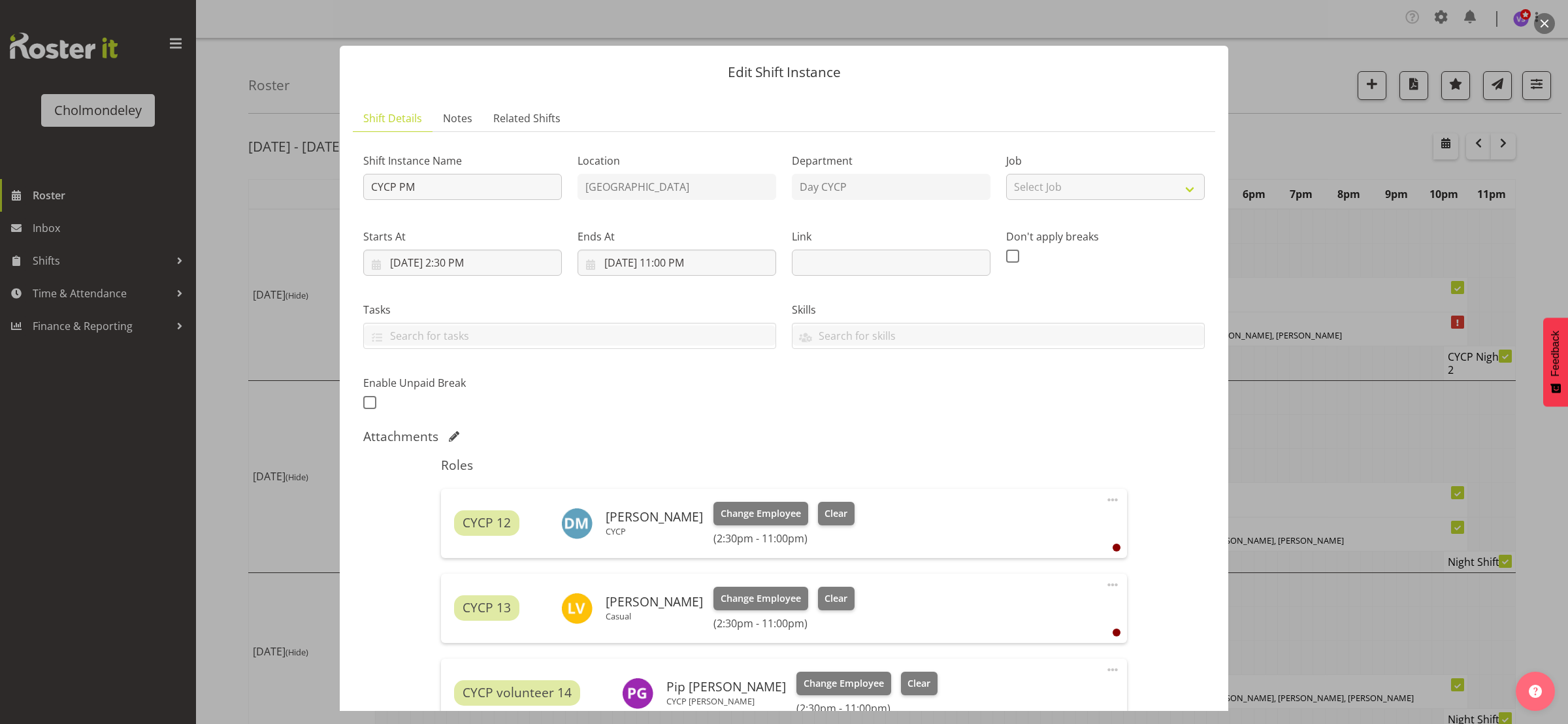
scroll to position [346, 0]
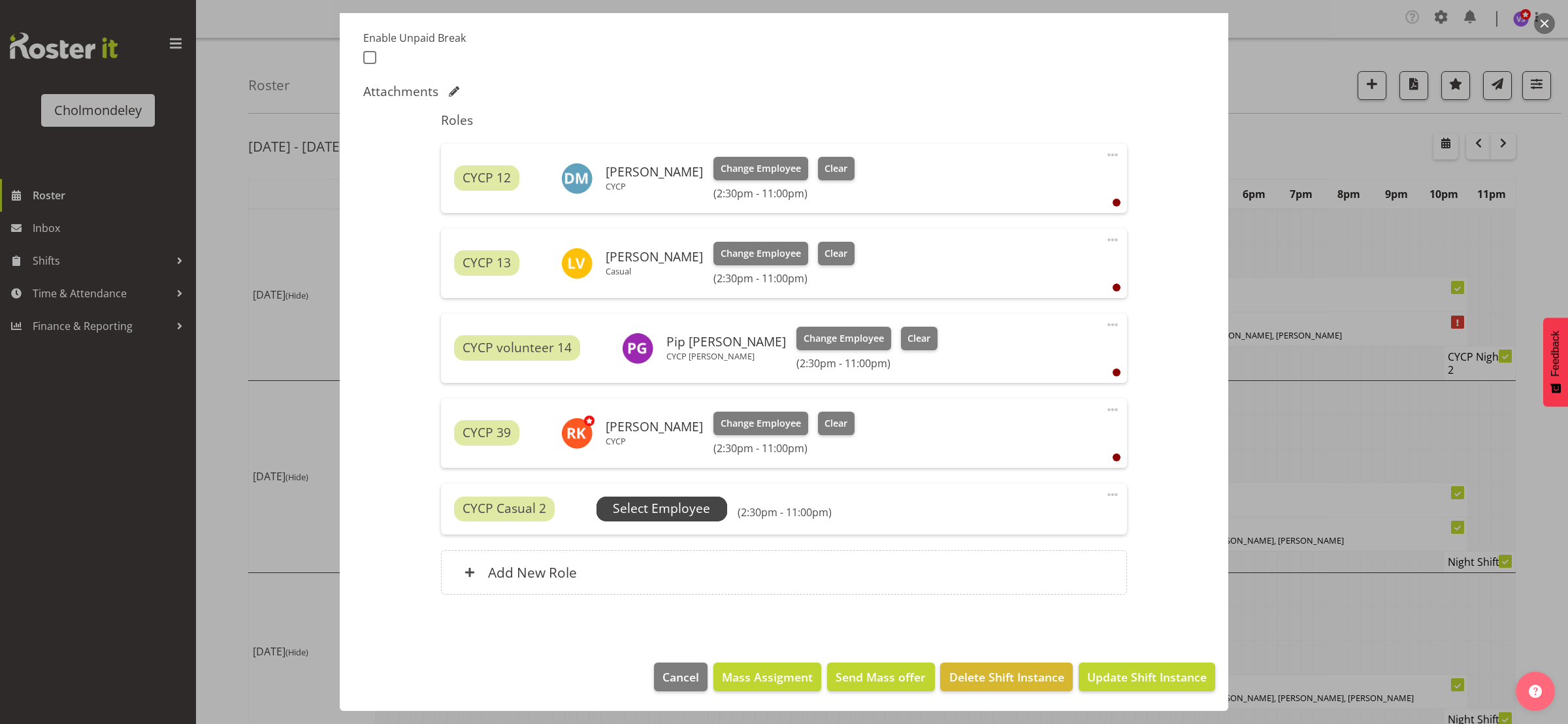
click at [681, 512] on span "Select Employee" at bounding box center [661, 508] width 97 height 19
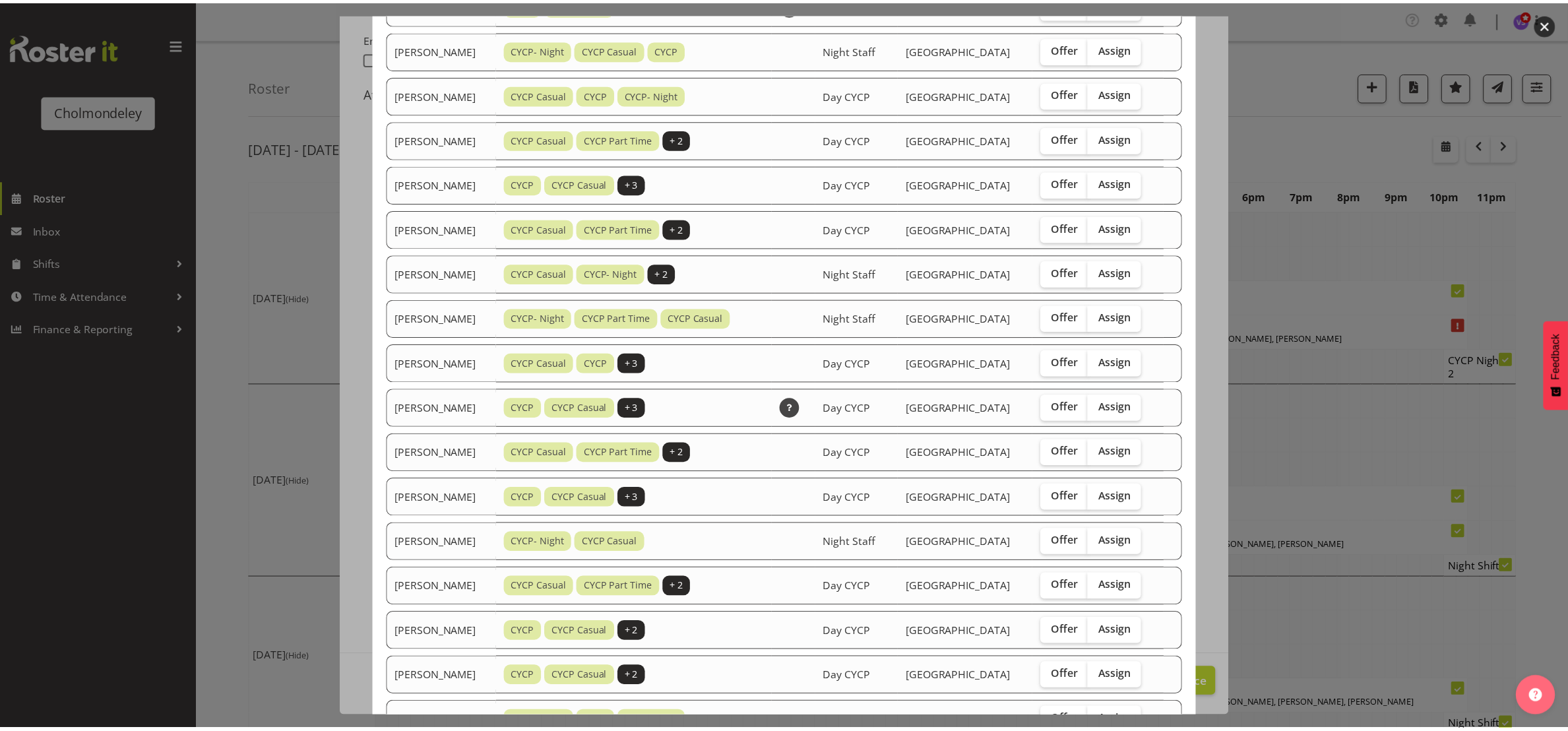
scroll to position [461, 0]
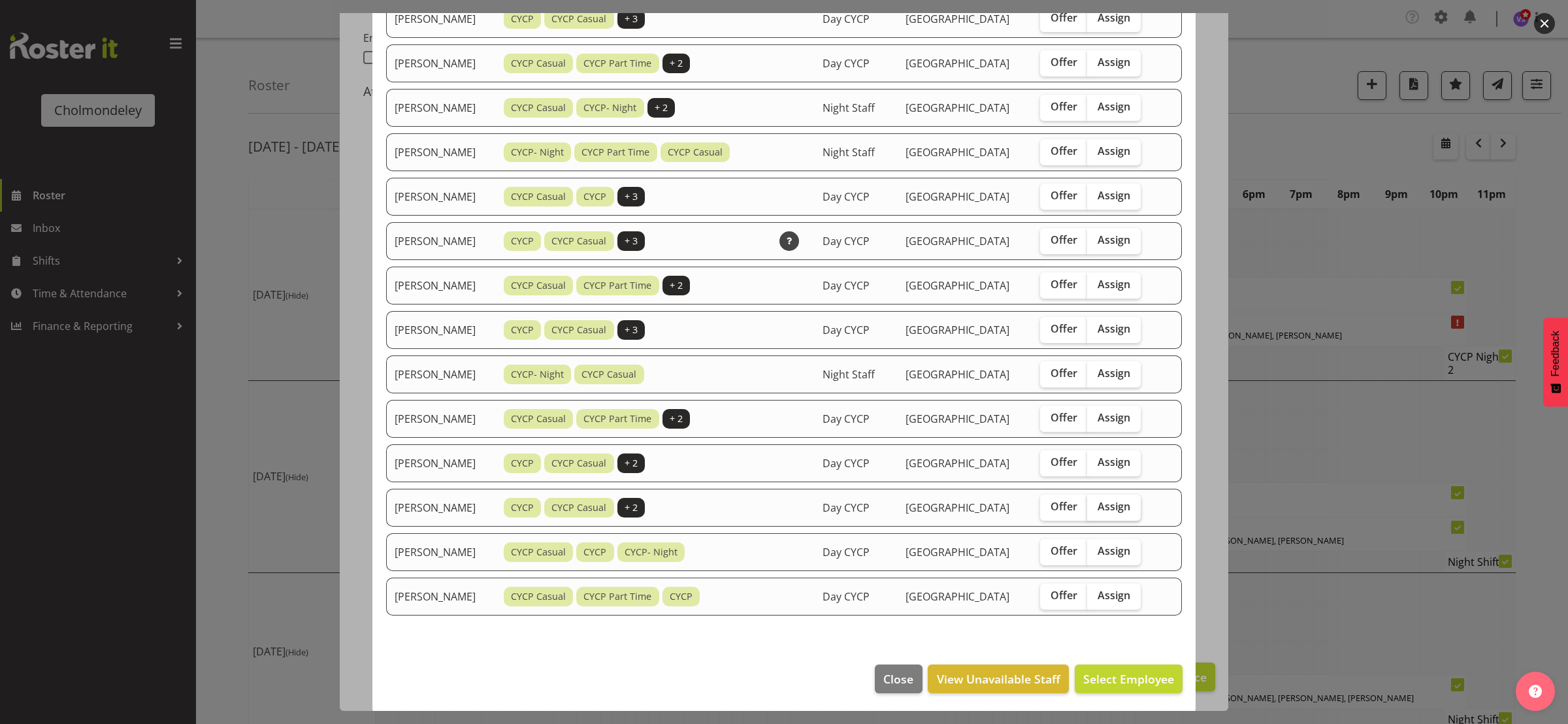
click at [1118, 507] on span "Assign" at bounding box center [1114, 506] width 33 height 13
click at [1096, 507] on input "Assign" at bounding box center [1091, 507] width 8 height 8
checkbox input "true"
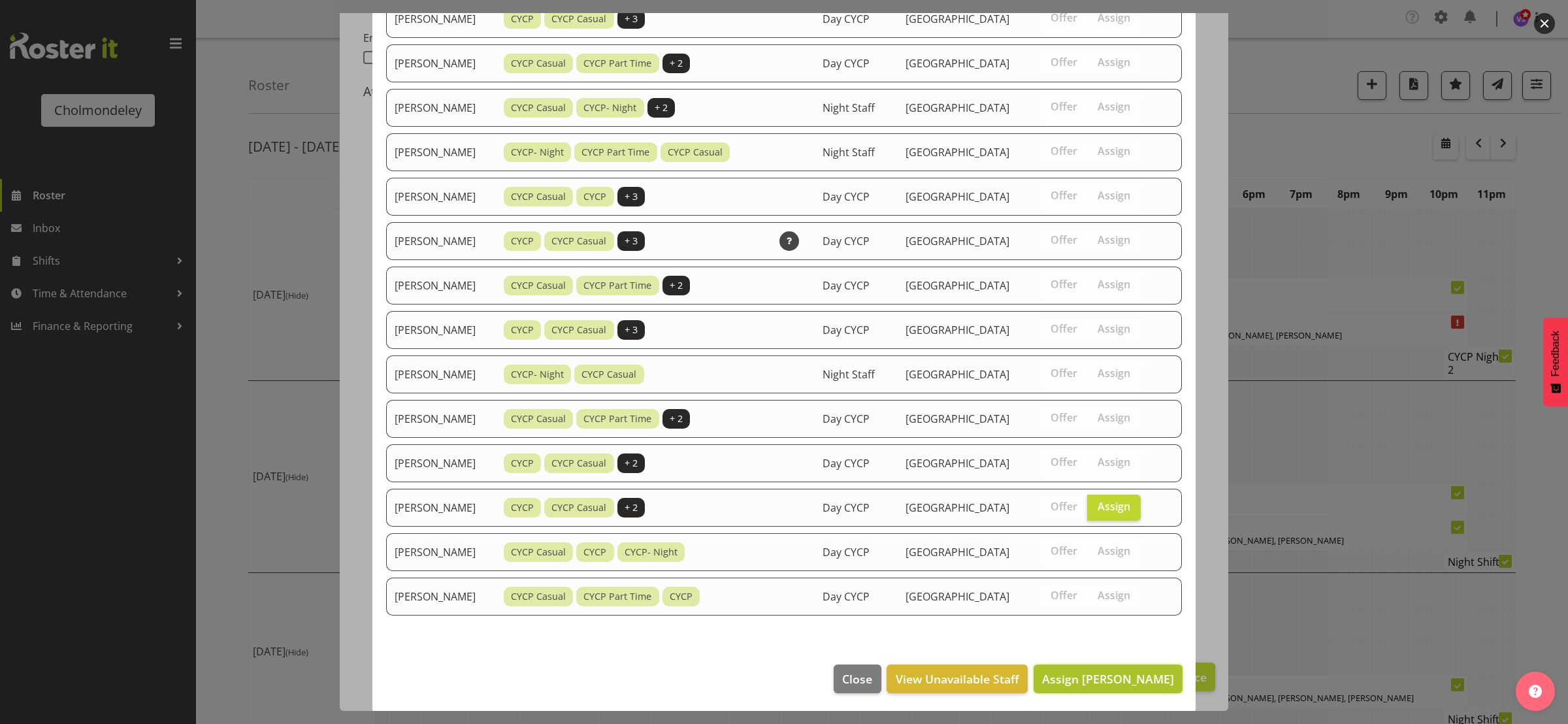
click at [1139, 677] on span "Assign [PERSON_NAME]" at bounding box center [1108, 679] width 132 height 15
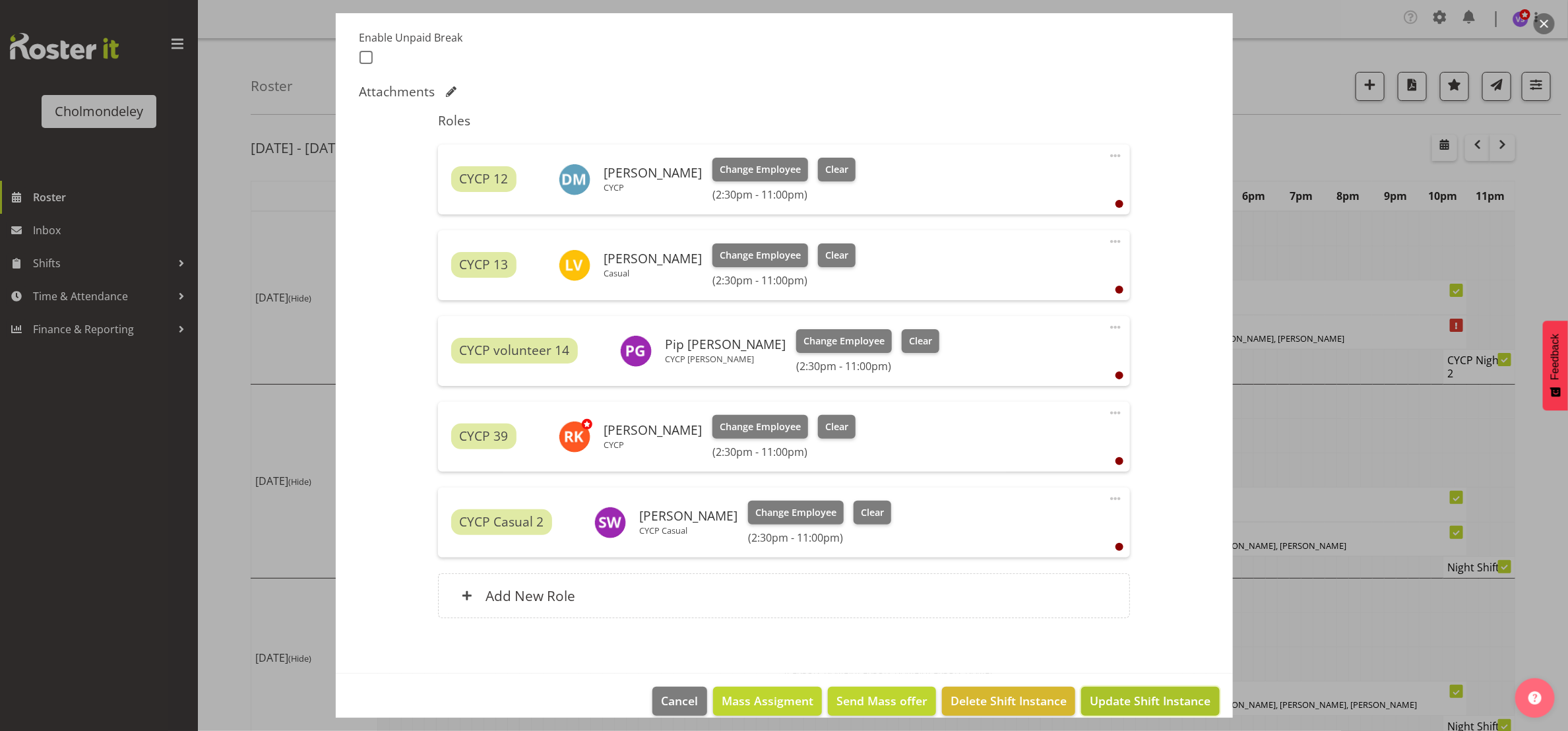
click at [1130, 699] on span "Update Shift Instance" at bounding box center [1150, 701] width 121 height 17
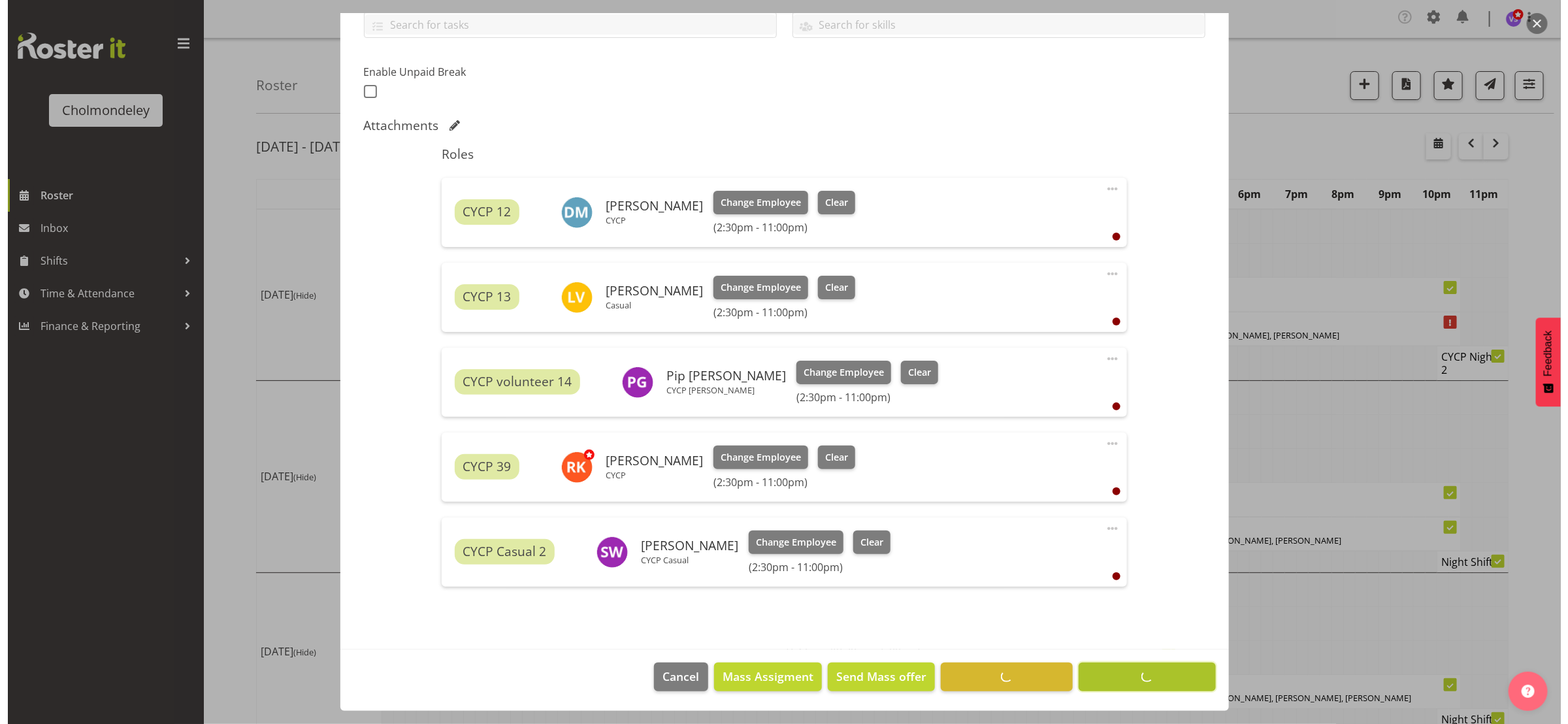
scroll to position [312, 0]
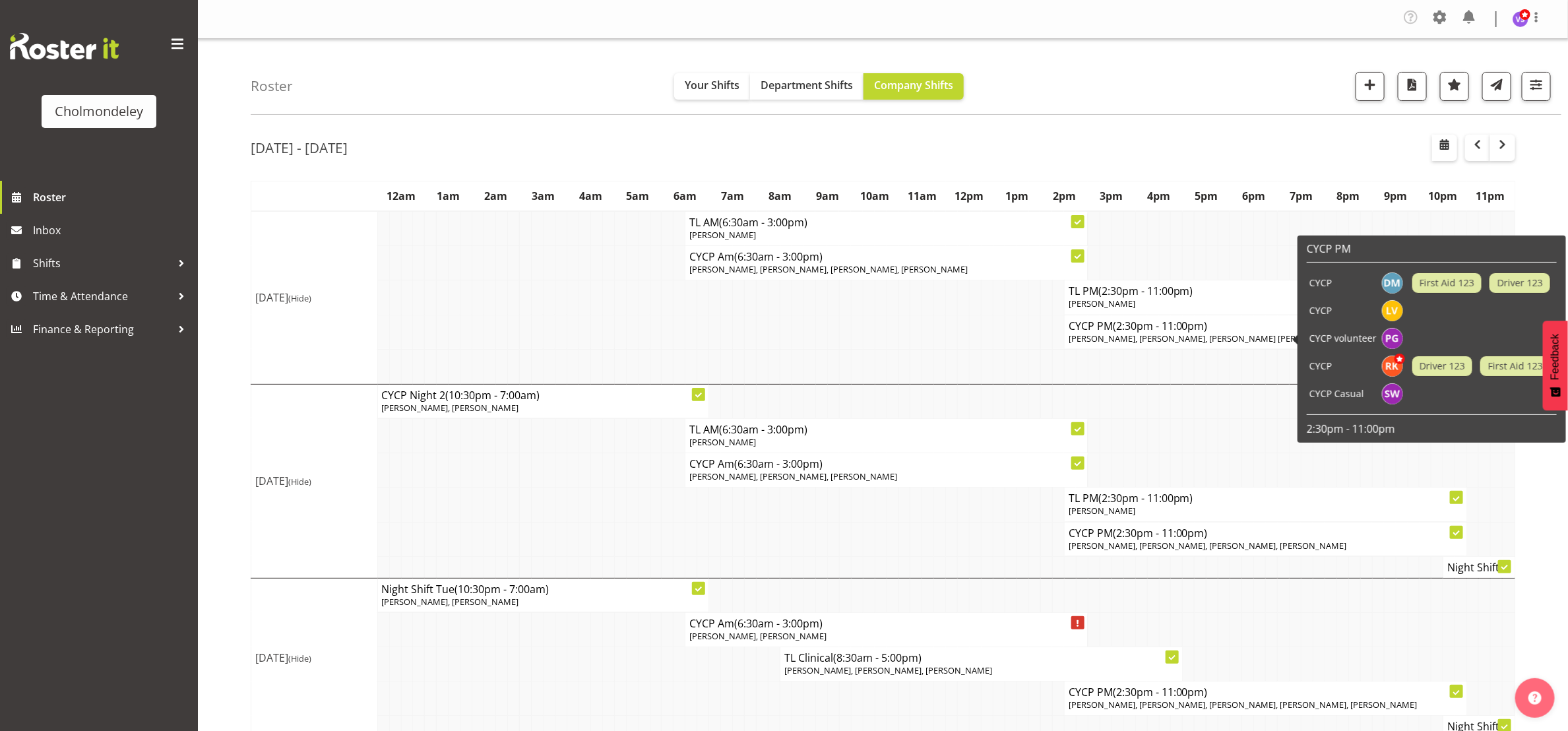
click at [1225, 333] on span "[PERSON_NAME], [PERSON_NAME], [PERSON_NAME] [PERSON_NAME], [PERSON_NAME]" at bounding box center [1243, 338] width 347 height 12
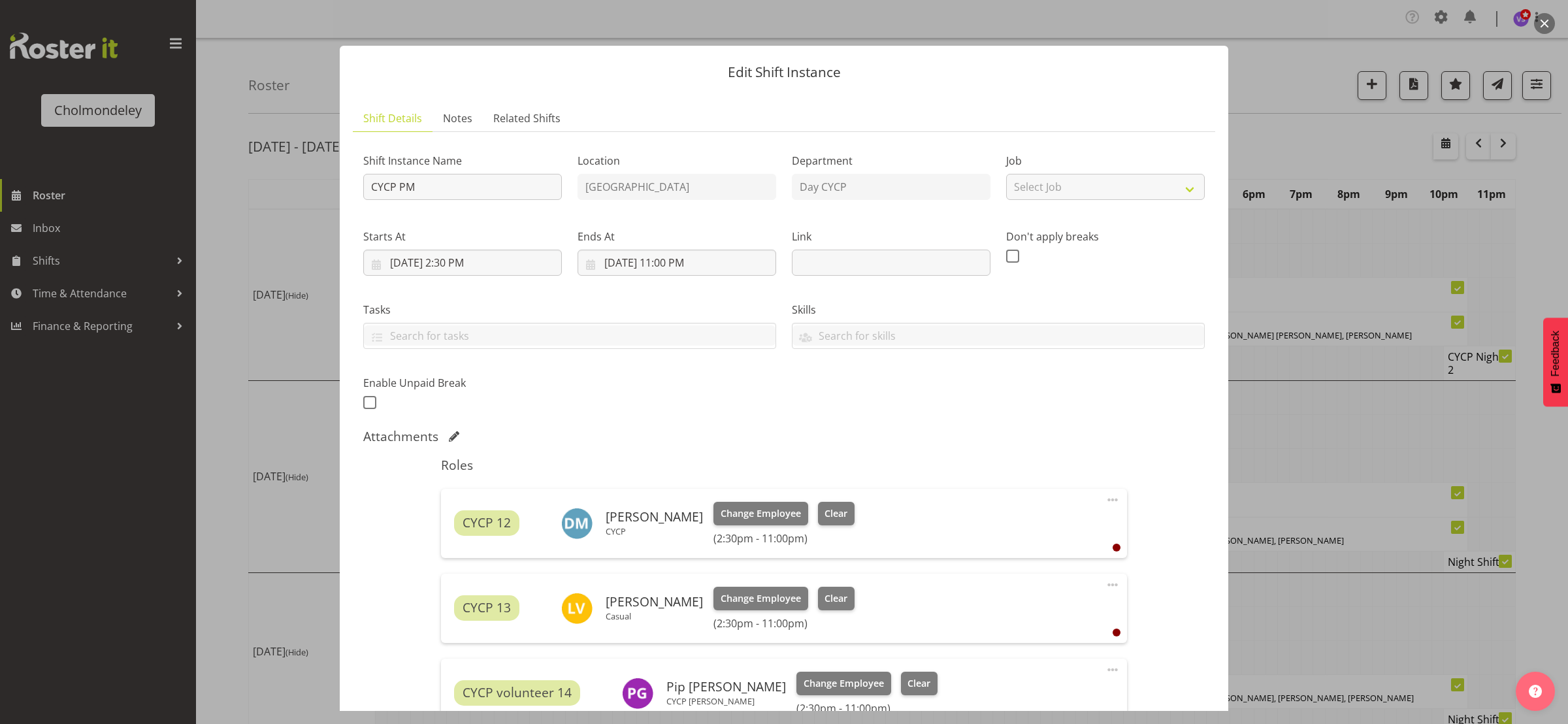
scroll to position [363, 0]
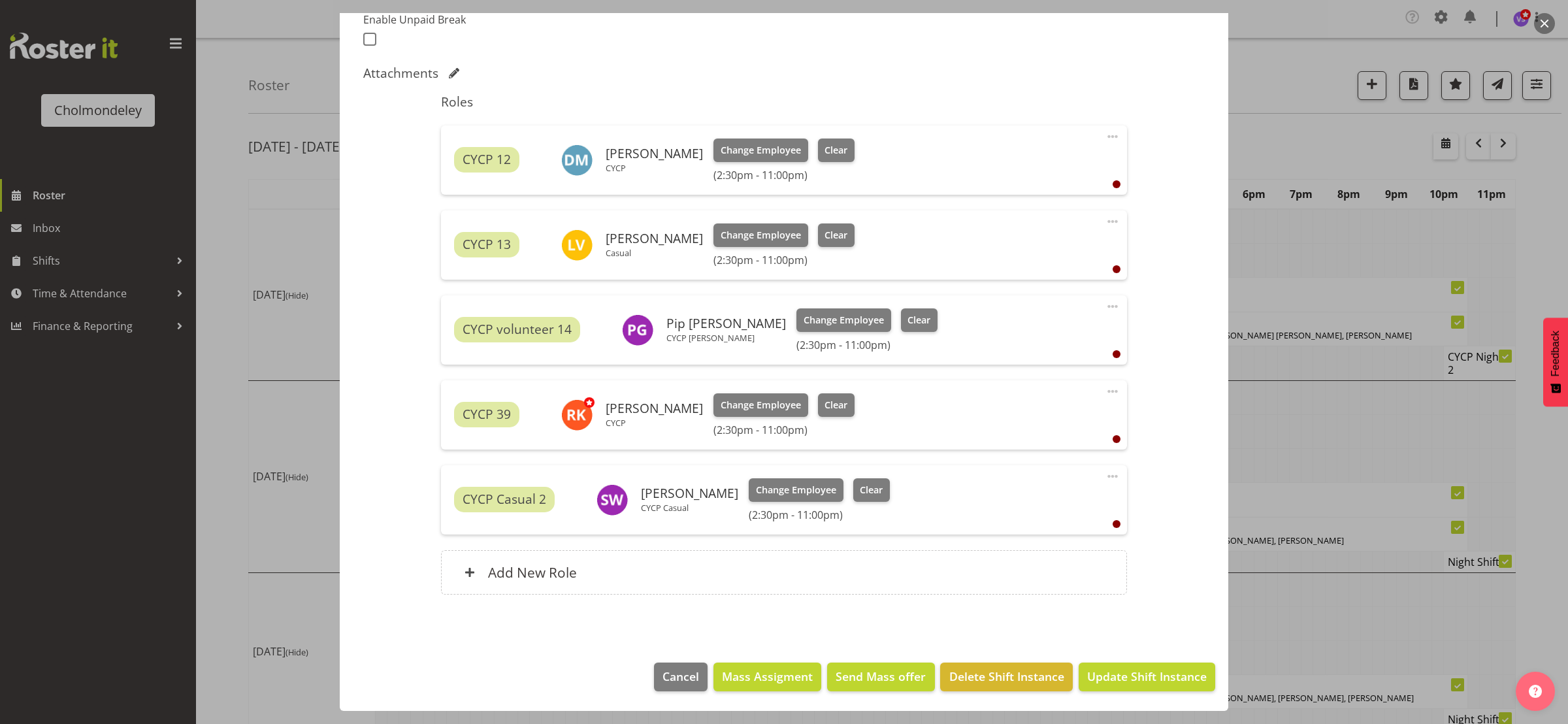
click at [1105, 473] on span at bounding box center [1112, 476] width 15 height 15
click at [1025, 507] on link "Edit" at bounding box center [1057, 508] width 125 height 24
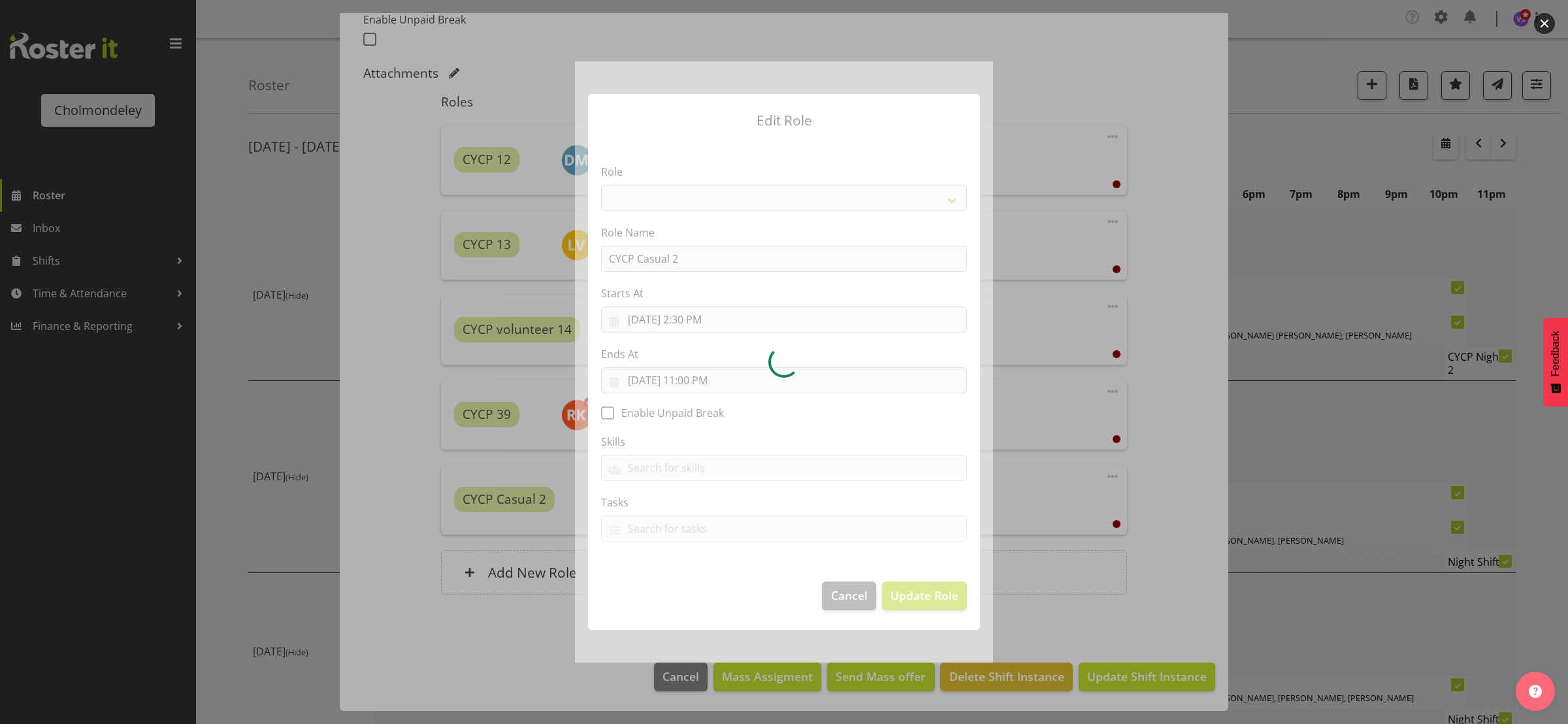
select select "235"
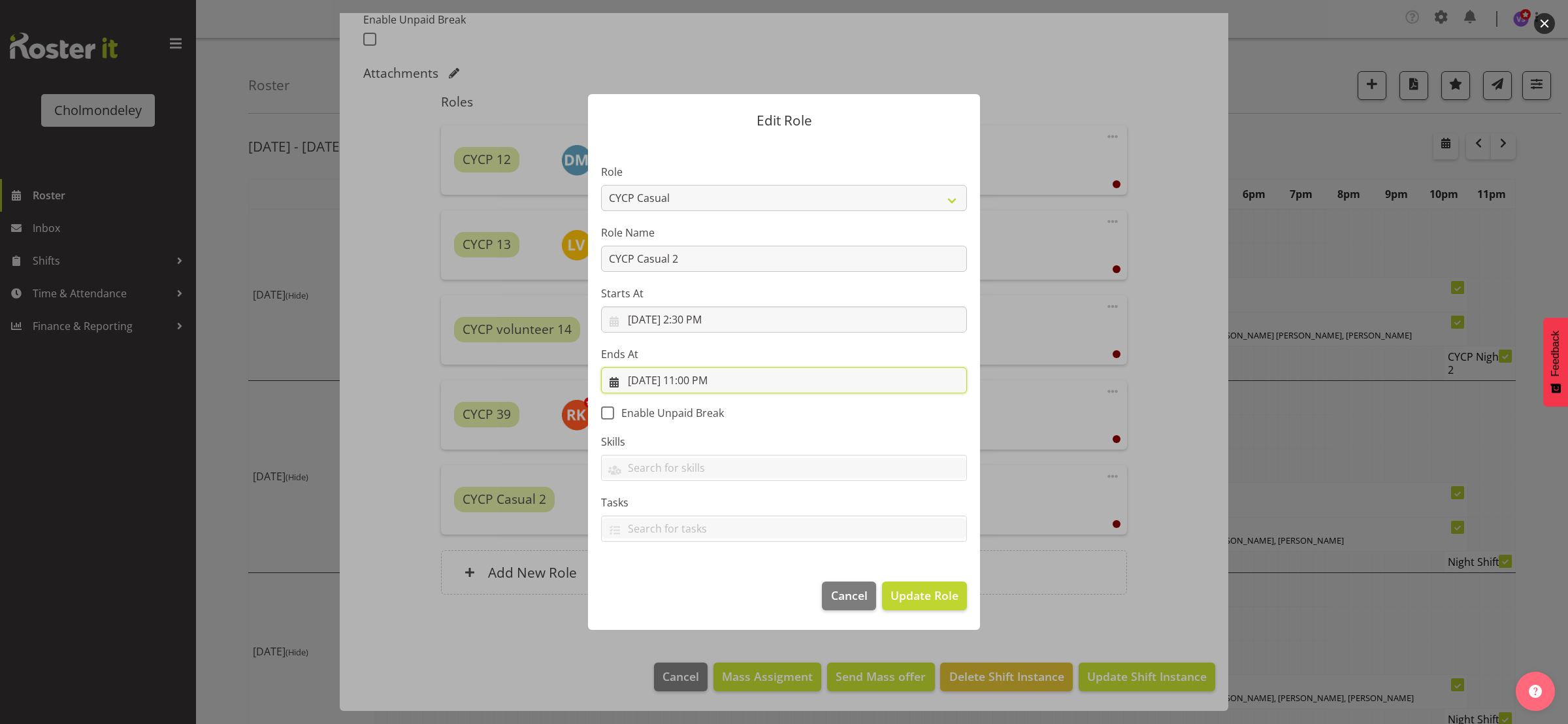
click at [697, 382] on input "[DATE] 11:00 PM" at bounding box center [784, 379] width 366 height 26
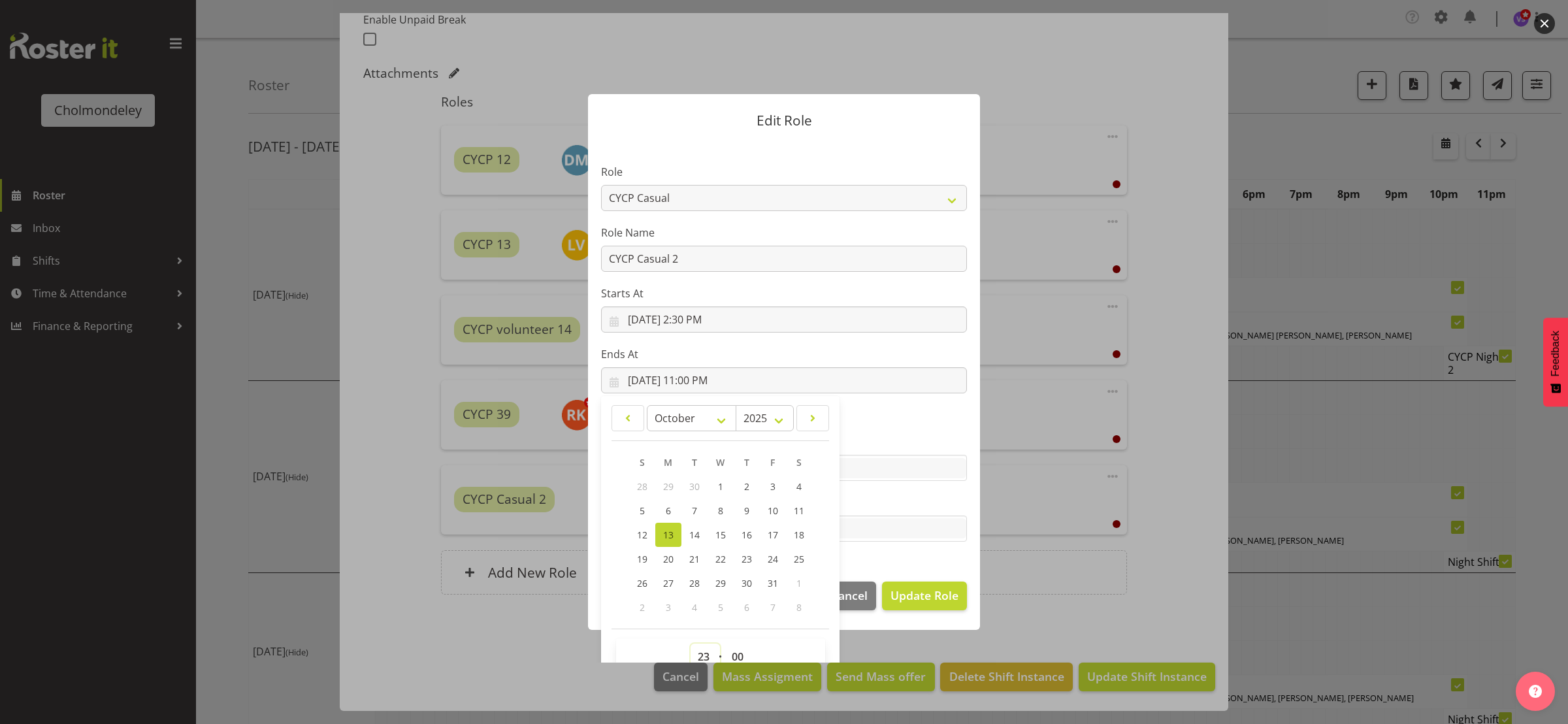
click at [690, 651] on select "00 01 02 03 04 05 06 07 08 09 10 11 12 13 14 15 16 17 18 19 20 21 22 23" at bounding box center [705, 656] width 29 height 26
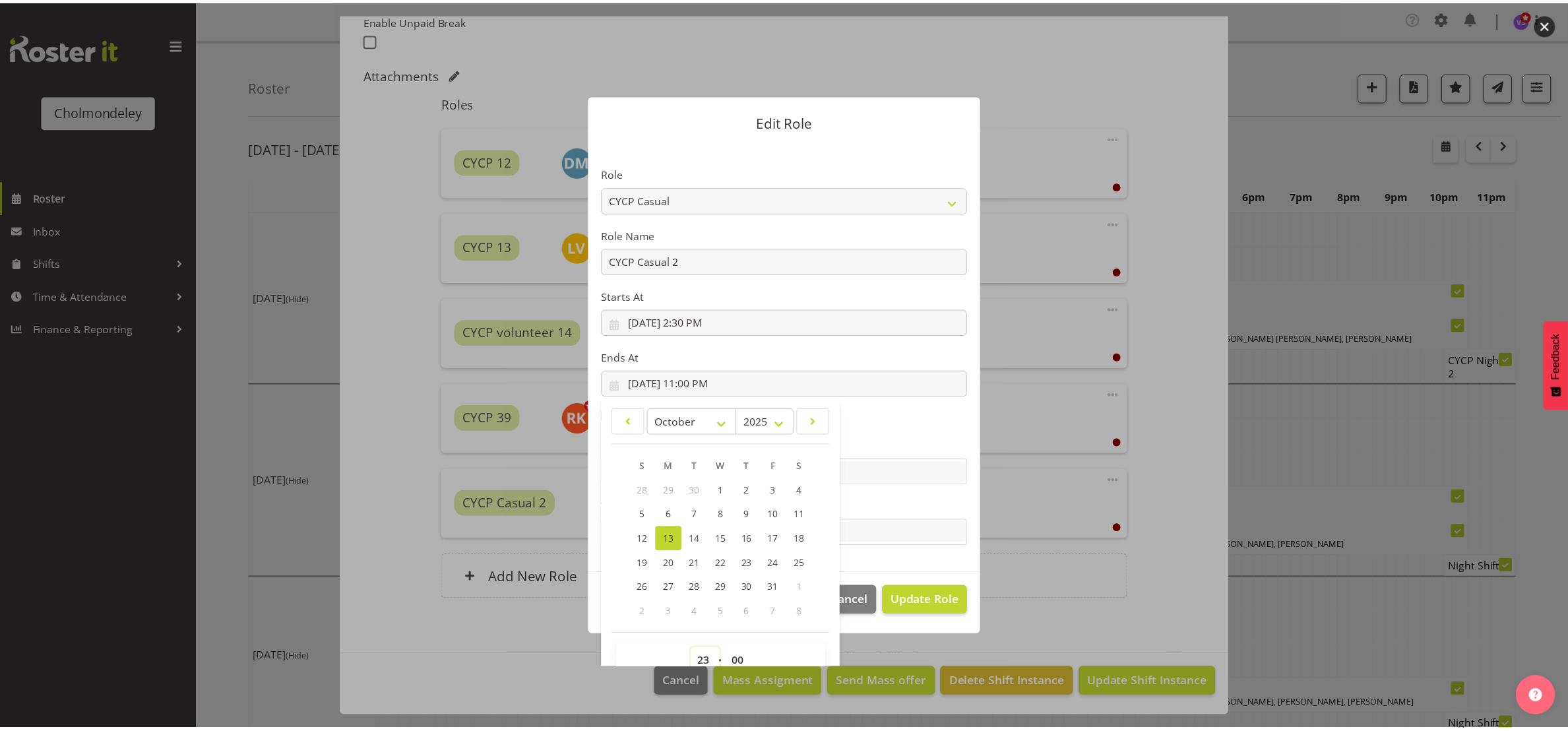
scroll to position [6, 0]
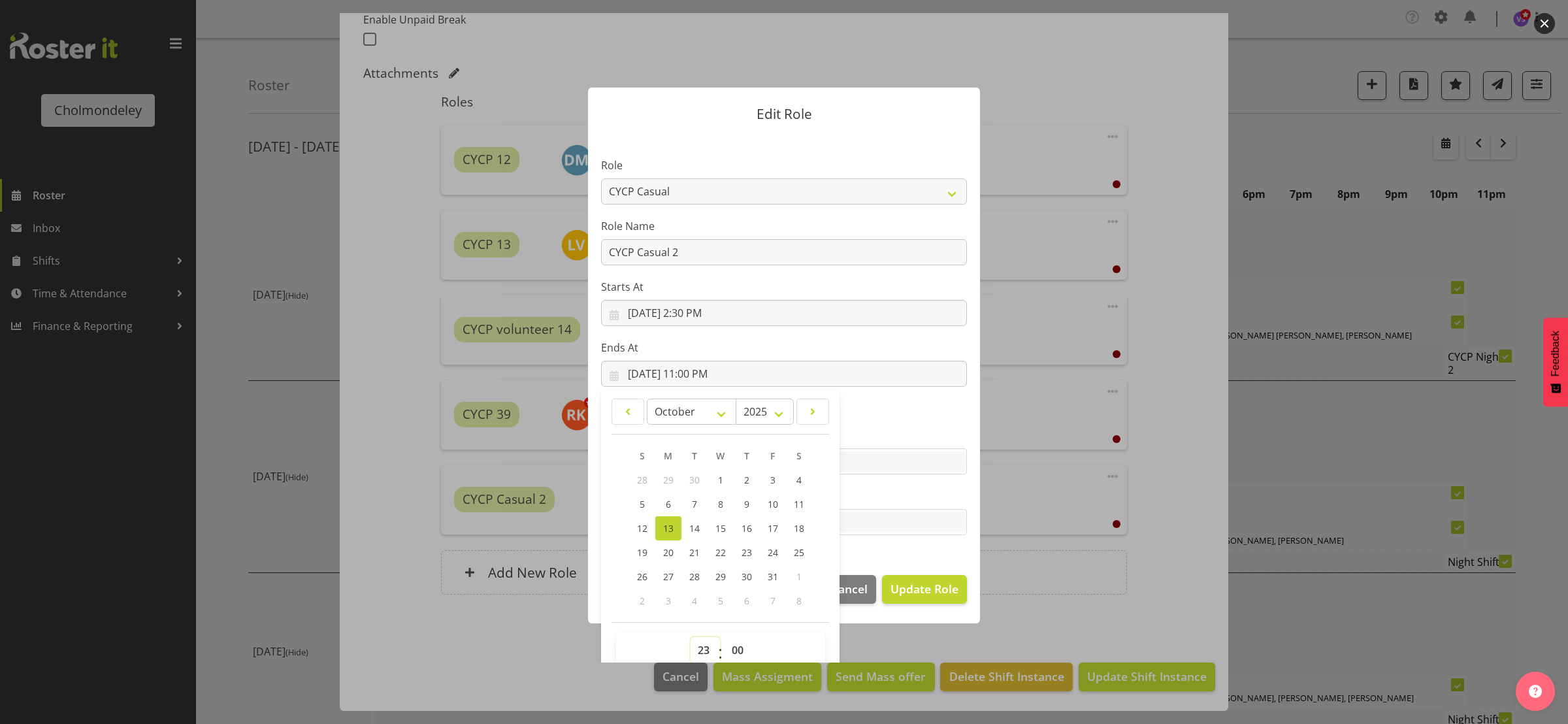
select select "21"
click at [690, 637] on select "00 01 02 03 04 05 06 07 08 09 10 11 12 13 14 15 16 17 18 19 20 21 22 23" at bounding box center [705, 650] width 29 height 26
type input "[DATE] 9:00 PM"
click at [725, 641] on select "00 01 02 03 04 05 06 07 08 09 10 11 12 13 14 15 16 17 18 19 20 21 22 23 24 25 2…" at bounding box center [739, 650] width 29 height 26
select select "30"
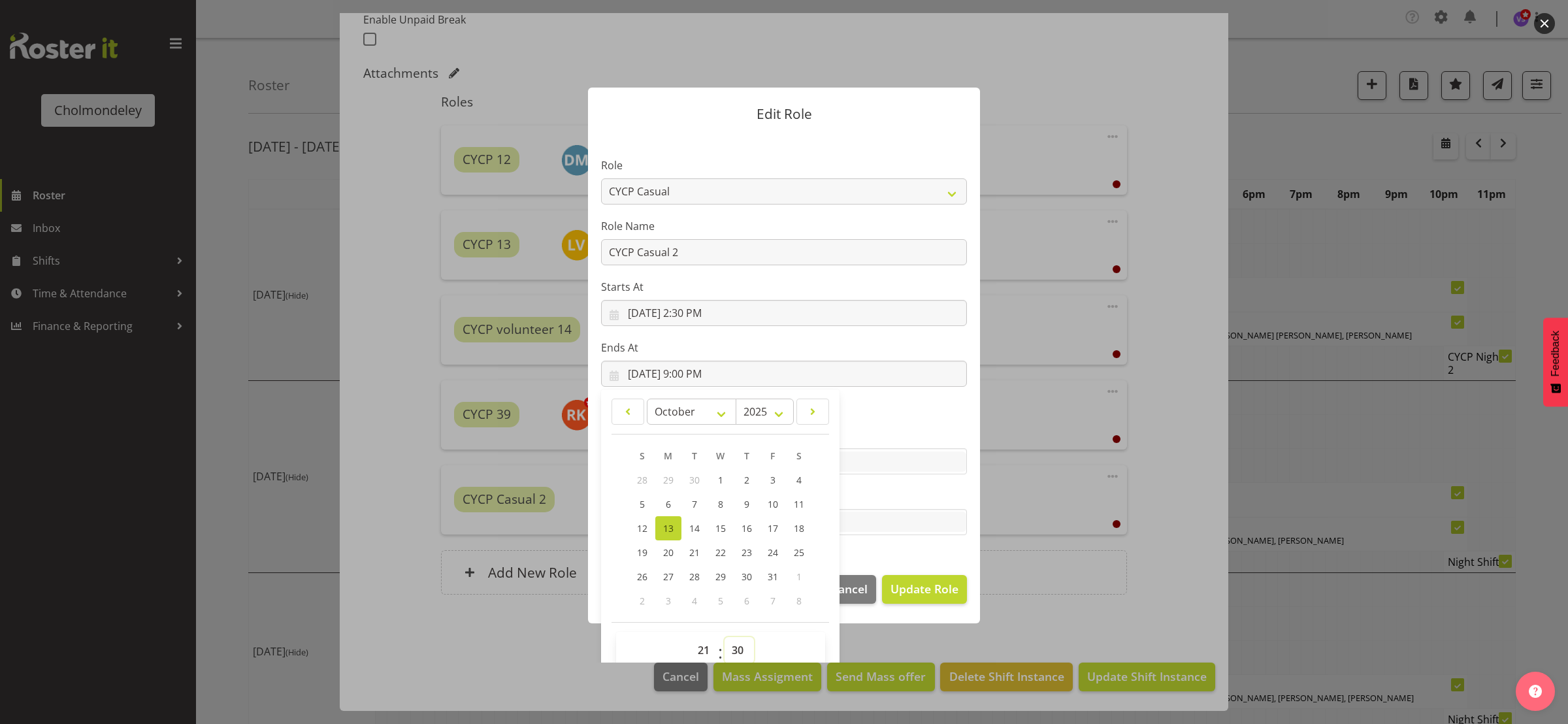
click at [725, 637] on select "00 01 02 03 04 05 06 07 08 09 10 11 12 13 14 15 16 17 18 19 20 21 22 23 24 25 2…" at bounding box center [739, 650] width 29 height 26
type input "[DATE] 9:30 PM"
click at [934, 585] on span "Update Role" at bounding box center [924, 588] width 68 height 17
select select
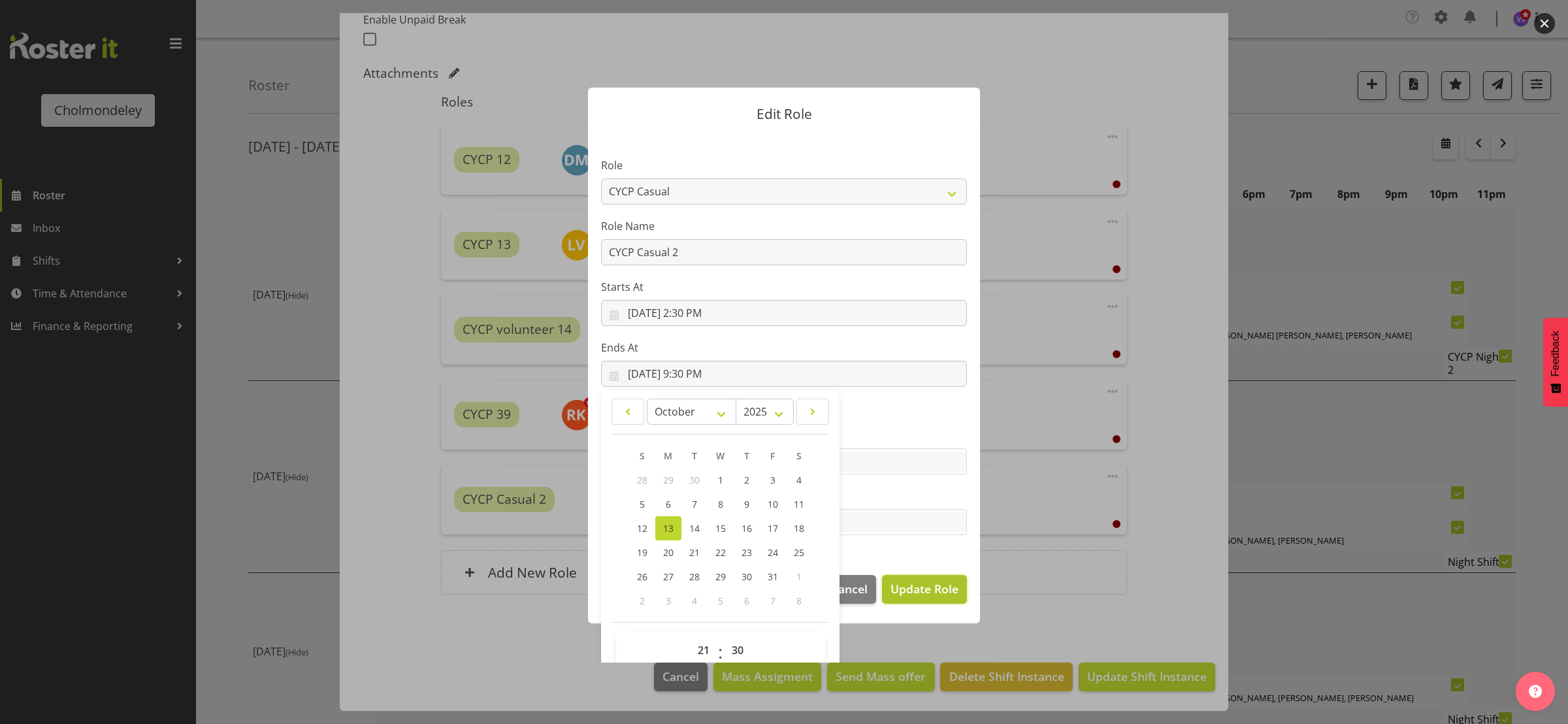
select select
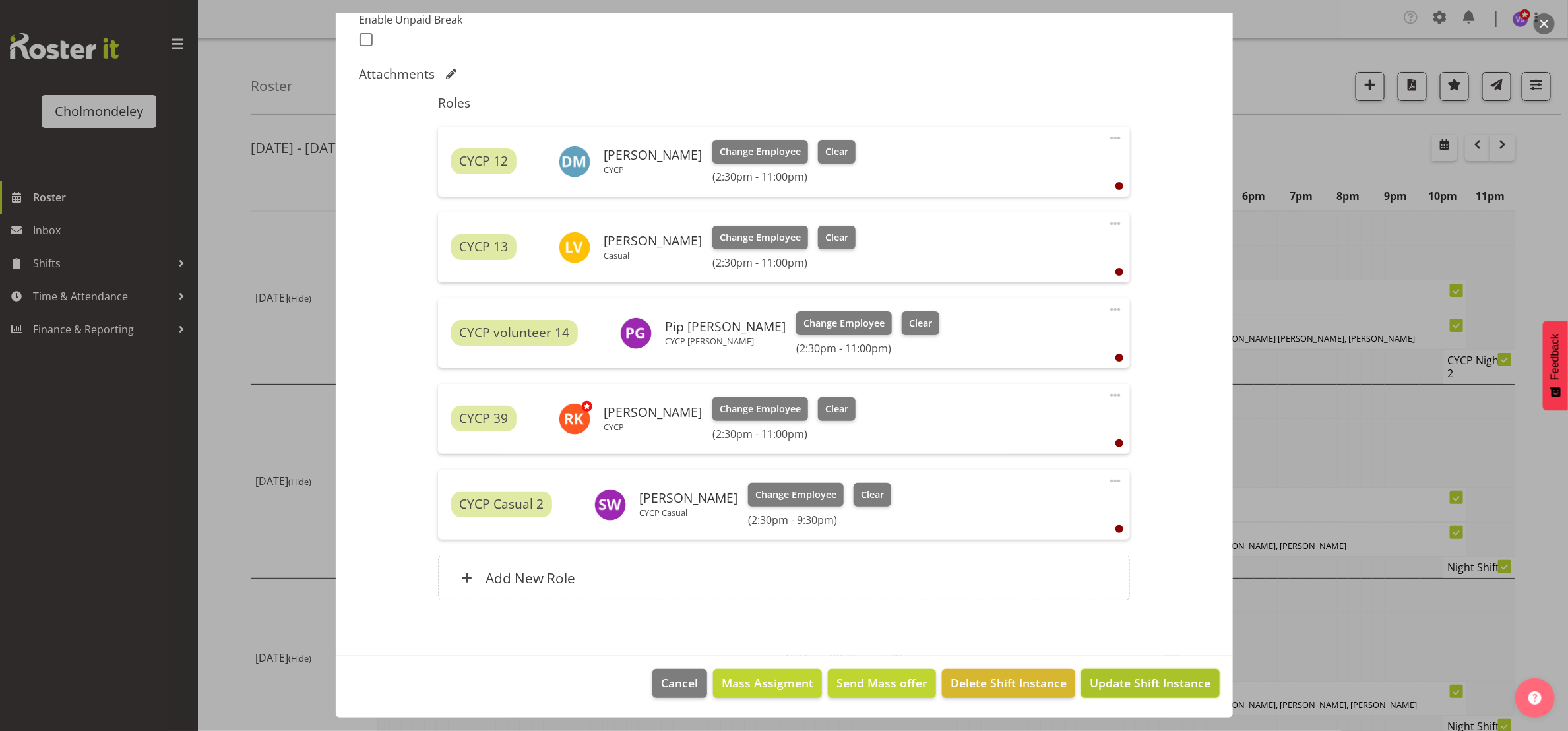
click at [1138, 674] on button "Update Shift Instance" at bounding box center [1150, 683] width 138 height 29
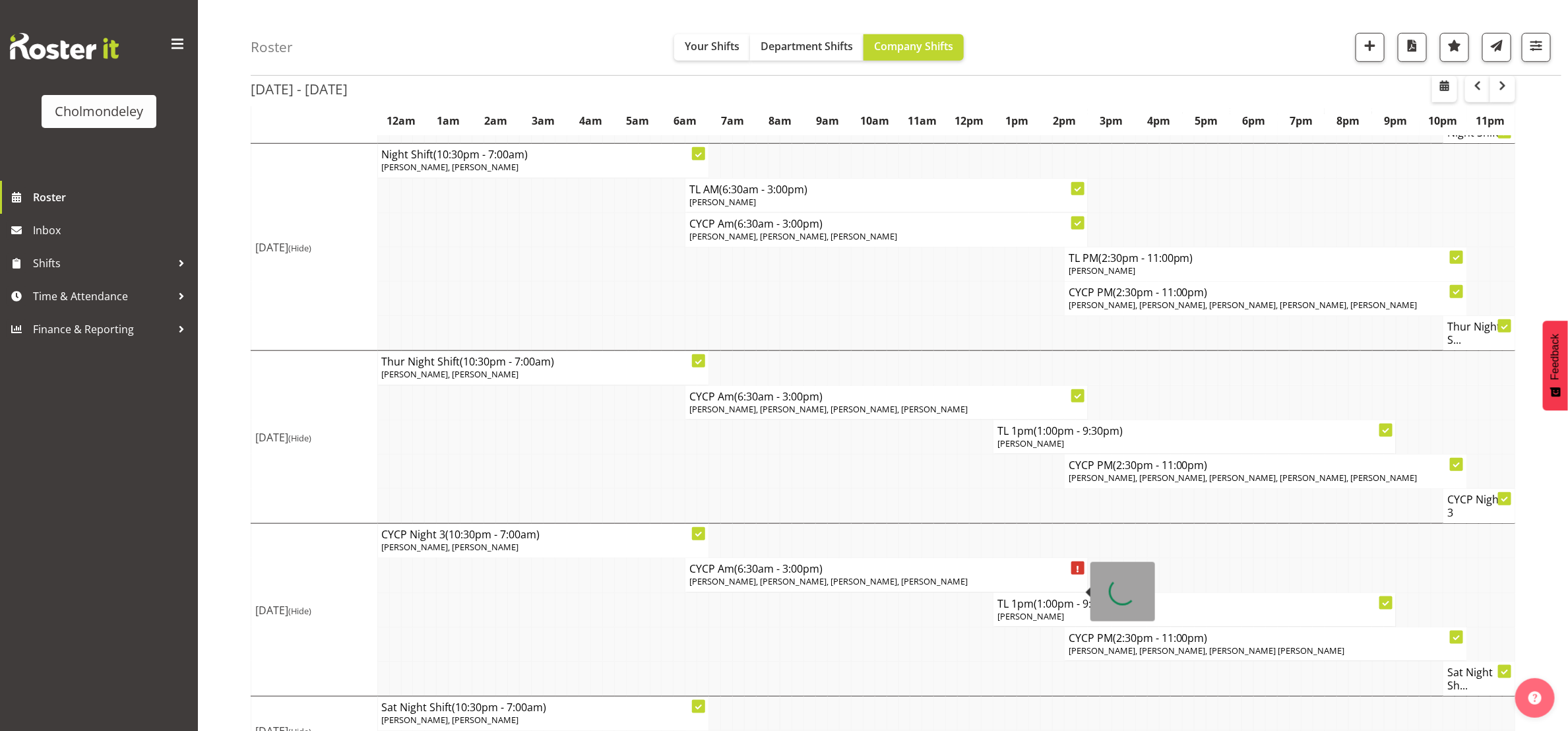
scroll to position [297, 0]
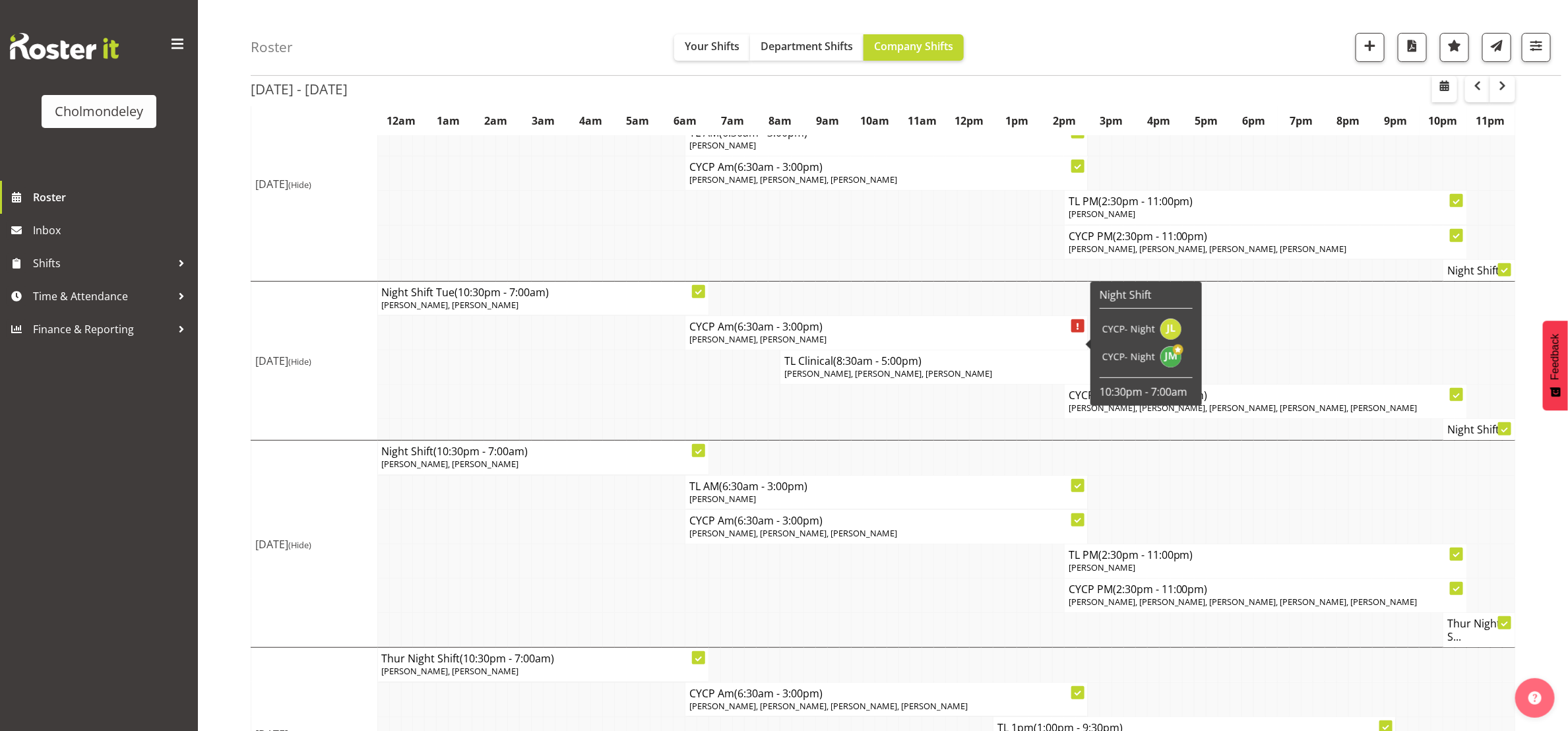
click at [855, 345] on p "[PERSON_NAME], [PERSON_NAME]" at bounding box center [886, 339] width 394 height 13
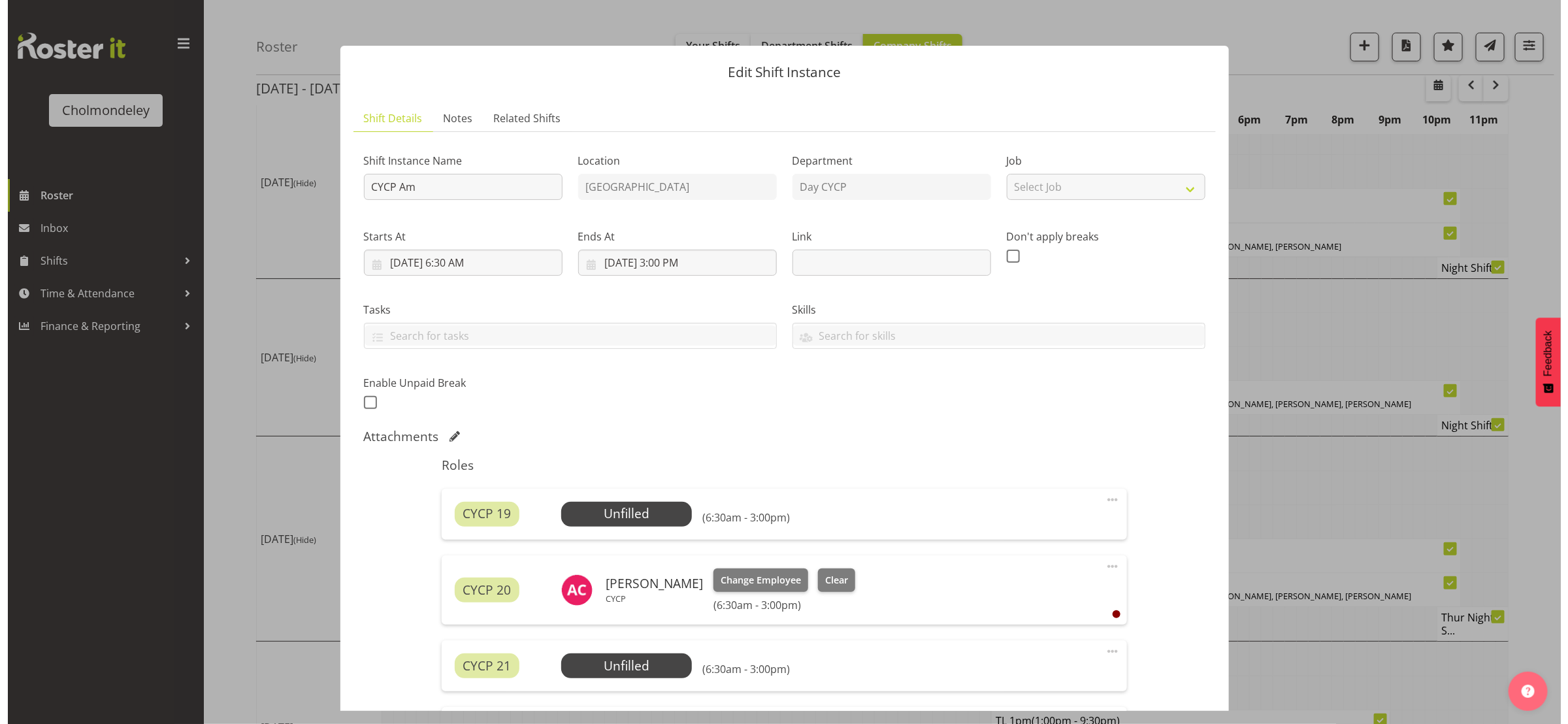
scroll to position [288, 0]
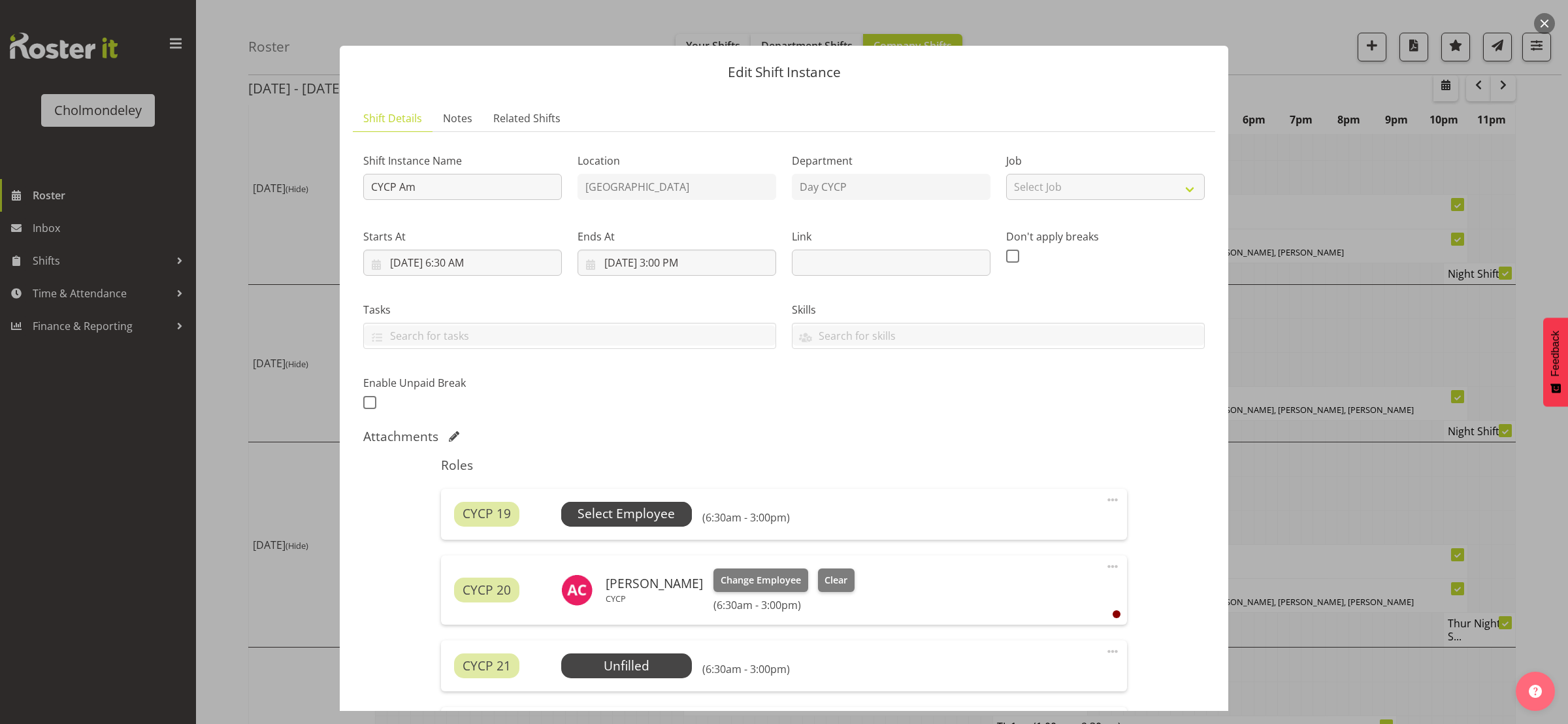
click at [641, 512] on span "Select Employee" at bounding box center [625, 514] width 97 height 19
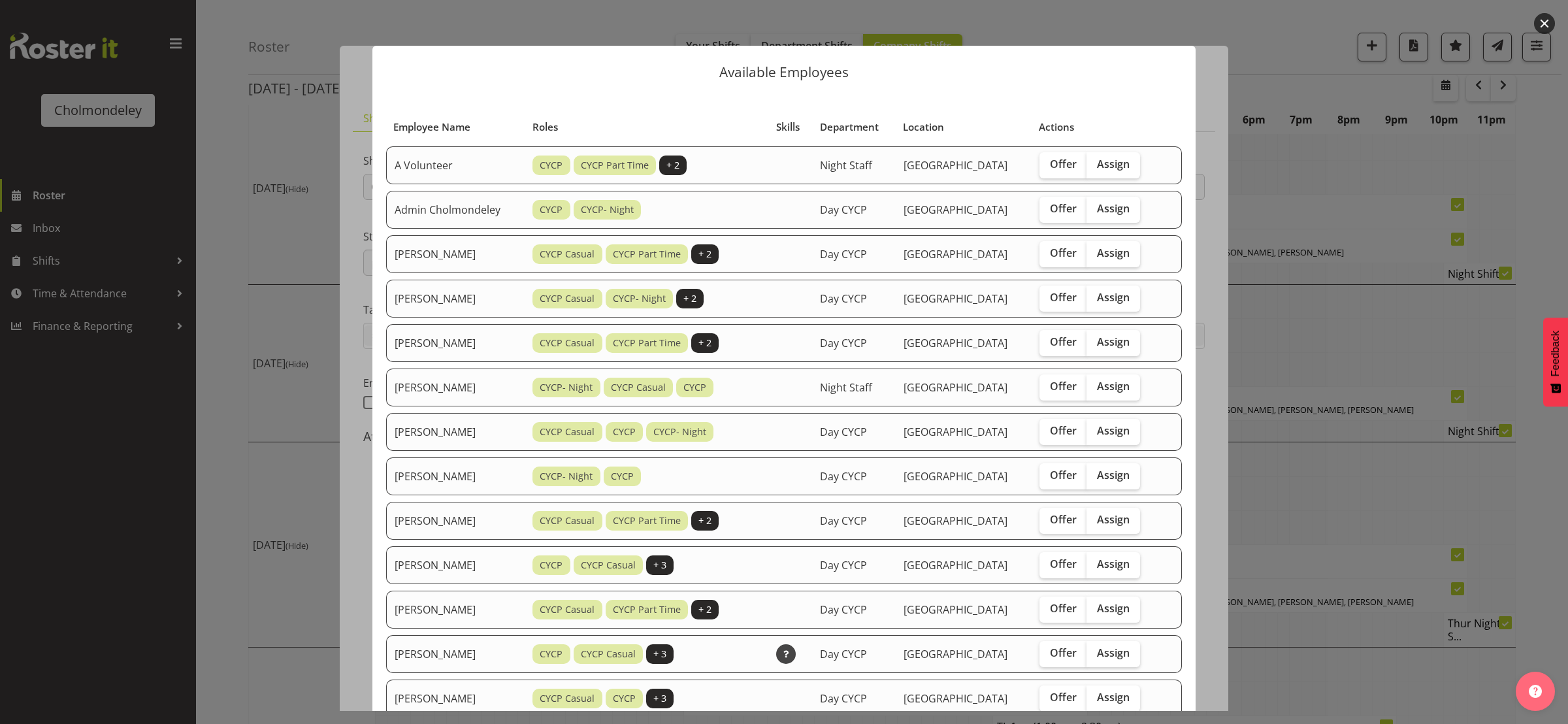
scroll to position [457, 0]
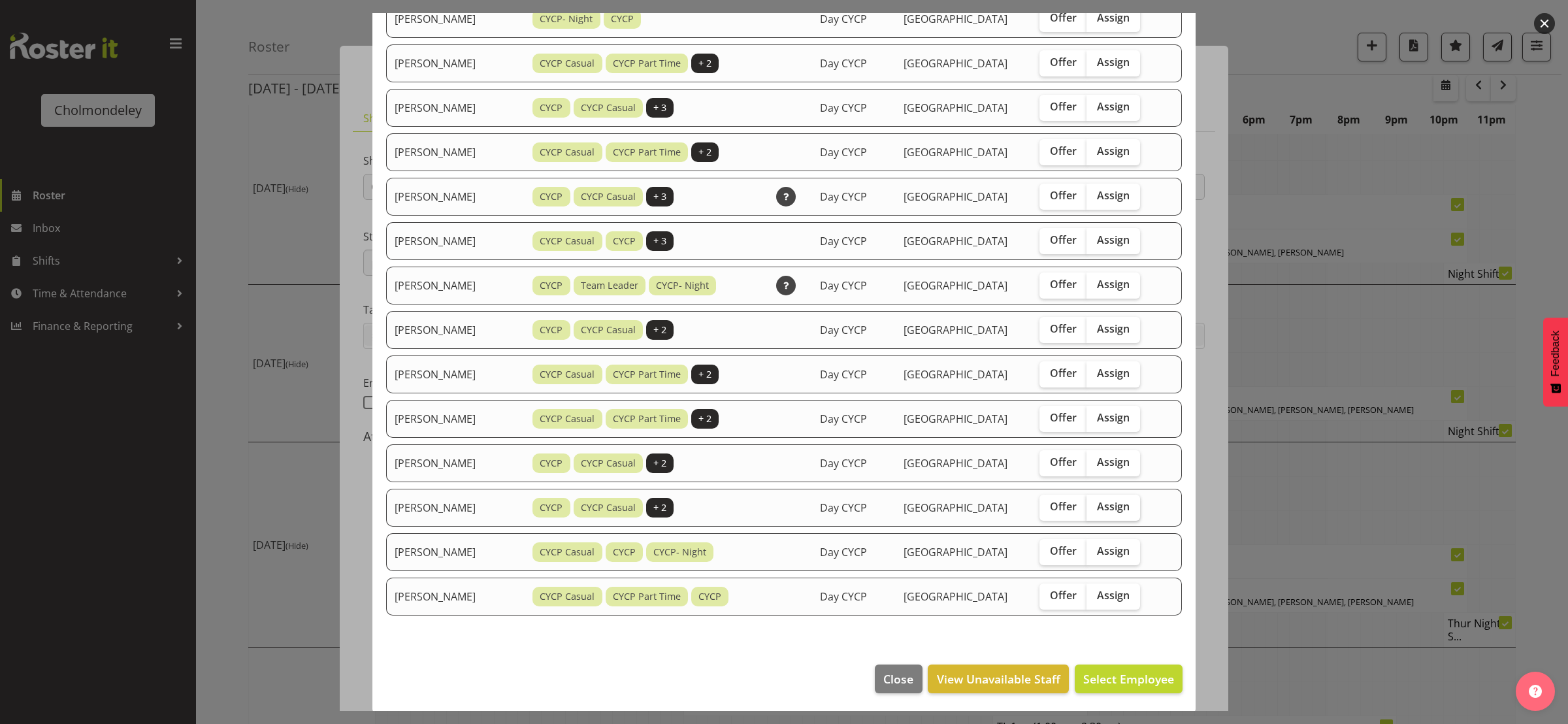
click at [1098, 502] on span "Assign" at bounding box center [1113, 506] width 33 height 13
click at [1095, 502] on input "Assign" at bounding box center [1091, 507] width 8 height 8
checkbox input "true"
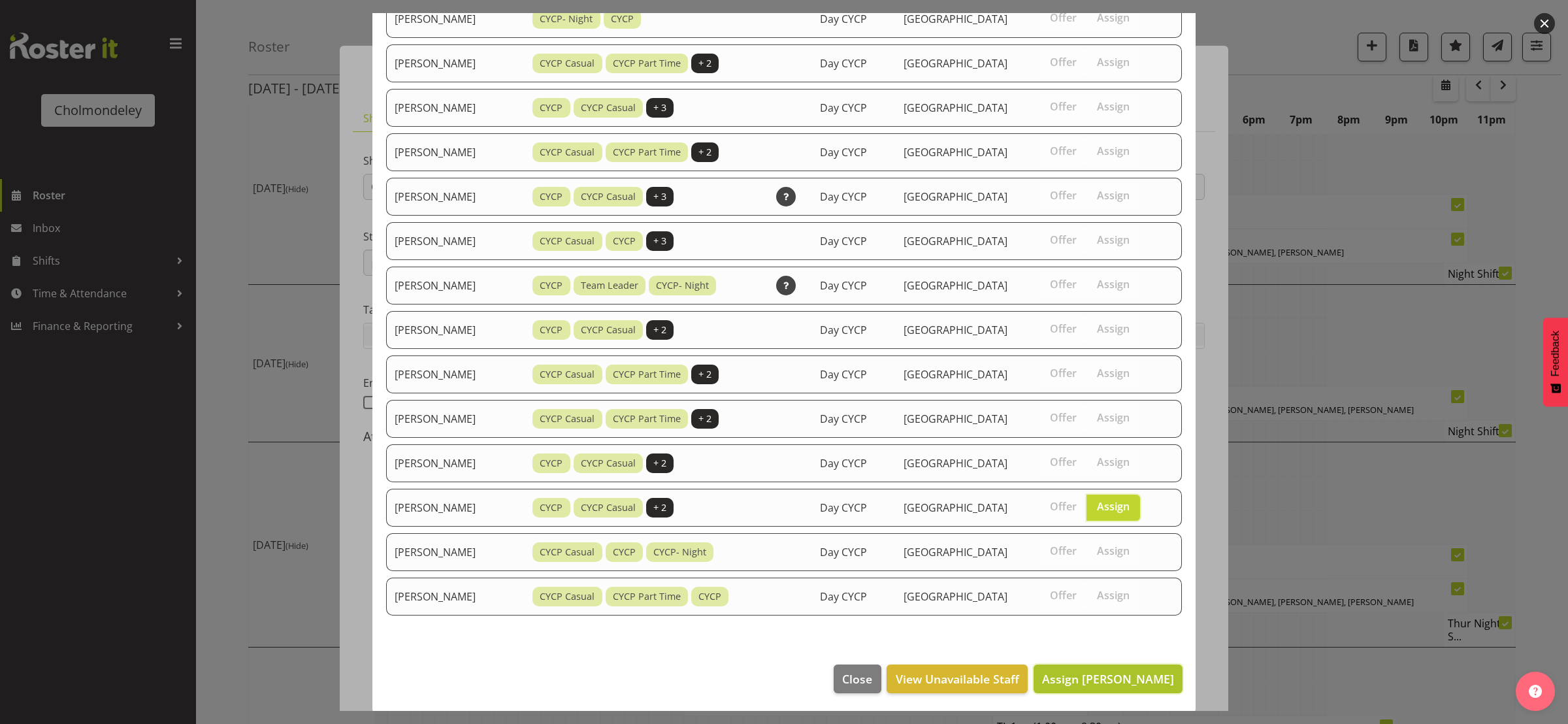
click at [1121, 682] on span "Assign [PERSON_NAME]" at bounding box center [1108, 679] width 132 height 15
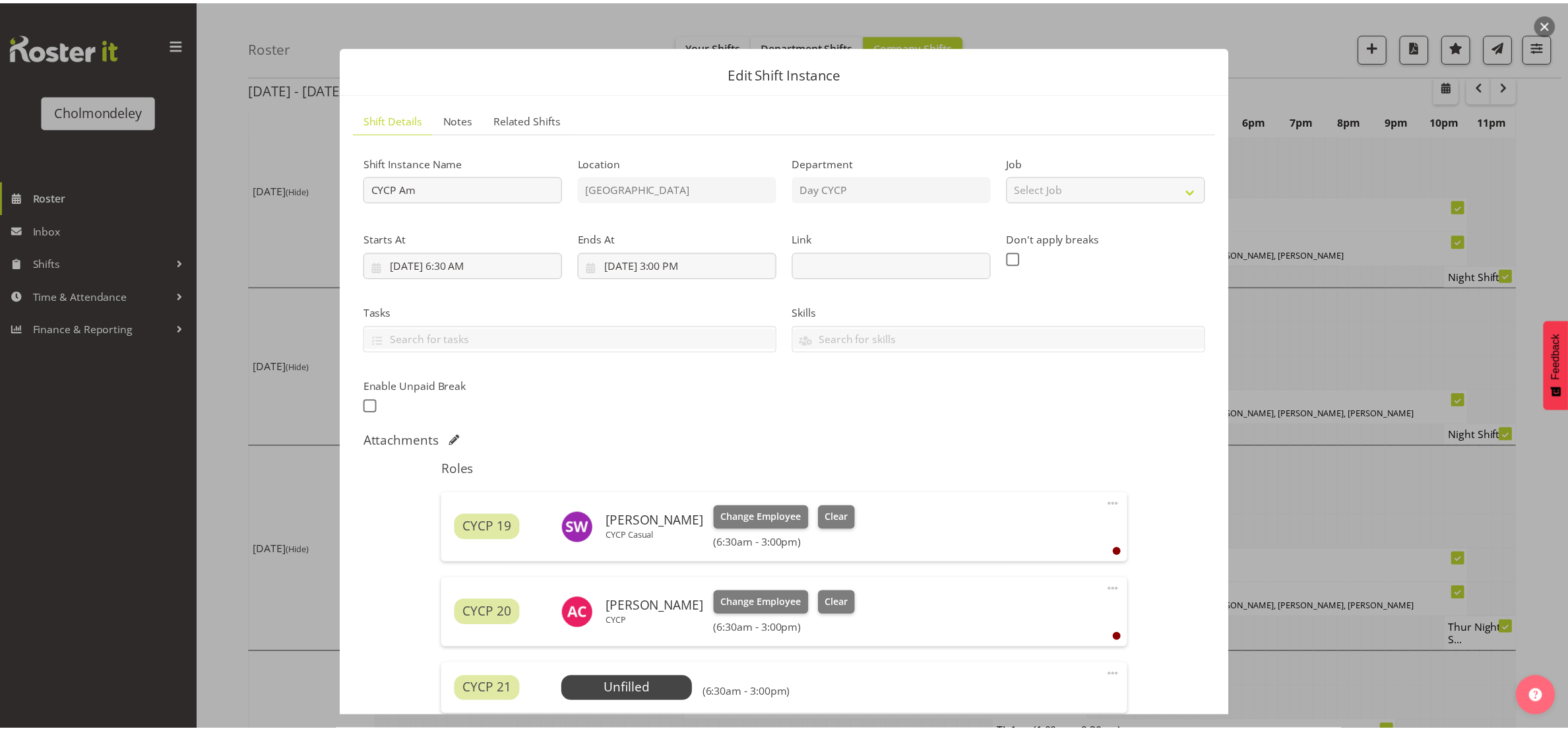
scroll to position [297, 0]
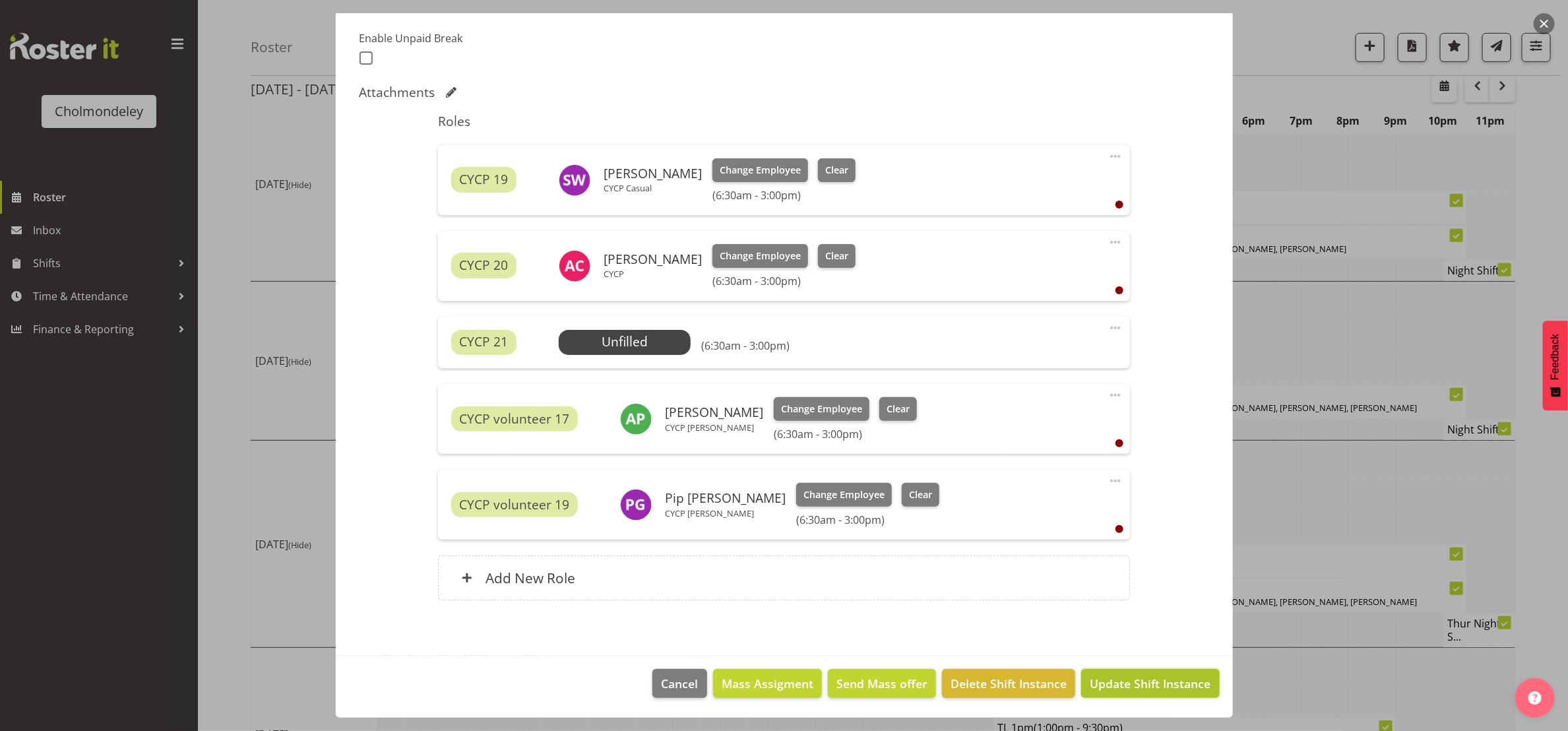
click at [1145, 691] on span "Update Shift Instance" at bounding box center [1150, 683] width 121 height 17
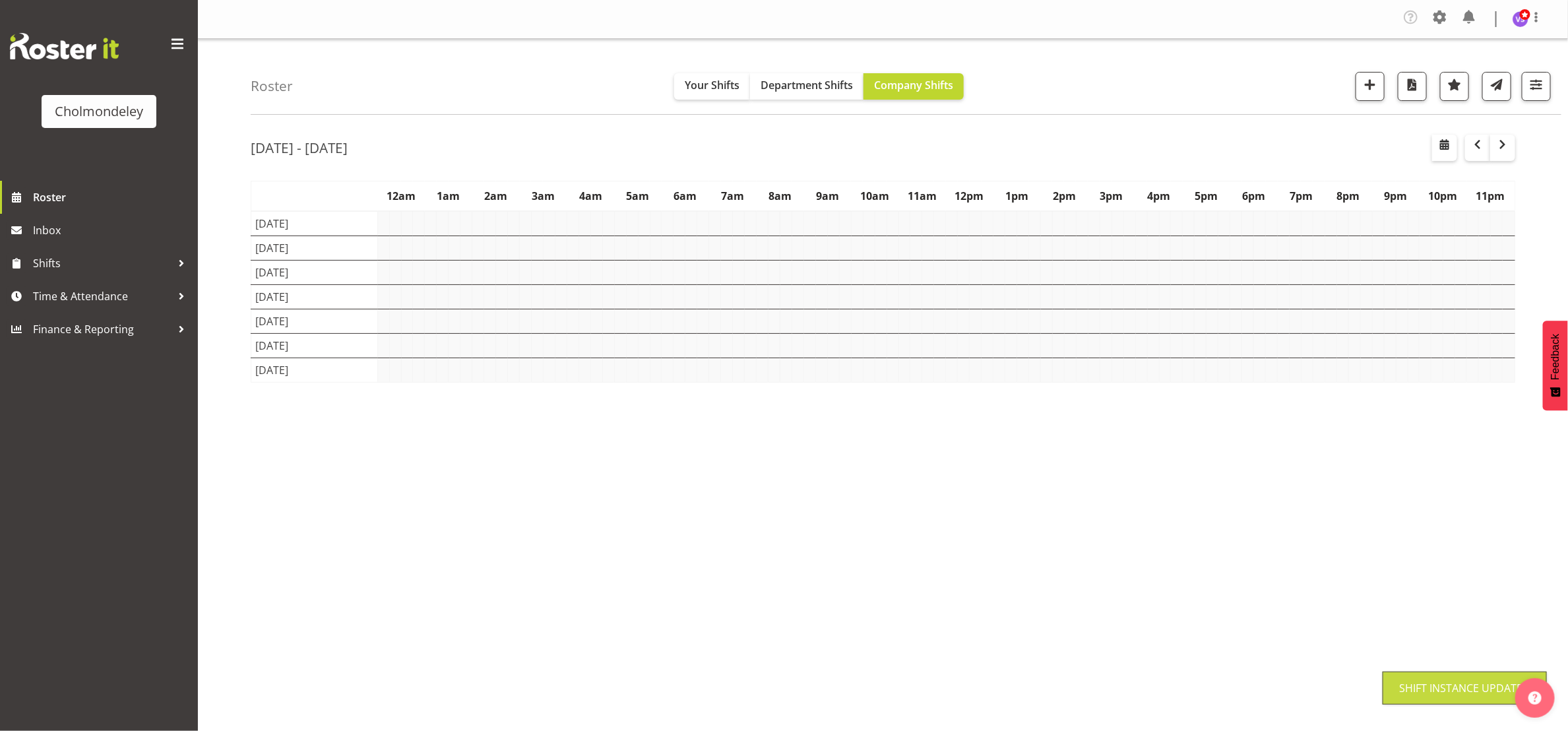
scroll to position [0, 0]
